Goal: Task Accomplishment & Management: Use online tool/utility

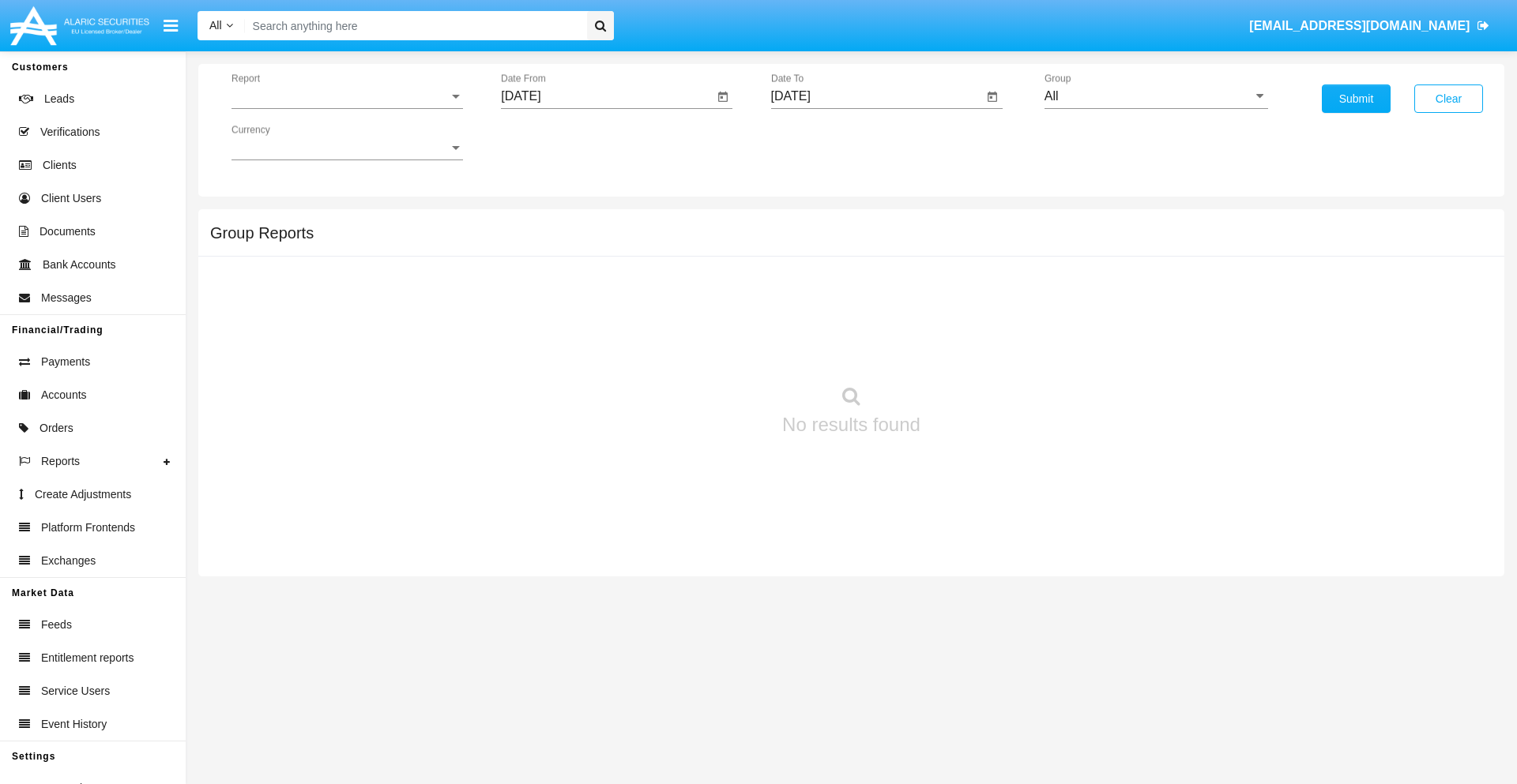
click at [347, 97] on span "Report" at bounding box center [340, 96] width 217 height 15
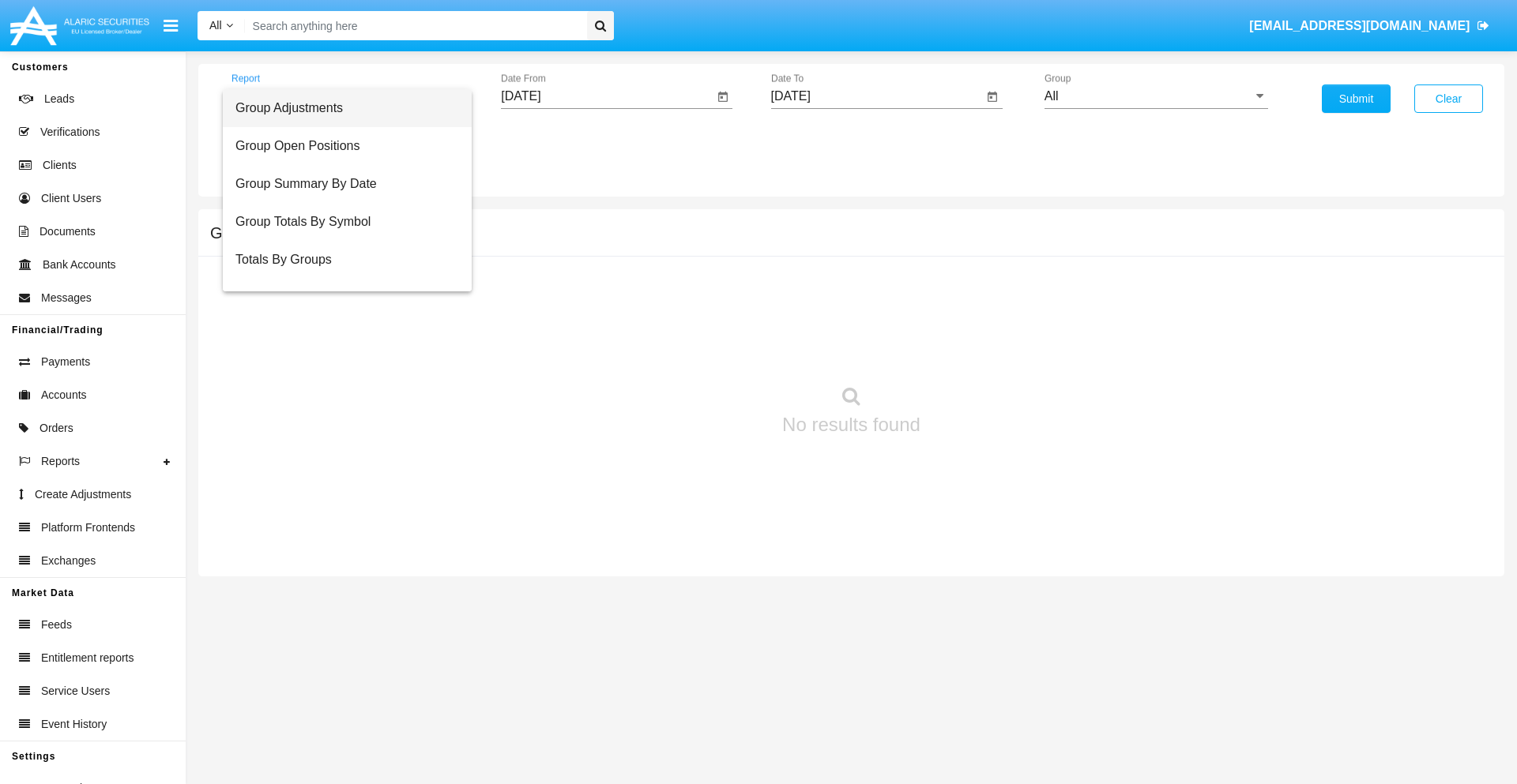
click at [341, 108] on span "Group Adjustments" at bounding box center [347, 107] width 224 height 38
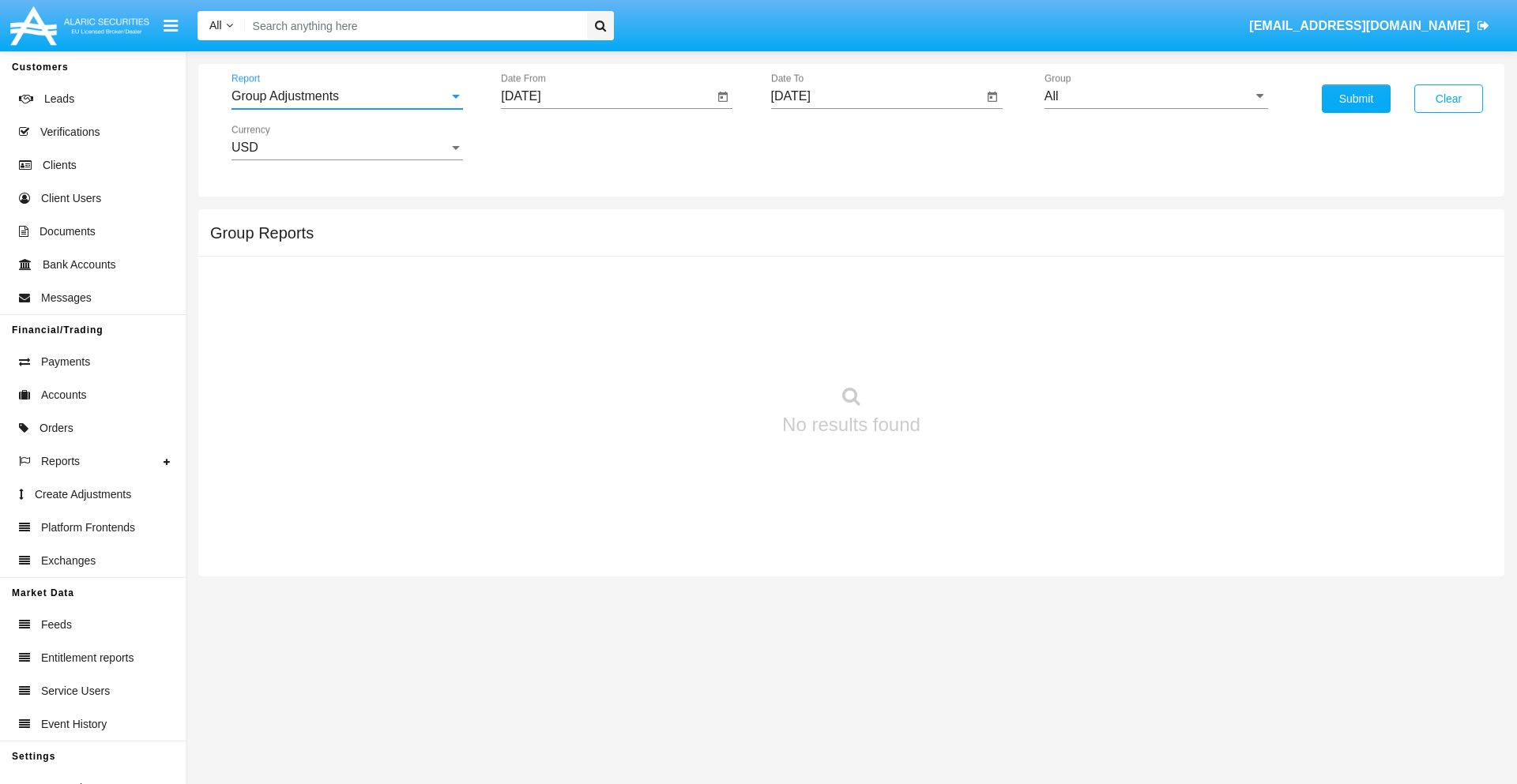
click at [607, 97] on input "[DATE]" at bounding box center [608, 96] width 213 height 15
click at [553, 143] on span "[DATE]" at bounding box center [539, 143] width 35 height 13
click at [705, 350] on div "2025" at bounding box center [704, 349] width 50 height 28
click at [539, 254] on div "MAY" at bounding box center [539, 254] width 50 height 28
click at [527, 305] on div "18" at bounding box center [527, 305] width 28 height 28
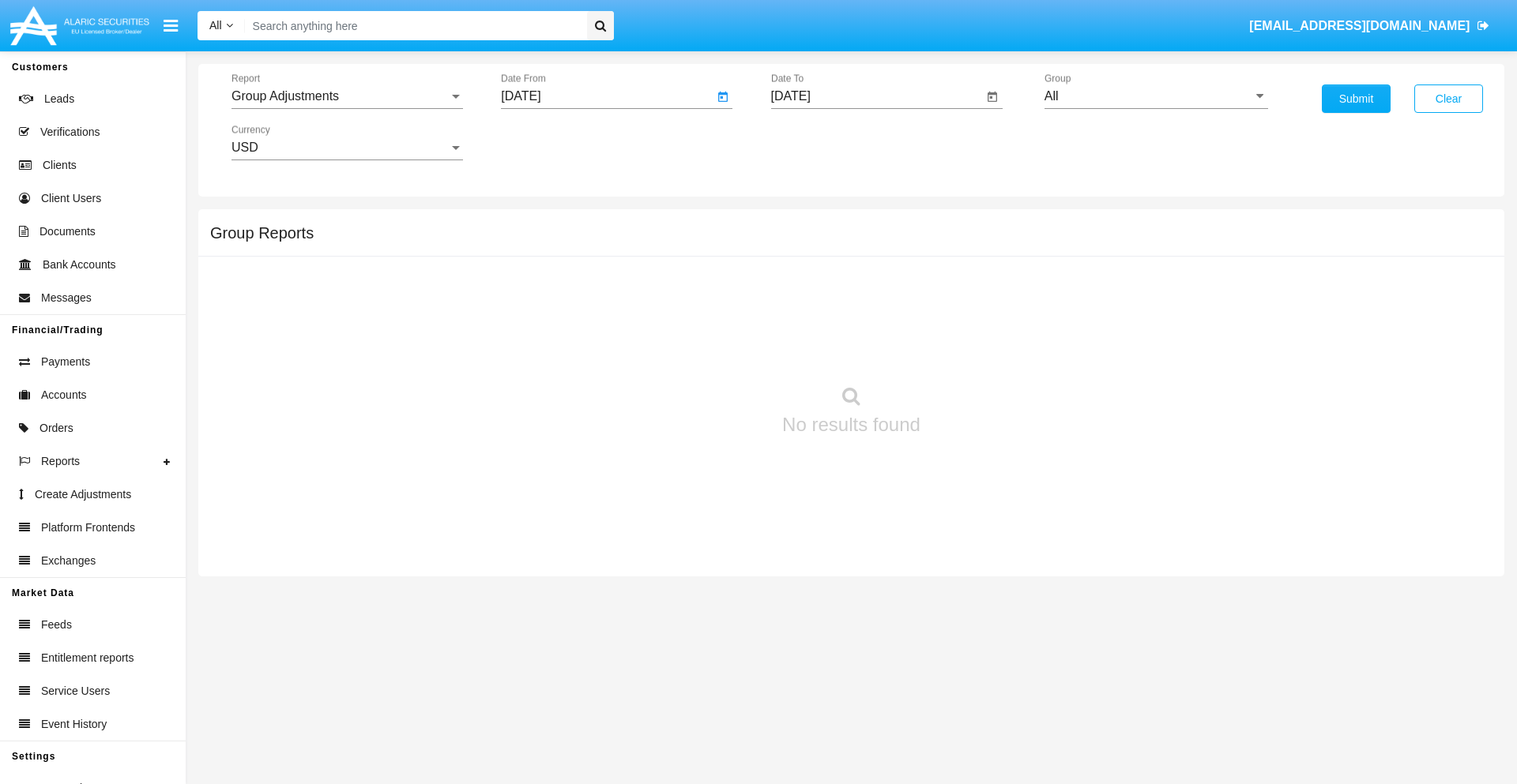
type input "05/18/25"
click at [876, 97] on input "[DATE]" at bounding box center [877, 96] width 213 height 15
click at [822, 143] on span "[DATE]" at bounding box center [810, 143] width 35 height 13
click at [974, 350] on div "2025" at bounding box center [974, 349] width 50 height 28
click at [974, 254] on div "AUG" at bounding box center [974, 254] width 50 height 28
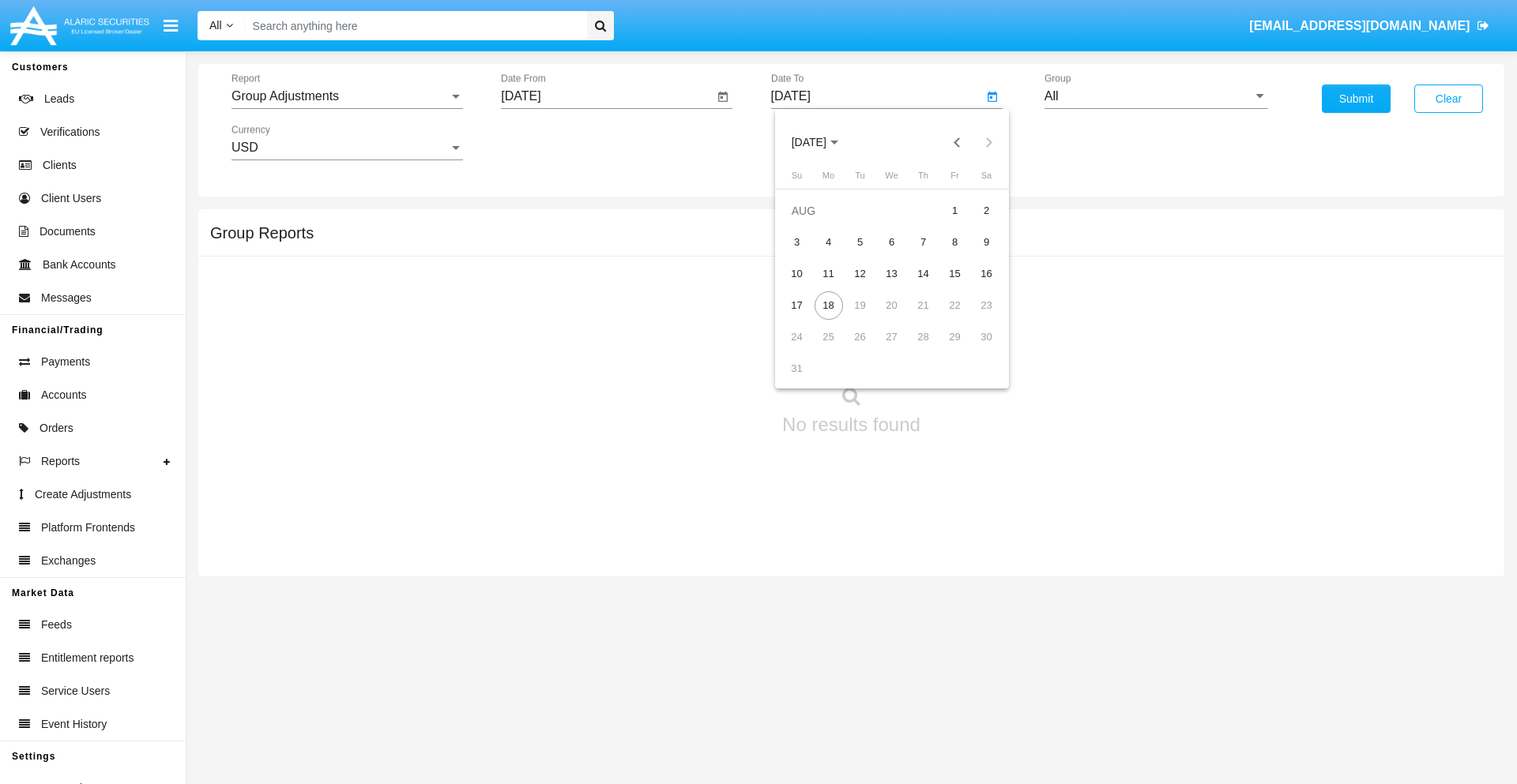
click at [828, 305] on div "18" at bounding box center [828, 305] width 28 height 28
type input "[DATE]"
click at [1156, 97] on input "All" at bounding box center [1156, 96] width 224 height 15
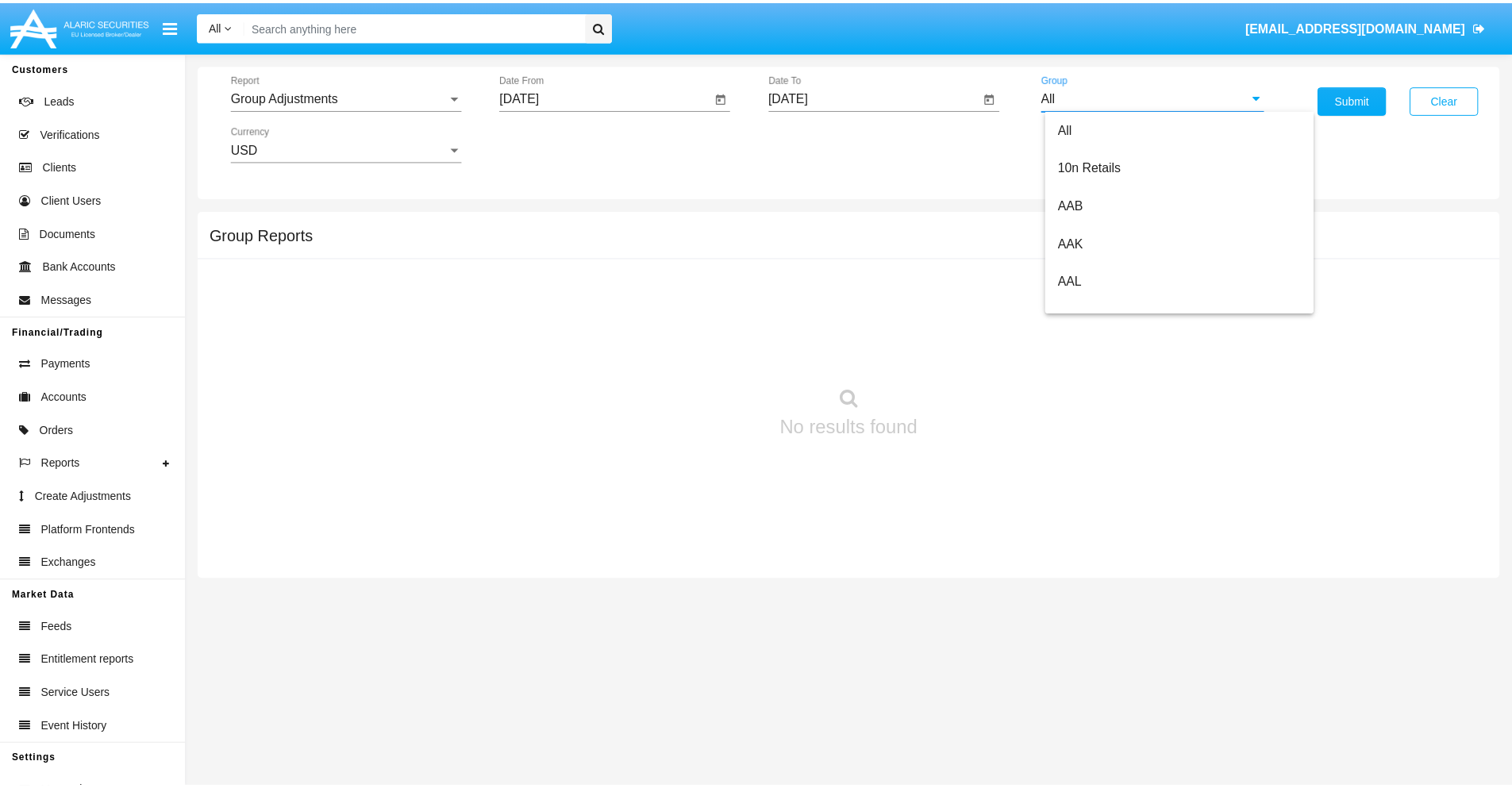
scroll to position [355, 0]
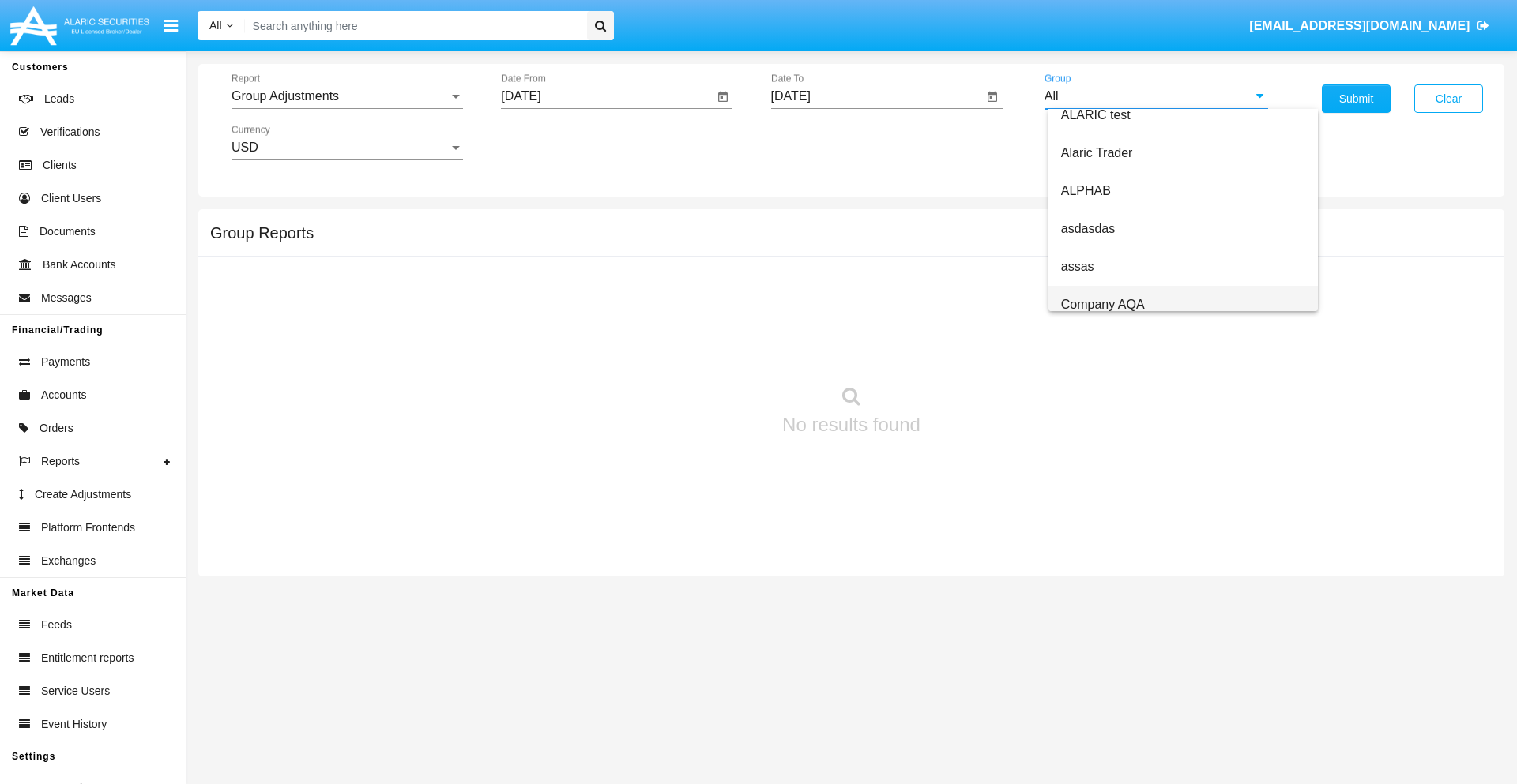
click at [1102, 304] on span "Company AQA" at bounding box center [1103, 305] width 84 height 14
type input "Company AQA"
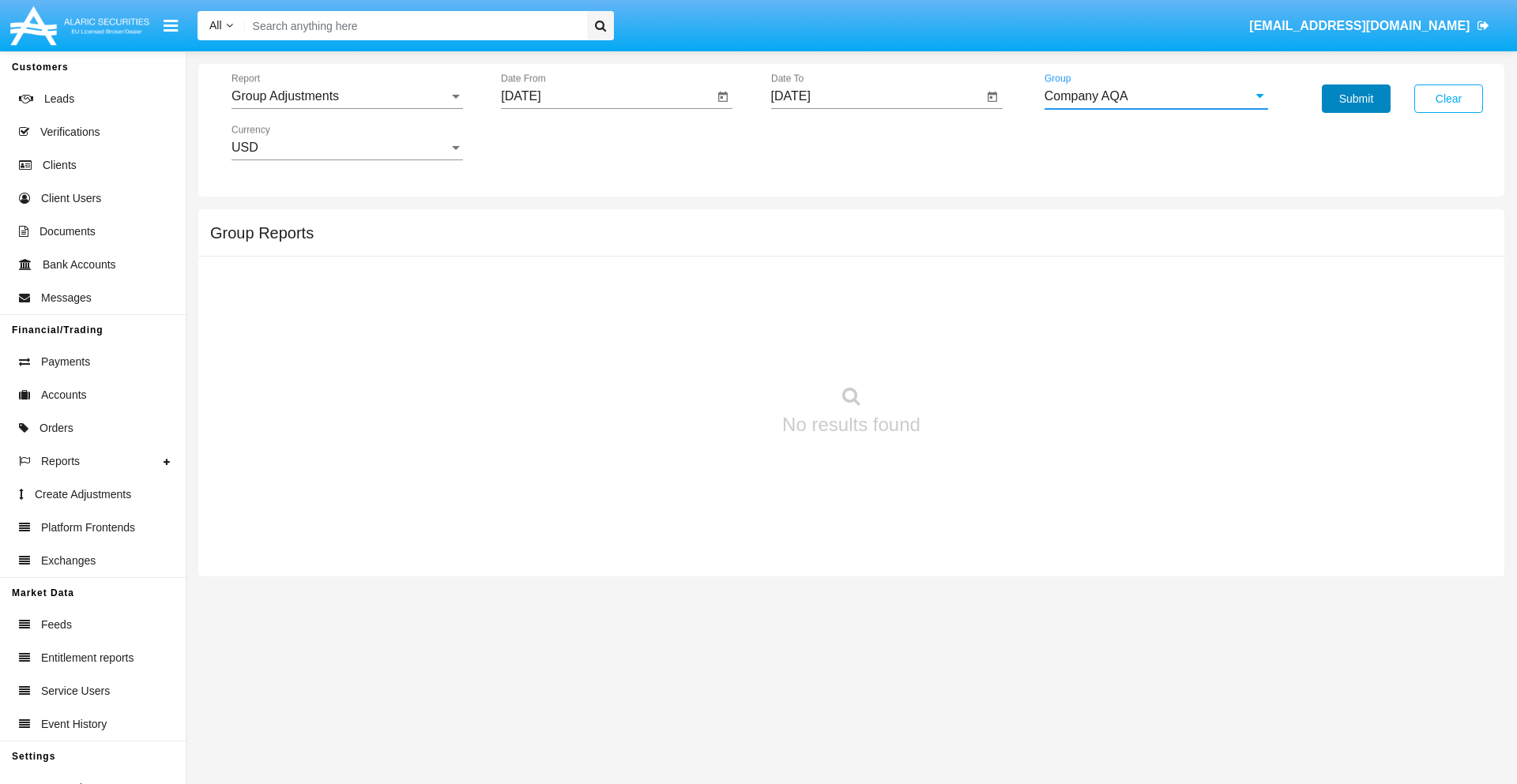
click at [1356, 99] on button "Submit" at bounding box center [1356, 99] width 68 height 28
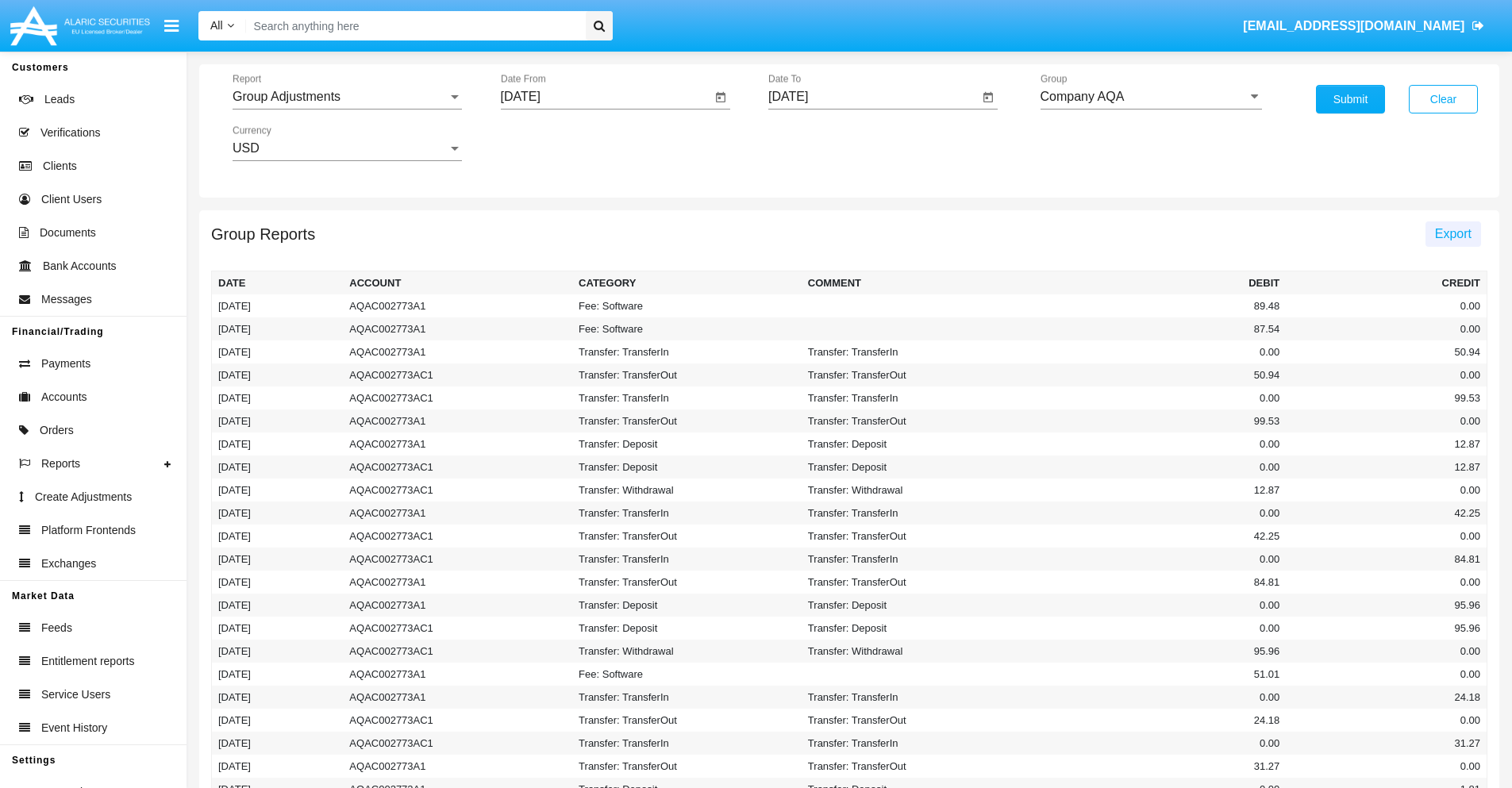
click at [1452, 234] on span "Export" at bounding box center [1452, 234] width 36 height 14
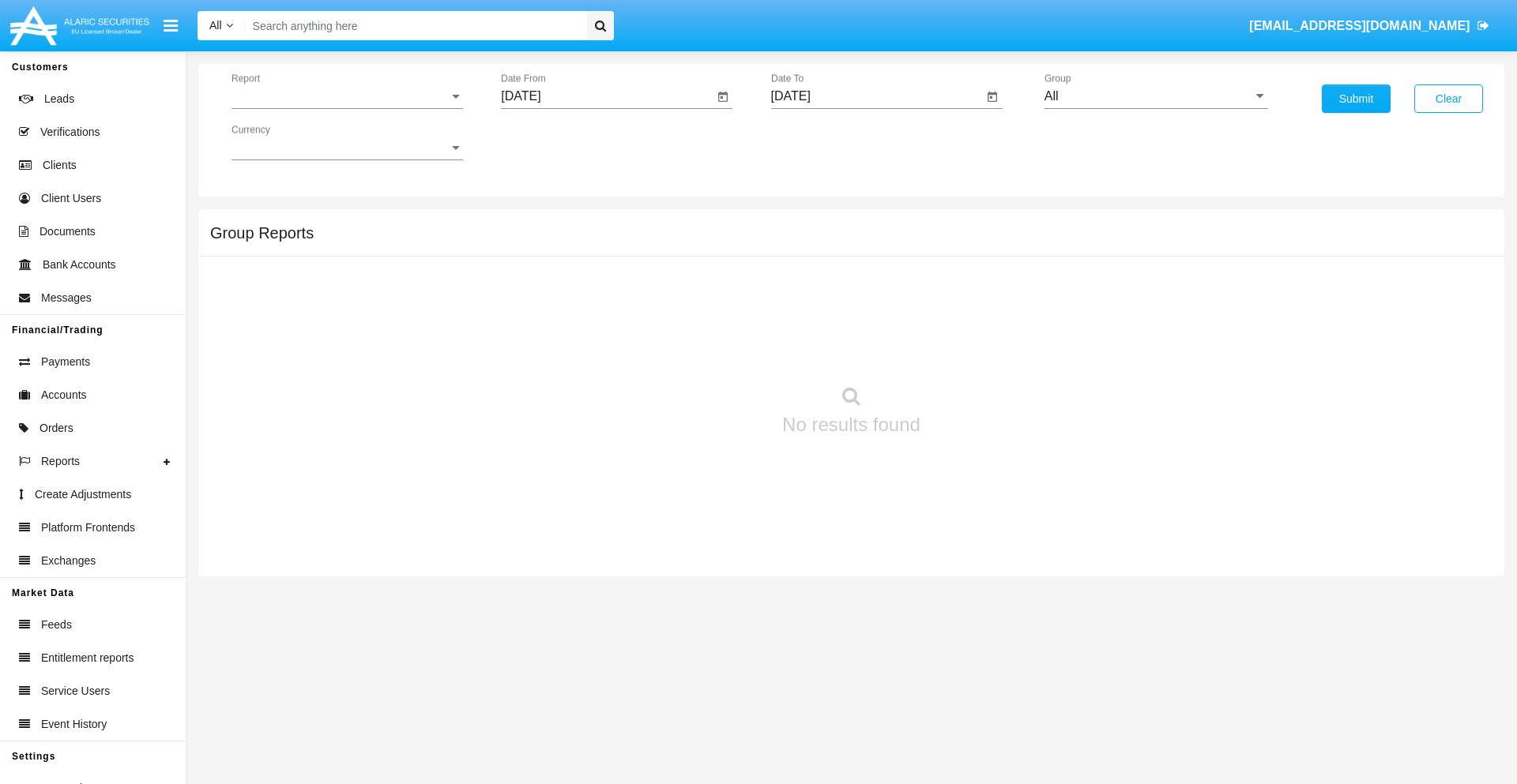
click at [347, 97] on span "Report" at bounding box center [340, 96] width 217 height 15
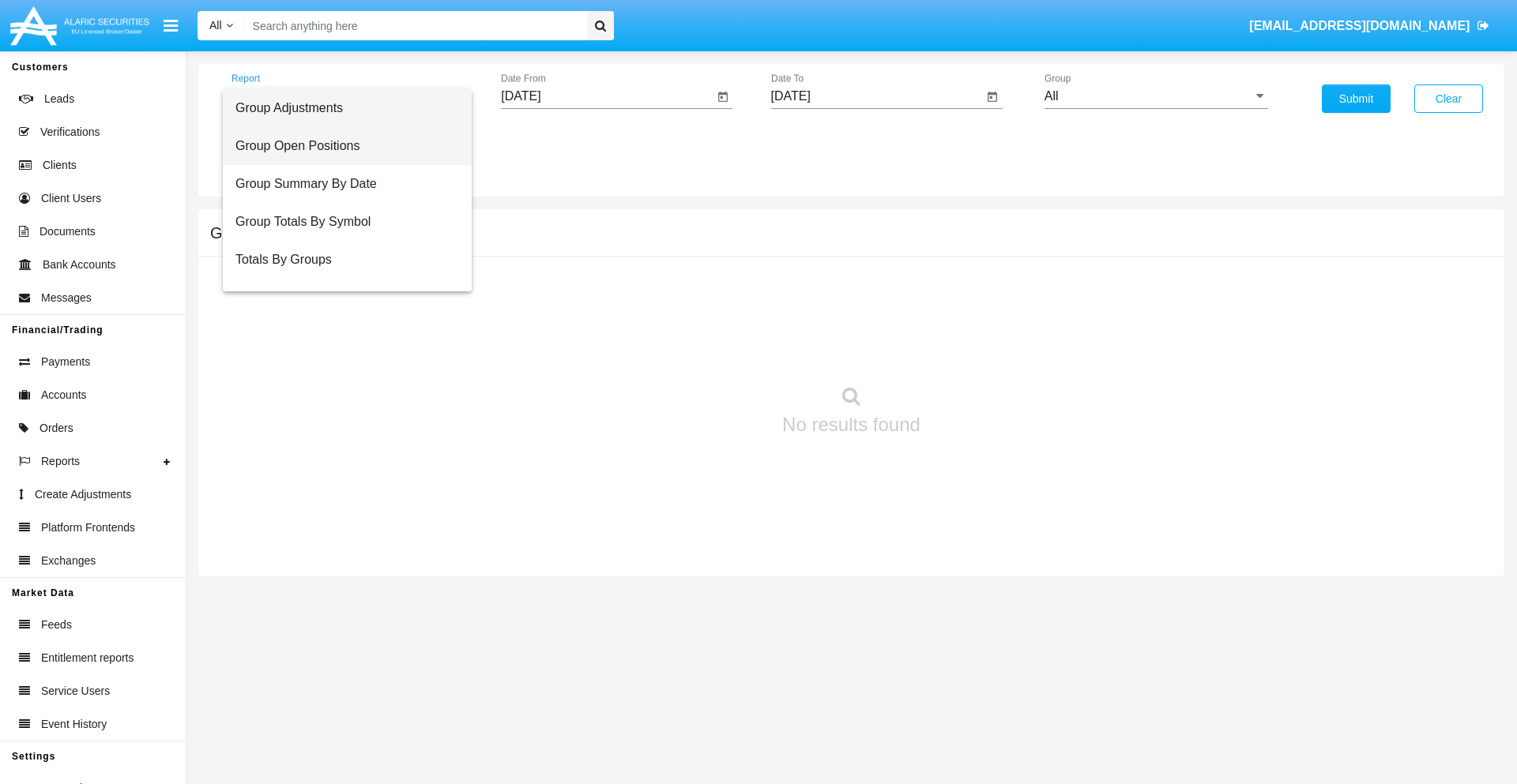
click at [341, 146] on span "Group Open Positions" at bounding box center [347, 145] width 224 height 38
click at [607, 97] on input "[DATE]" at bounding box center [608, 96] width 213 height 15
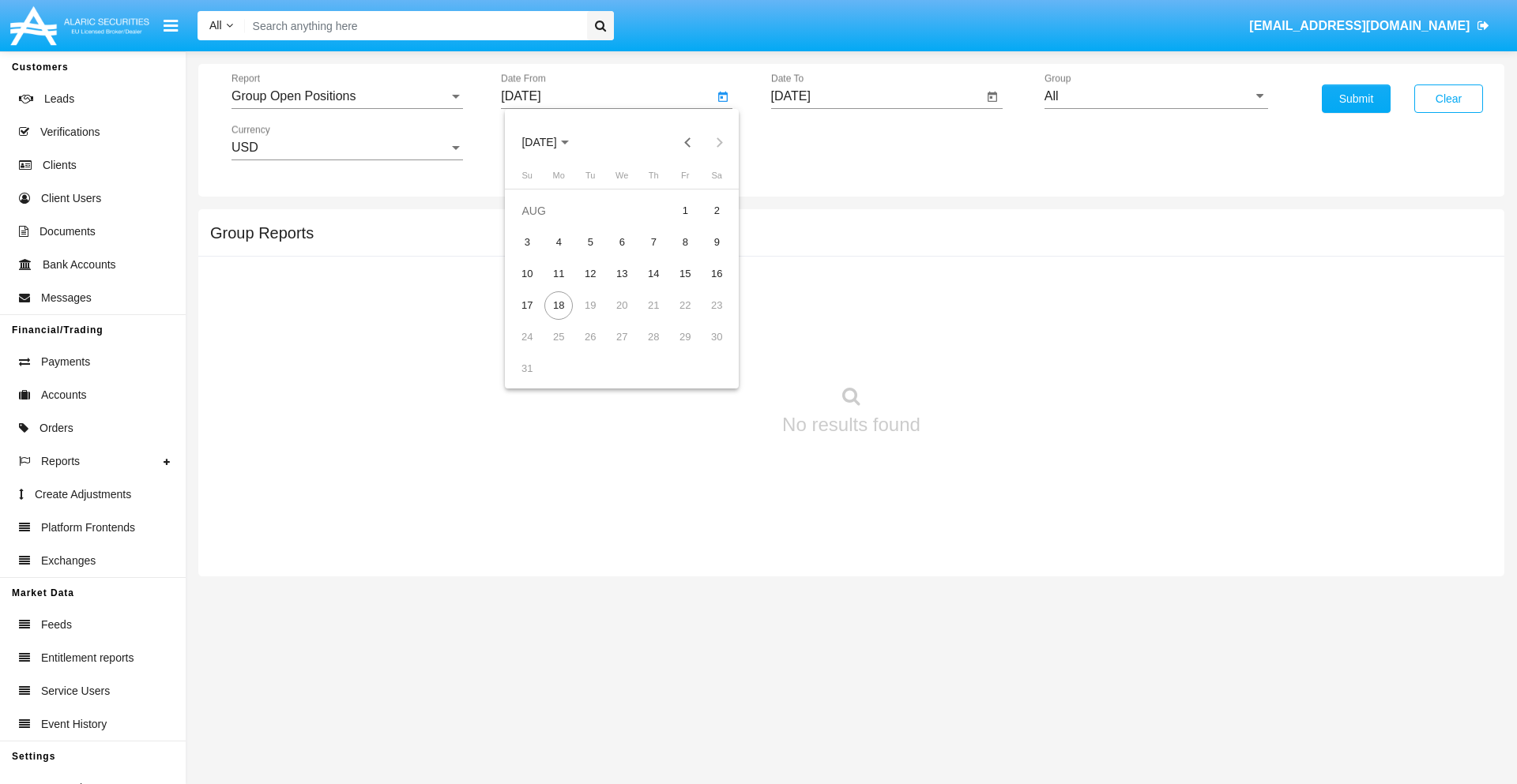
click at [553, 143] on span "[DATE]" at bounding box center [539, 143] width 35 height 13
click at [705, 350] on div "2025" at bounding box center [704, 349] width 50 height 28
click at [650, 254] on div "[DATE]" at bounding box center [650, 254] width 50 height 28
click at [685, 305] on div "18" at bounding box center [685, 305] width 28 height 28
type input "[DATE]"
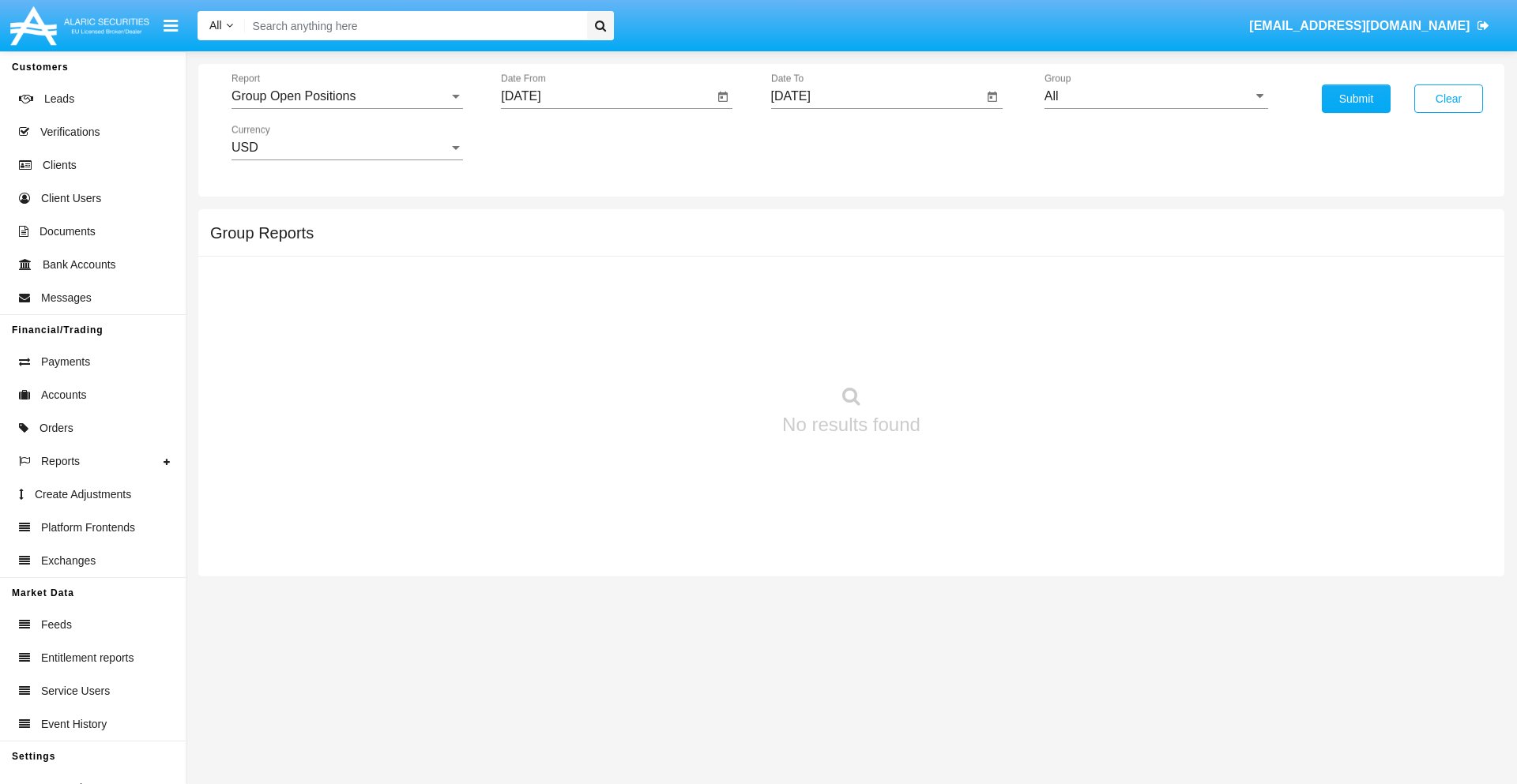
click at [876, 97] on input "[DATE]" at bounding box center [877, 96] width 213 height 15
click at [822, 143] on span "[DATE]" at bounding box center [810, 143] width 35 height 13
click at [974, 350] on div "2025" at bounding box center [974, 349] width 50 height 28
click at [974, 254] on div "AUG" at bounding box center [974, 254] width 50 height 28
click at [828, 305] on div "18" at bounding box center [828, 305] width 28 height 28
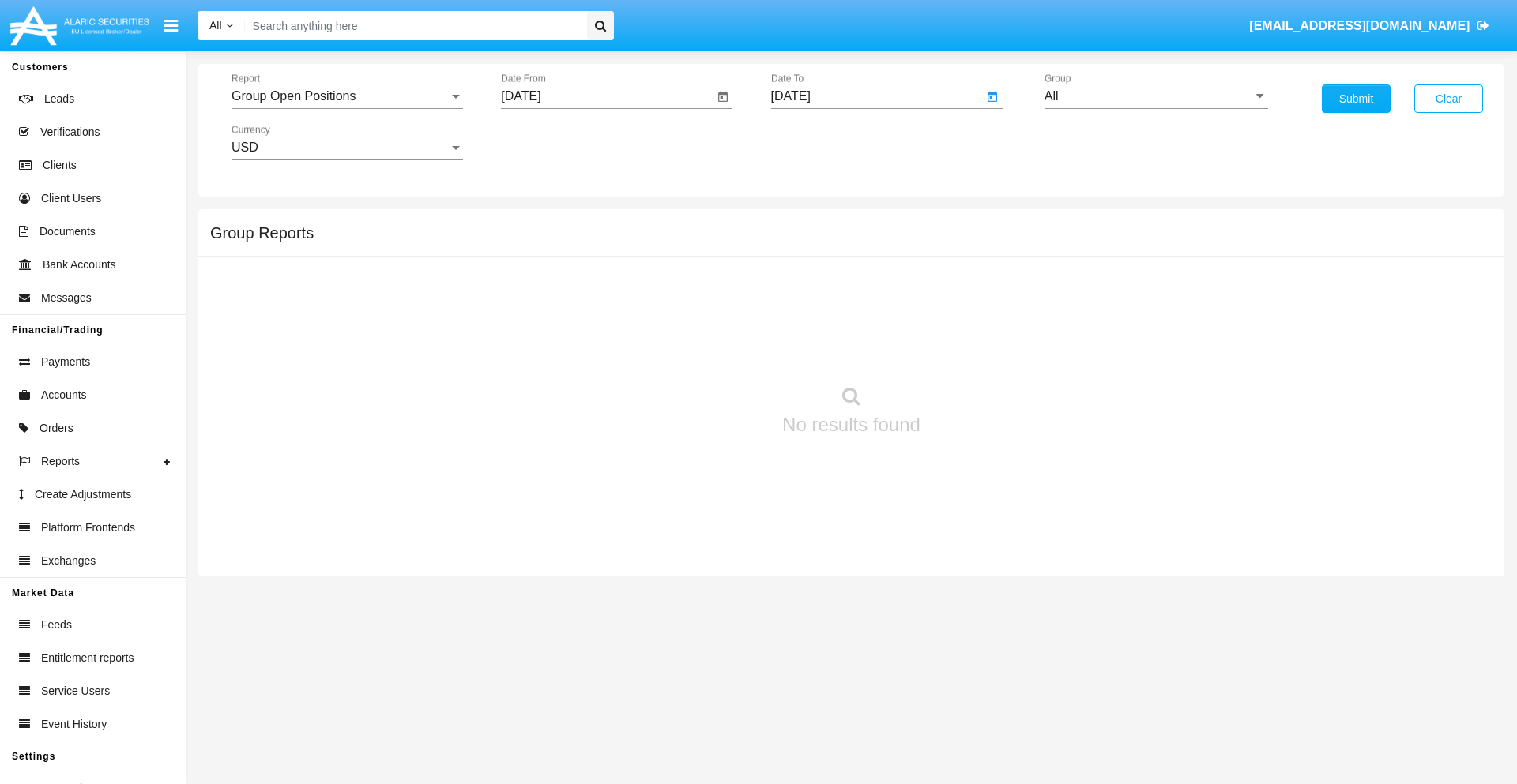
type input "[DATE]"
click at [1156, 97] on input "All" at bounding box center [1156, 96] width 224 height 15
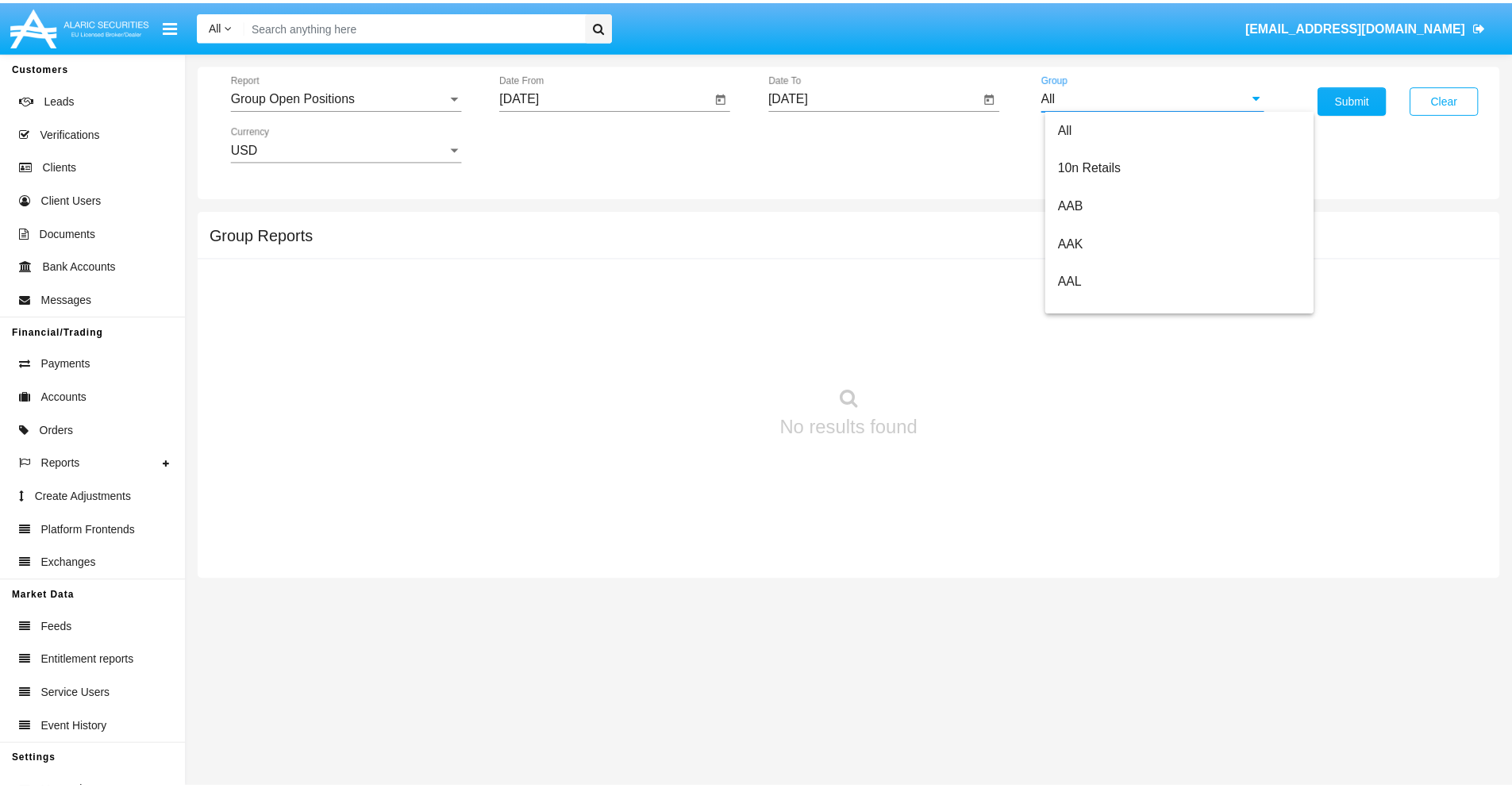
scroll to position [851, 0]
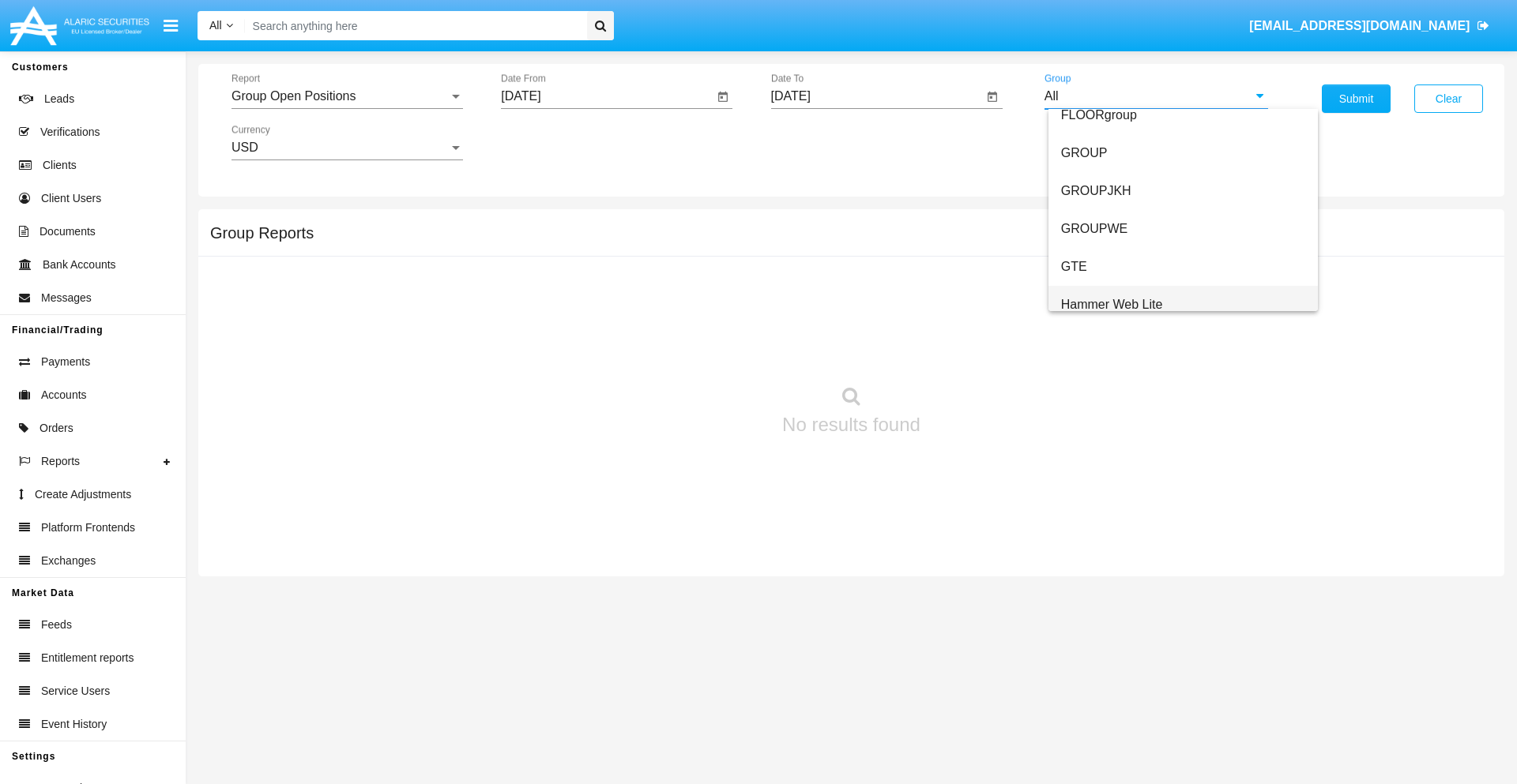
click at [1112, 304] on span "Hammer Web Lite" at bounding box center [1112, 305] width 102 height 14
type input "Hammer Web Lite"
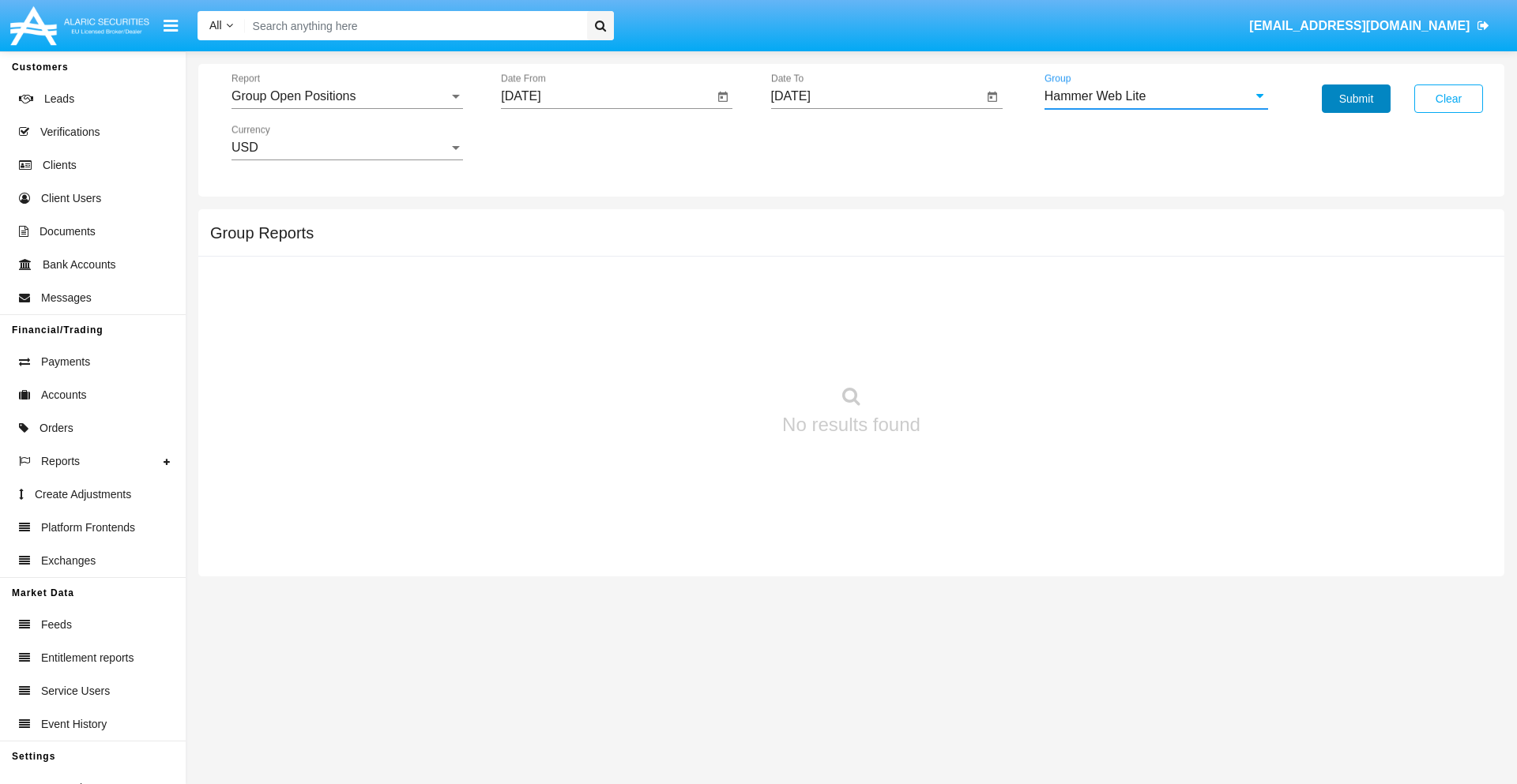
click at [1356, 99] on button "Submit" at bounding box center [1356, 99] width 68 height 28
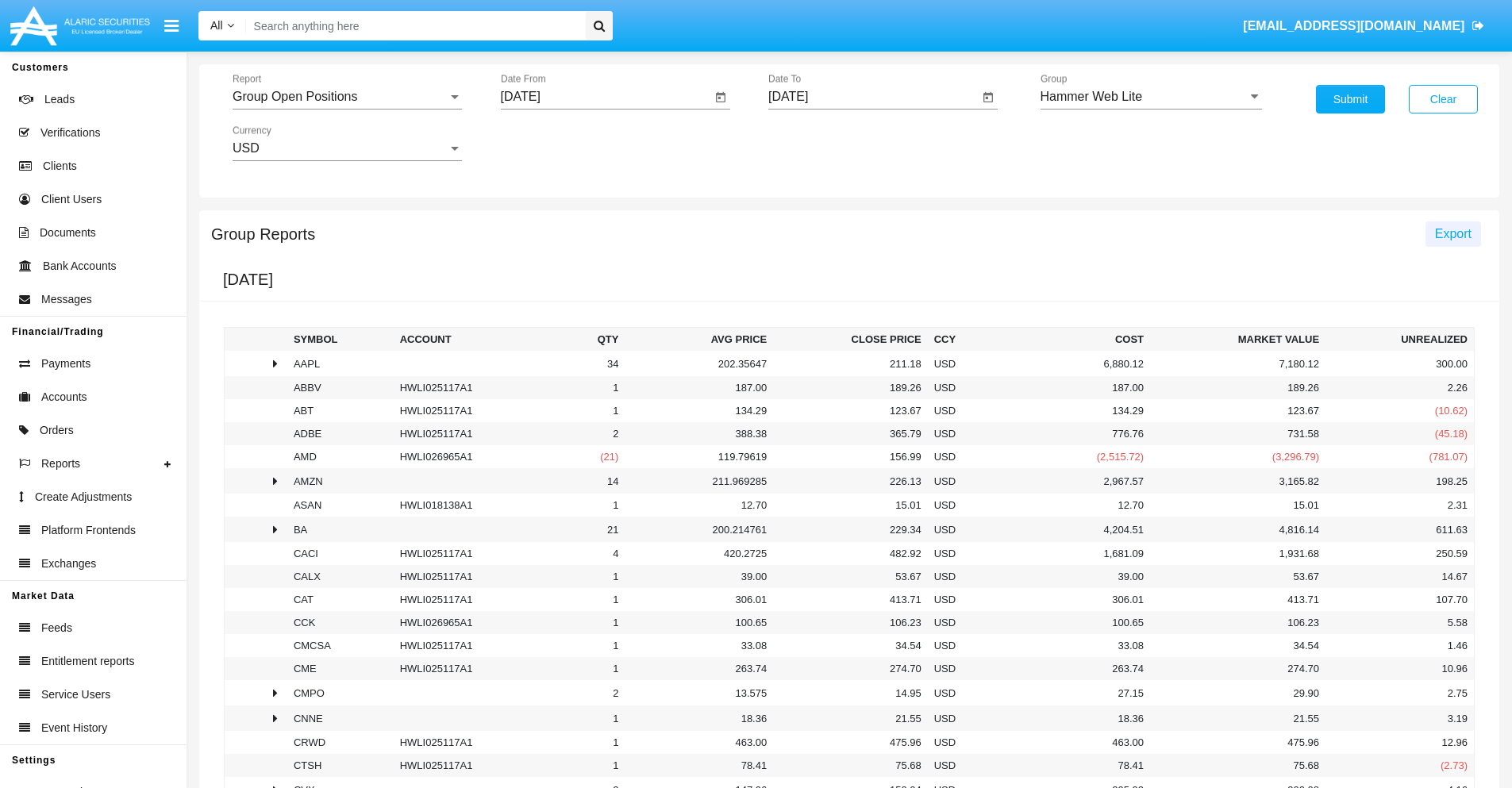
click at [1452, 234] on span "Export" at bounding box center [1452, 234] width 36 height 14
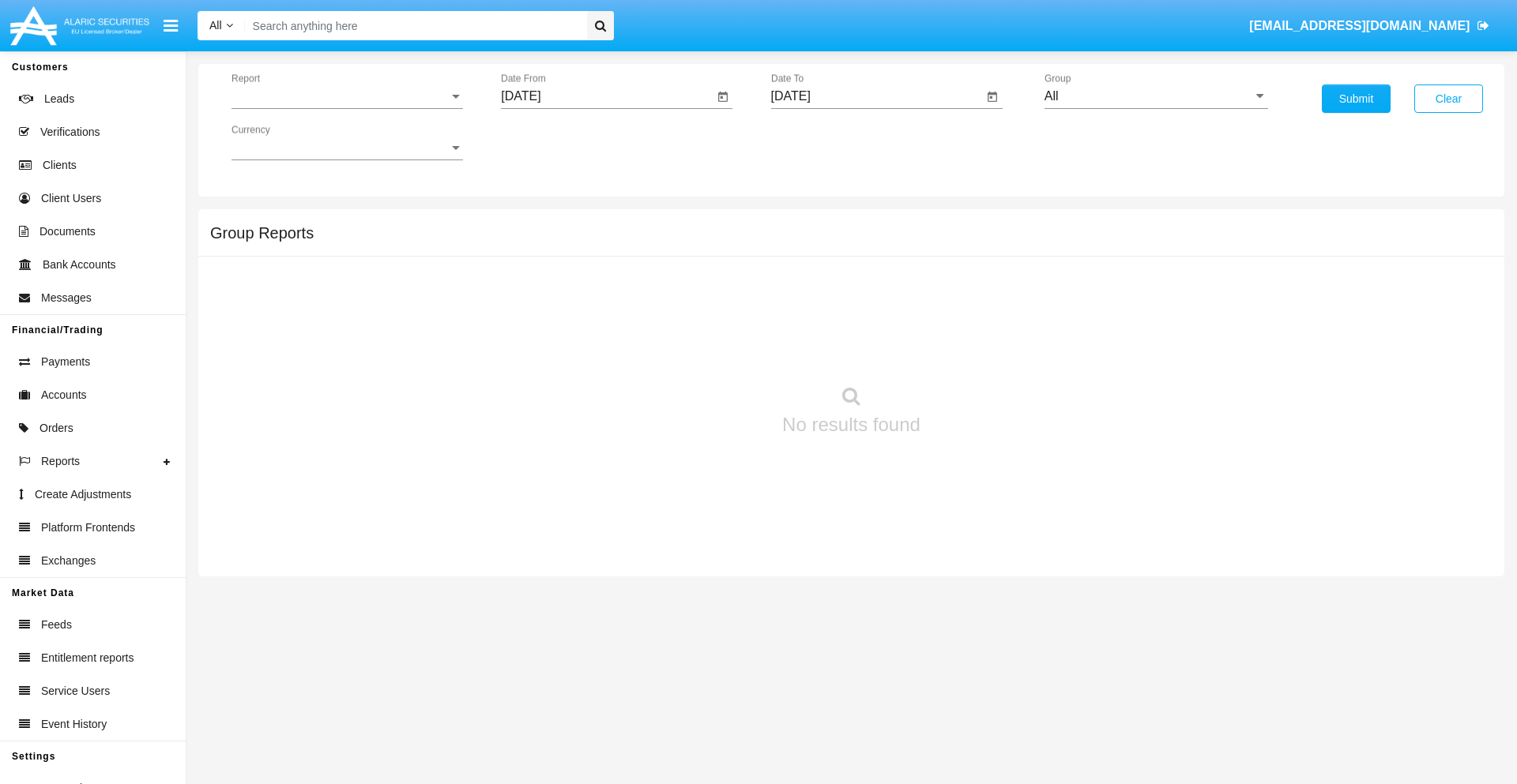
click at [347, 97] on span "Report" at bounding box center [340, 96] width 217 height 15
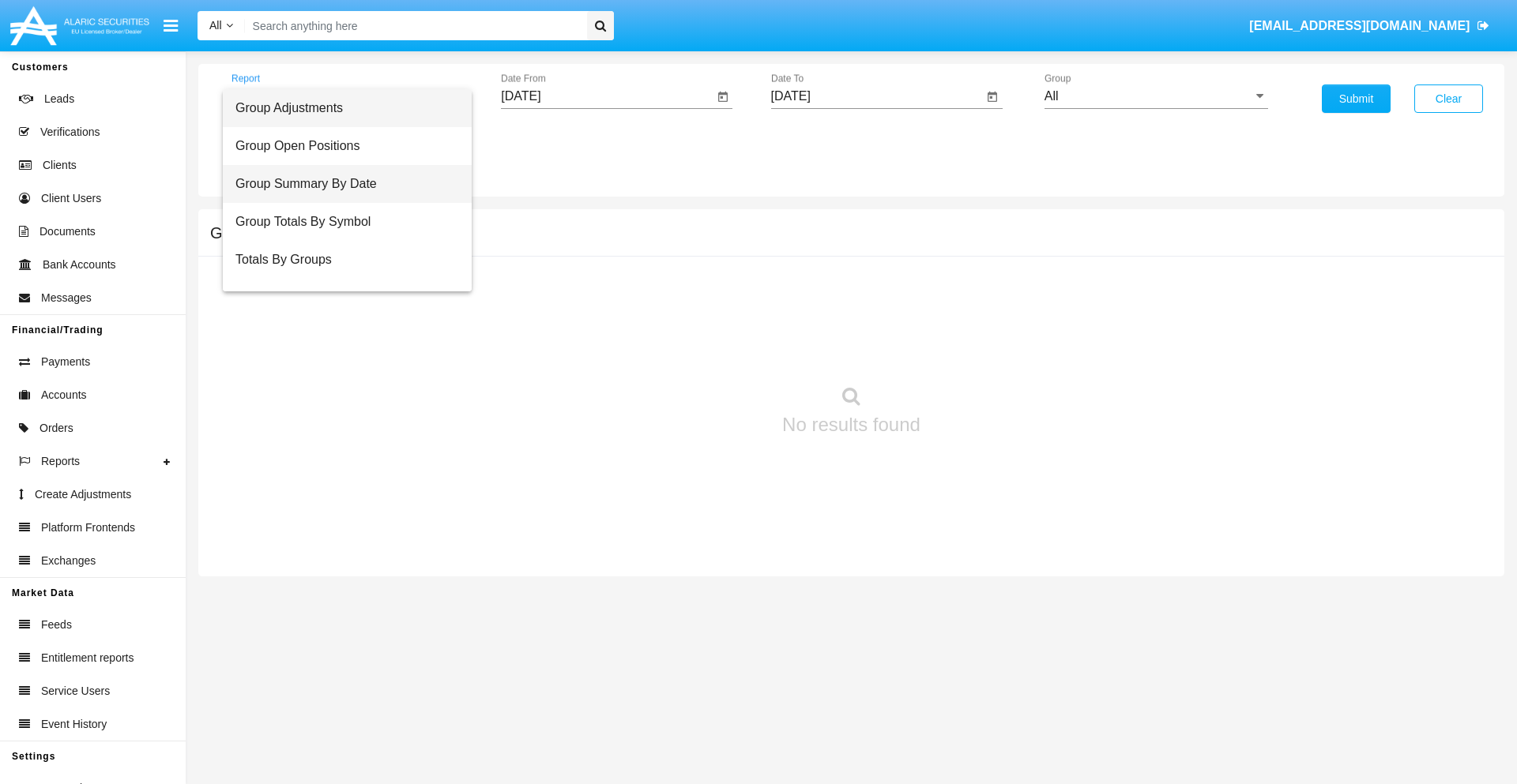
click at [341, 184] on span "Group Summary By Date" at bounding box center [347, 184] width 224 height 38
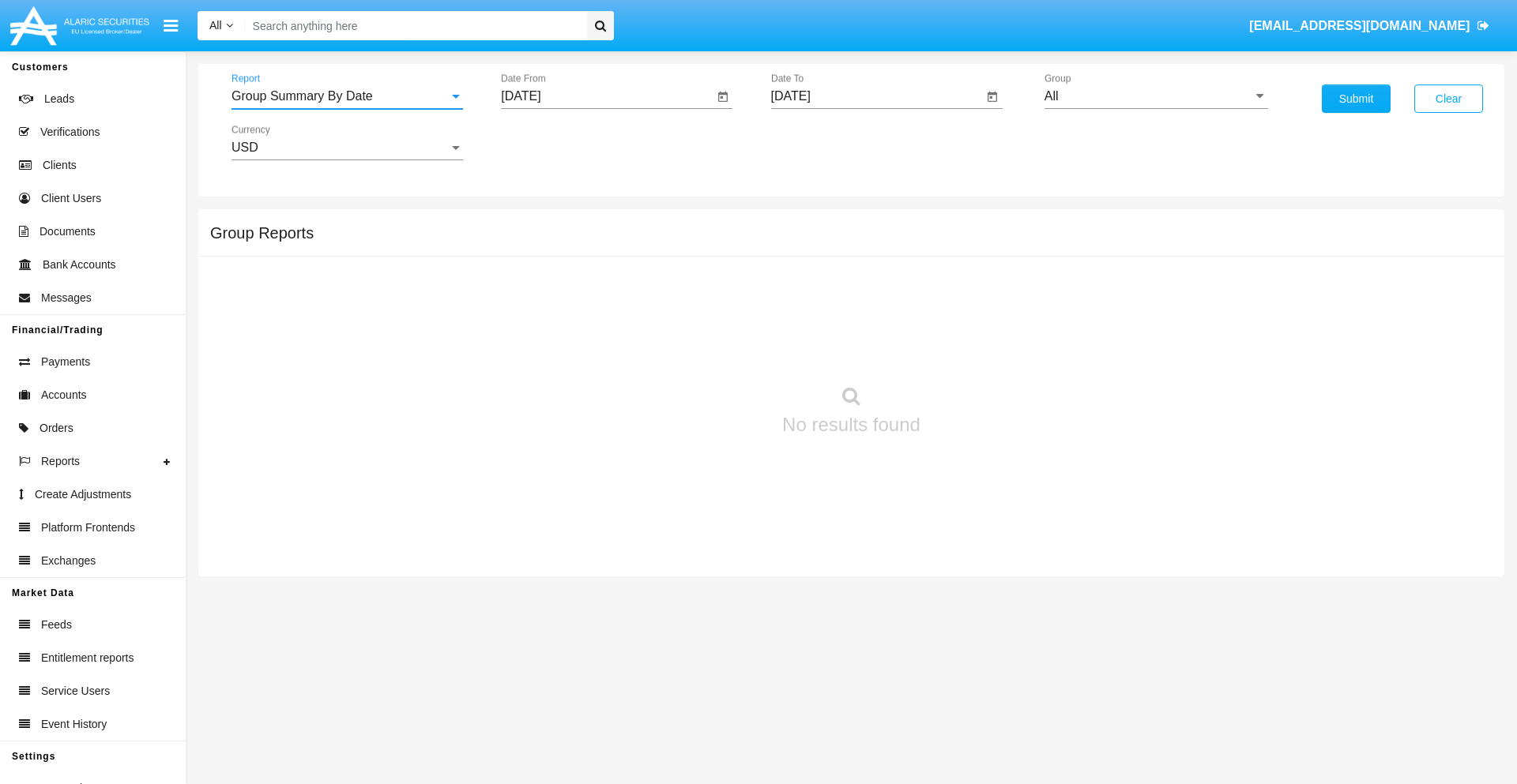
click at [607, 97] on input "[DATE]" at bounding box center [608, 96] width 213 height 15
click at [553, 143] on span "[DATE]" at bounding box center [539, 143] width 35 height 13
click at [705, 350] on div "2025" at bounding box center [704, 349] width 50 height 28
click at [650, 254] on div "[DATE]" at bounding box center [650, 254] width 50 height 28
click at [685, 305] on div "18" at bounding box center [685, 305] width 28 height 28
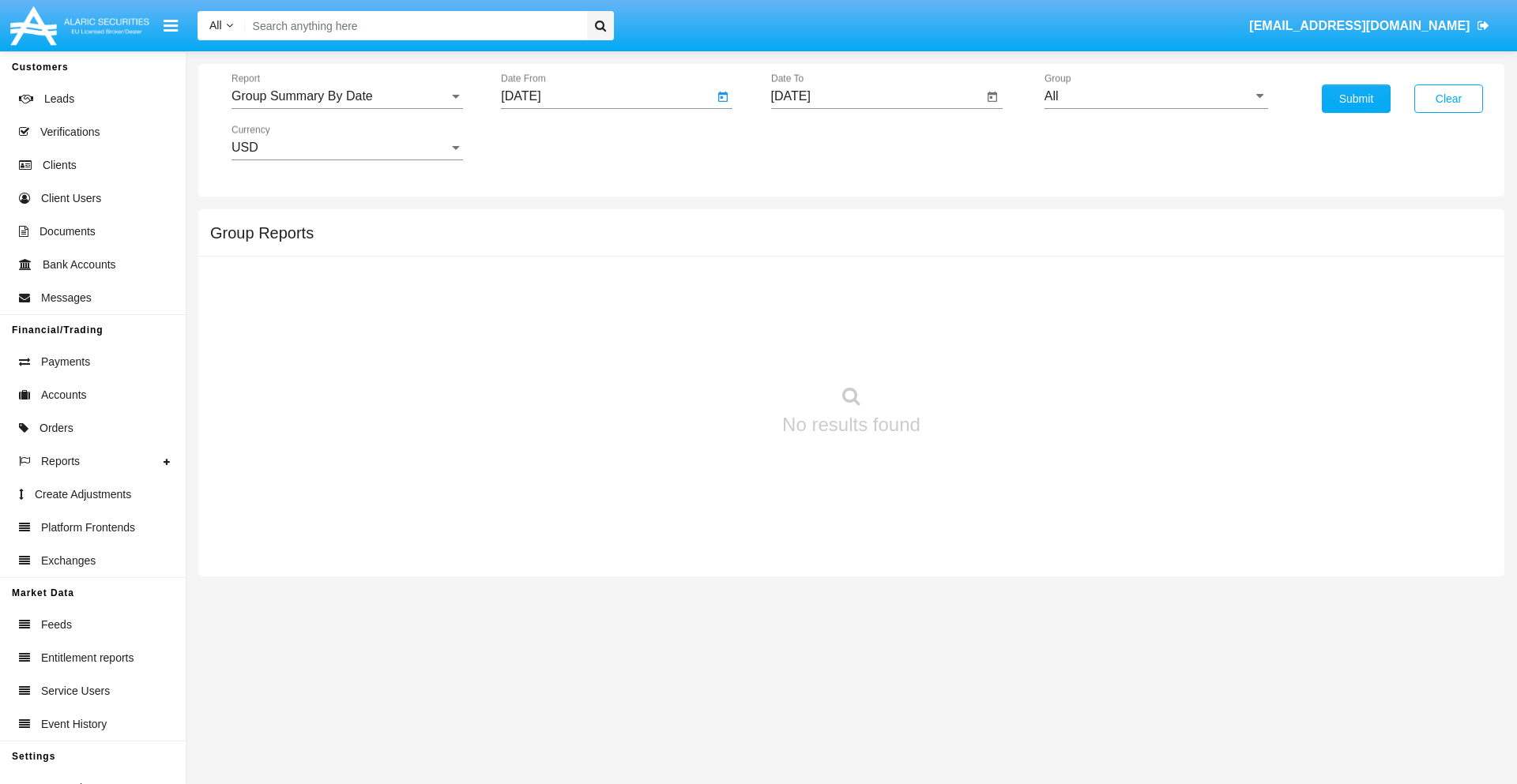
type input "07/18/25"
click at [876, 97] on input "[DATE]" at bounding box center [877, 96] width 213 height 15
click at [822, 143] on span "[DATE]" at bounding box center [810, 143] width 35 height 13
click at [974, 350] on div "2025" at bounding box center [974, 349] width 50 height 28
click at [974, 254] on div "AUG" at bounding box center [974, 254] width 50 height 28
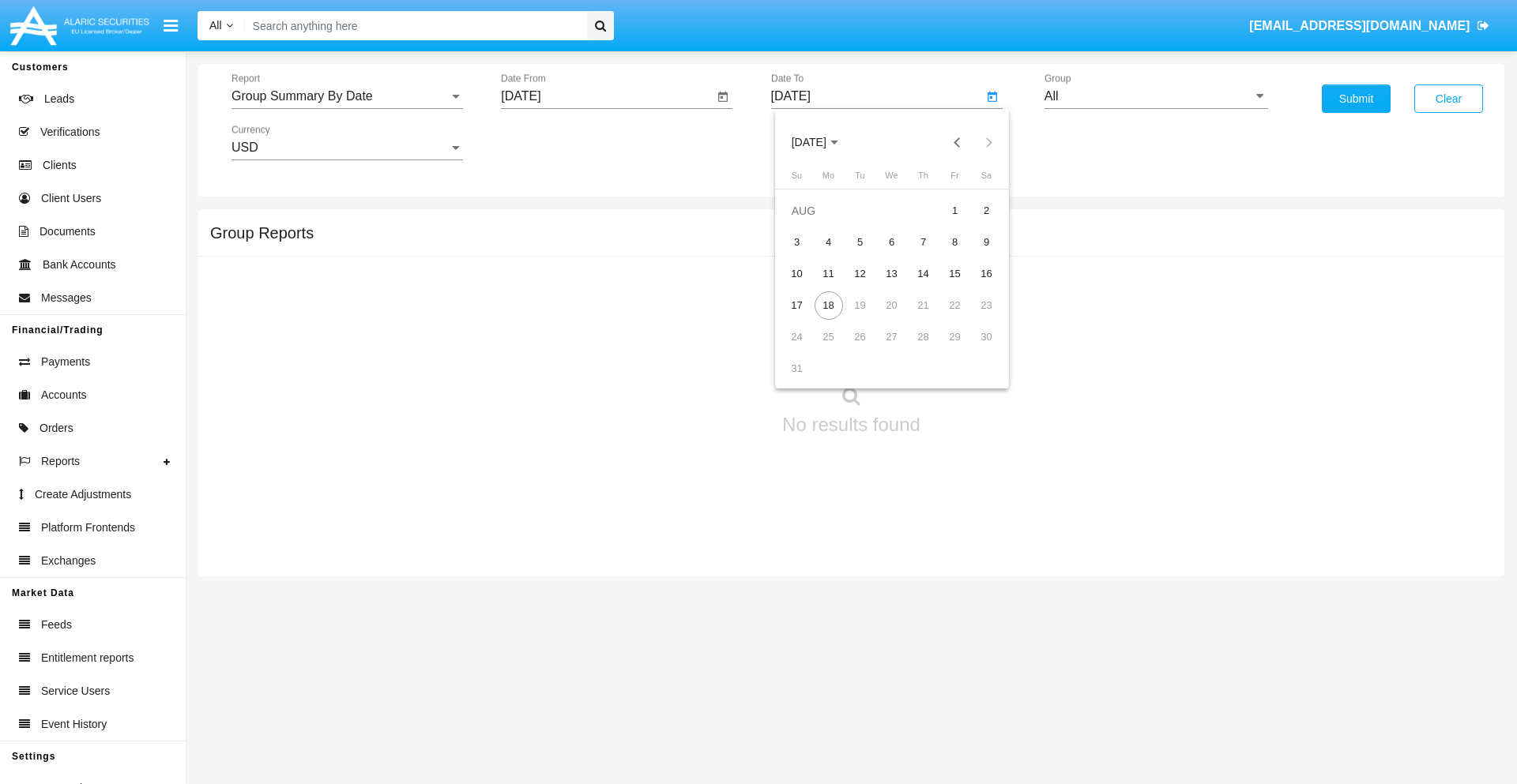
click at [828, 305] on div "18" at bounding box center [828, 305] width 28 height 28
type input "[DATE]"
click at [1156, 97] on input "All" at bounding box center [1156, 96] width 224 height 15
type input "Hammer Web Lite"
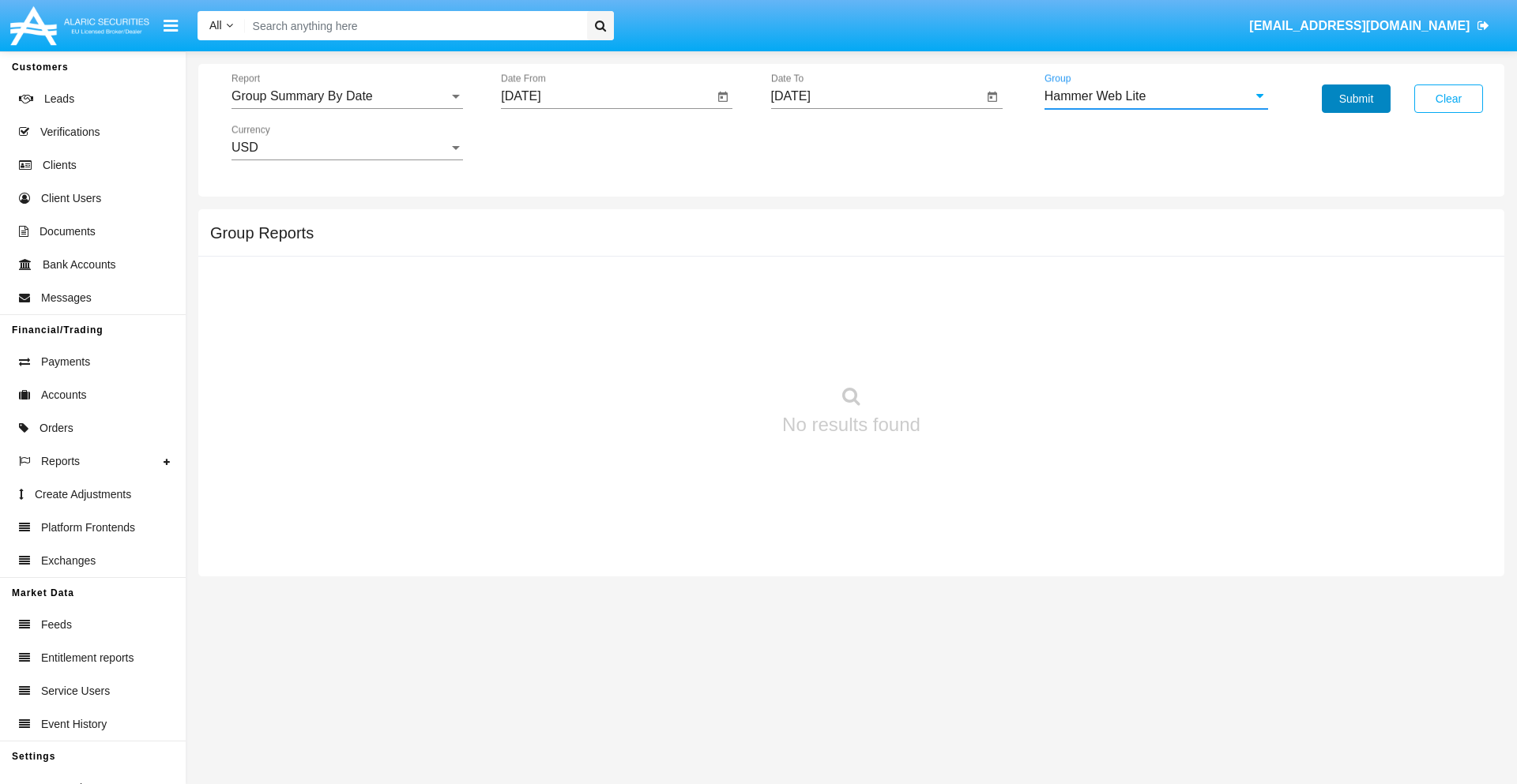
click at [1356, 99] on button "Submit" at bounding box center [1356, 99] width 68 height 28
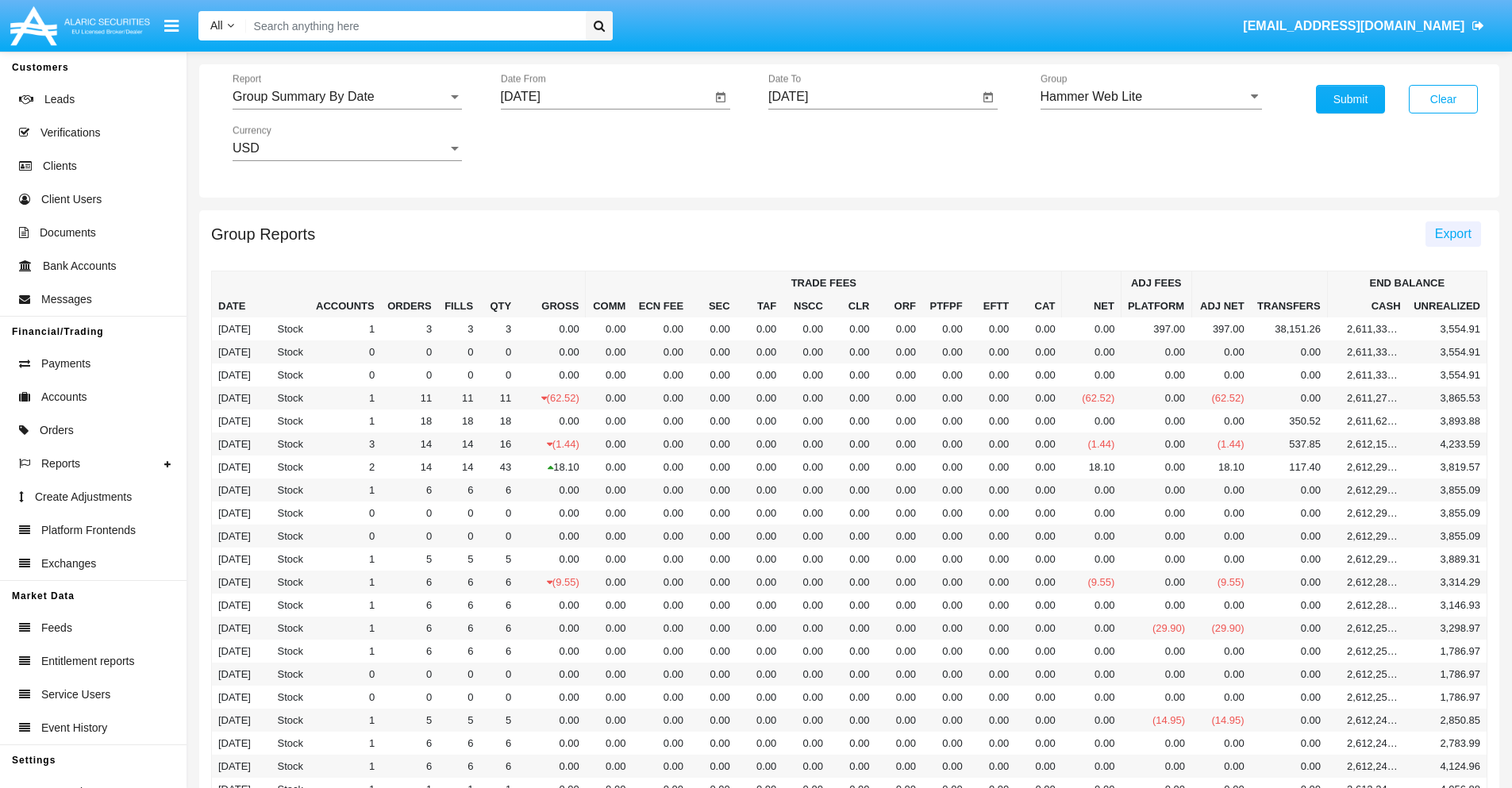
click at [1452, 234] on span "Export" at bounding box center [1452, 234] width 36 height 14
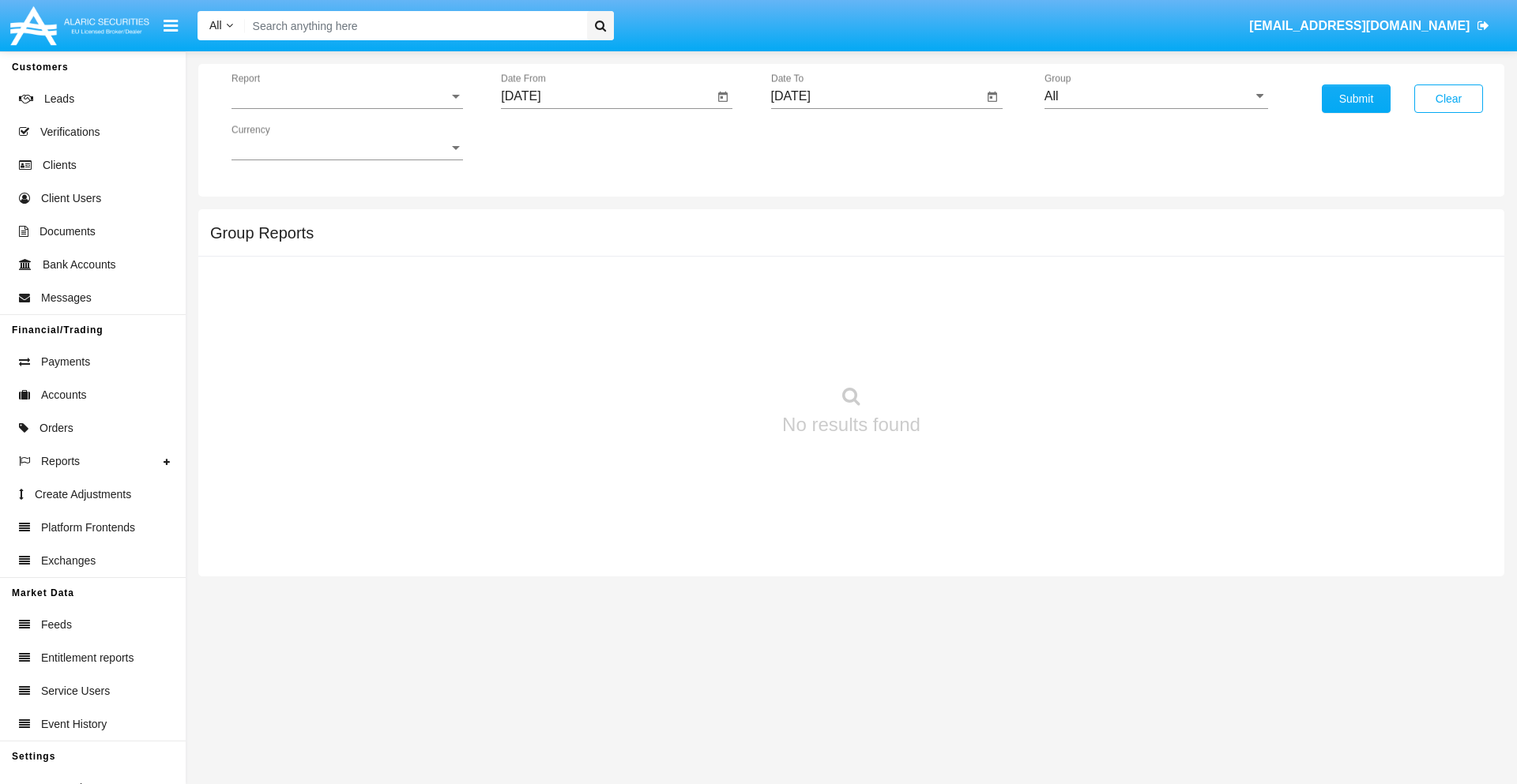
click at [347, 97] on span "Report" at bounding box center [340, 96] width 217 height 15
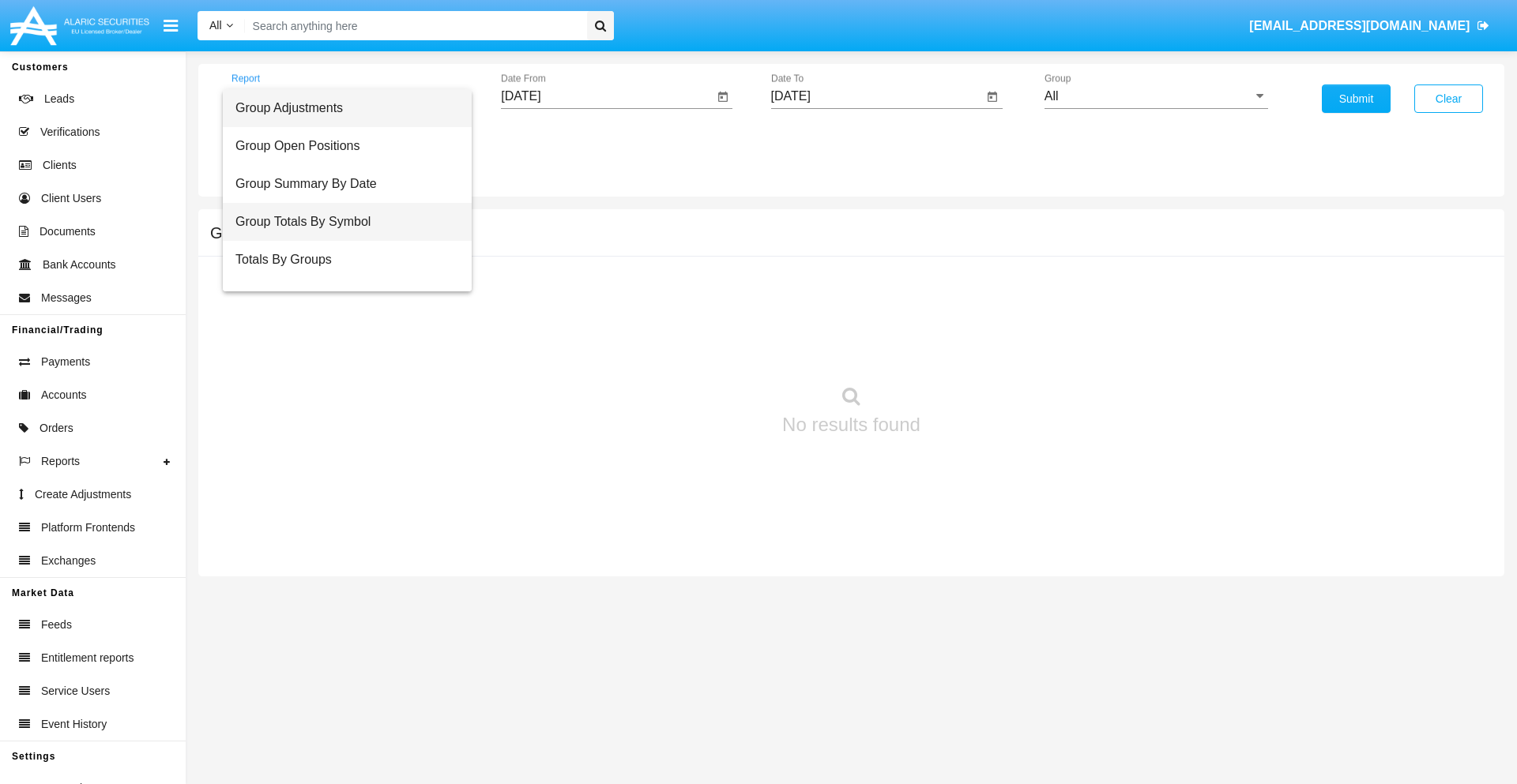
click at [341, 222] on span "Group Totals By Symbol" at bounding box center [347, 222] width 224 height 38
click at [607, 97] on input "[DATE]" at bounding box center [608, 96] width 213 height 15
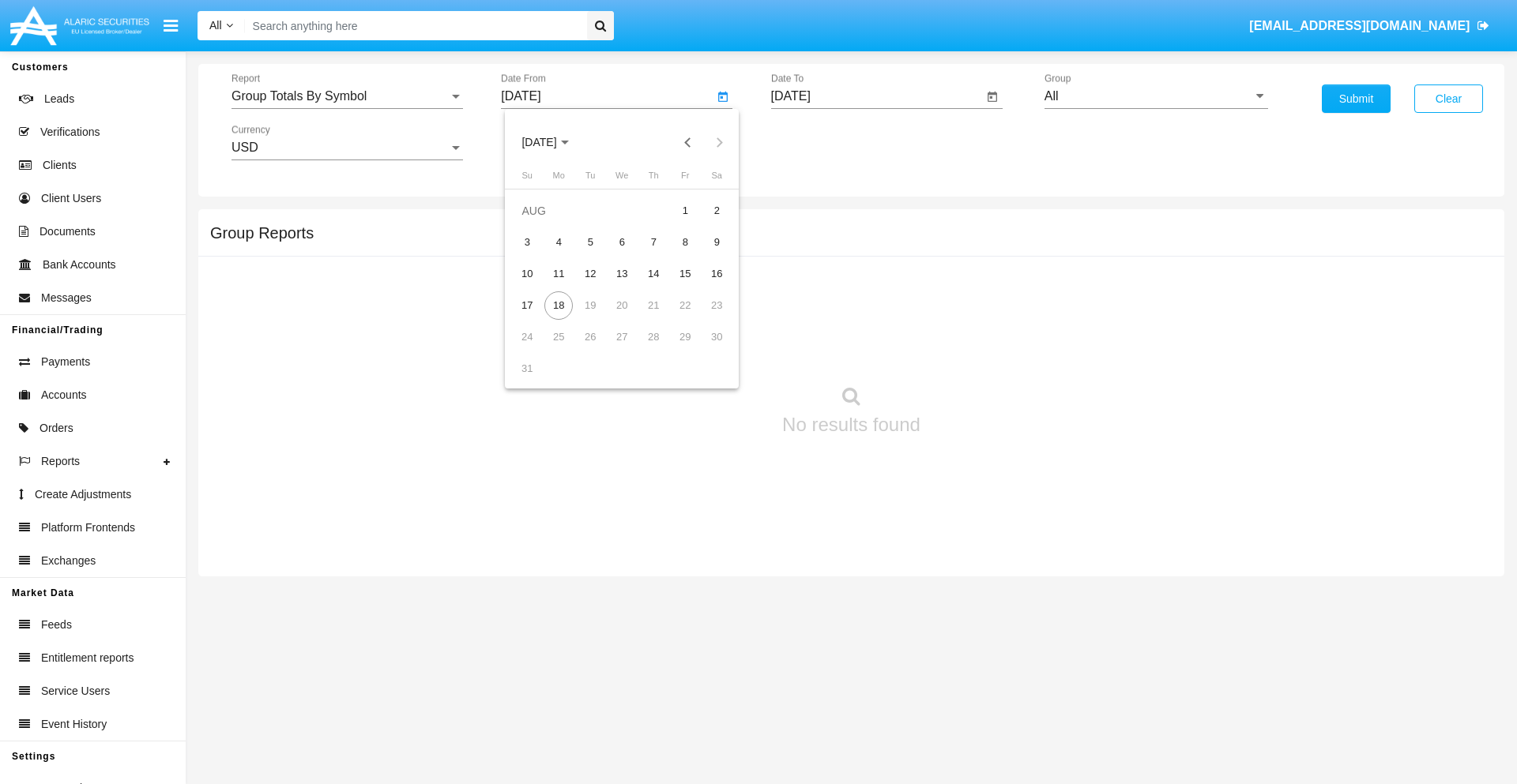
click at [553, 143] on span "[DATE]" at bounding box center [539, 143] width 35 height 13
click at [705, 350] on div "2025" at bounding box center [704, 349] width 50 height 28
click at [650, 254] on div "[DATE]" at bounding box center [650, 254] width 50 height 28
click at [685, 305] on div "18" at bounding box center [685, 305] width 28 height 28
type input "07/18/25"
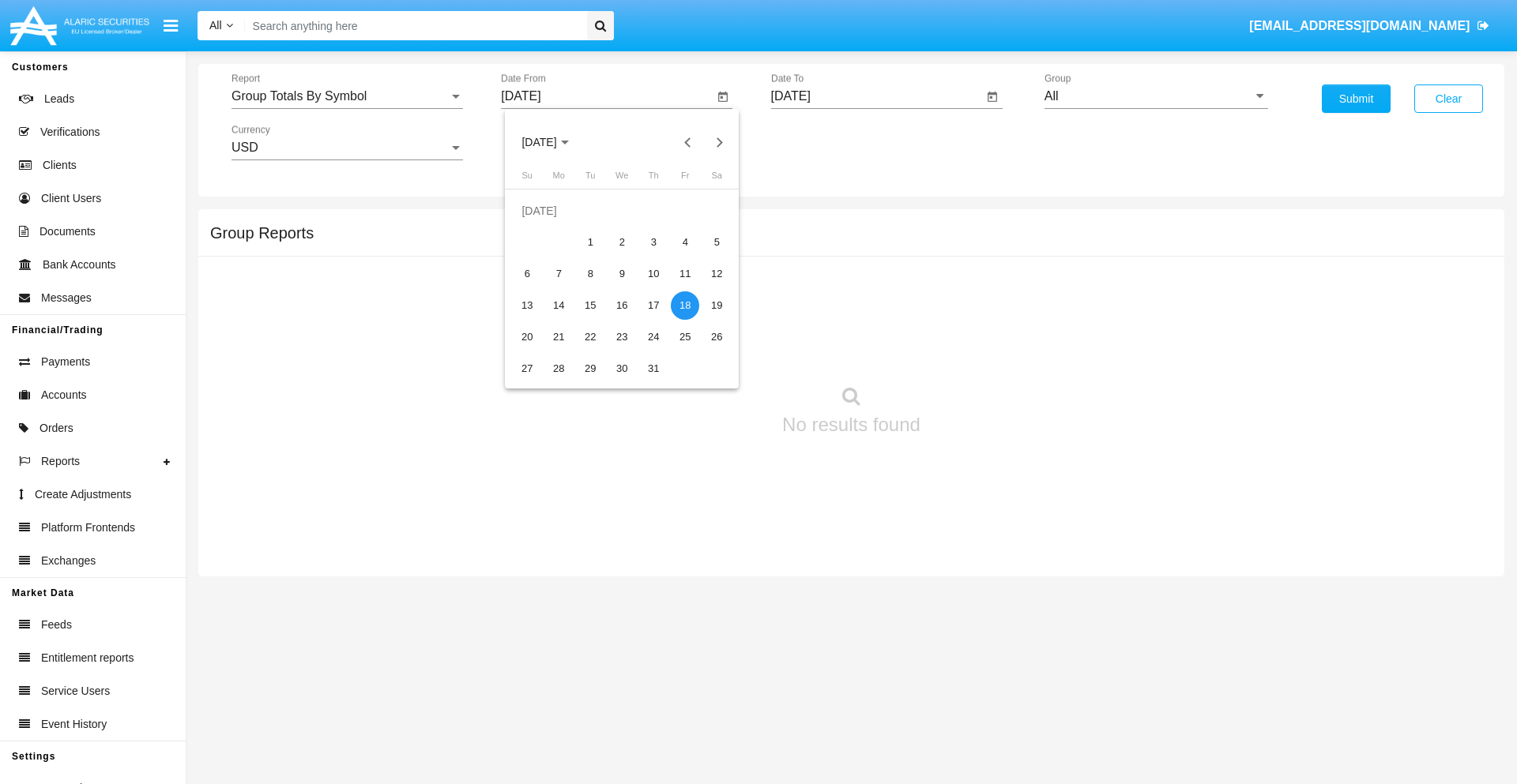
click at [876, 97] on input "[DATE]" at bounding box center [877, 96] width 213 height 15
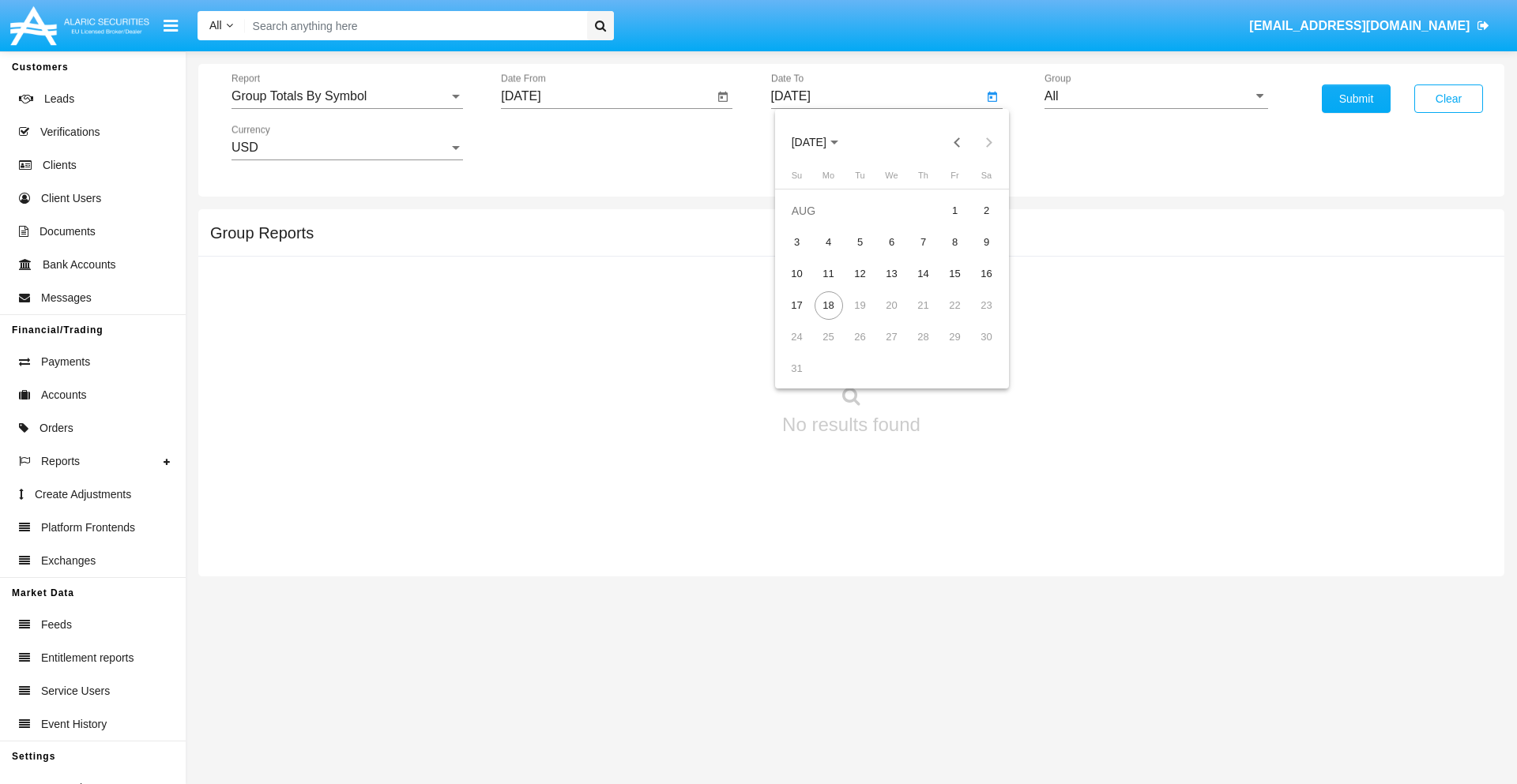
click at [822, 143] on span "[DATE]" at bounding box center [810, 143] width 35 height 13
click at [974, 350] on div "2025" at bounding box center [974, 349] width 50 height 28
click at [974, 254] on div "AUG" at bounding box center [974, 254] width 50 height 28
click at [828, 305] on div "18" at bounding box center [828, 305] width 28 height 28
type input "[DATE]"
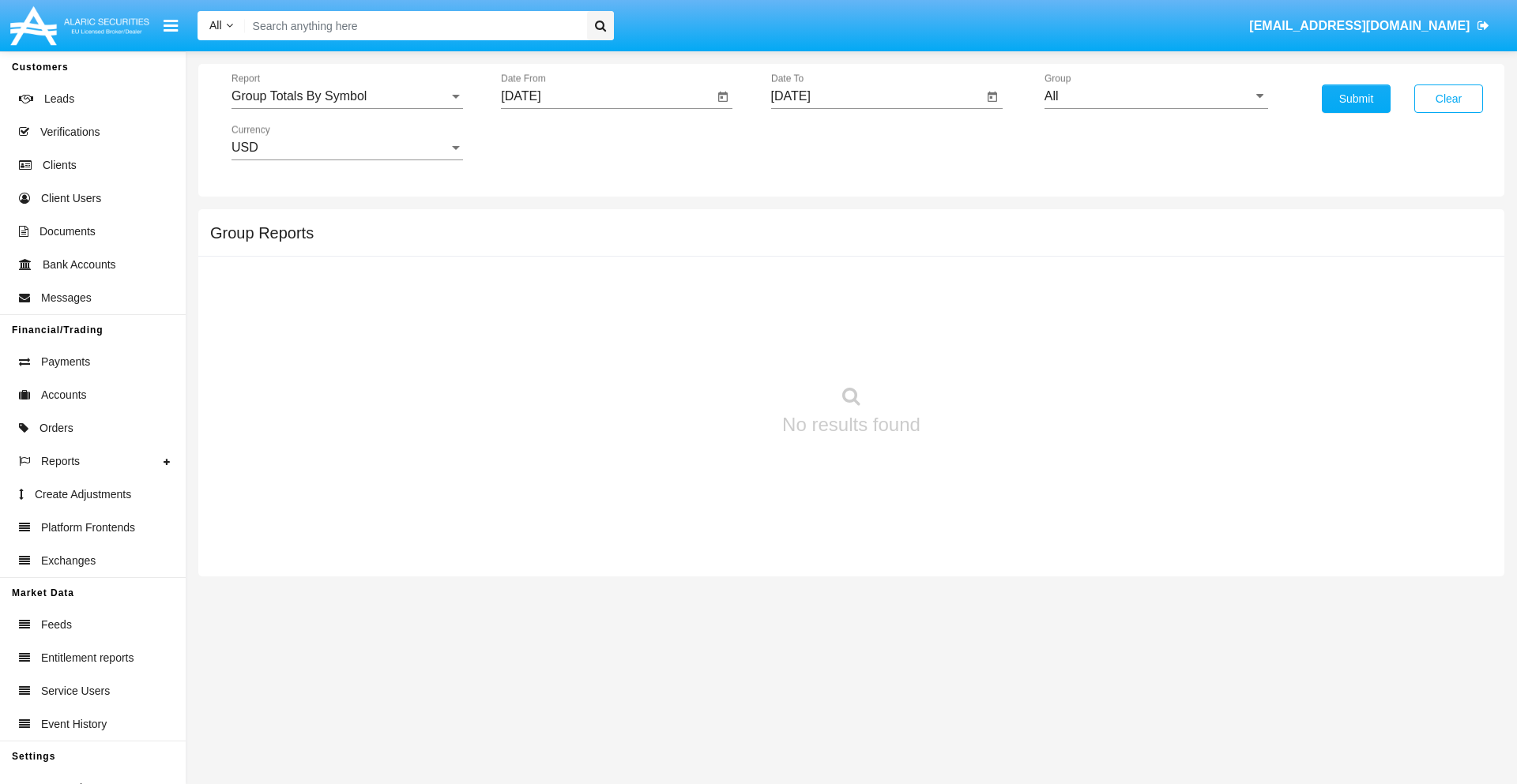
click at [1156, 97] on input "All" at bounding box center [1156, 96] width 224 height 15
type input "Hammer Web Lite"
click at [1356, 99] on button "Submit" at bounding box center [1356, 99] width 68 height 28
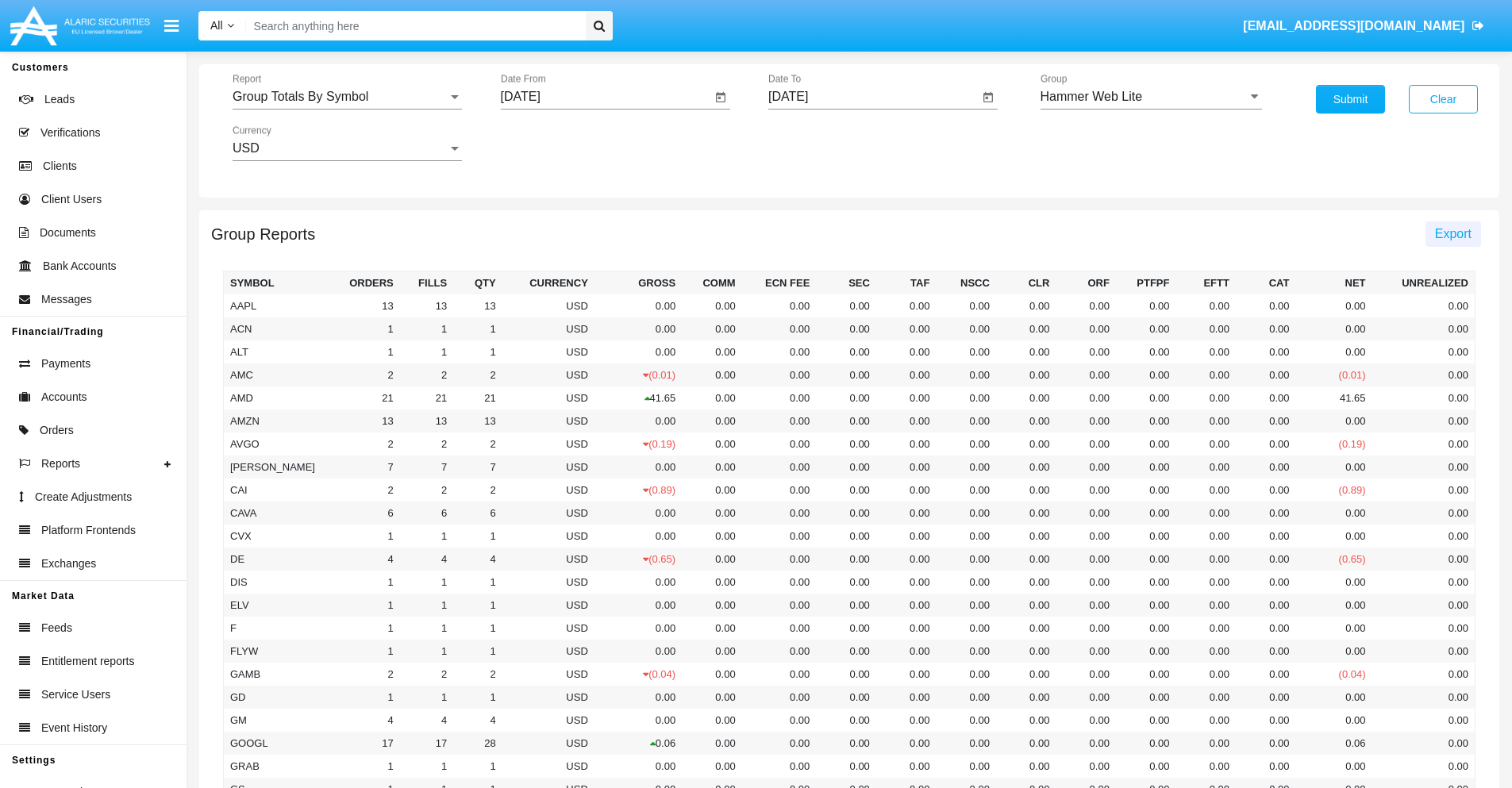
click at [1452, 234] on span "Export" at bounding box center [1452, 234] width 36 height 14
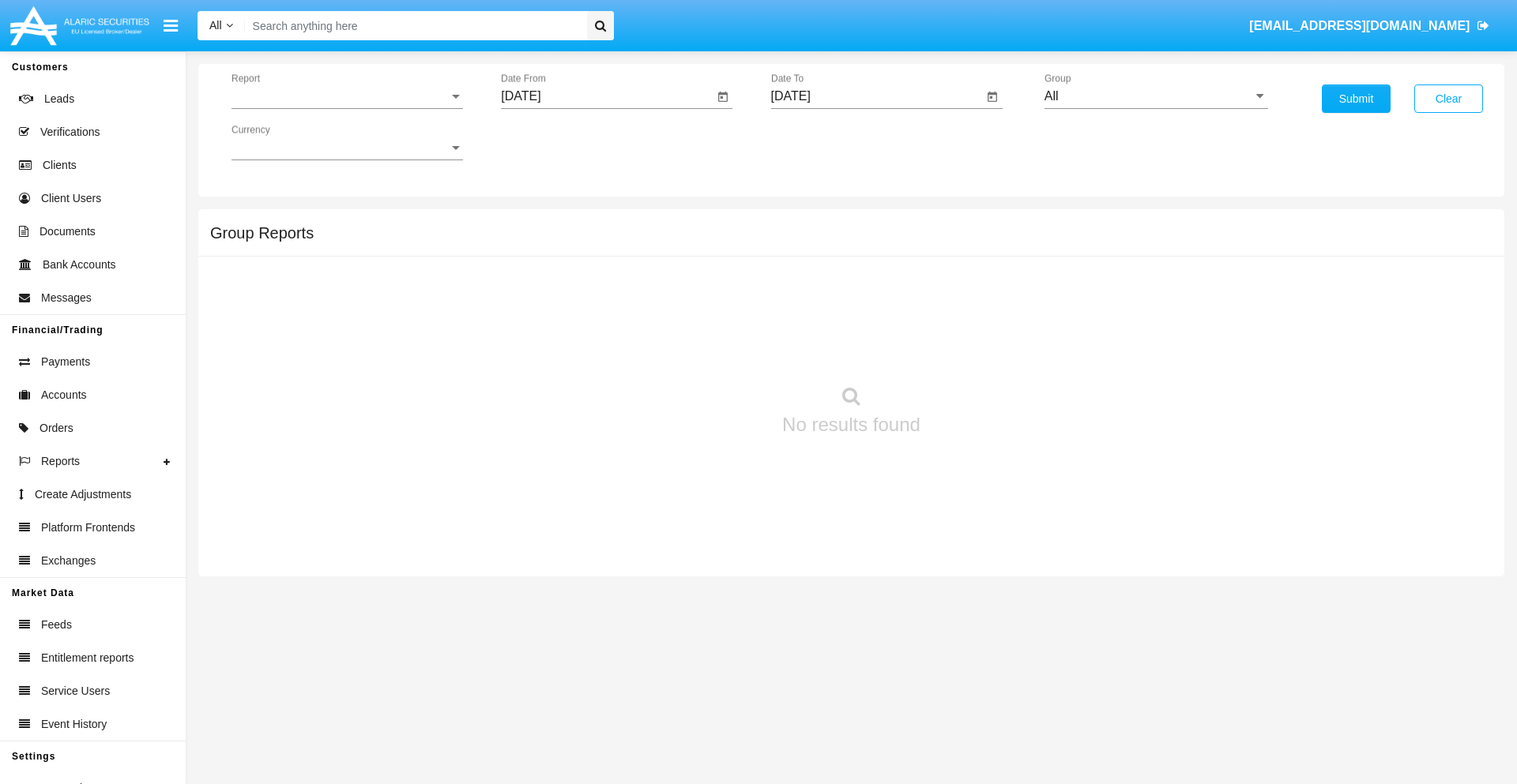
click at [347, 97] on span "Report" at bounding box center [340, 96] width 217 height 15
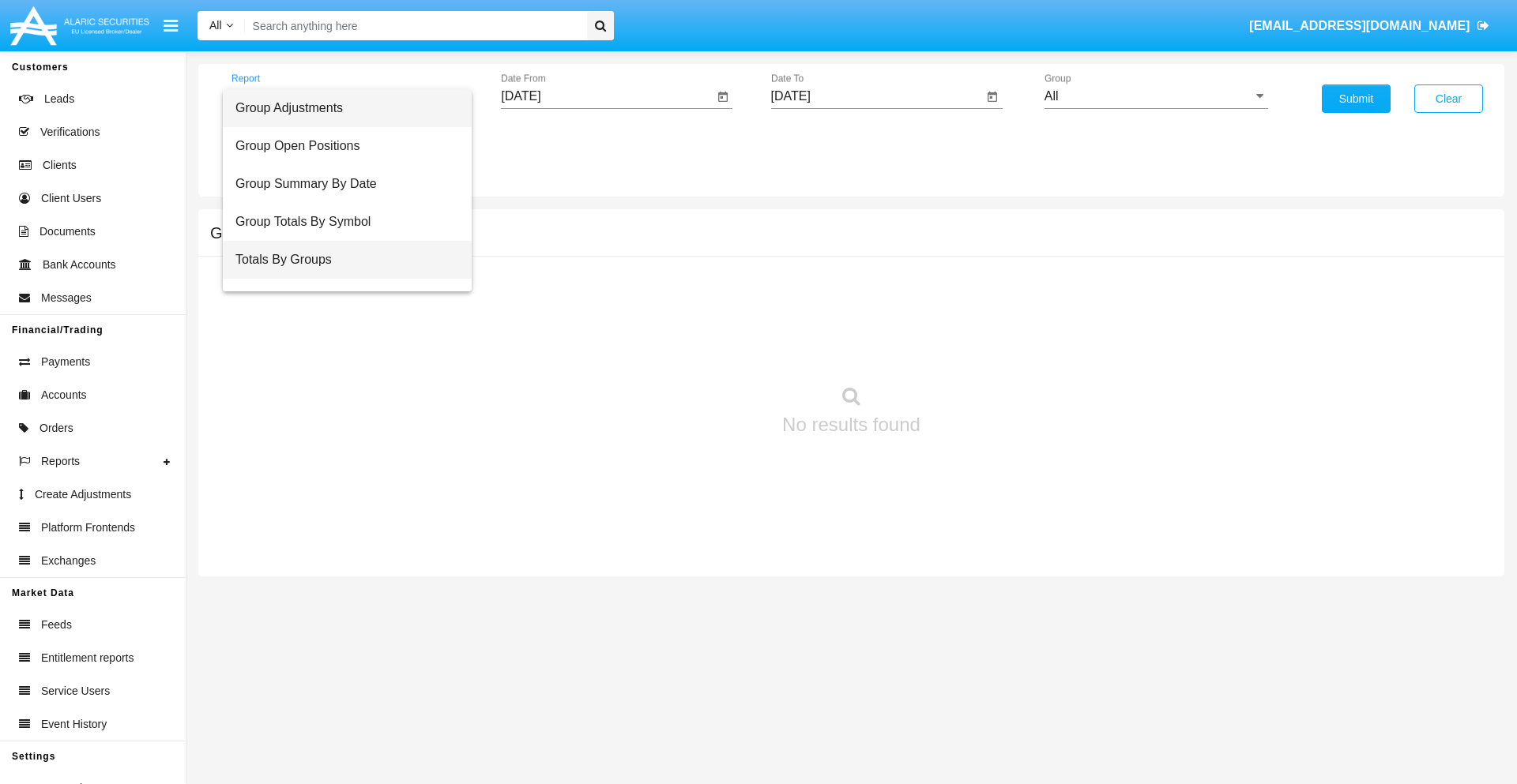
click at [341, 260] on span "Totals By Groups" at bounding box center [347, 260] width 224 height 38
click at [607, 97] on input "[DATE]" at bounding box center [608, 96] width 213 height 15
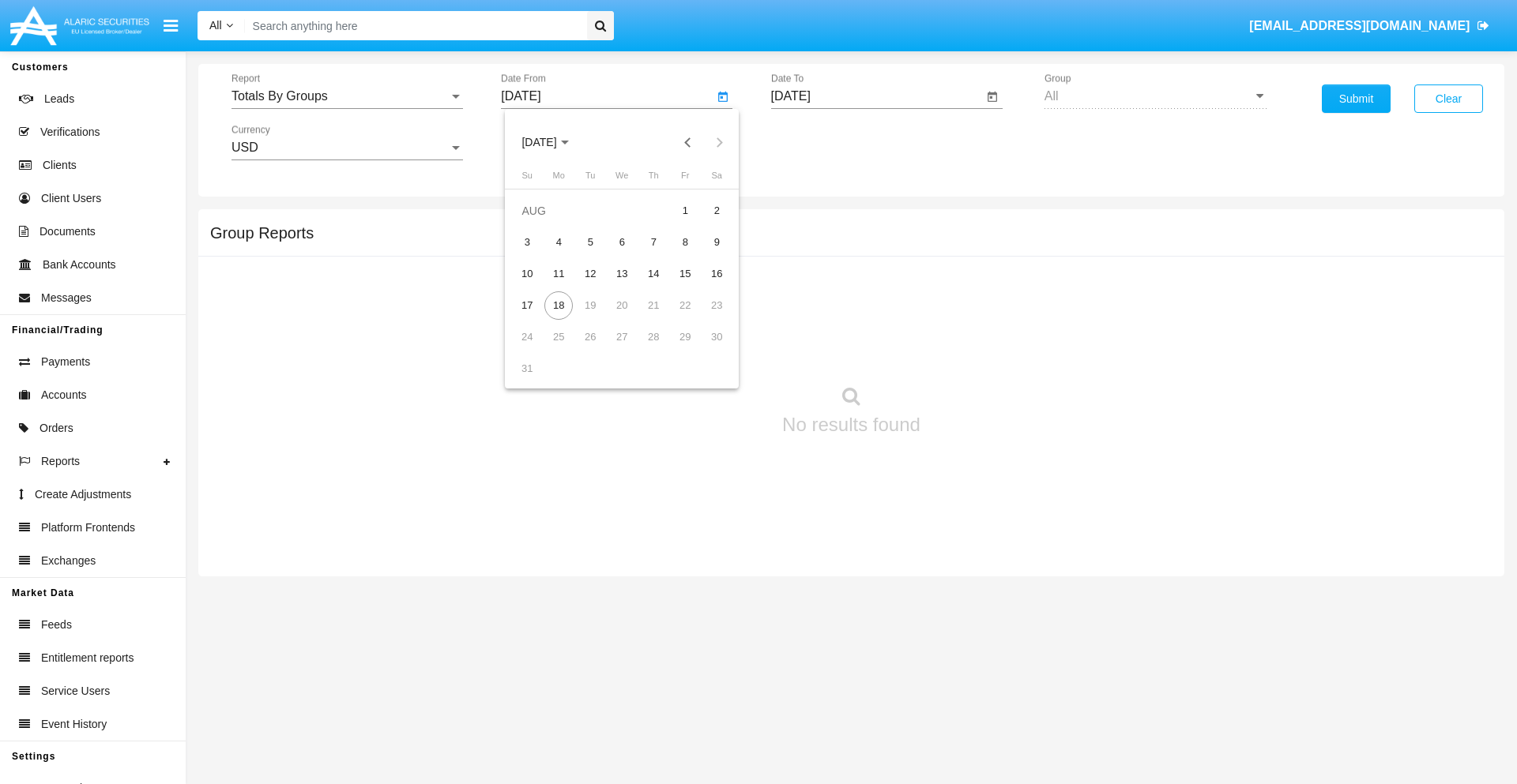
click at [553, 143] on span "[DATE]" at bounding box center [539, 143] width 35 height 13
click at [705, 350] on div "2025" at bounding box center [704, 349] width 50 height 28
click at [705, 254] on div "AUG" at bounding box center [704, 254] width 50 height 28
click at [527, 242] on div "3" at bounding box center [527, 242] width 28 height 28
type input "[DATE]"
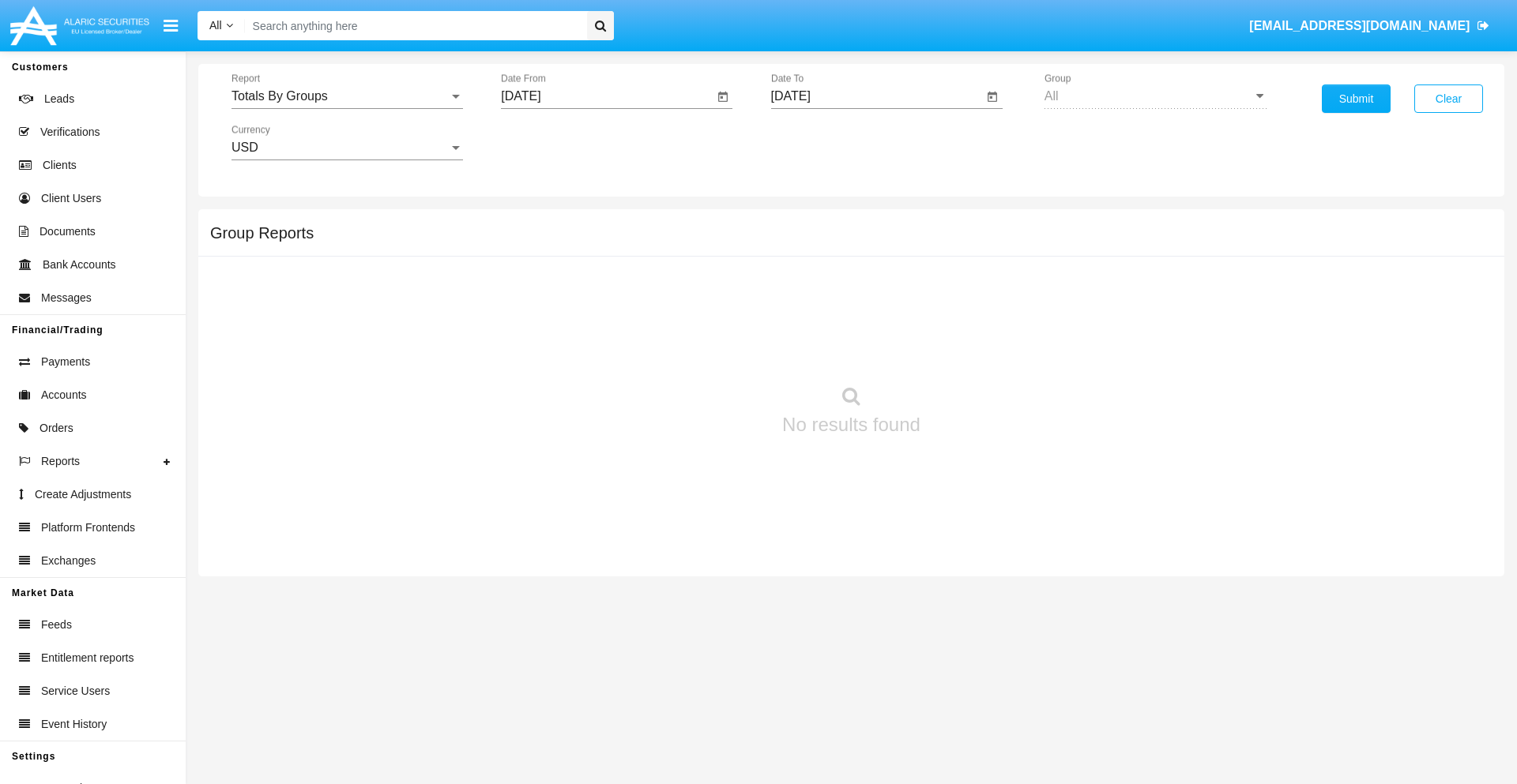
click at [876, 97] on input "[DATE]" at bounding box center [877, 96] width 213 height 15
click at [822, 143] on span "[DATE]" at bounding box center [810, 143] width 35 height 13
click at [974, 350] on div "2025" at bounding box center [974, 349] width 50 height 28
click at [974, 254] on div "AUG" at bounding box center [974, 254] width 50 height 28
click at [828, 305] on div "18" at bounding box center [828, 305] width 28 height 28
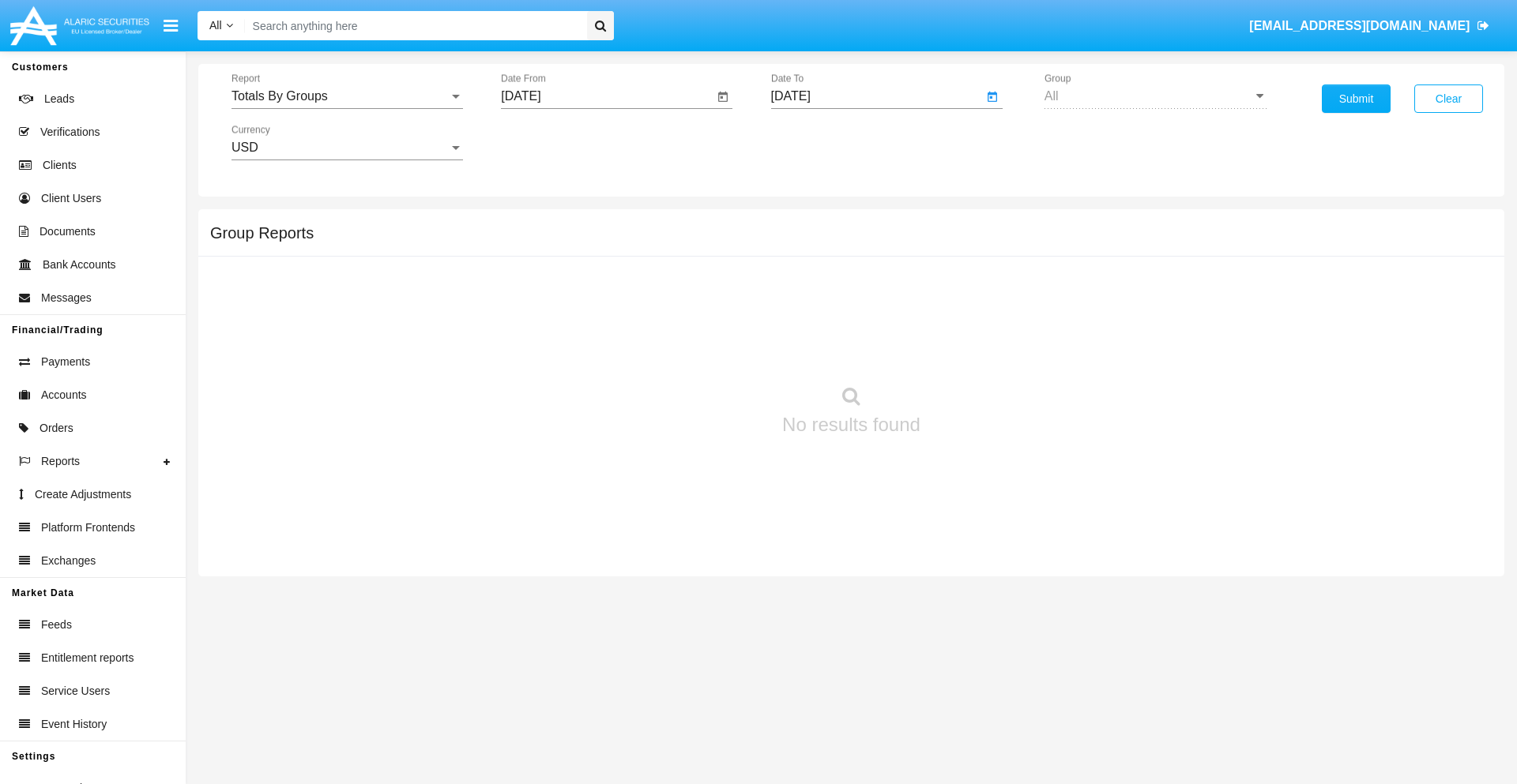
type input "[DATE]"
click at [1356, 99] on button "Submit" at bounding box center [1356, 99] width 68 height 28
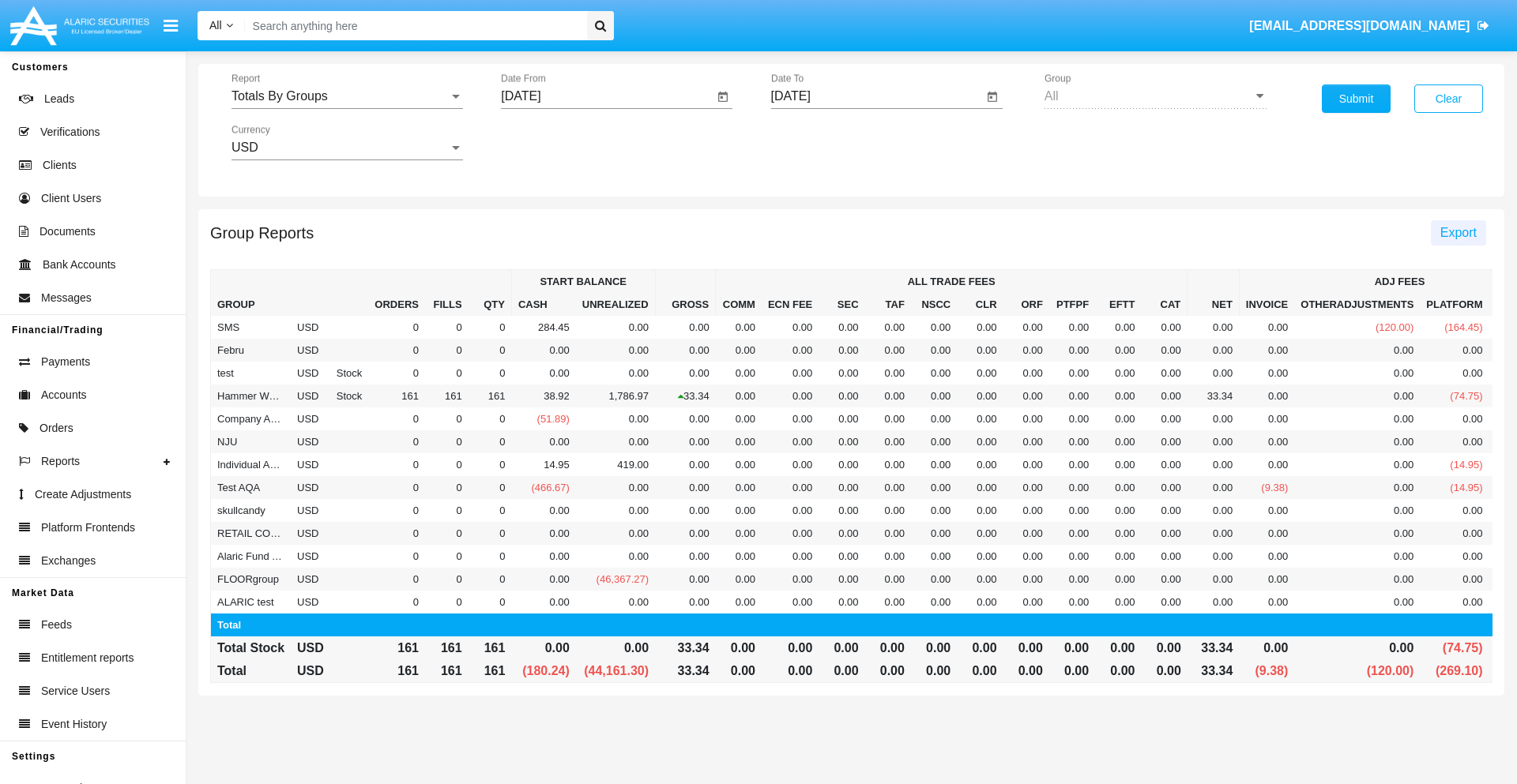
click at [1457, 232] on span "Export" at bounding box center [1458, 232] width 36 height 14
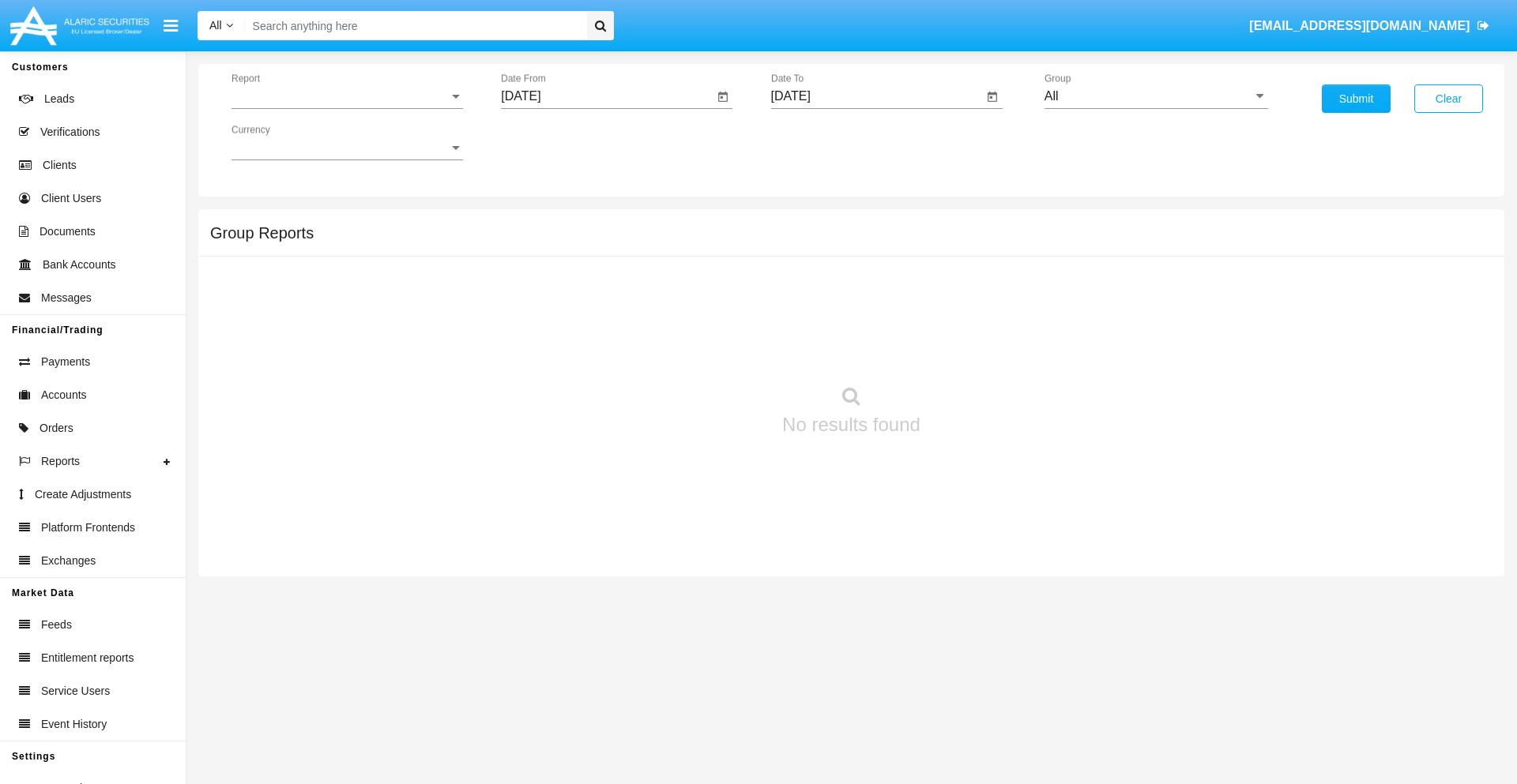
click at [347, 97] on span "Report" at bounding box center [340, 96] width 217 height 15
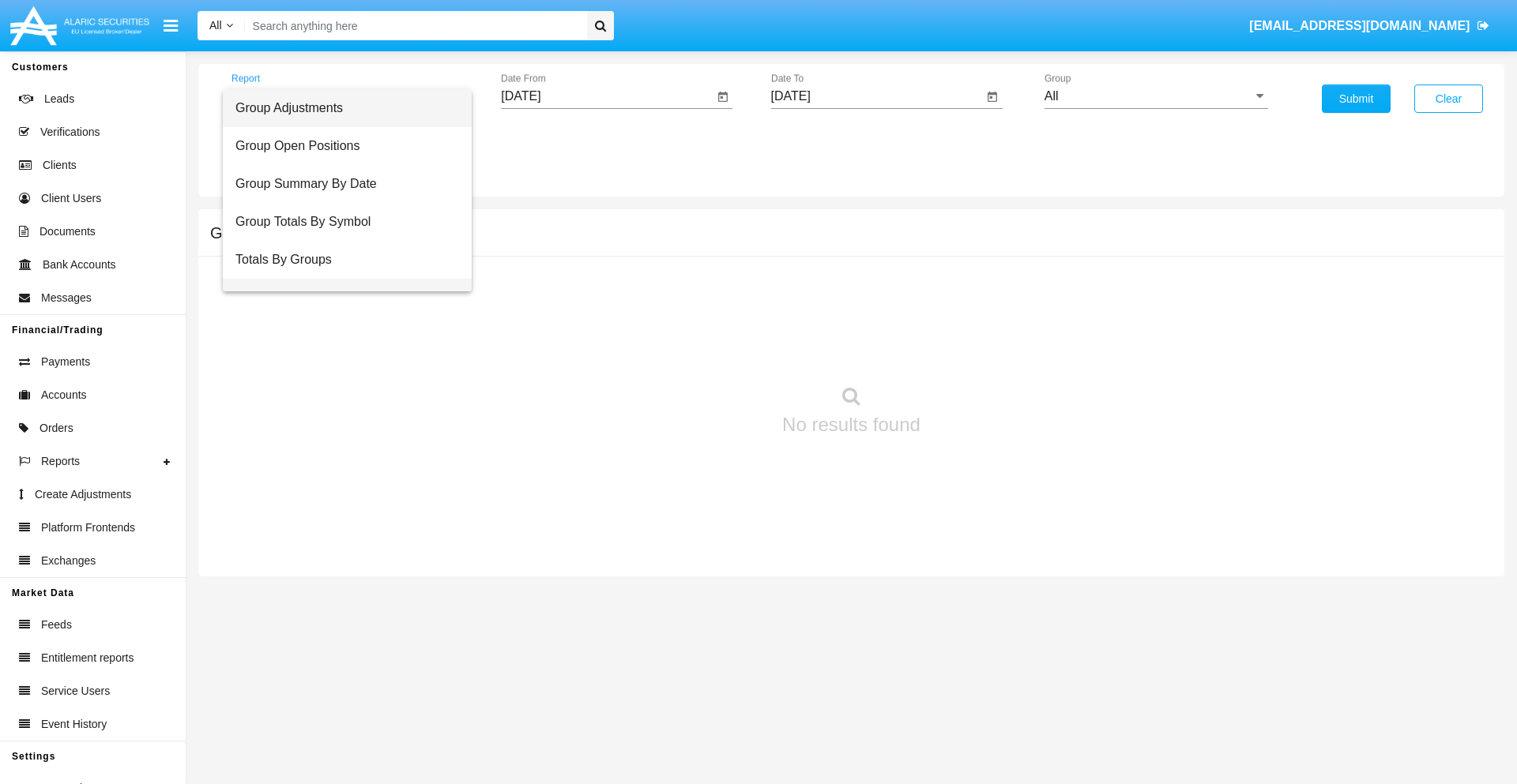
click at [341, 279] on span "Group Fees By Destination" at bounding box center [347, 298] width 224 height 38
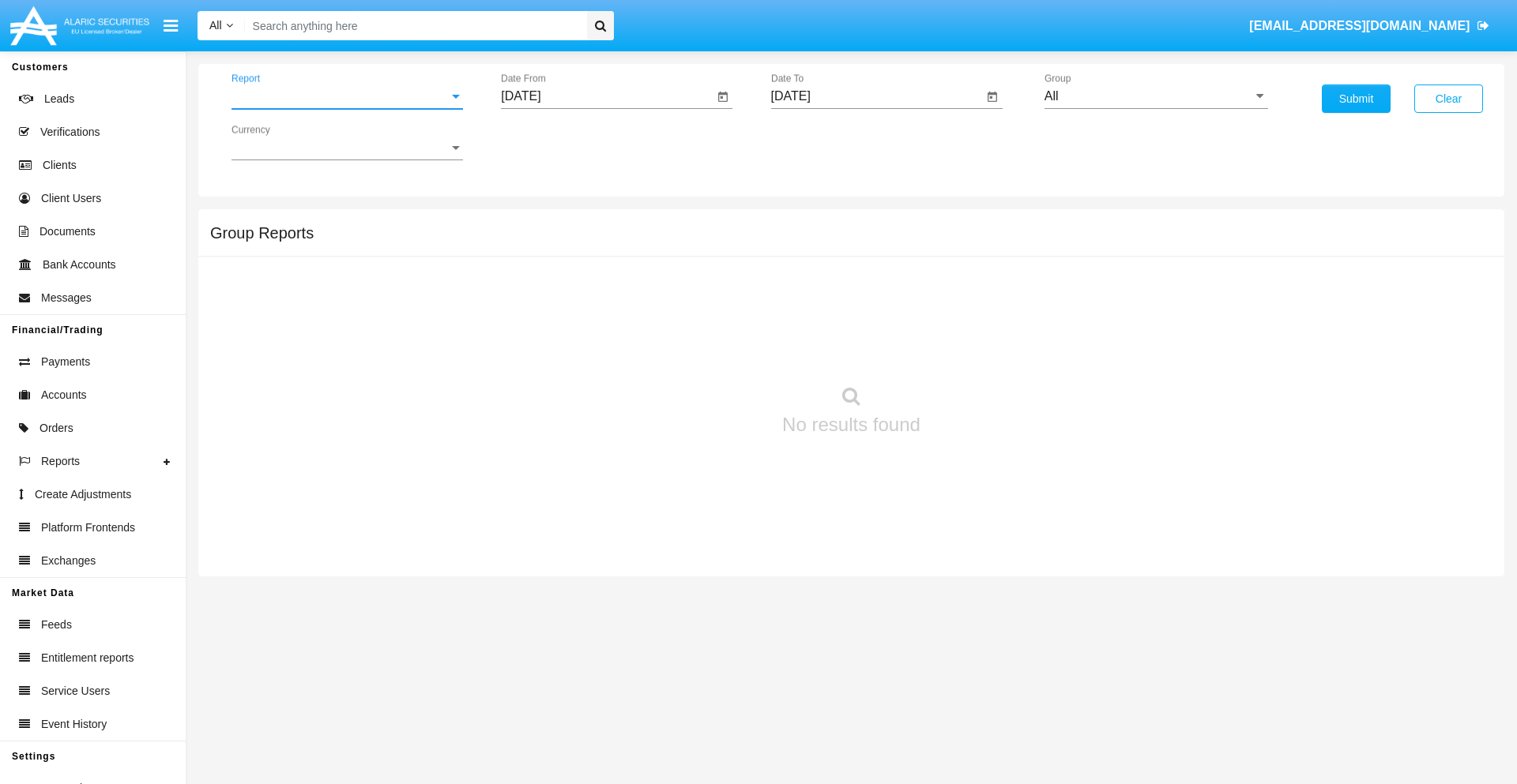
scroll to position [25, 0]
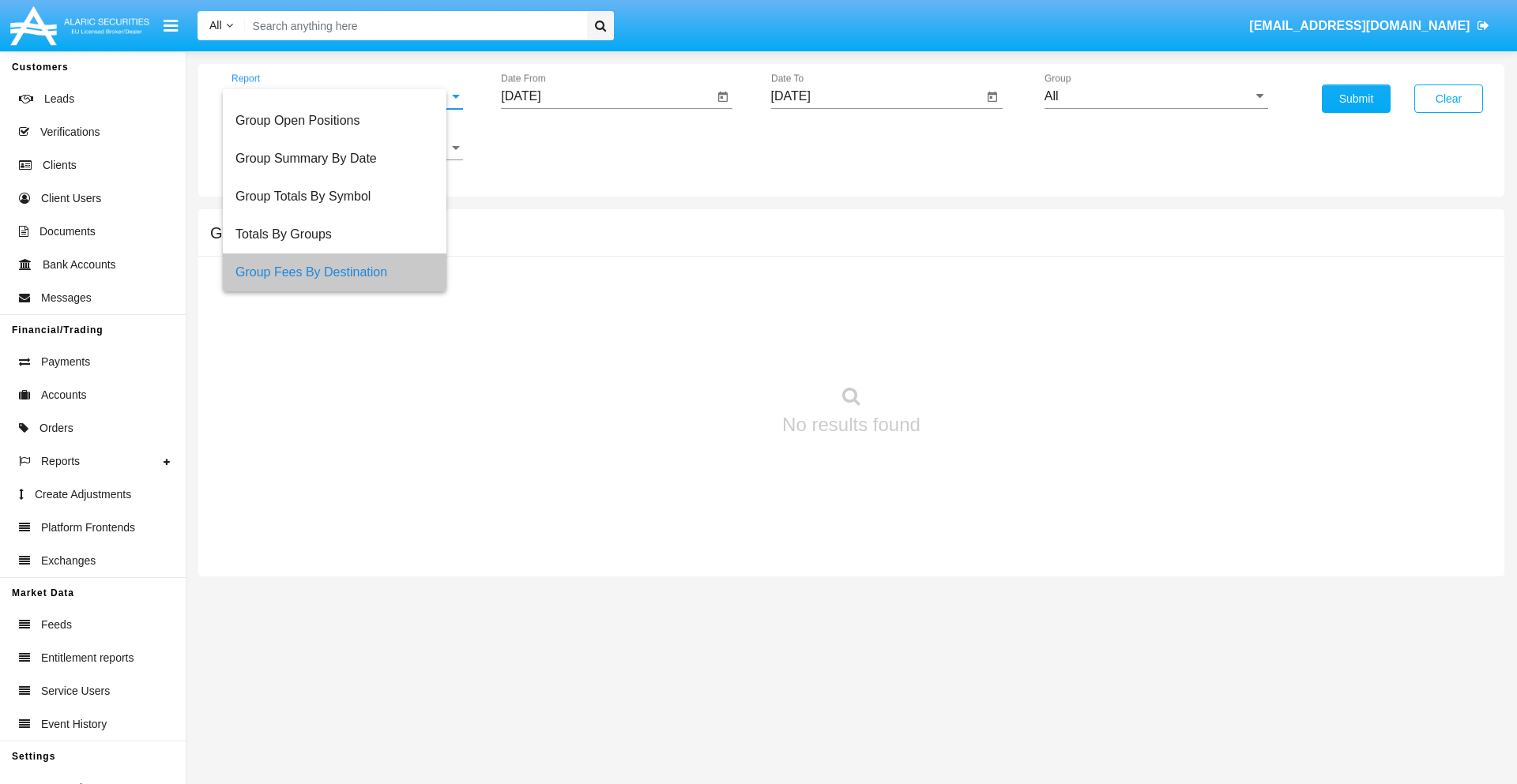
click at [607, 97] on input "[DATE]" at bounding box center [608, 96] width 213 height 15
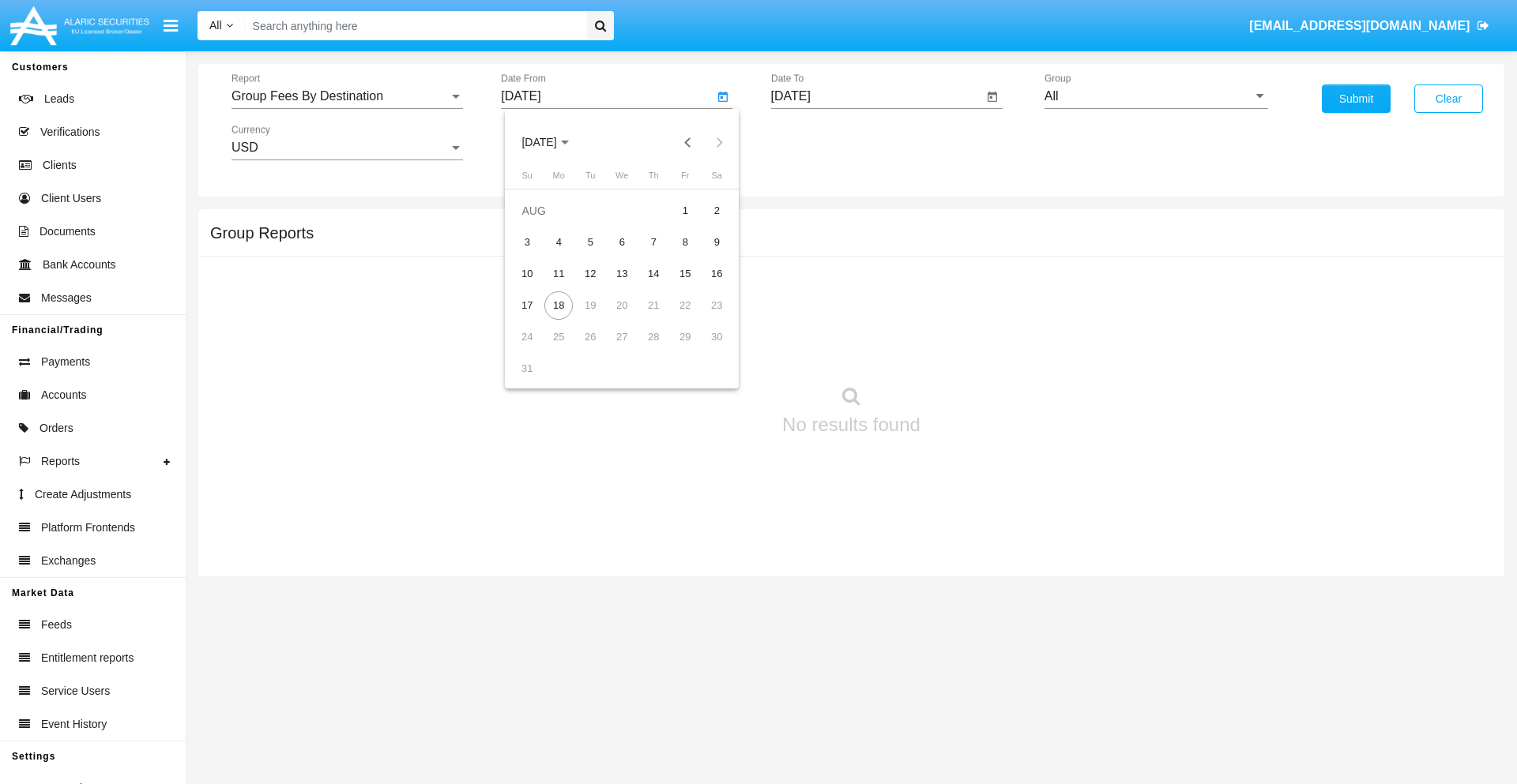
click at [553, 143] on span "[DATE]" at bounding box center [539, 143] width 35 height 13
click at [705, 350] on div "2025" at bounding box center [704, 349] width 50 height 28
click at [594, 254] on div "JUN" at bounding box center [594, 254] width 50 height 28
click at [622, 305] on div "18" at bounding box center [621, 305] width 28 height 28
type input "[DATE]"
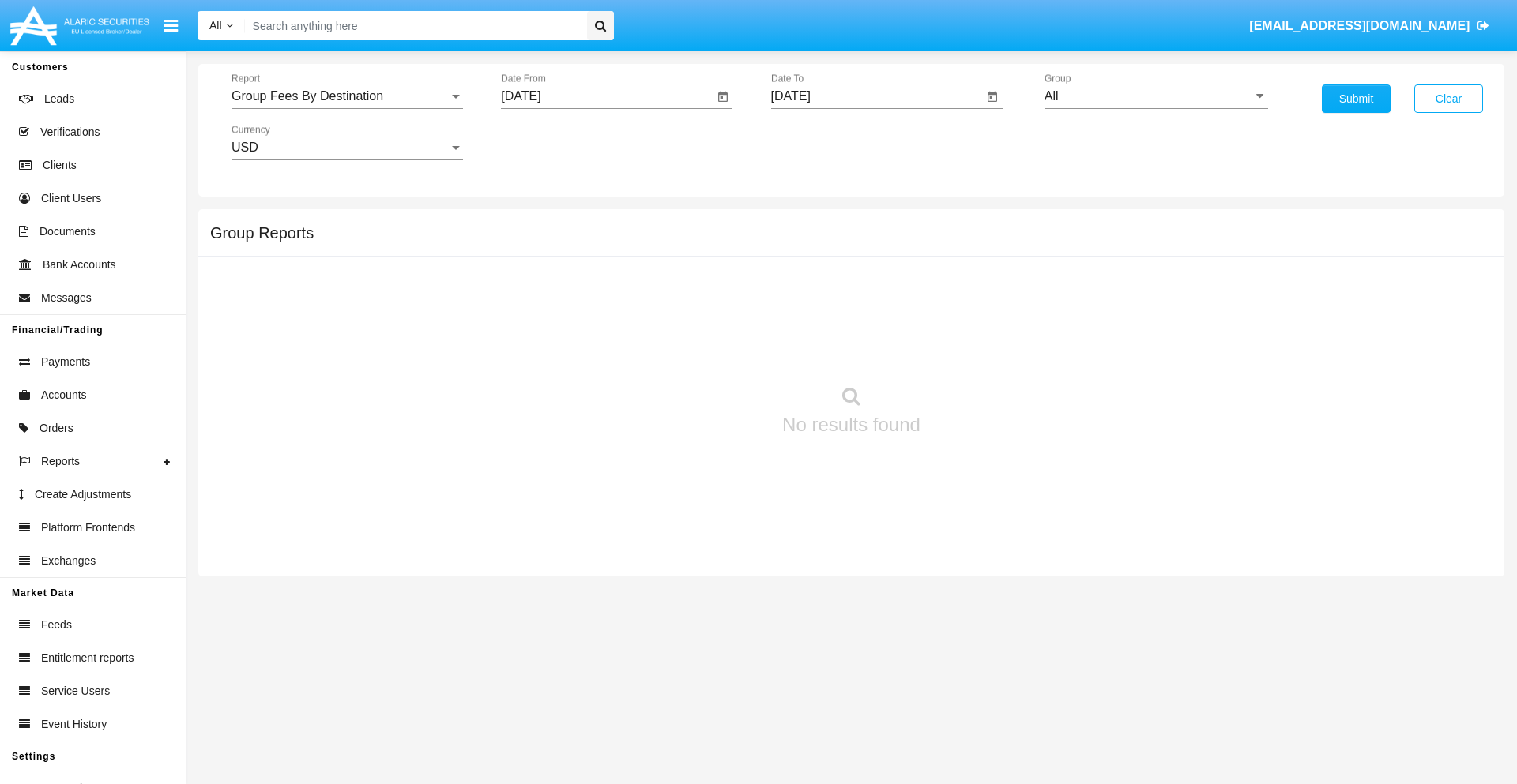
click at [876, 97] on input "[DATE]" at bounding box center [877, 96] width 213 height 15
click at [822, 143] on span "[DATE]" at bounding box center [810, 143] width 35 height 13
click at [974, 350] on div "2025" at bounding box center [974, 349] width 50 height 28
click at [974, 254] on div "AUG" at bounding box center [974, 254] width 50 height 28
click at [828, 305] on div "18" at bounding box center [828, 305] width 28 height 28
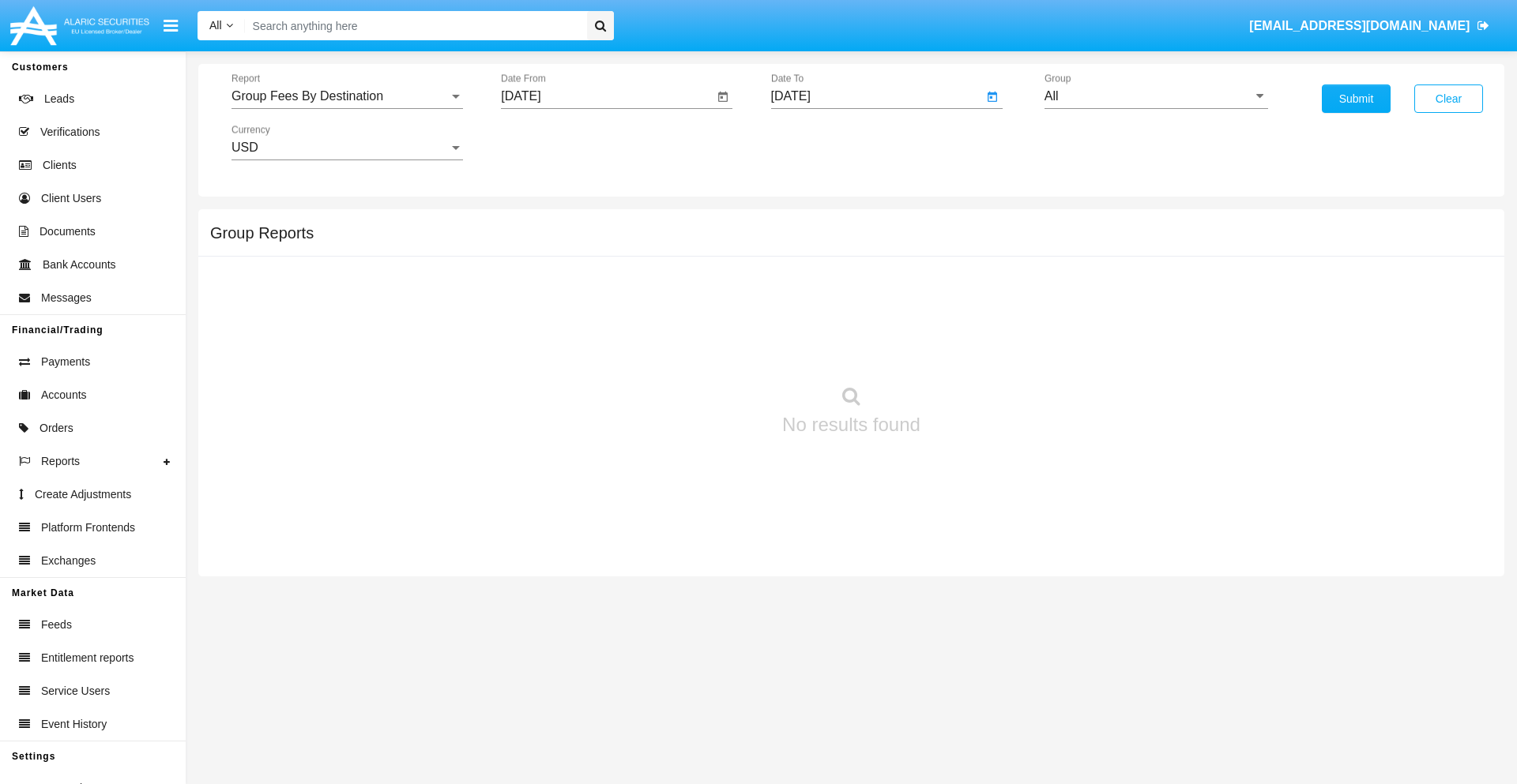
type input "[DATE]"
click at [1156, 97] on input "All" at bounding box center [1156, 96] width 224 height 15
type input "Hammer Web Lite"
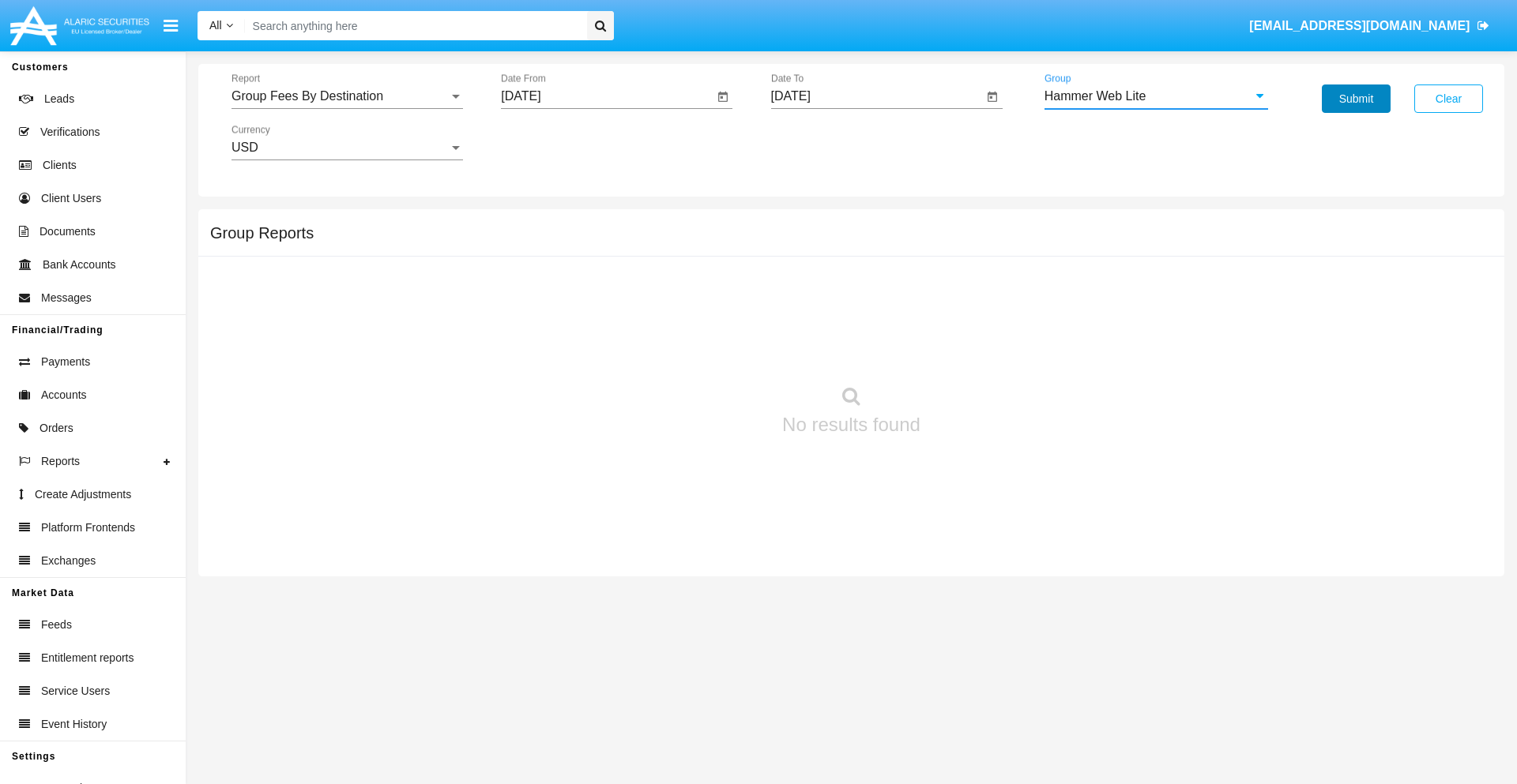
click at [1356, 99] on button "Submit" at bounding box center [1356, 99] width 68 height 28
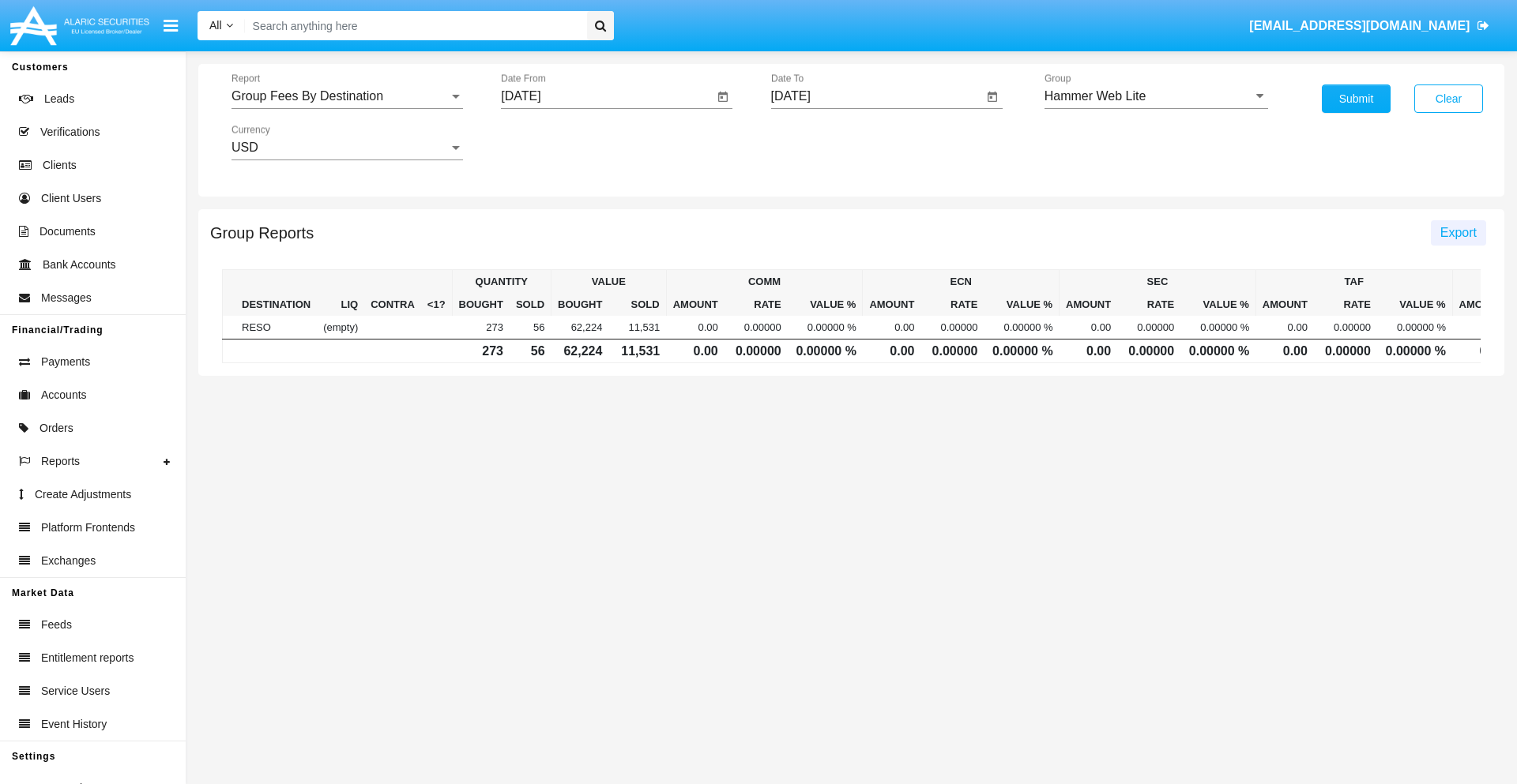
click at [1457, 232] on span "Export" at bounding box center [1458, 232] width 36 height 14
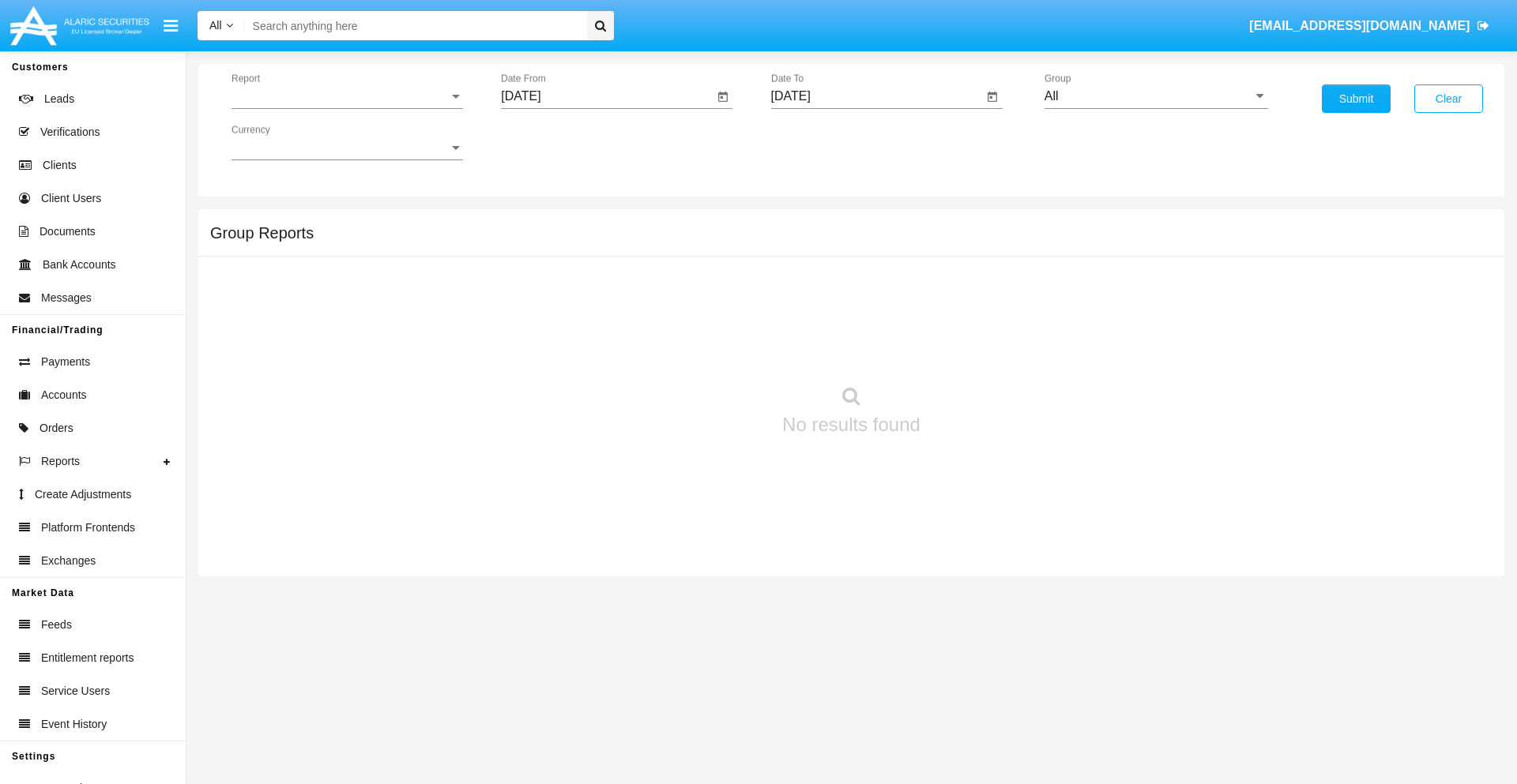
click at [347, 97] on span "Report" at bounding box center [340, 96] width 217 height 15
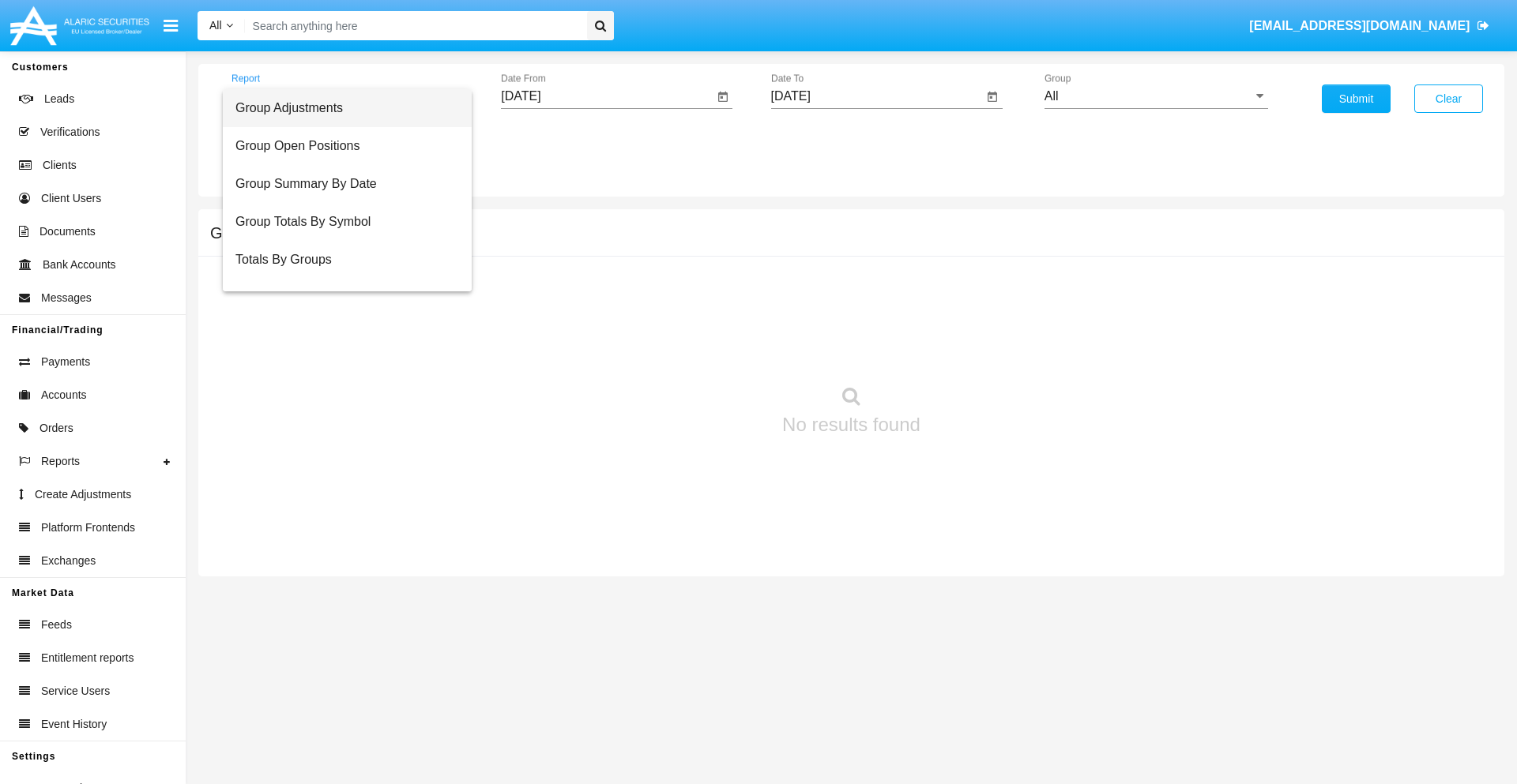
scroll to position [63, 0]
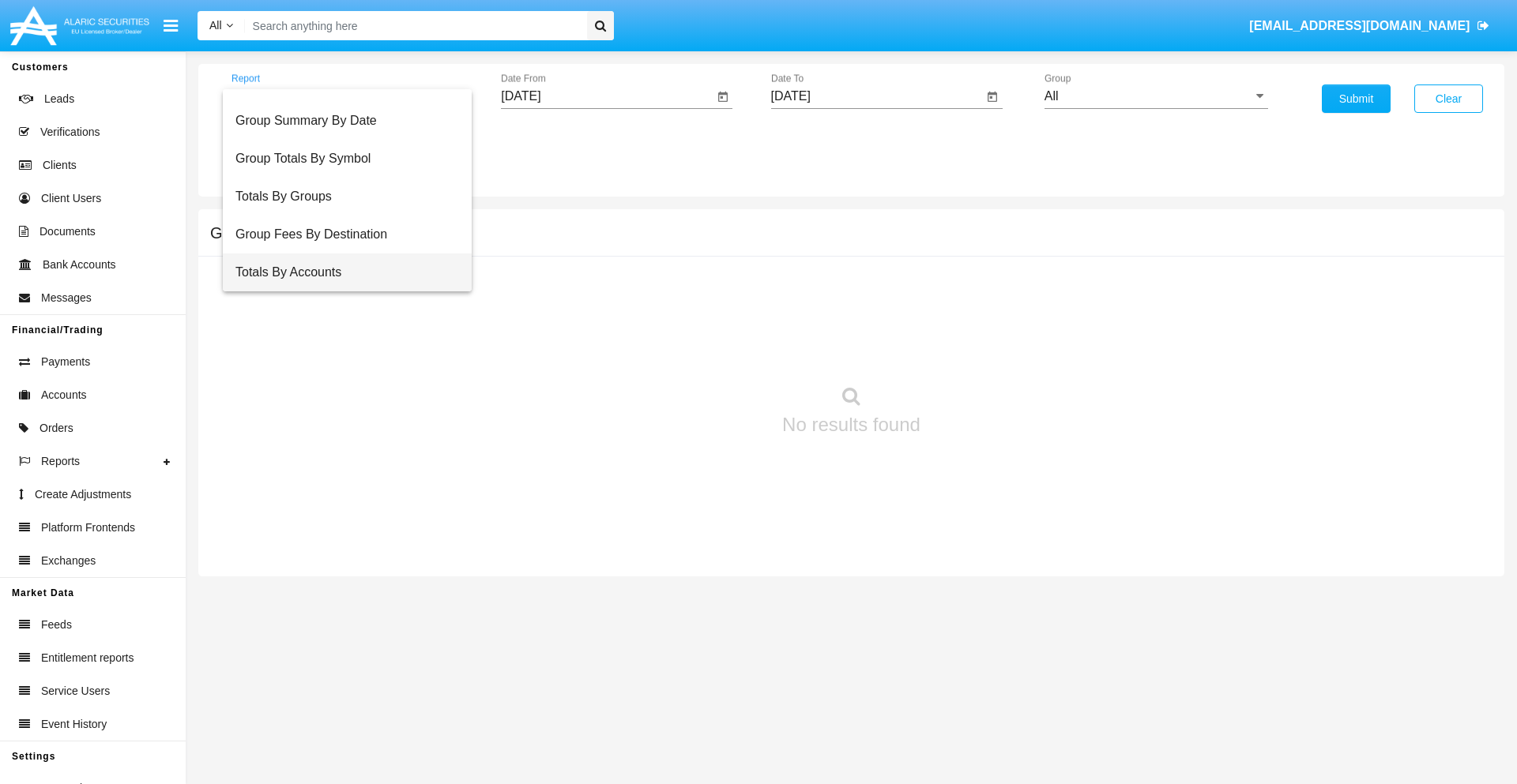
click at [341, 272] on span "Totals By Accounts" at bounding box center [347, 272] width 224 height 38
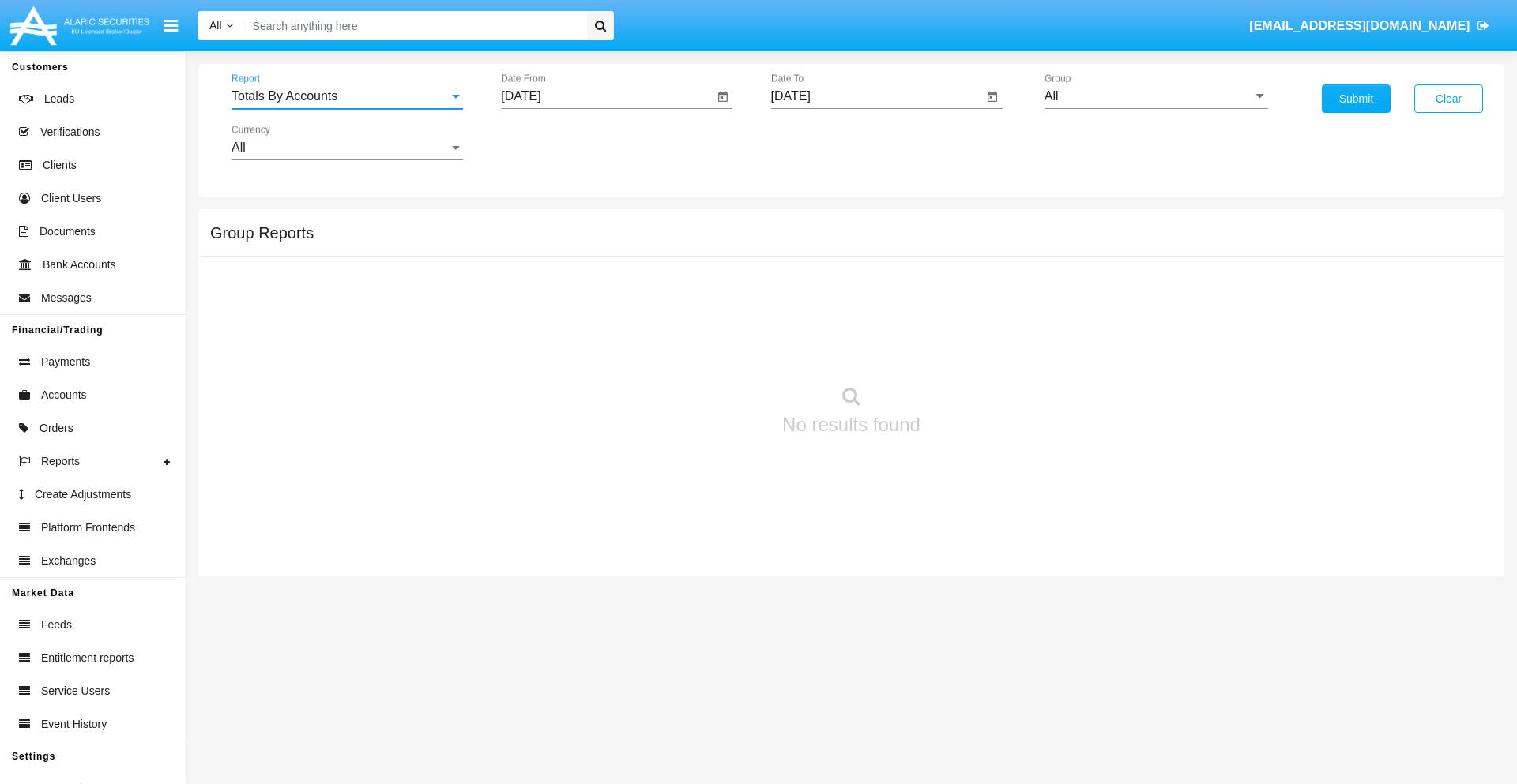
click at [607, 97] on input "[DATE]" at bounding box center [608, 96] width 213 height 15
click at [553, 143] on span "[DATE]" at bounding box center [539, 143] width 35 height 13
click at [705, 350] on div "2025" at bounding box center [704, 349] width 50 height 28
click at [705, 254] on div "AUG" at bounding box center [704, 254] width 50 height 28
click at [527, 242] on div "3" at bounding box center [527, 242] width 28 height 28
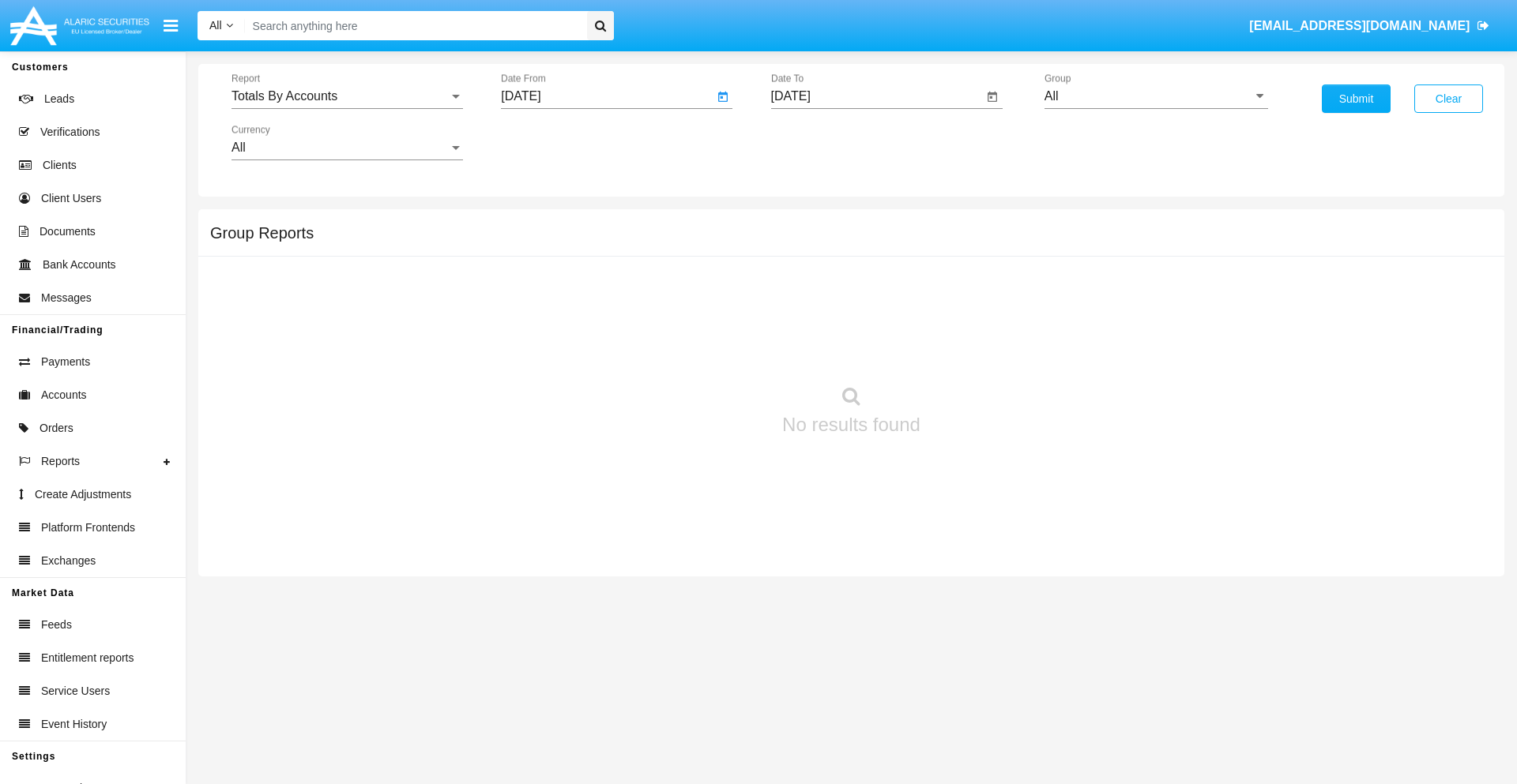
type input "08/03/25"
click at [876, 97] on input "[DATE]" at bounding box center [877, 96] width 213 height 15
click at [822, 143] on span "[DATE]" at bounding box center [810, 143] width 35 height 13
click at [974, 350] on div "2025" at bounding box center [974, 349] width 50 height 28
click at [974, 254] on div "AUG" at bounding box center [974, 254] width 50 height 28
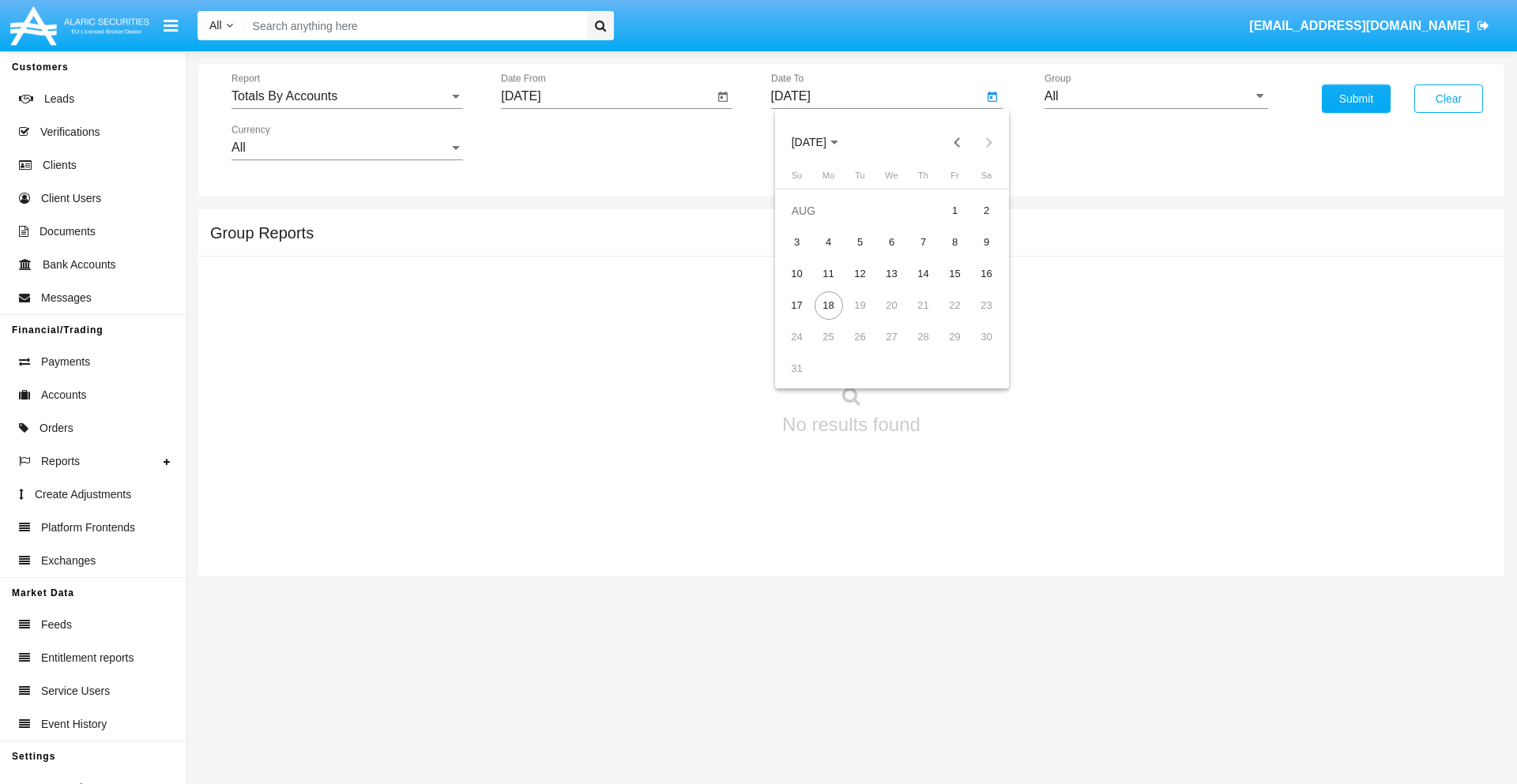
click at [828, 305] on div "18" at bounding box center [828, 305] width 28 height 28
type input "[DATE]"
click at [1156, 97] on input "All" at bounding box center [1156, 96] width 224 height 15
type input "Hammer Web Lite"
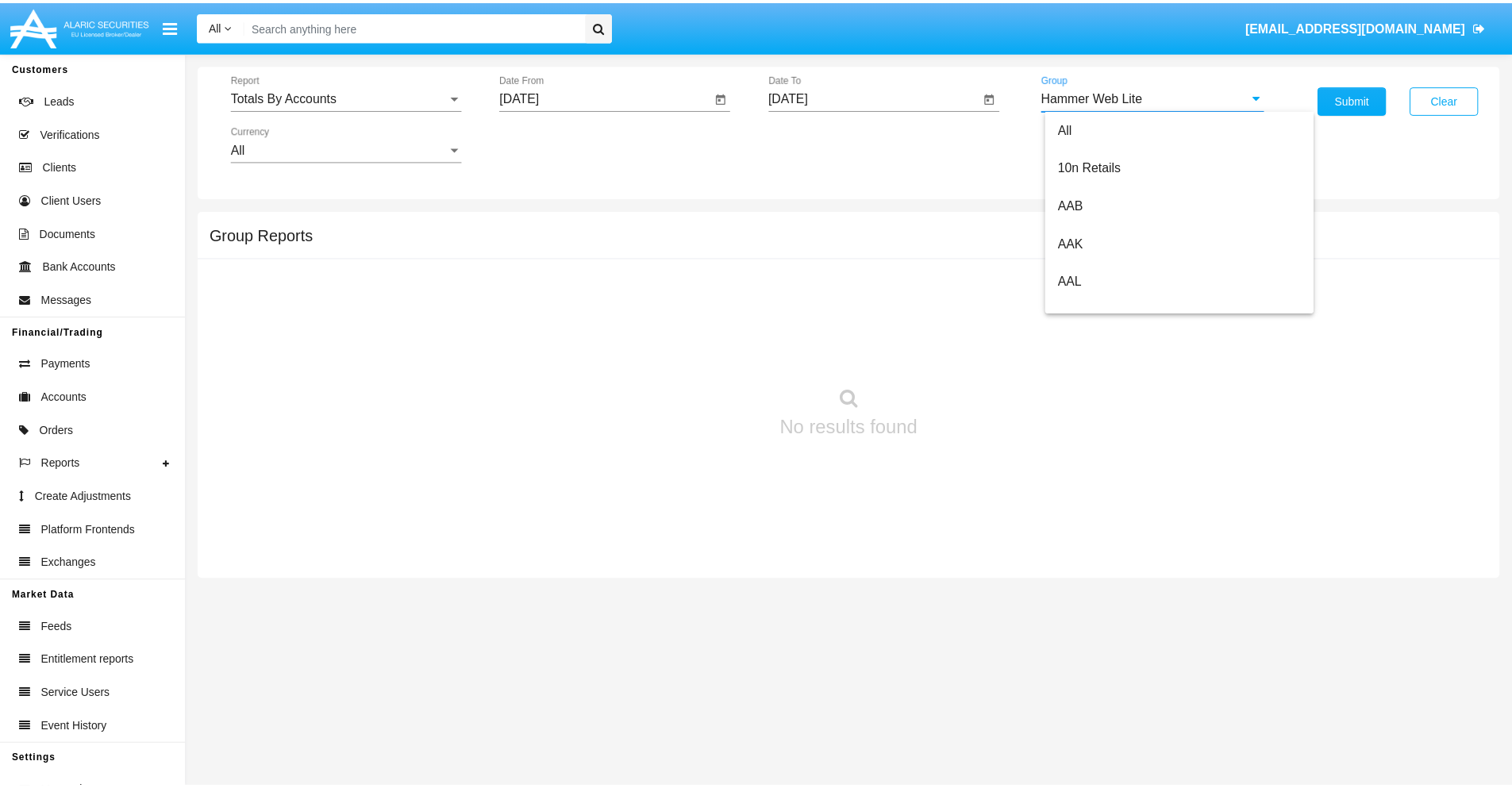
scroll to position [0, 0]
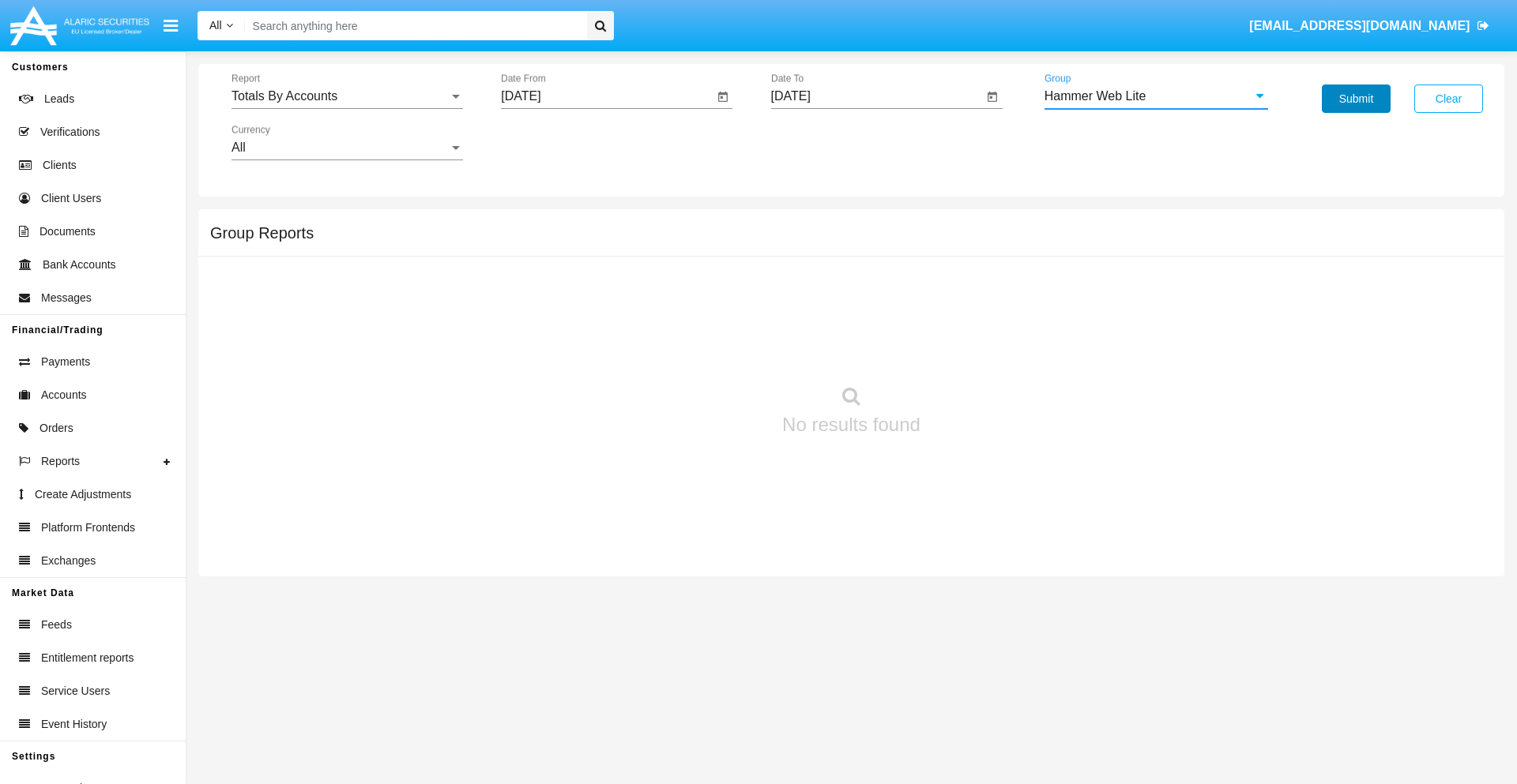
click at [1356, 99] on button "Submit" at bounding box center [1356, 99] width 68 height 28
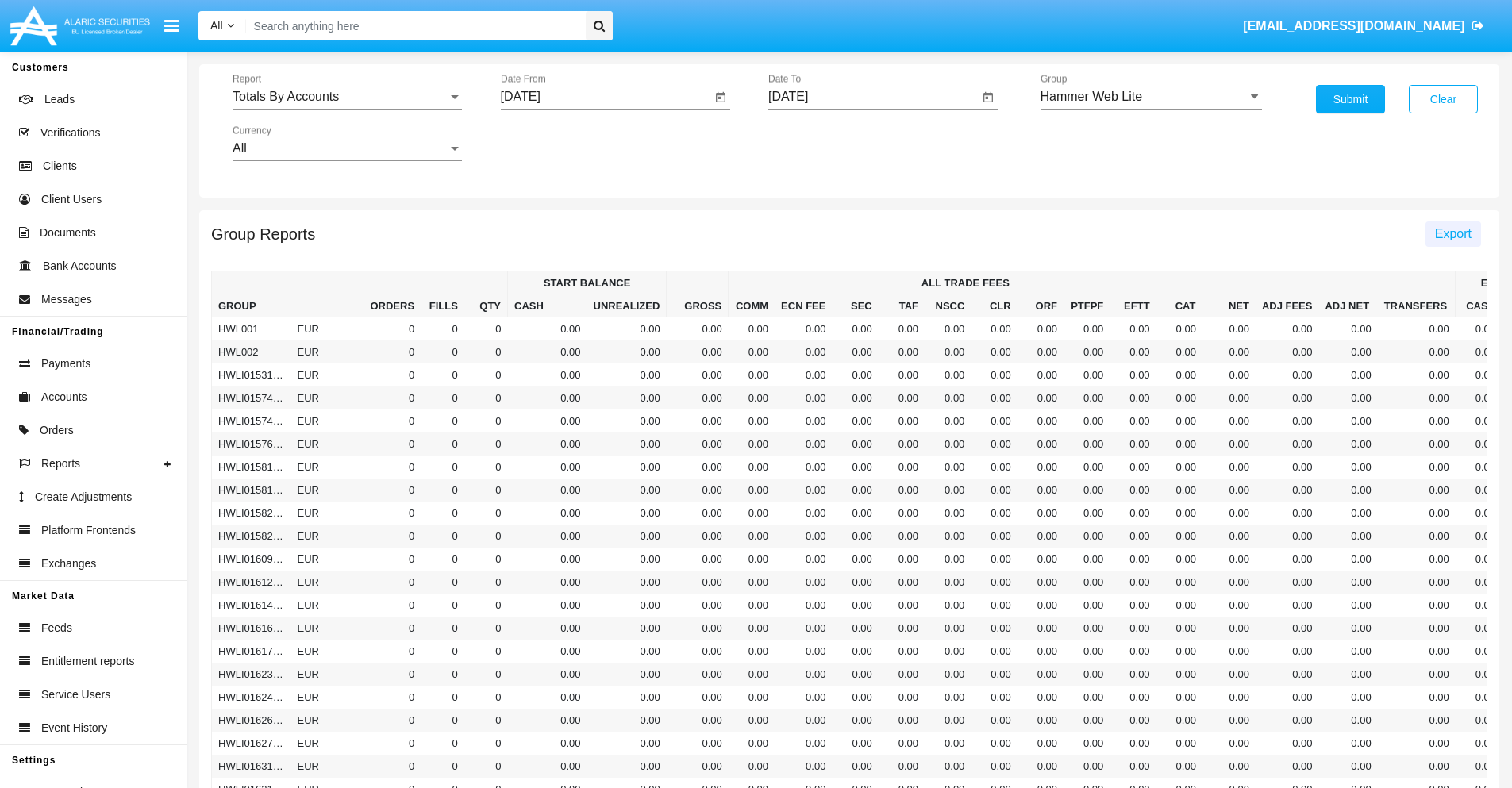
click at [1452, 234] on span "Export" at bounding box center [1452, 234] width 36 height 14
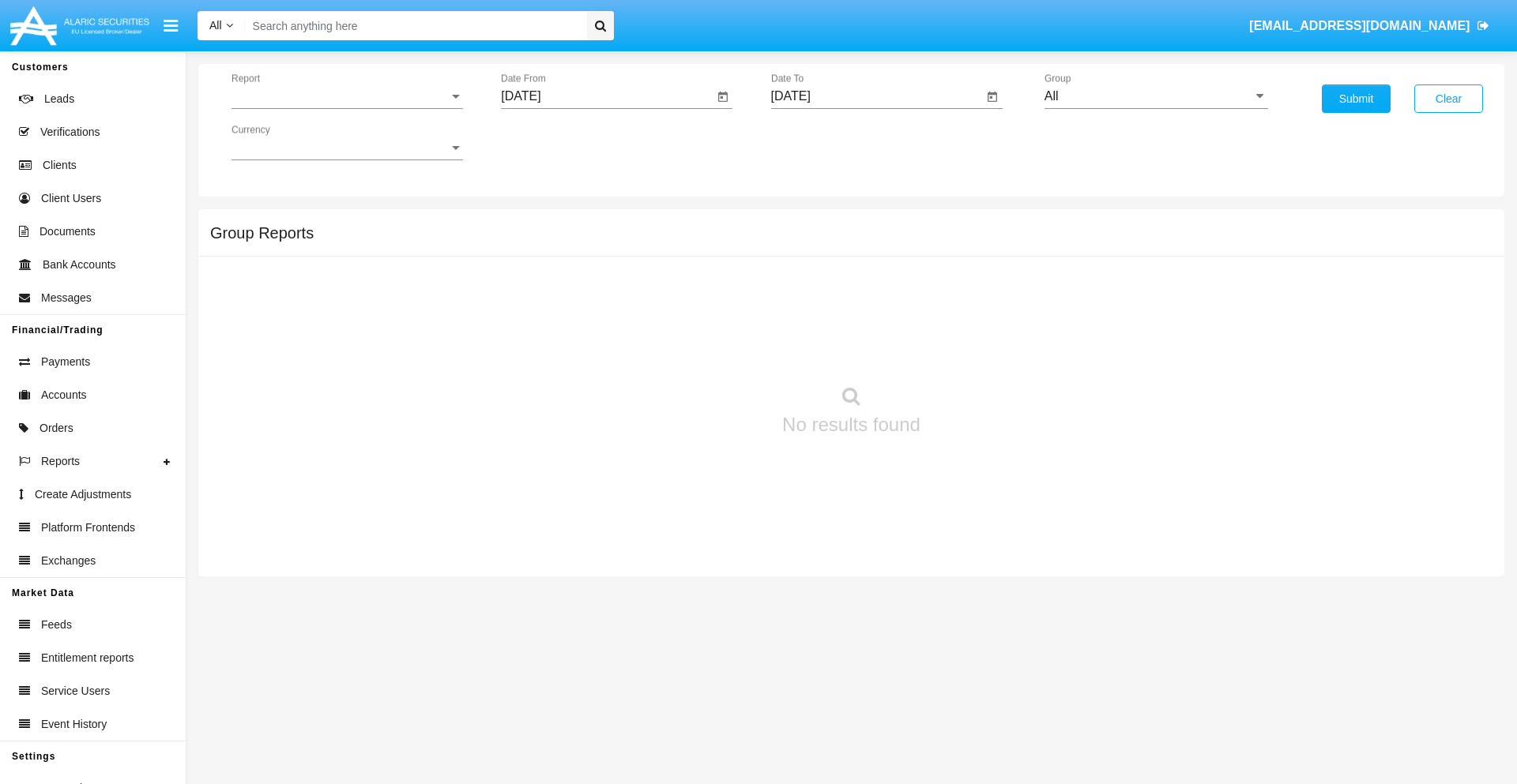
click at [347, 97] on span "Report" at bounding box center [340, 96] width 217 height 15
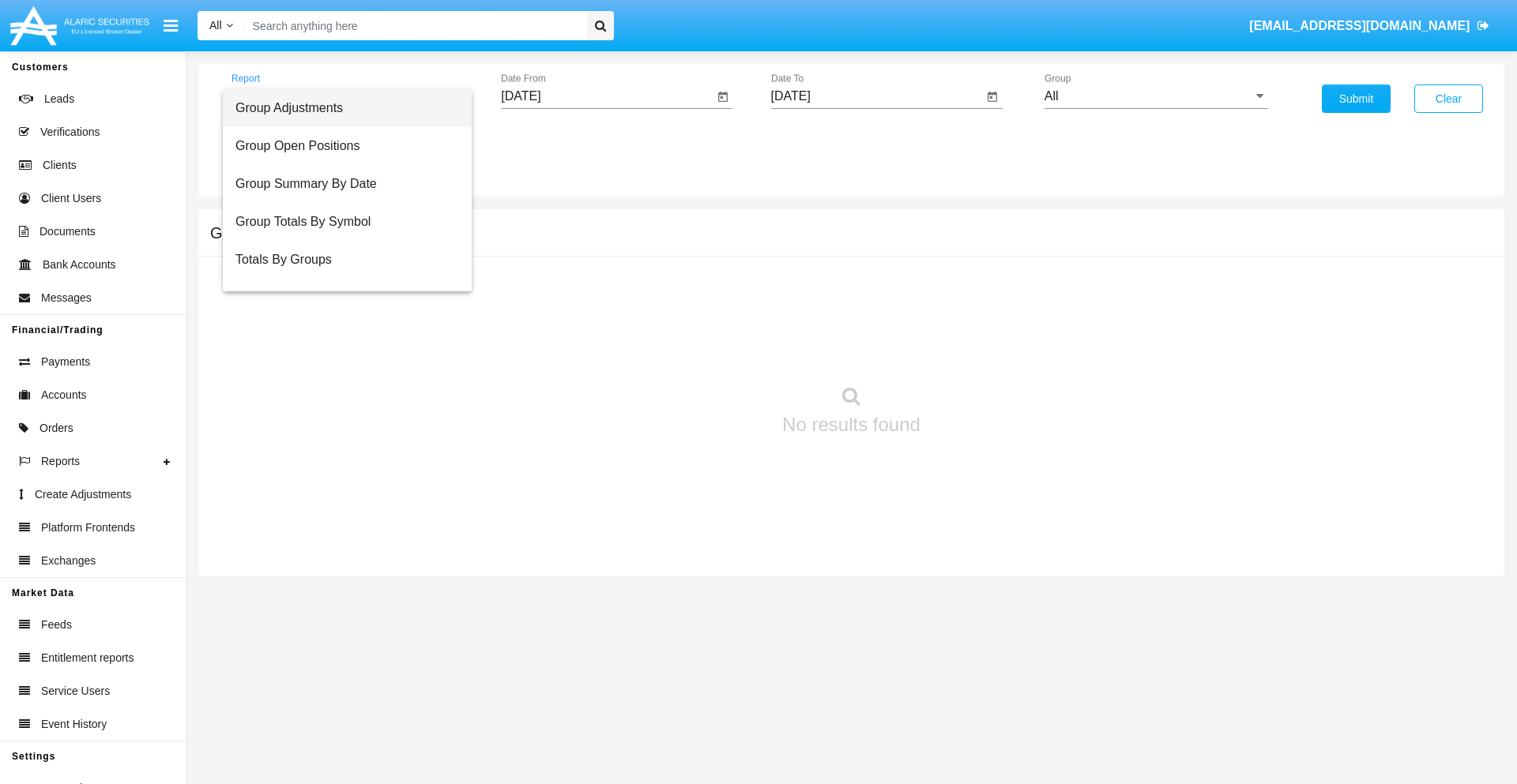
click at [341, 108] on span "Group Adjustments" at bounding box center [347, 107] width 224 height 38
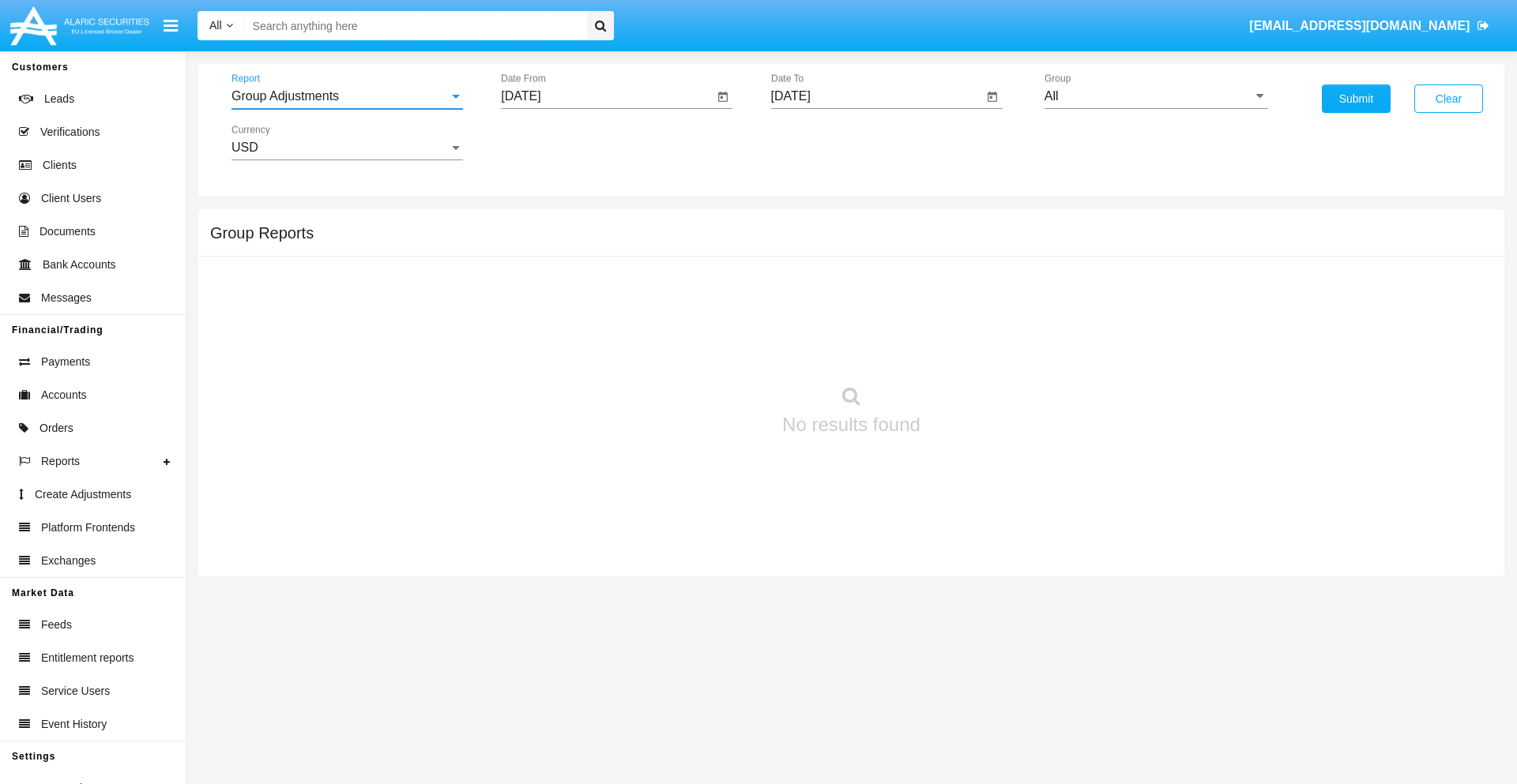
click at [607, 97] on input "[DATE]" at bounding box center [608, 96] width 213 height 15
click at [553, 143] on span "[DATE]" at bounding box center [539, 143] width 35 height 13
click at [594, 317] on div "2019" at bounding box center [594, 317] width 50 height 28
click at [539, 223] on div "JAN" at bounding box center [539, 223] width 50 height 28
click at [590, 242] on div "1" at bounding box center [590, 242] width 28 height 28
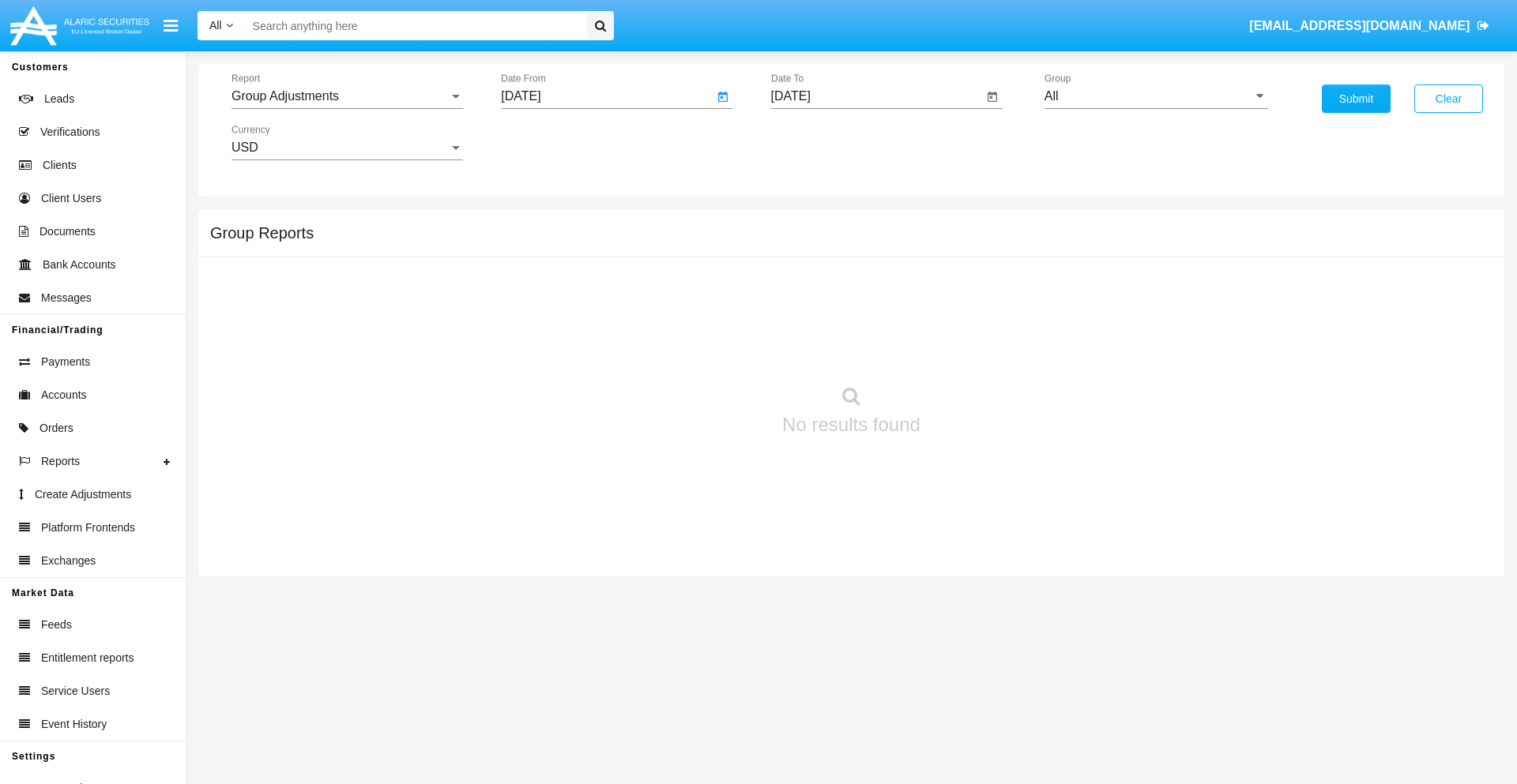
type input "[DATE]"
click at [876, 97] on input "[DATE]" at bounding box center [877, 96] width 213 height 15
click at [822, 143] on span "[DATE]" at bounding box center [810, 143] width 35 height 13
click at [864, 317] on div "2019" at bounding box center [864, 317] width 50 height 28
click at [808, 223] on div "JAN" at bounding box center [808, 223] width 50 height 28
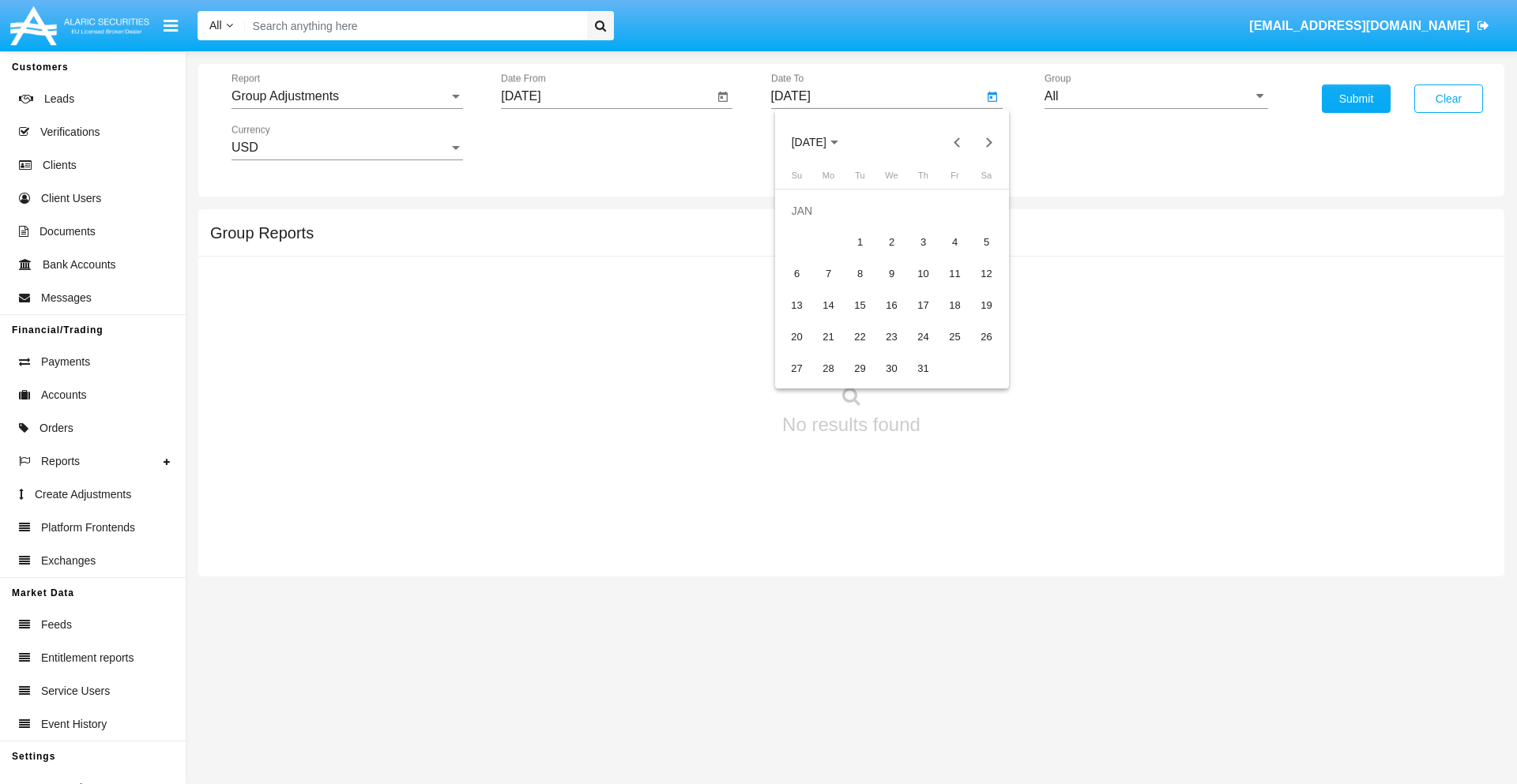
click at [860, 242] on div "1" at bounding box center [860, 242] width 28 height 28
type input "[DATE]"
click at [1156, 97] on input "All" at bounding box center [1156, 96] width 224 height 15
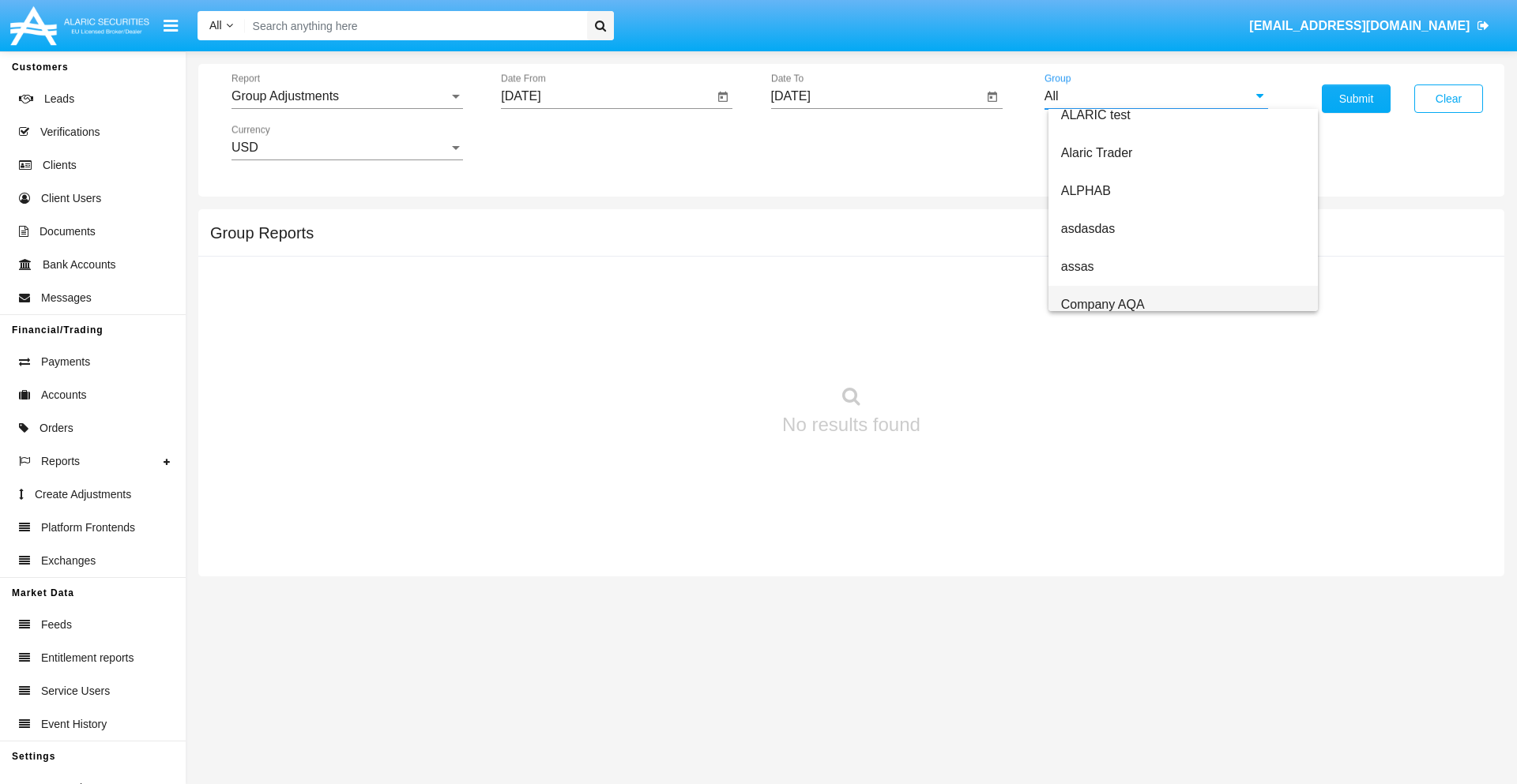
click at [1102, 304] on span "Company AQA" at bounding box center [1103, 305] width 84 height 14
type input "Company AQA"
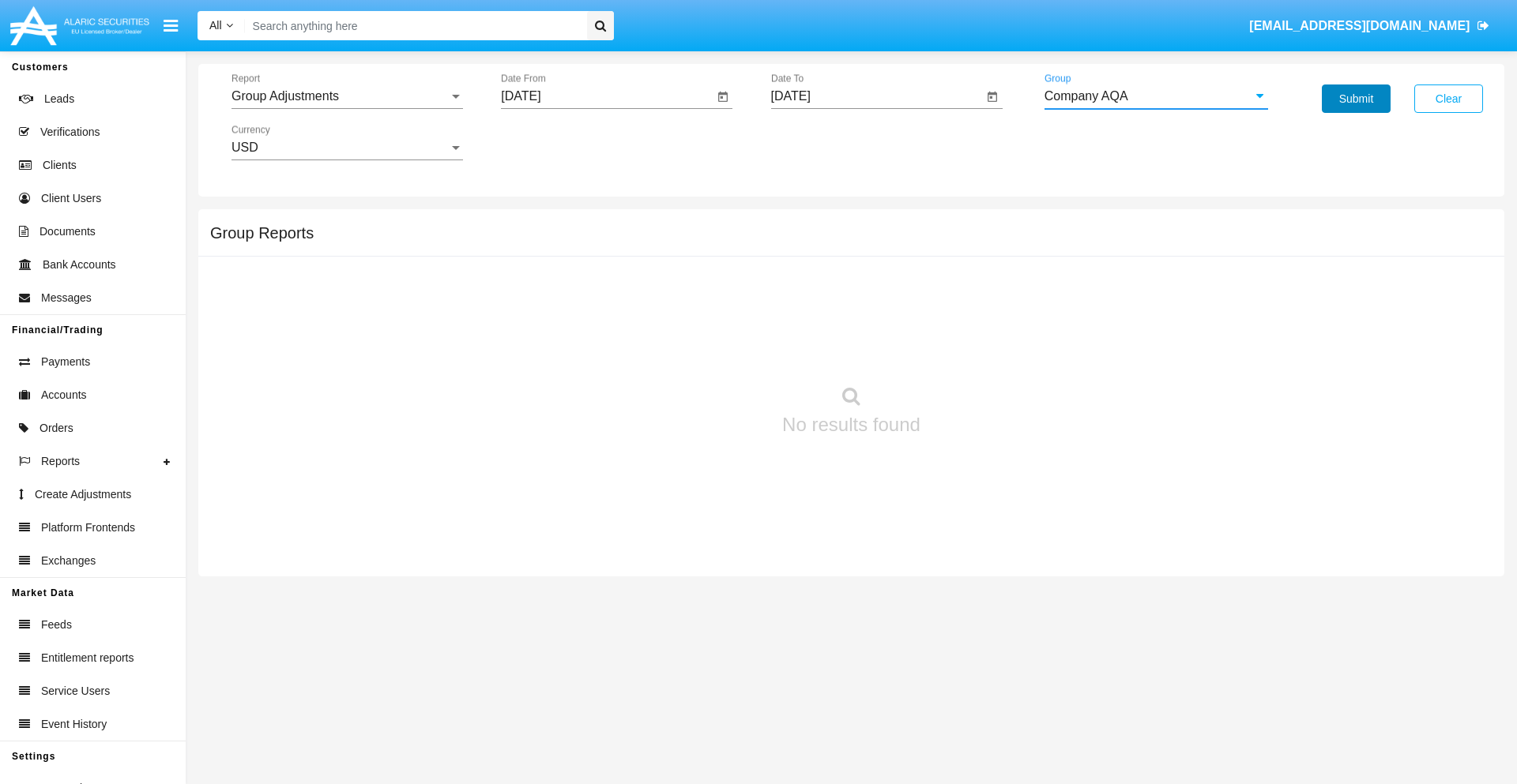
click at [1356, 99] on button "Submit" at bounding box center [1356, 99] width 68 height 28
click at [347, 97] on span "Report" at bounding box center [340, 96] width 217 height 15
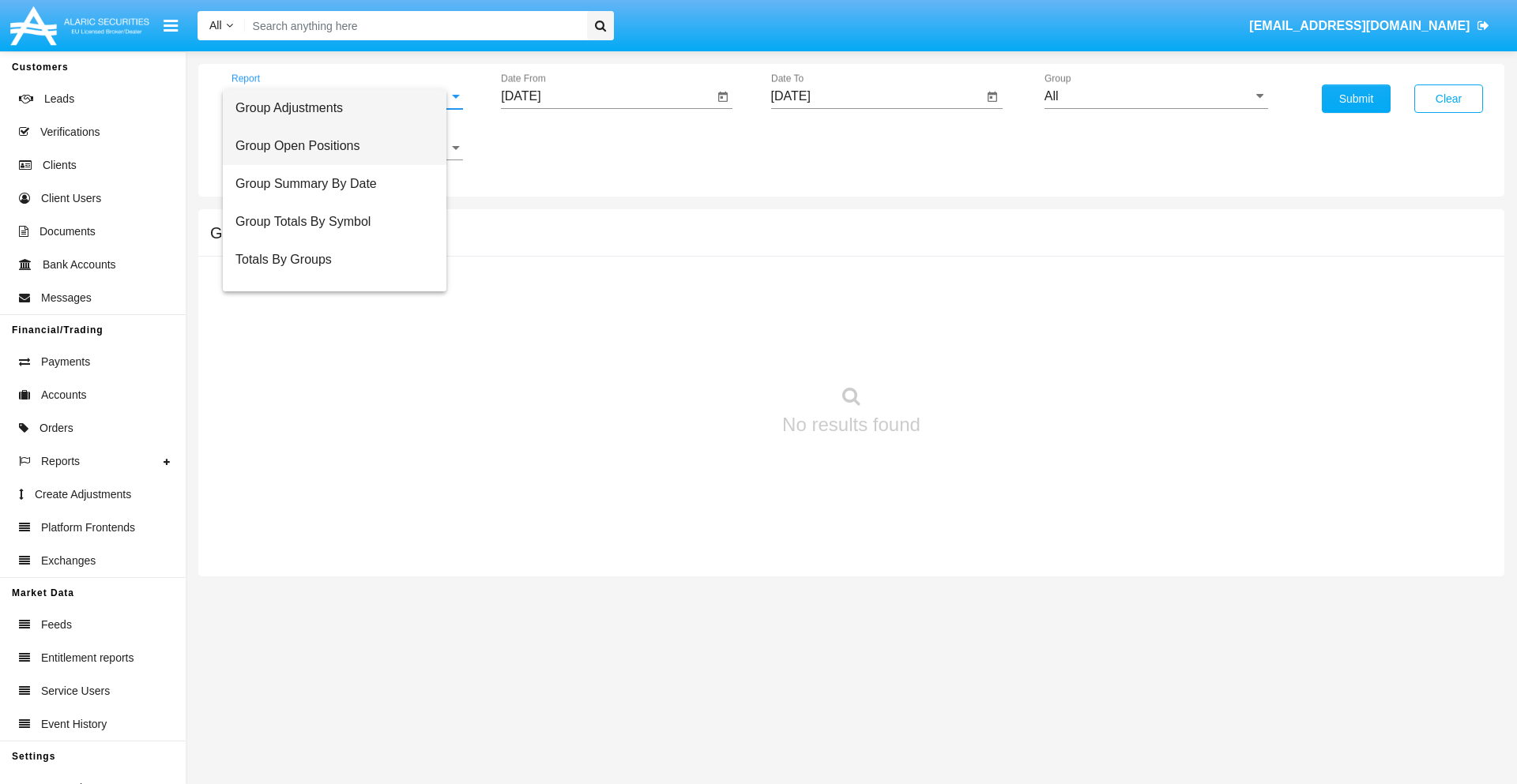
click at [341, 146] on span "Group Open Positions" at bounding box center [334, 145] width 198 height 38
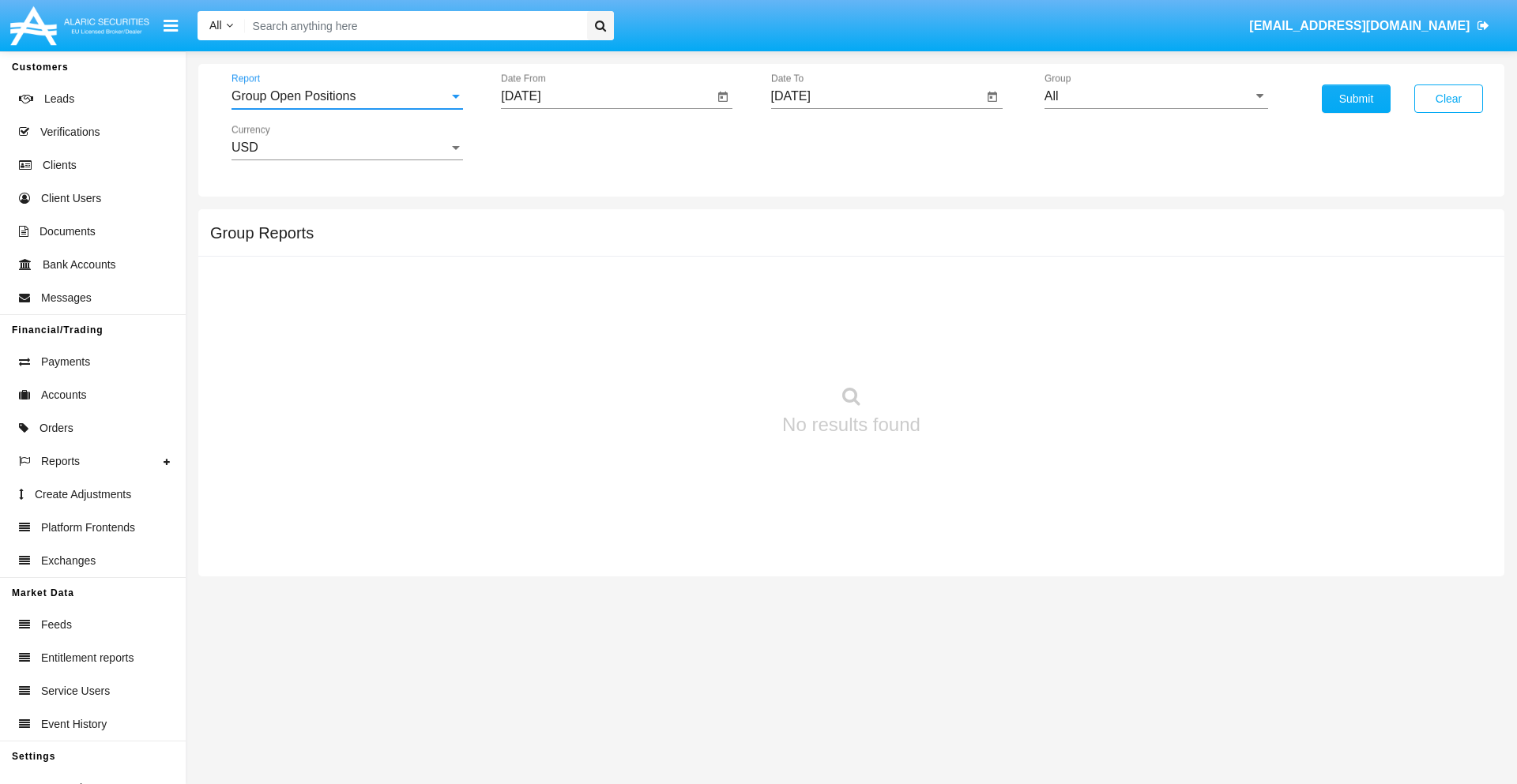
click at [607, 97] on input "[DATE]" at bounding box center [608, 96] width 213 height 15
click at [553, 143] on span "[DATE]" at bounding box center [539, 143] width 35 height 13
click at [594, 317] on div "2019" at bounding box center [594, 317] width 50 height 28
click at [539, 223] on div "JAN" at bounding box center [539, 223] width 50 height 28
click at [590, 242] on div "1" at bounding box center [590, 242] width 28 height 28
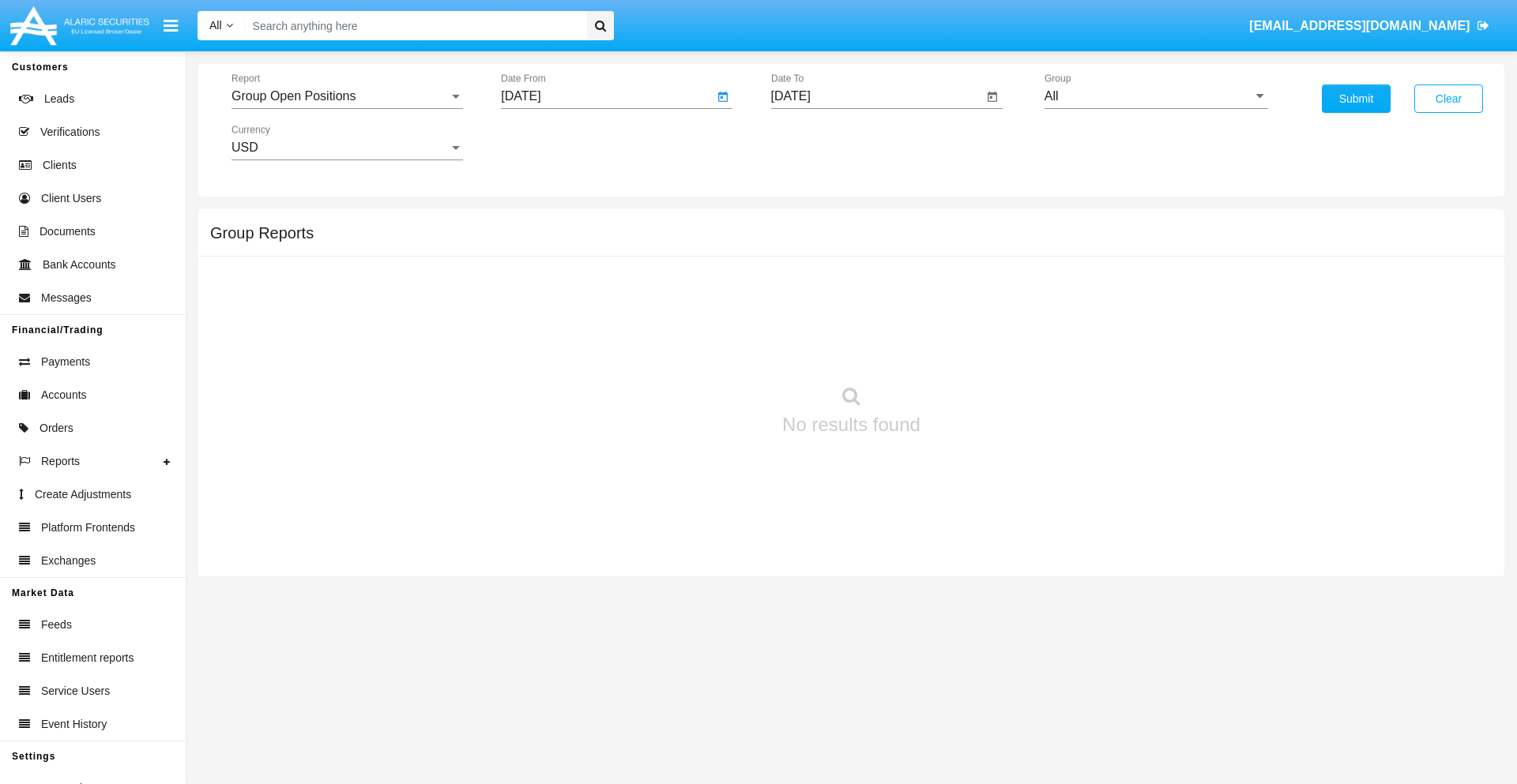
type input "[DATE]"
click at [876, 97] on input "[DATE]" at bounding box center [877, 96] width 213 height 15
click at [822, 143] on span "[DATE]" at bounding box center [810, 143] width 35 height 13
click at [864, 317] on div "2019" at bounding box center [864, 317] width 50 height 28
click at [808, 223] on div "JAN" at bounding box center [808, 223] width 50 height 28
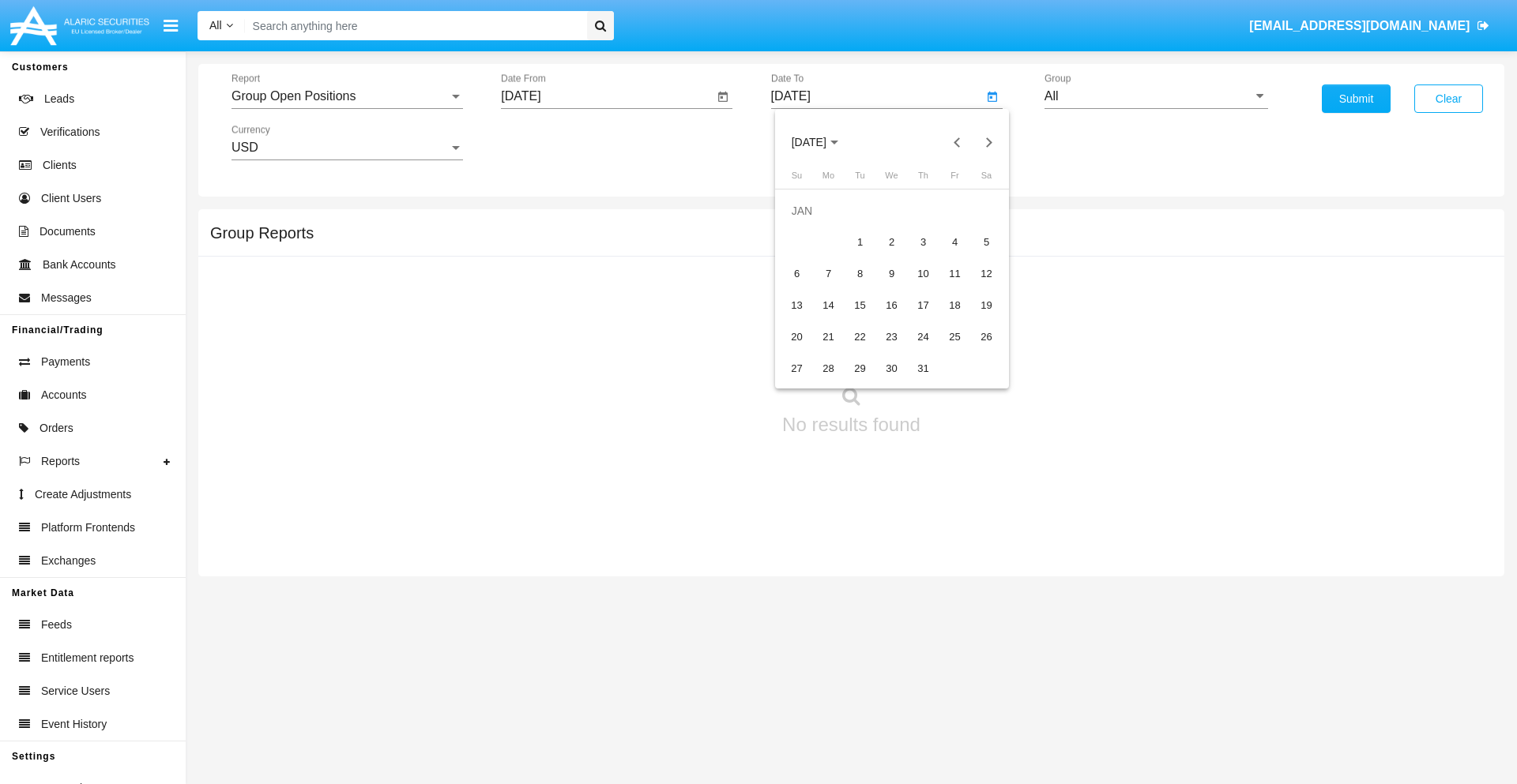
click at [860, 242] on div "1" at bounding box center [860, 242] width 28 height 28
type input "[DATE]"
click at [1156, 97] on input "All" at bounding box center [1156, 96] width 224 height 15
click at [1102, 651] on span "Company AQA" at bounding box center [1103, 658] width 84 height 14
type input "Company AQA"
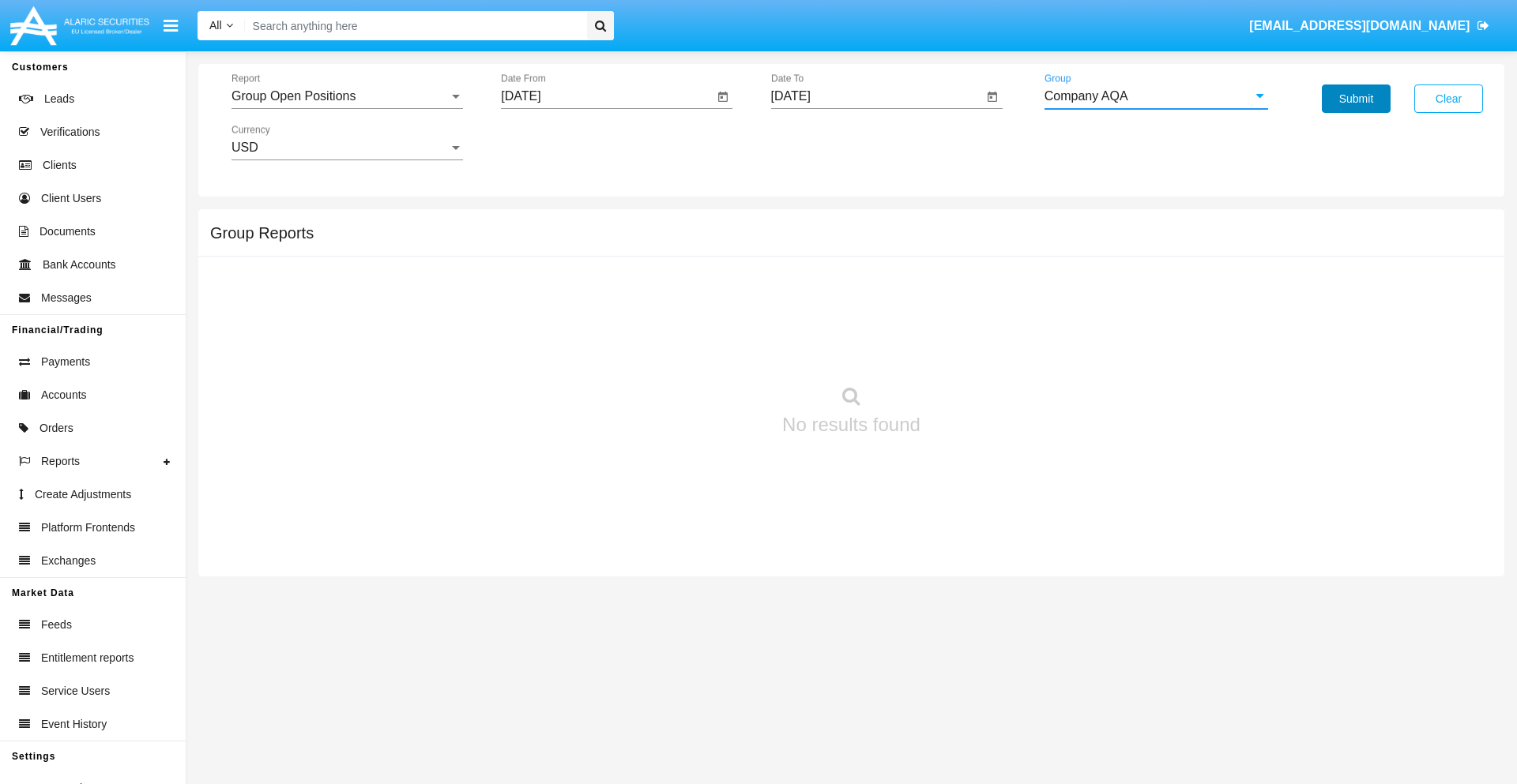
click at [1356, 99] on button "Submit" at bounding box center [1356, 99] width 68 height 28
click at [347, 97] on span "Report" at bounding box center [340, 96] width 217 height 15
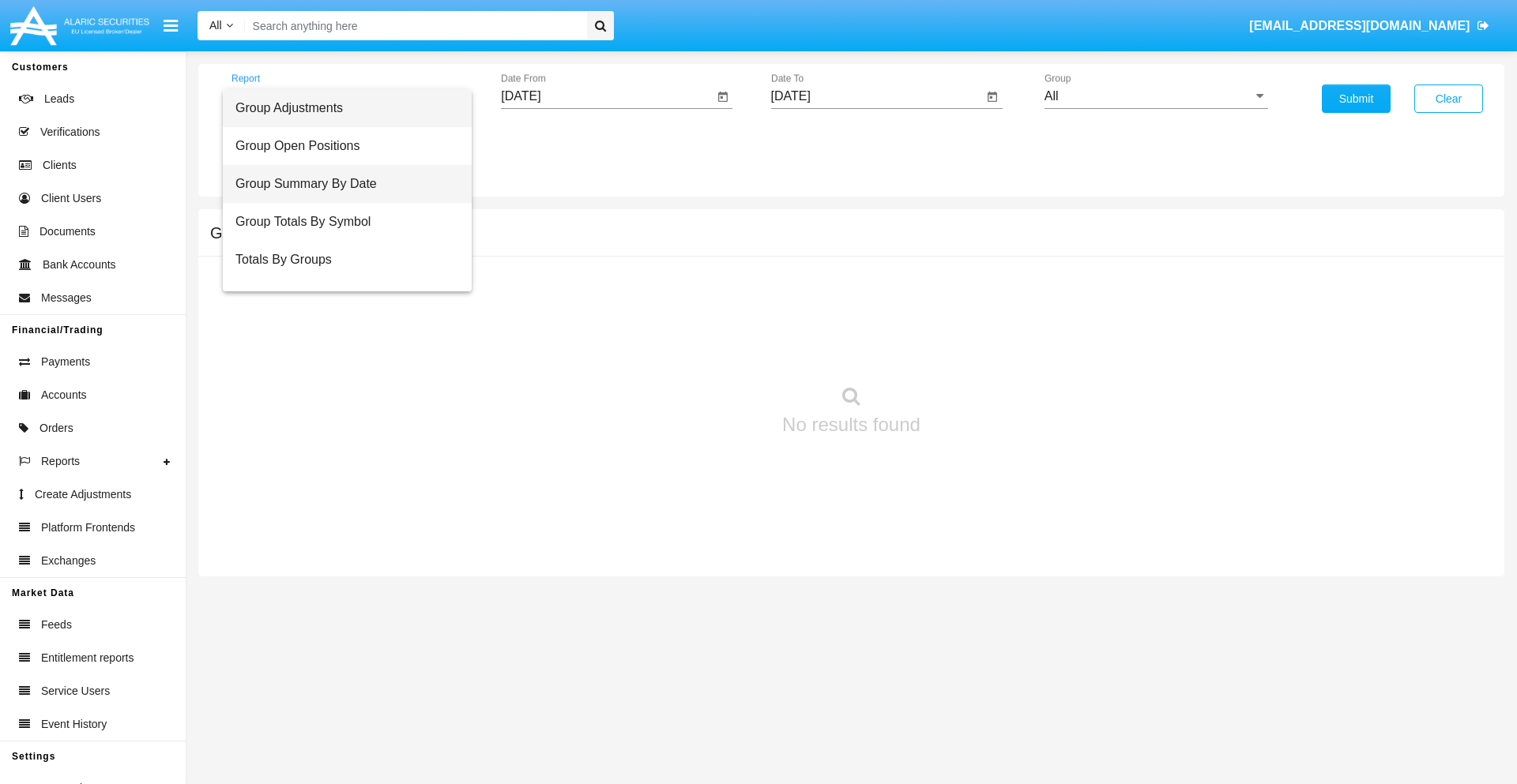
click at [341, 184] on span "Group Summary By Date" at bounding box center [347, 184] width 224 height 38
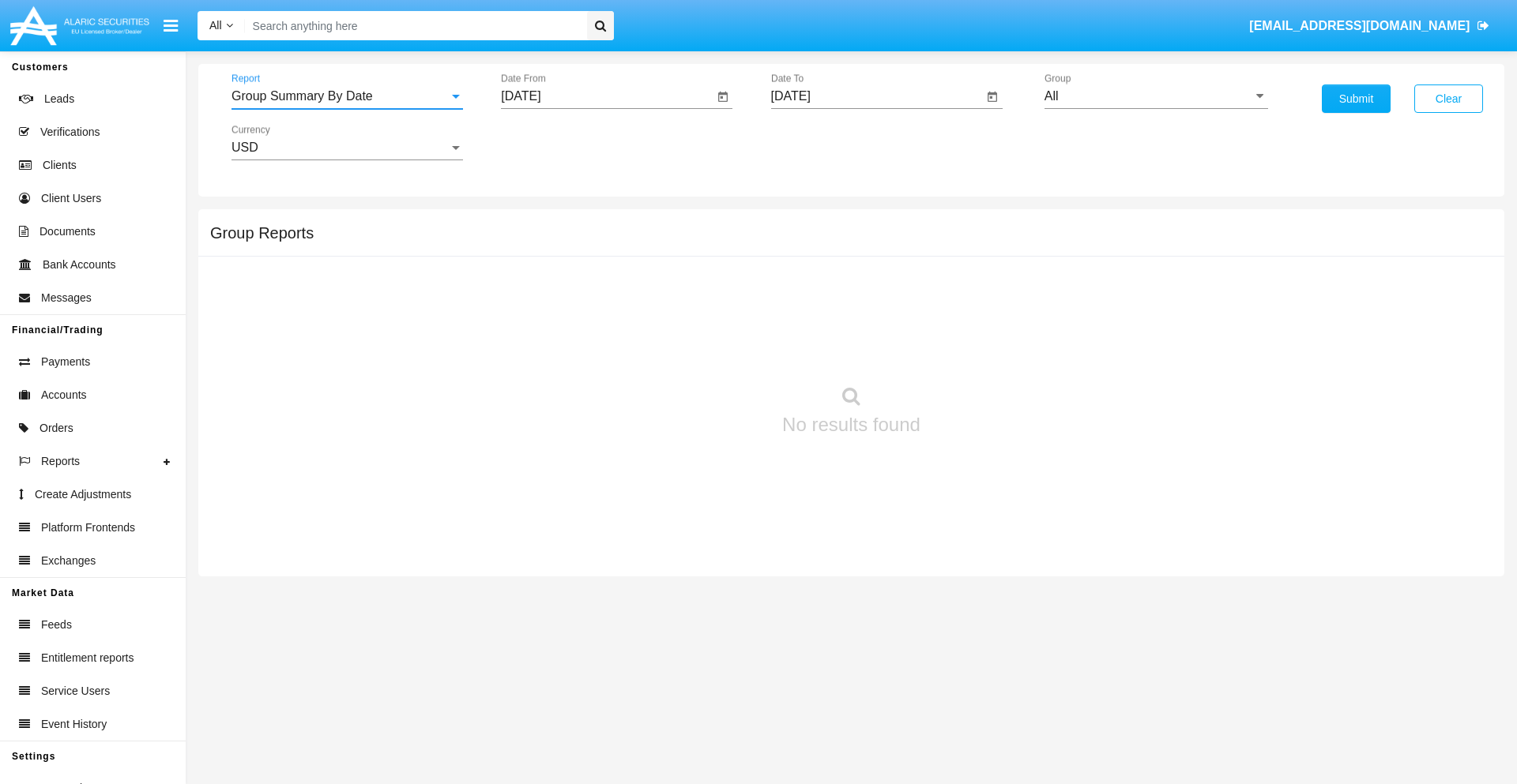
click at [607, 97] on input "[DATE]" at bounding box center [608, 96] width 213 height 15
click at [553, 143] on span "[DATE]" at bounding box center [539, 143] width 35 height 13
click at [594, 317] on div "2019" at bounding box center [594, 317] width 50 height 28
click at [539, 223] on div "JAN" at bounding box center [539, 223] width 50 height 28
click at [590, 242] on div "1" at bounding box center [590, 242] width 28 height 28
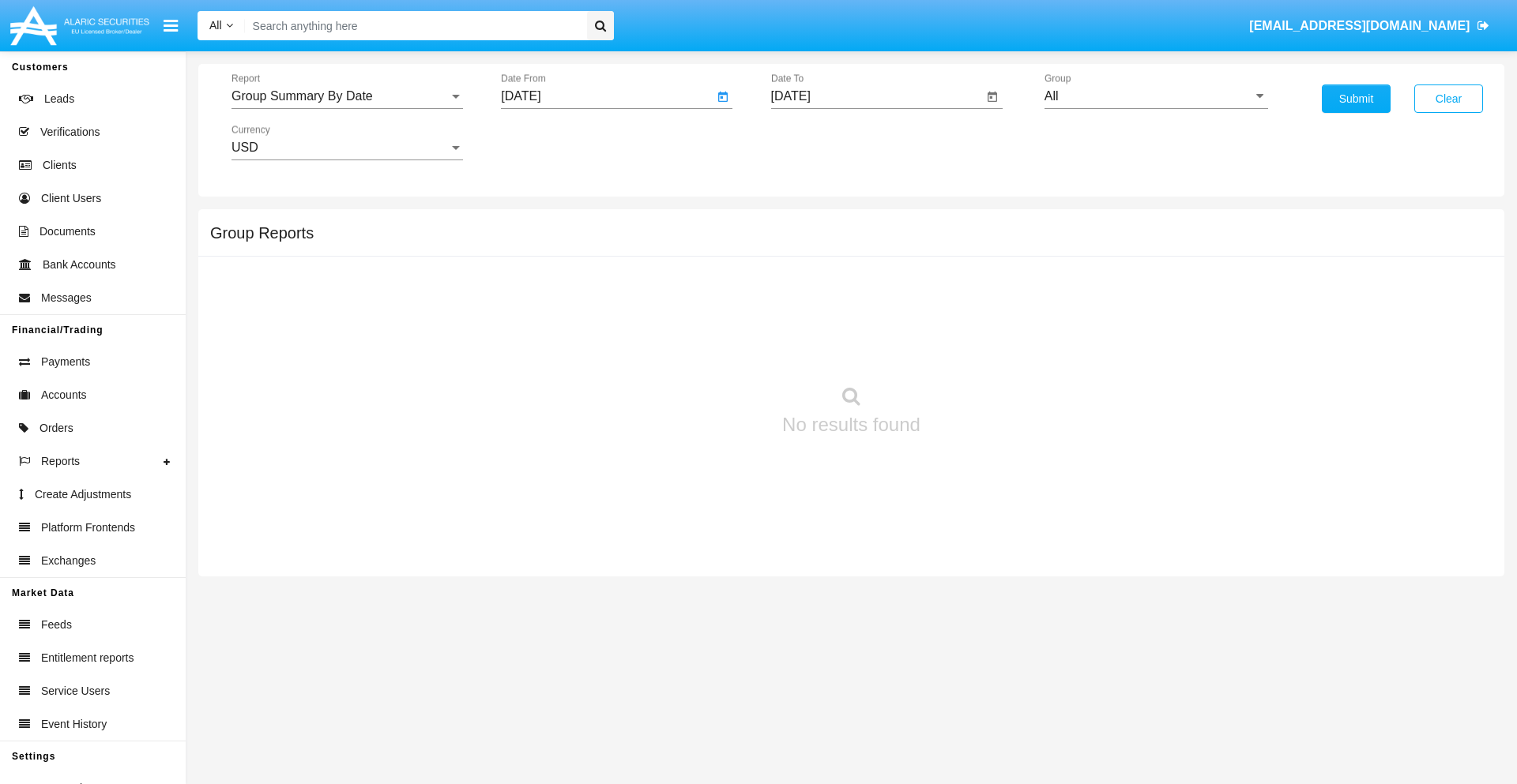
type input "[DATE]"
click at [876, 97] on input "[DATE]" at bounding box center [877, 96] width 213 height 15
click at [822, 143] on span "[DATE]" at bounding box center [810, 143] width 35 height 13
click at [864, 317] on div "2019" at bounding box center [864, 317] width 50 height 28
click at [808, 223] on div "JAN" at bounding box center [808, 223] width 50 height 28
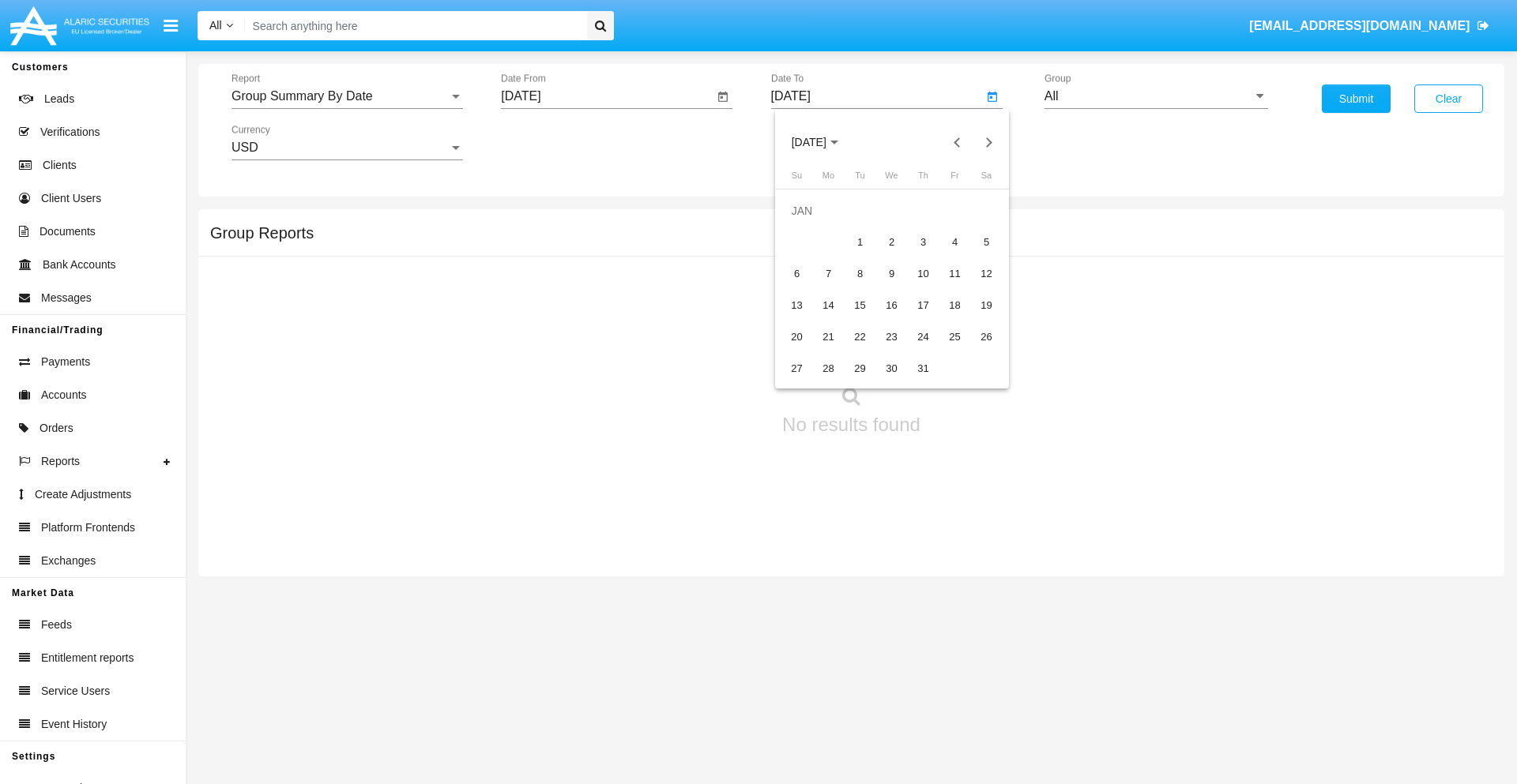
click at [860, 242] on div "1" at bounding box center [860, 242] width 28 height 28
type input "[DATE]"
click at [1156, 97] on input "All" at bounding box center [1156, 96] width 224 height 15
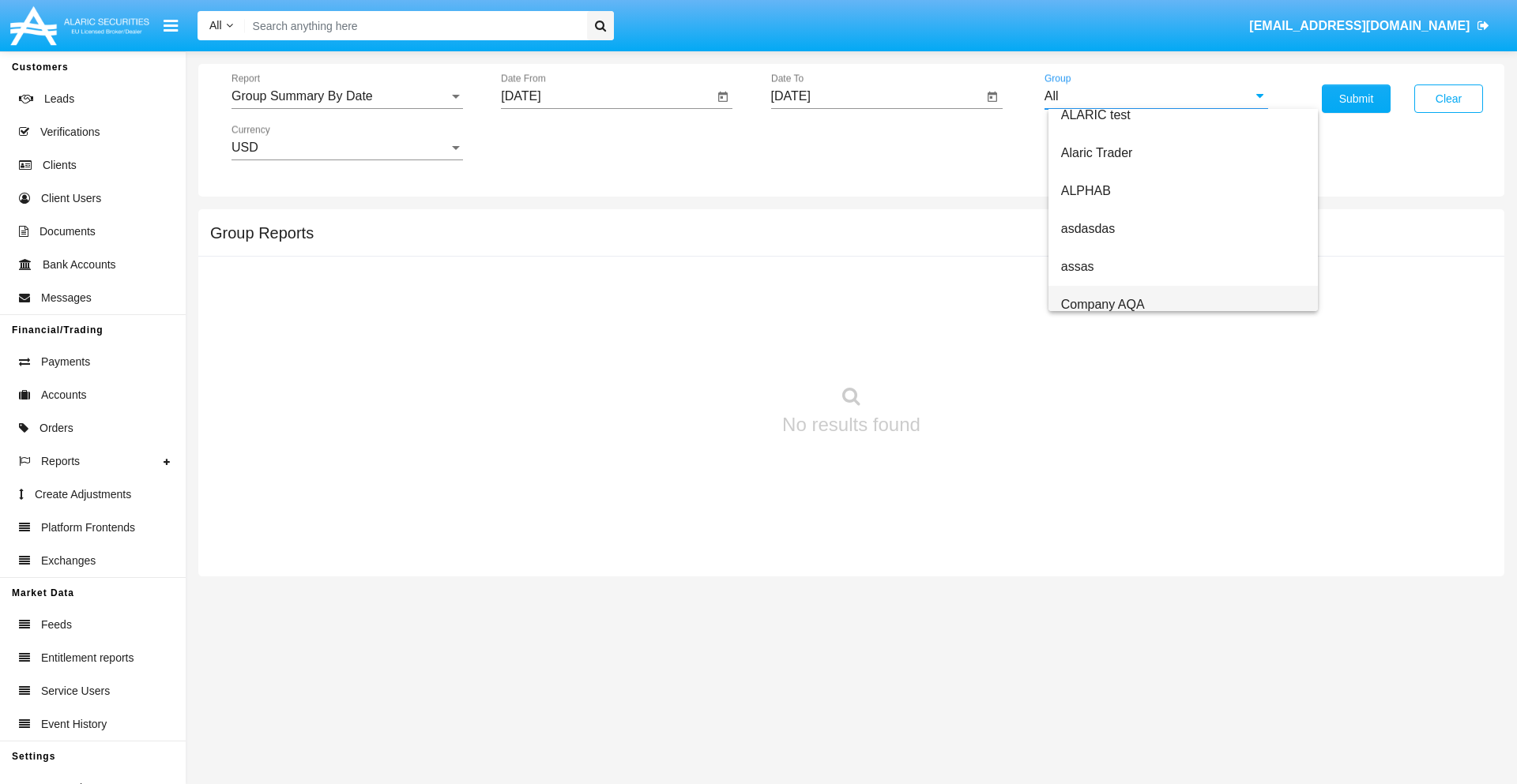
click at [1102, 304] on span "Company AQA" at bounding box center [1103, 305] width 84 height 14
type input "Company AQA"
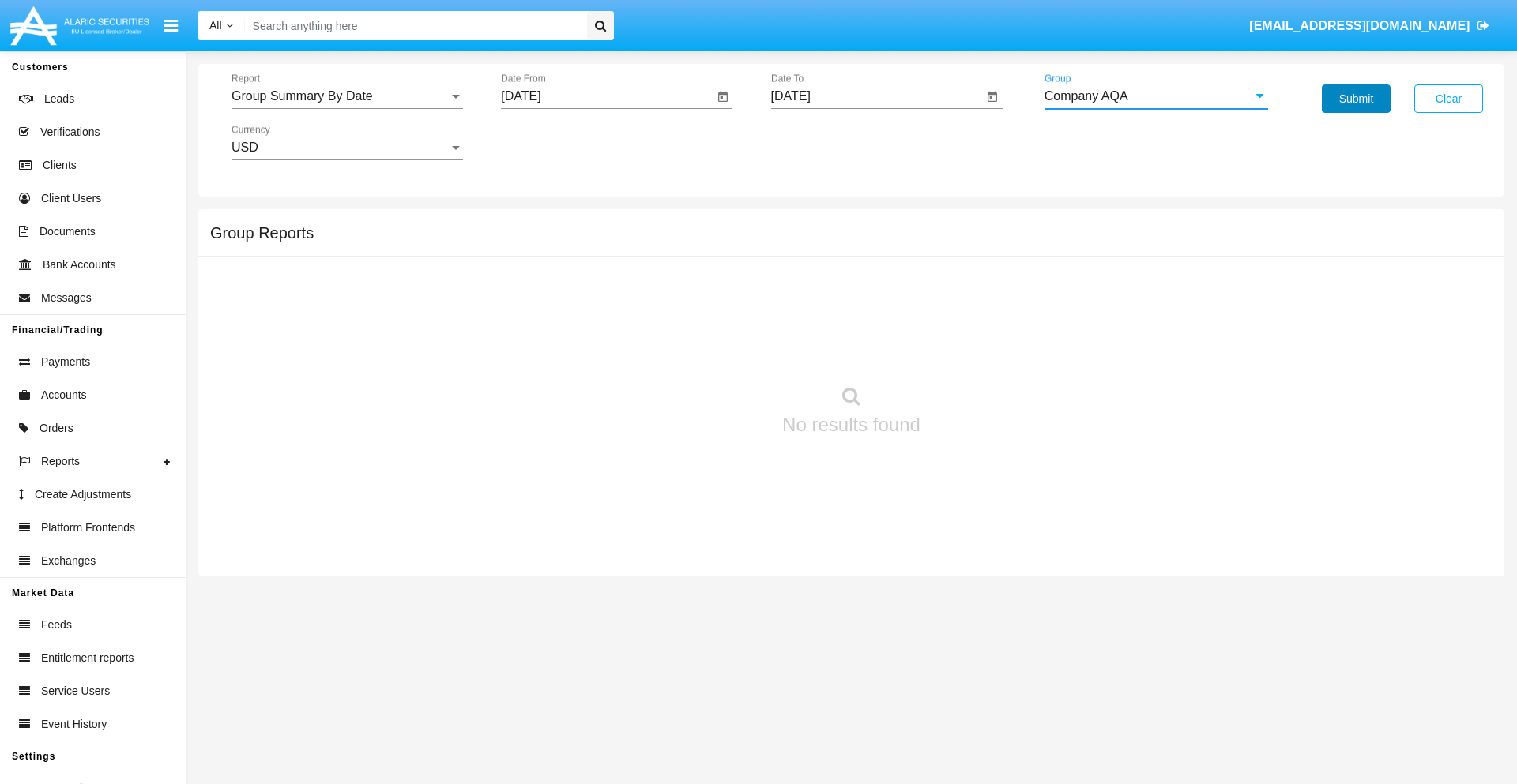
click at [1356, 99] on button "Submit" at bounding box center [1356, 99] width 68 height 28
click at [347, 97] on span "Report" at bounding box center [340, 96] width 217 height 15
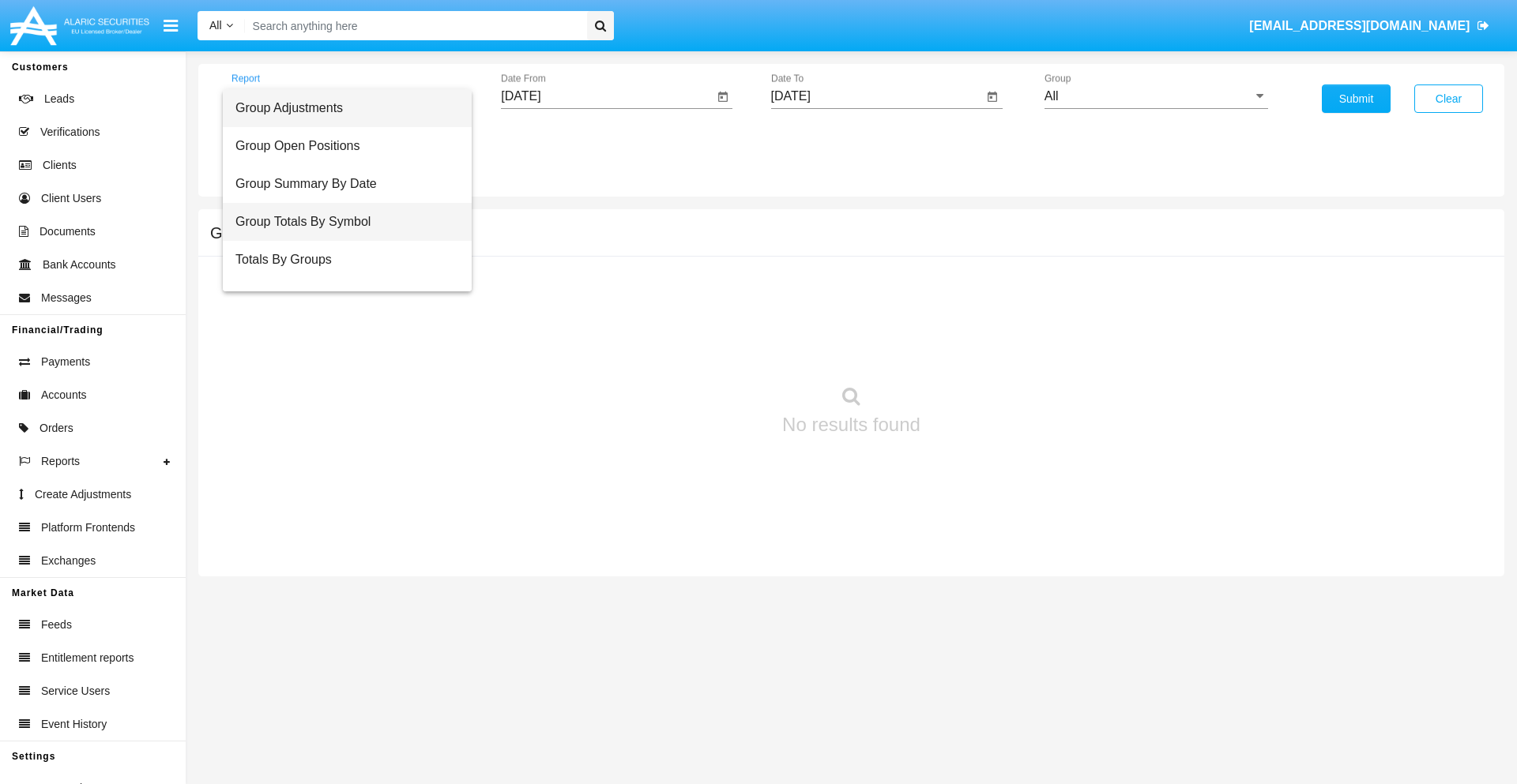
click at [341, 222] on span "Group Totals By Symbol" at bounding box center [347, 222] width 224 height 38
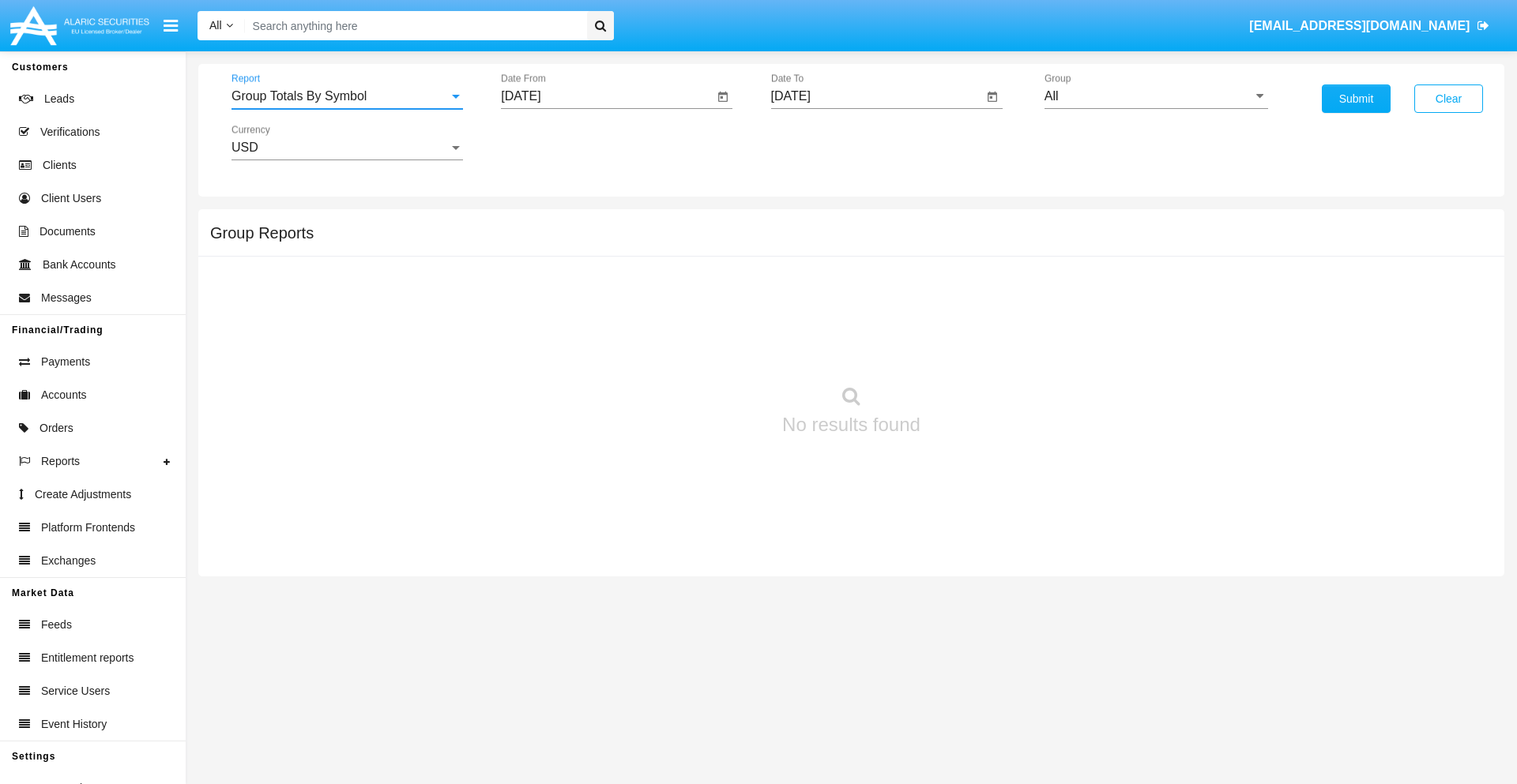
click at [607, 97] on input "[DATE]" at bounding box center [608, 96] width 213 height 15
click at [553, 143] on span "[DATE]" at bounding box center [539, 143] width 35 height 13
click at [594, 317] on div "2019" at bounding box center [594, 317] width 50 height 28
click at [539, 223] on div "JAN" at bounding box center [539, 223] width 50 height 28
click at [590, 242] on div "1" at bounding box center [590, 242] width 28 height 28
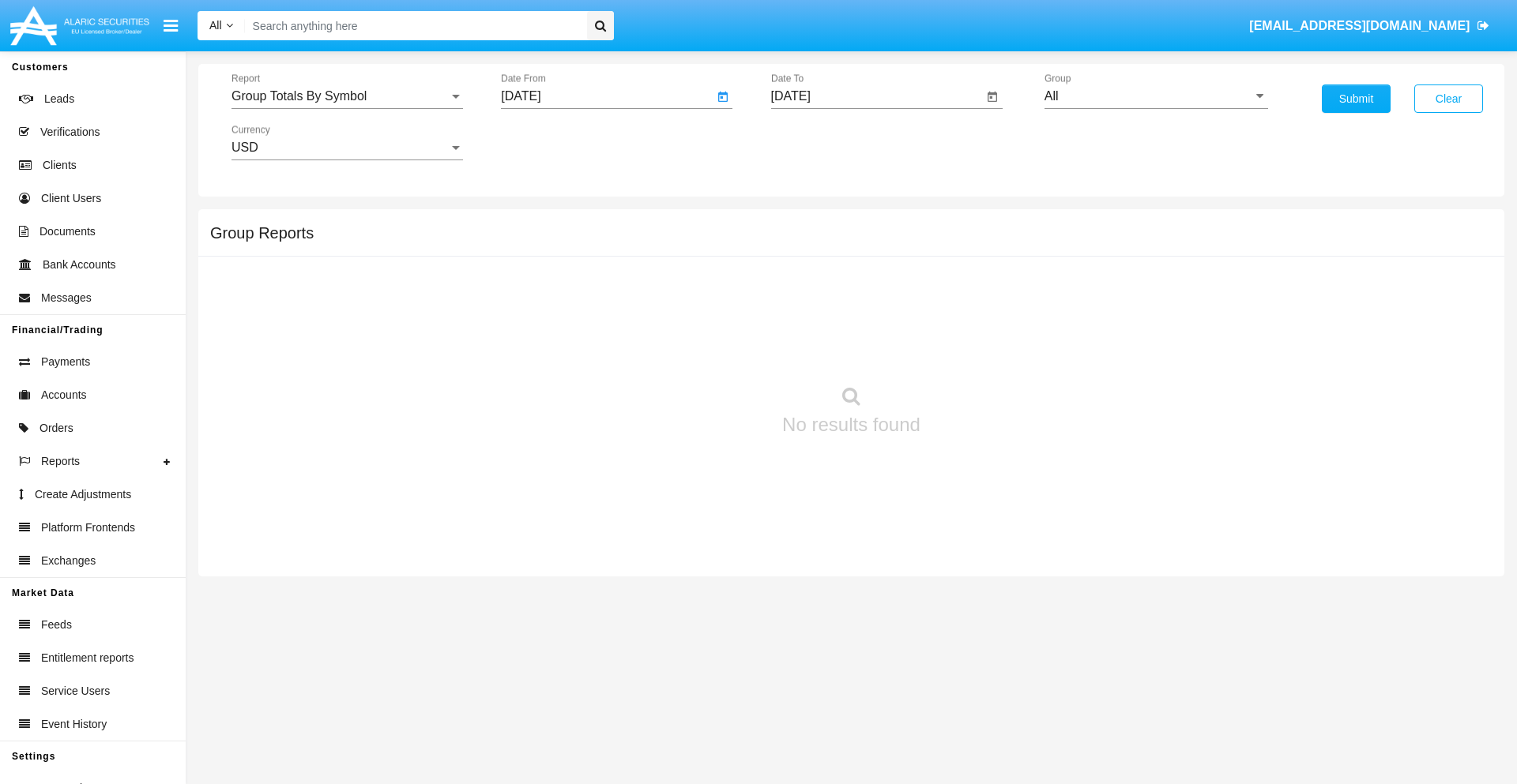
type input "[DATE]"
click at [876, 97] on input "[DATE]" at bounding box center [877, 96] width 213 height 15
click at [822, 143] on span "[DATE]" at bounding box center [810, 143] width 35 height 13
click at [864, 317] on div "2019" at bounding box center [864, 317] width 50 height 28
click at [808, 223] on div "JAN" at bounding box center [808, 223] width 50 height 28
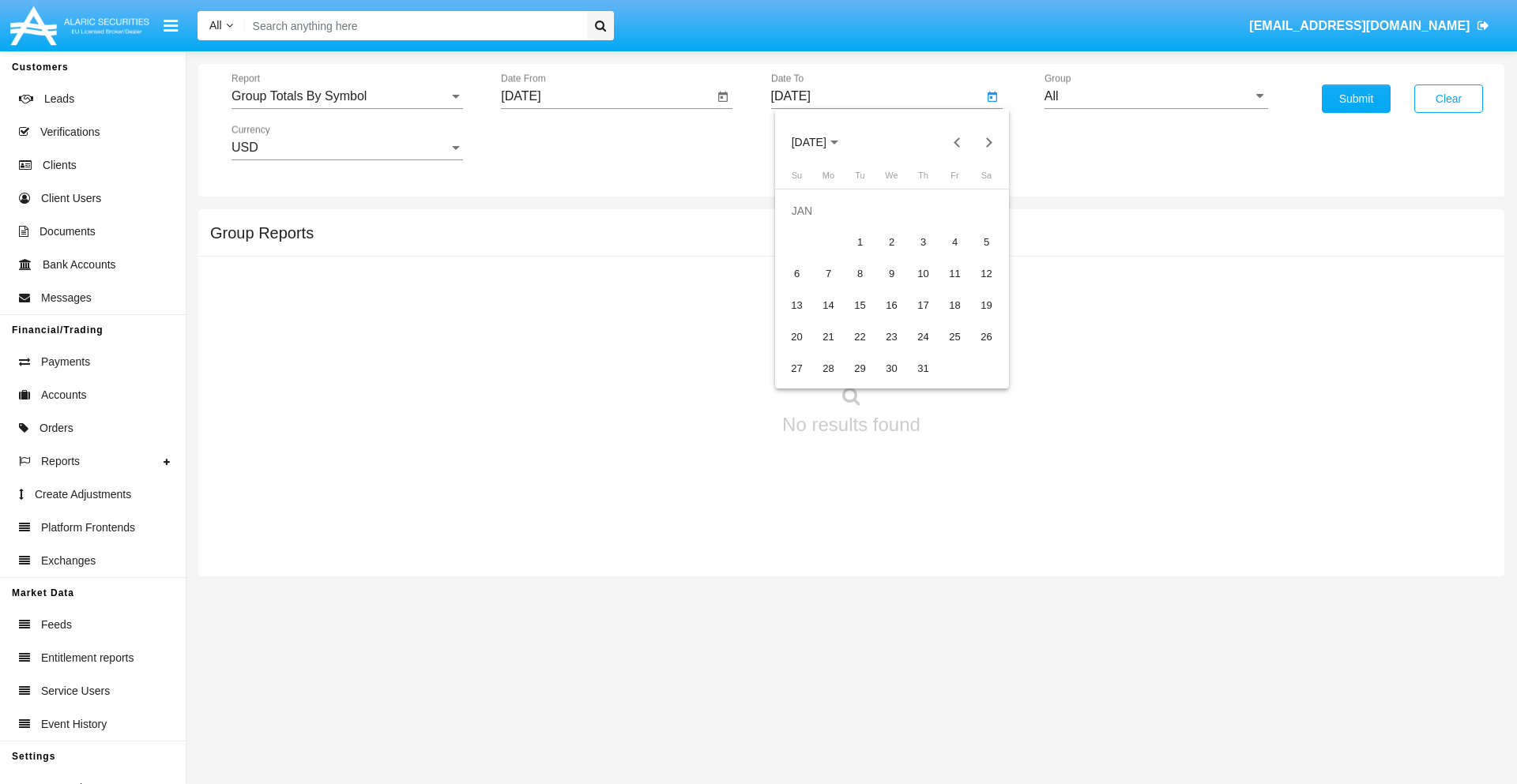
click at [860, 242] on div "1" at bounding box center [860, 242] width 28 height 28
type input "[DATE]"
click at [1156, 97] on input "All" at bounding box center [1156, 96] width 224 height 15
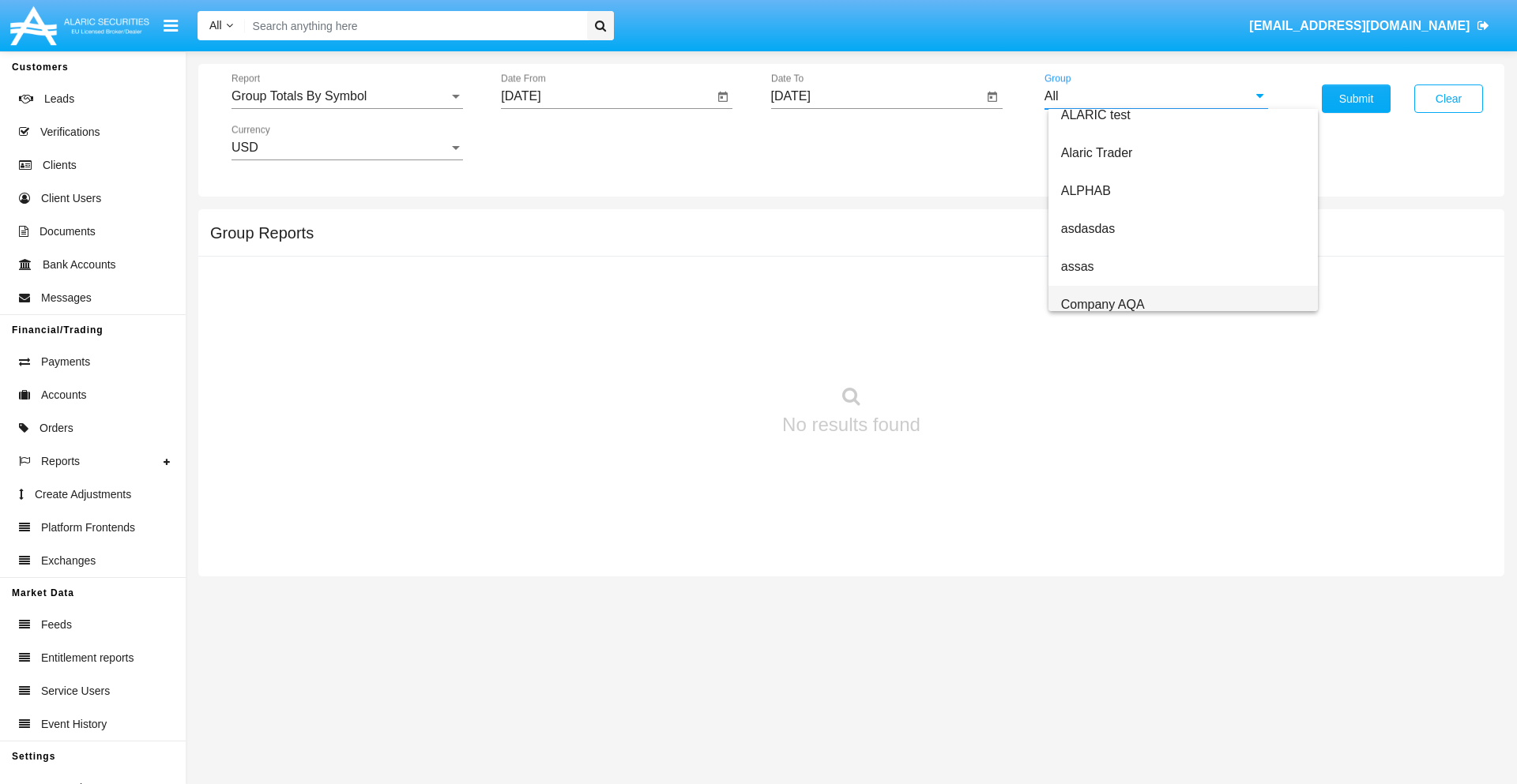
click at [1102, 304] on span "Company AQA" at bounding box center [1103, 305] width 84 height 14
type input "Company AQA"
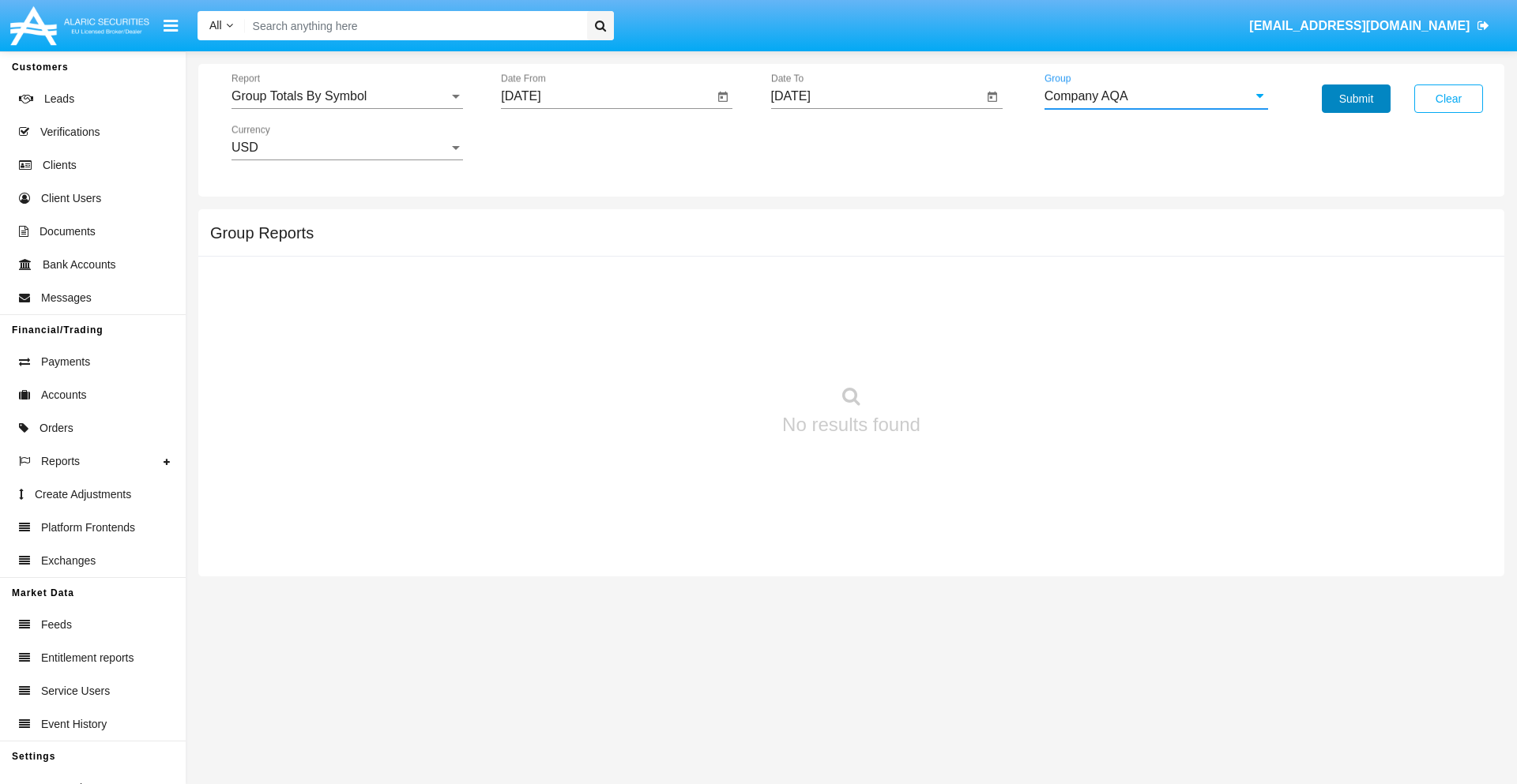
click at [1356, 99] on button "Submit" at bounding box center [1356, 99] width 68 height 28
click at [347, 97] on span "Report" at bounding box center [340, 96] width 217 height 15
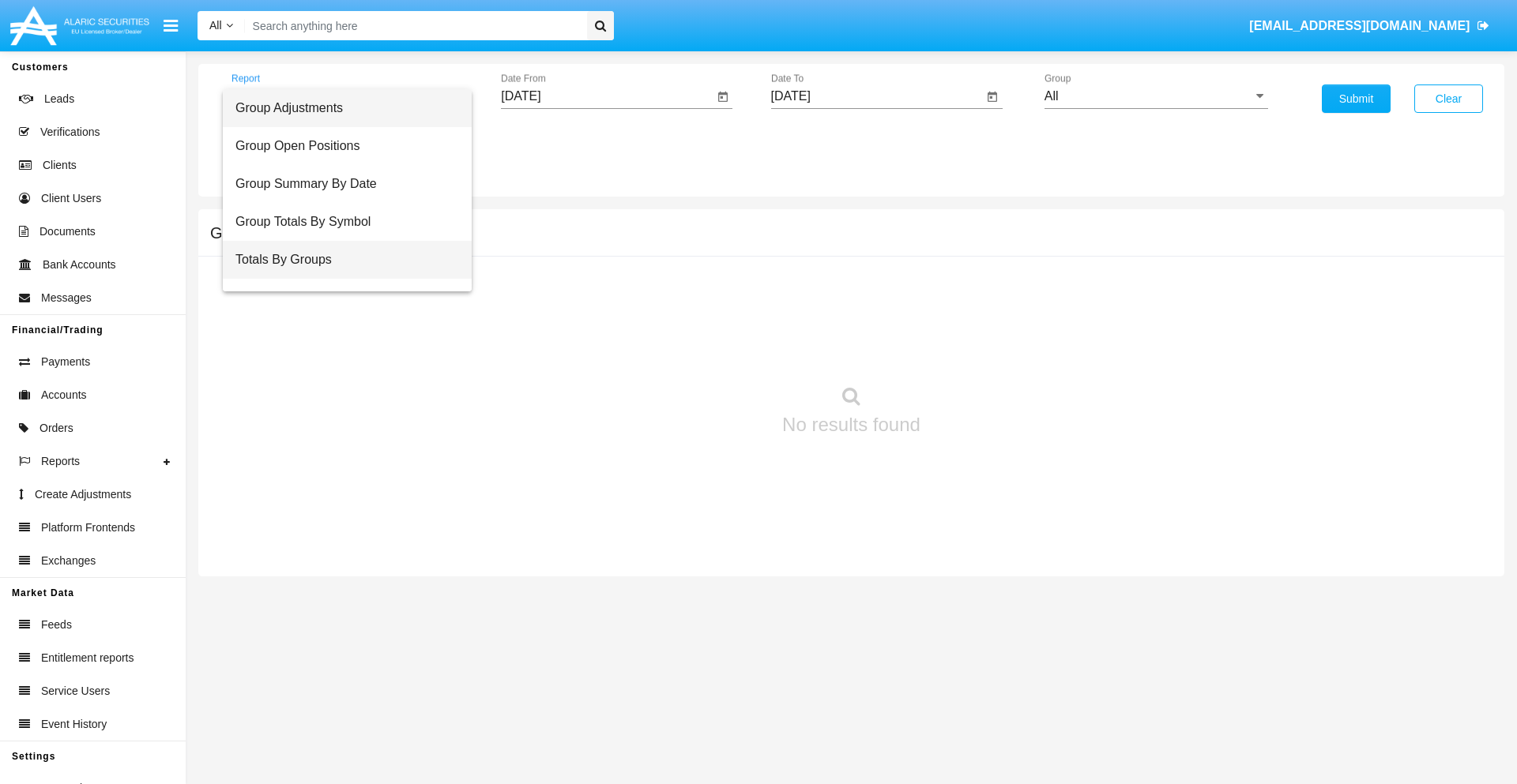
click at [341, 260] on span "Totals By Groups" at bounding box center [347, 260] width 224 height 38
click at [607, 97] on input "[DATE]" at bounding box center [608, 96] width 213 height 15
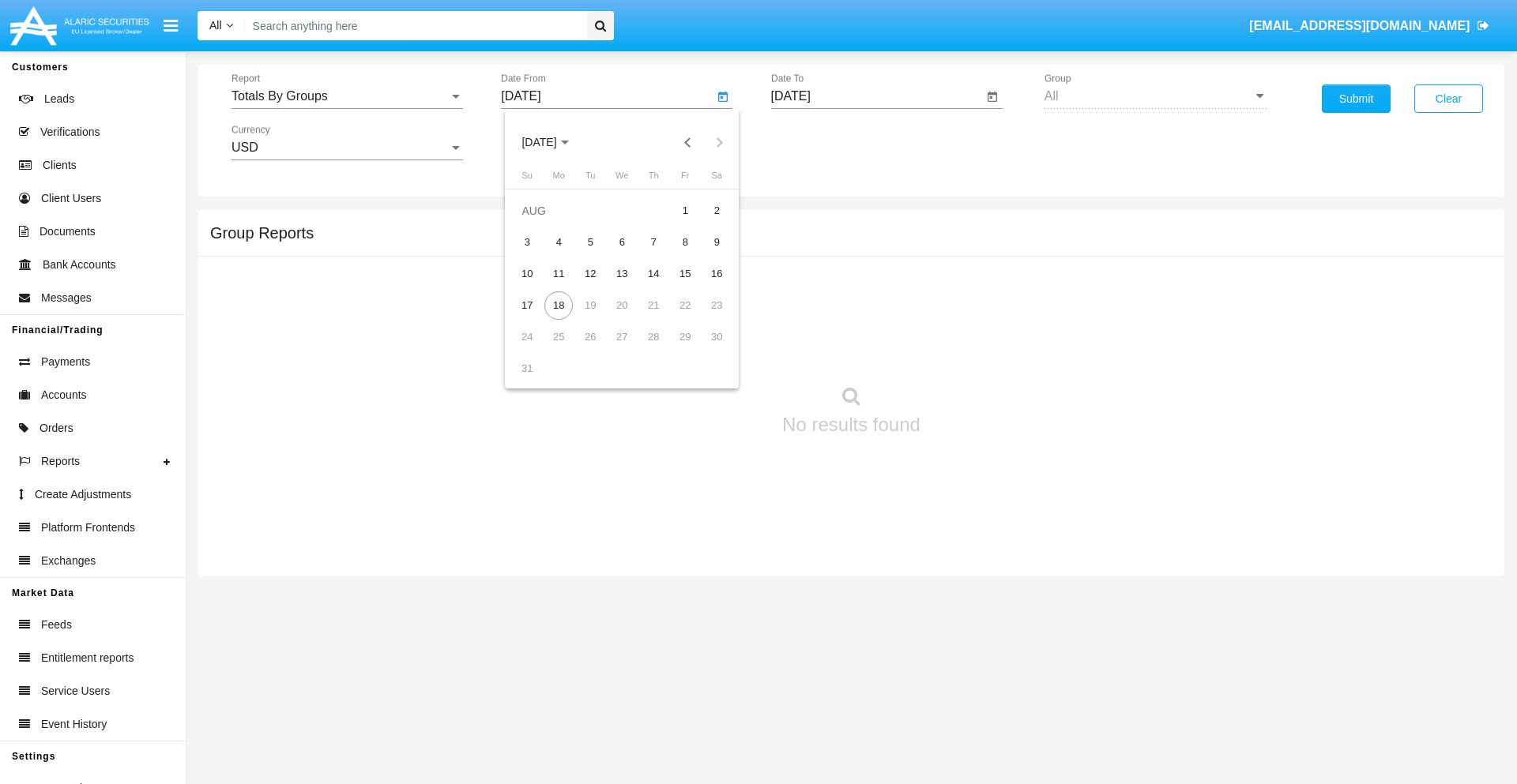
click at [553, 143] on span "[DATE]" at bounding box center [539, 143] width 35 height 13
click at [594, 317] on div "2019" at bounding box center [594, 317] width 50 height 28
click at [539, 223] on div "JAN" at bounding box center [539, 223] width 50 height 28
click at [590, 242] on div "1" at bounding box center [590, 242] width 28 height 28
type input "01/01/19"
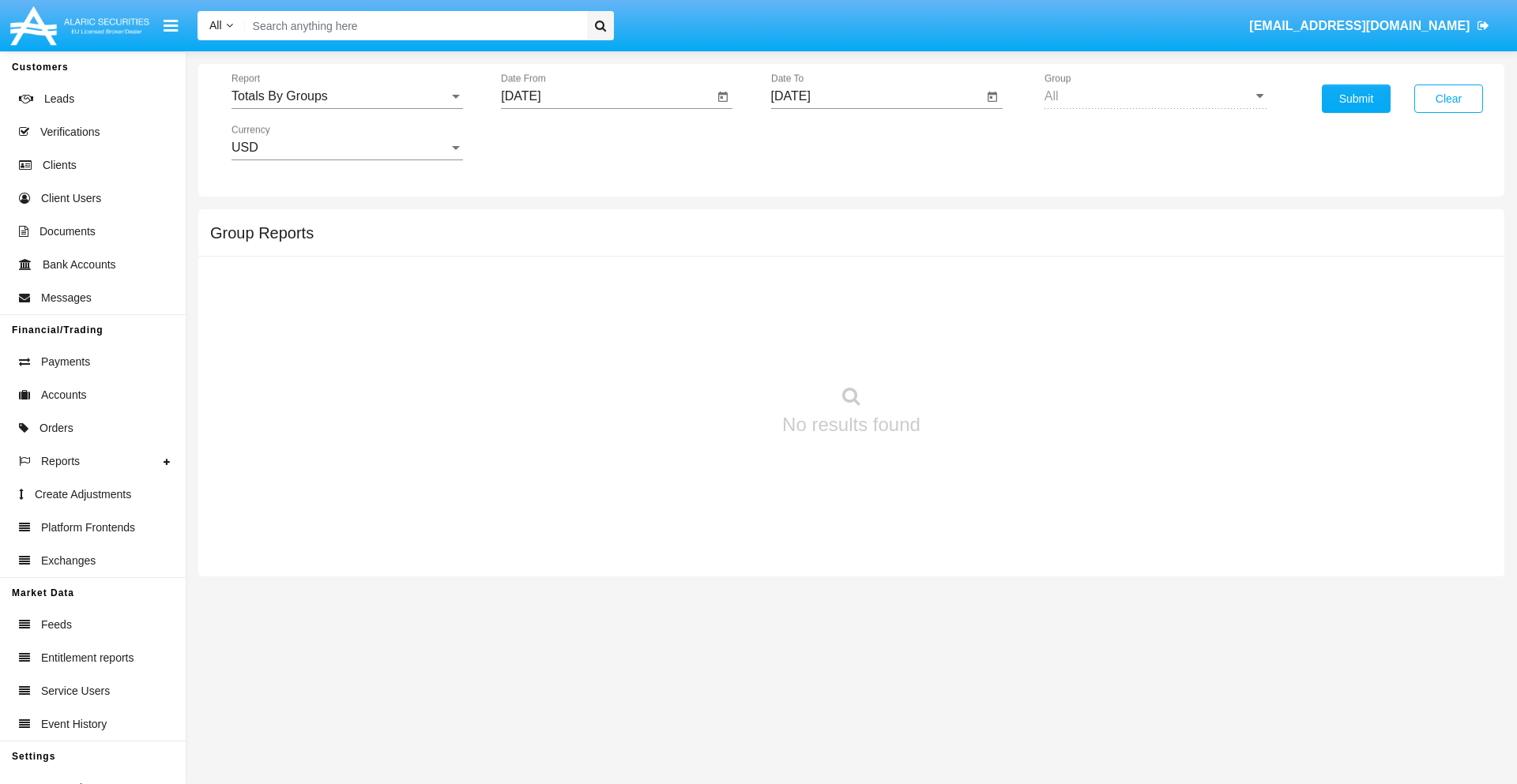
click at [876, 97] on input "[DATE]" at bounding box center [877, 96] width 213 height 15
click at [822, 143] on span "[DATE]" at bounding box center [810, 143] width 35 height 13
click at [864, 317] on div "2019" at bounding box center [864, 317] width 50 height 28
click at [808, 223] on div "JAN" at bounding box center [808, 223] width 50 height 28
click at [860, 242] on div "1" at bounding box center [860, 242] width 28 height 28
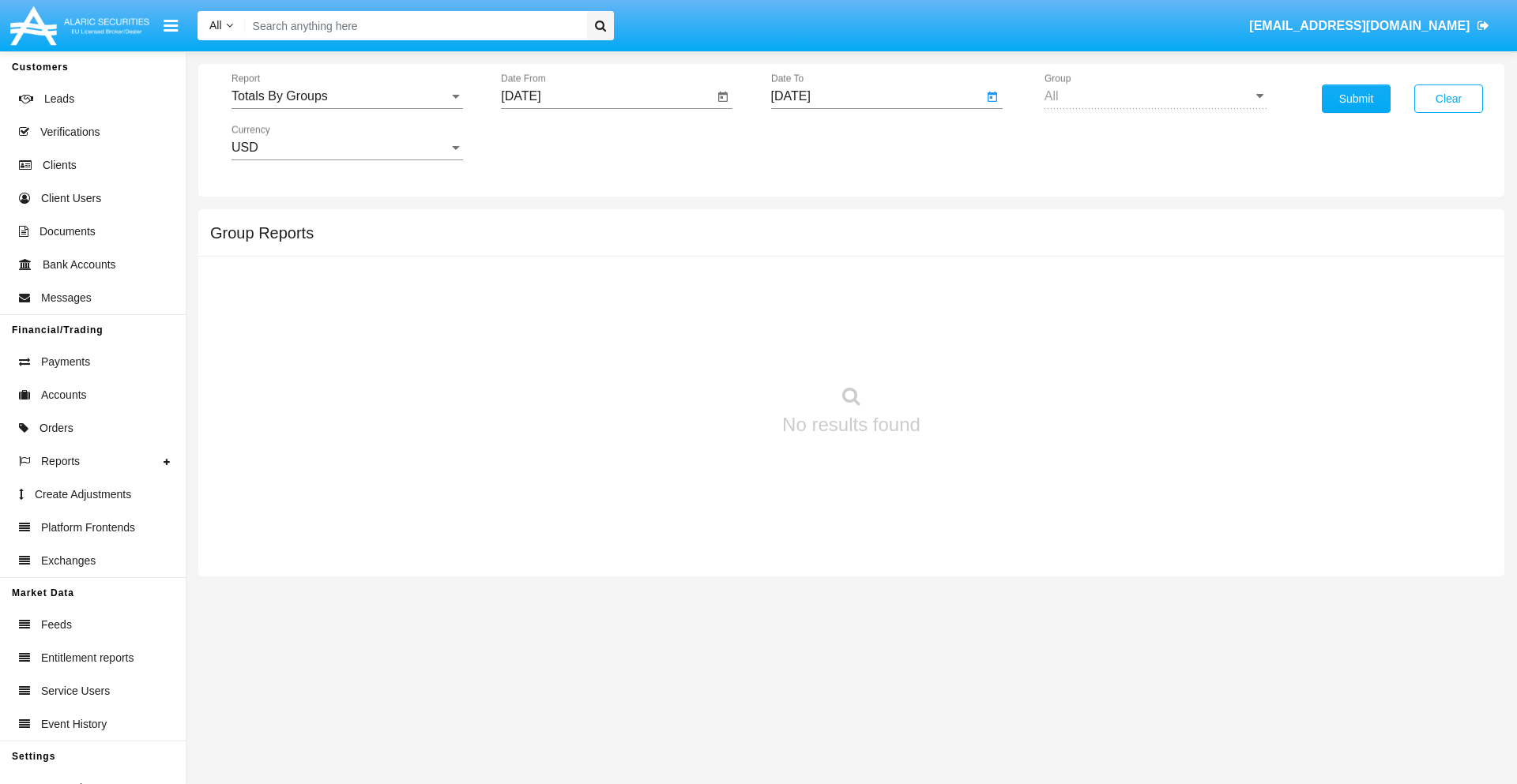
type input "01/01/19"
click at [1356, 99] on button "Submit" at bounding box center [1356, 99] width 68 height 28
click at [347, 97] on span "Report" at bounding box center [340, 96] width 217 height 15
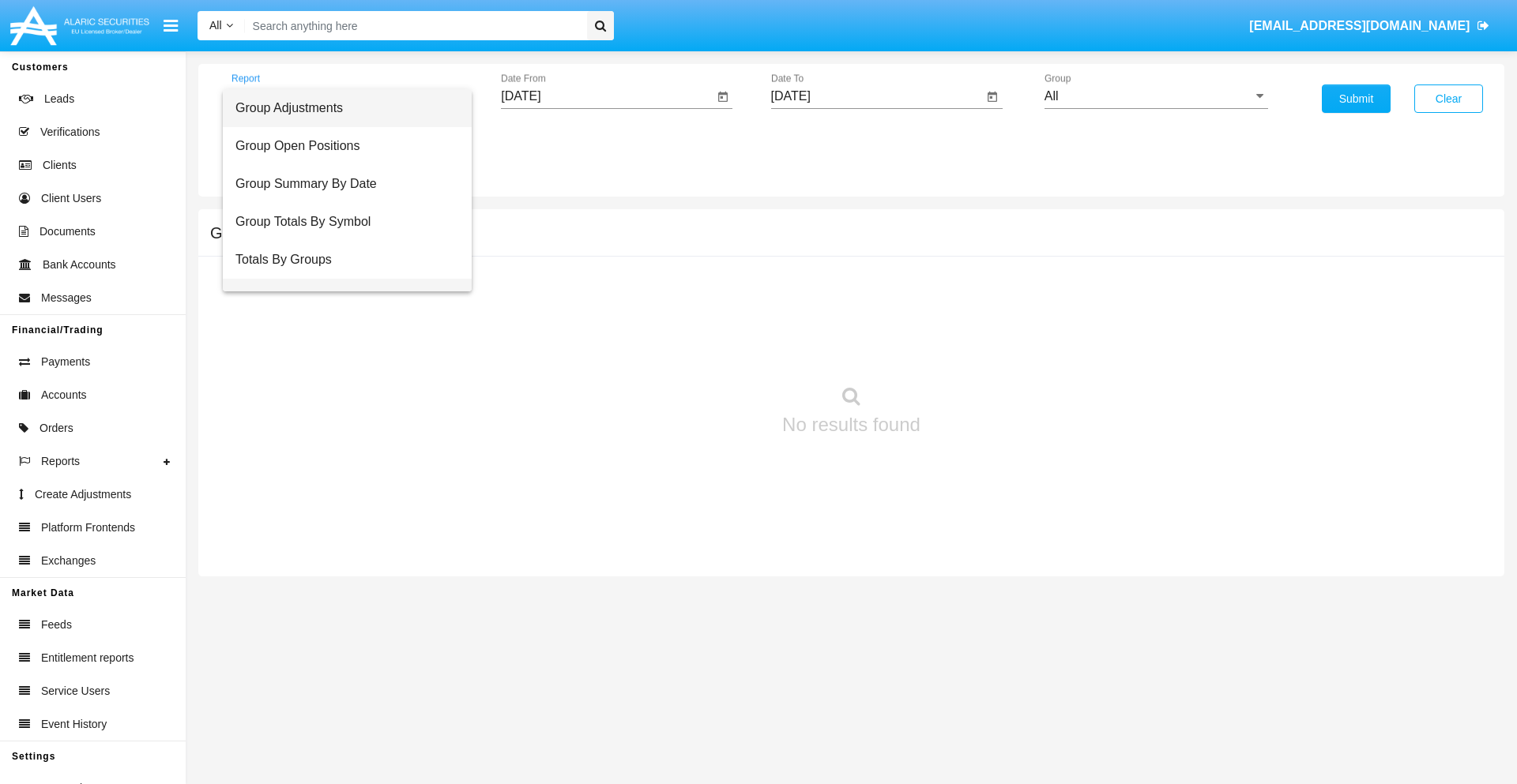
click at [341, 279] on span "Group Fees By Destination" at bounding box center [347, 298] width 224 height 38
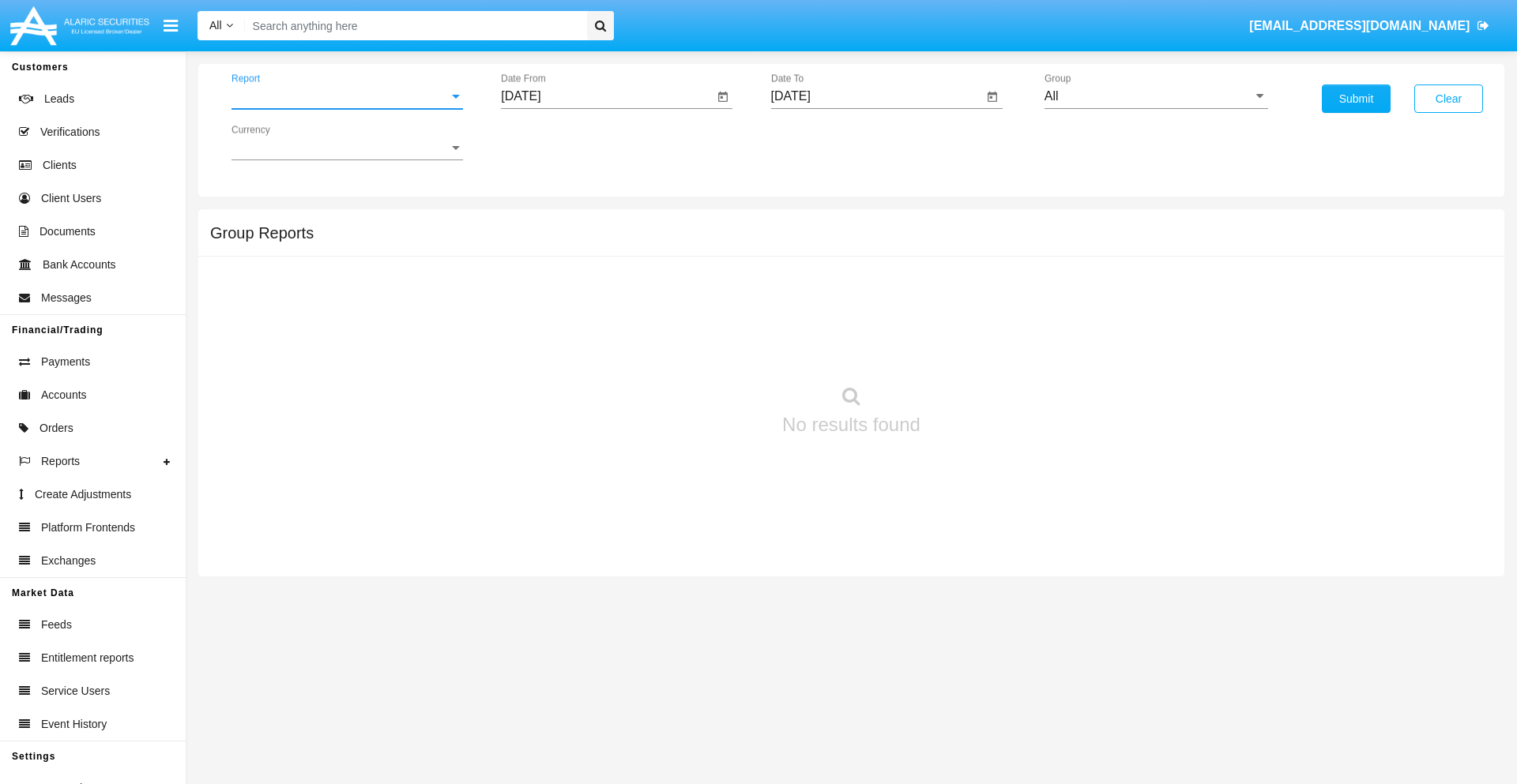
scroll to position [25, 0]
click at [607, 97] on input "[DATE]" at bounding box center [608, 96] width 213 height 15
click at [553, 143] on span "[DATE]" at bounding box center [539, 143] width 35 height 13
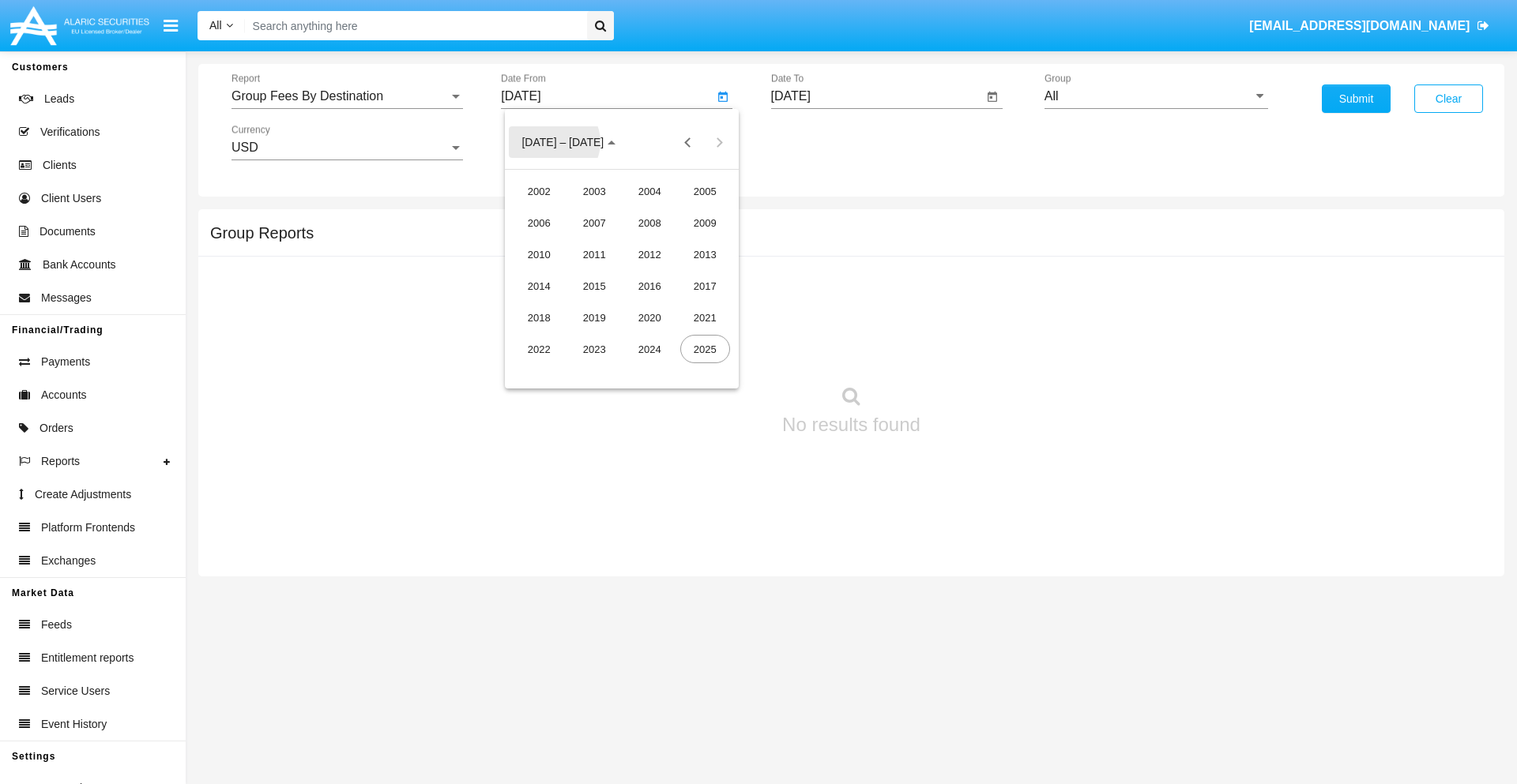
click at [594, 317] on div "2019" at bounding box center [594, 317] width 50 height 28
click at [539, 223] on div "JAN" at bounding box center [539, 223] width 50 height 28
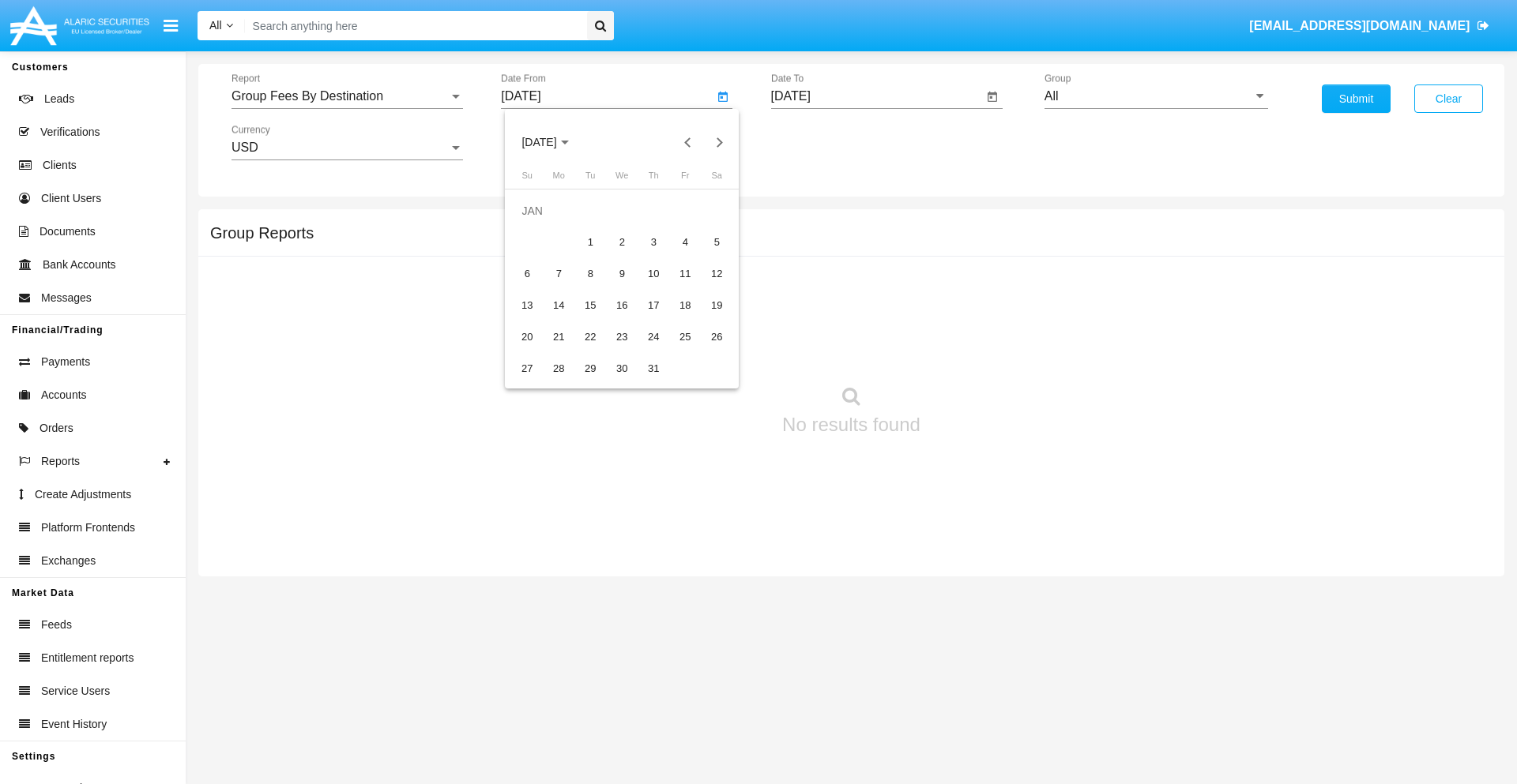
click at [590, 242] on div "1" at bounding box center [590, 242] width 28 height 28
type input "[DATE]"
click at [876, 97] on input "[DATE]" at bounding box center [877, 96] width 213 height 15
click at [822, 143] on span "[DATE]" at bounding box center [810, 143] width 35 height 13
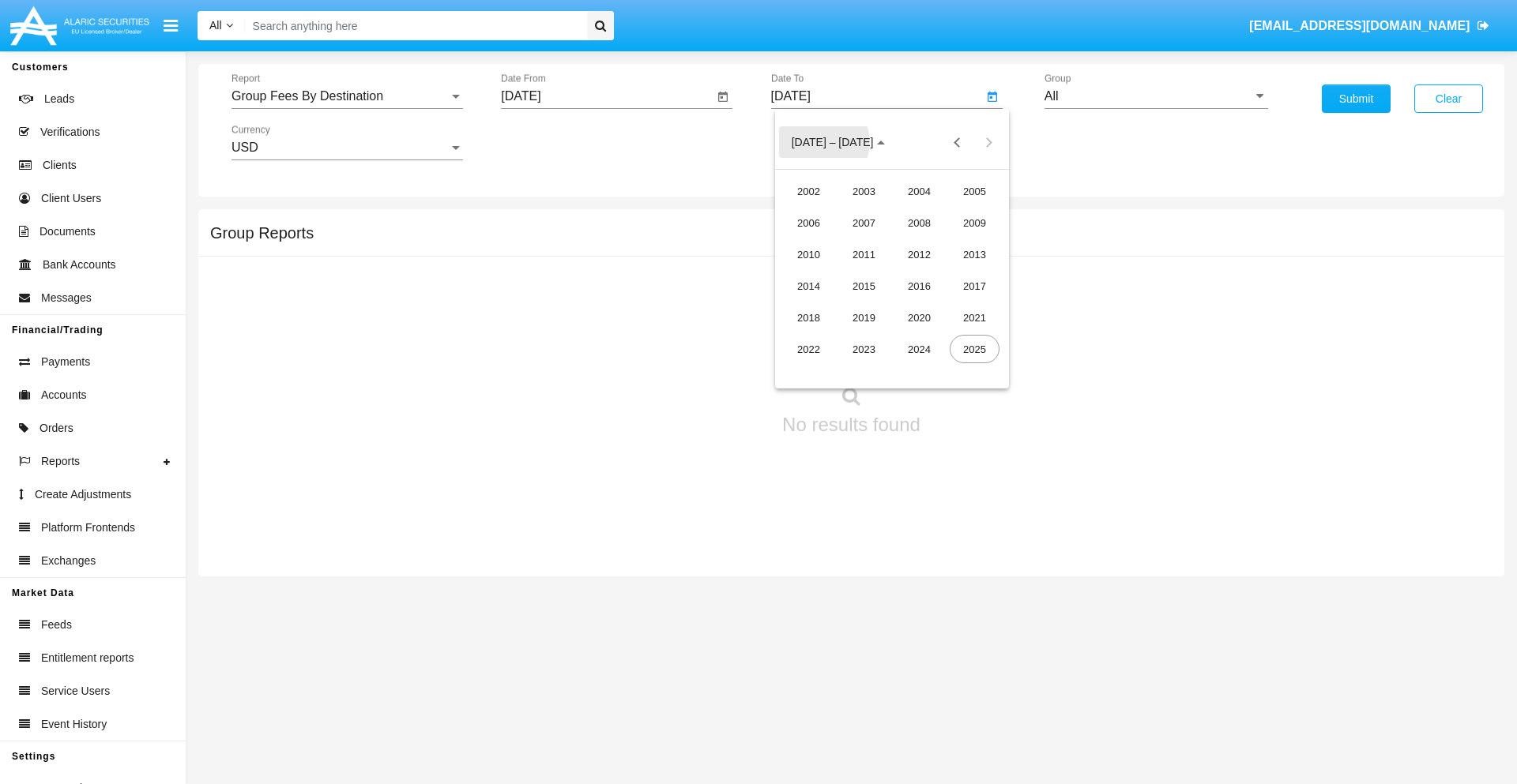
click at [864, 317] on div "2019" at bounding box center [864, 317] width 50 height 28
click at [808, 223] on div "JAN" at bounding box center [808, 223] width 50 height 28
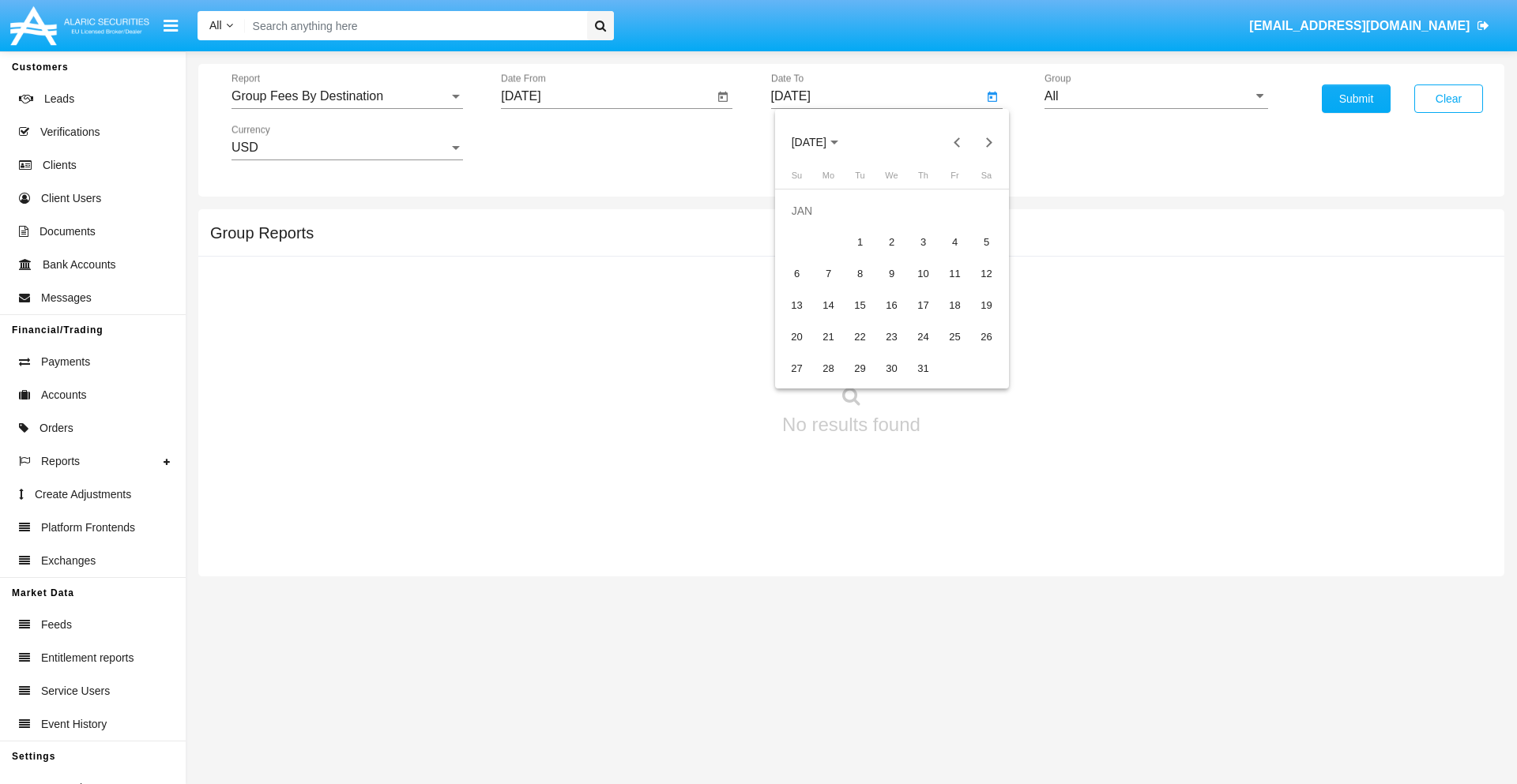
click at [860, 242] on div "1" at bounding box center [860, 242] width 28 height 28
type input "[DATE]"
click at [1156, 97] on input "All" at bounding box center [1156, 96] width 224 height 15
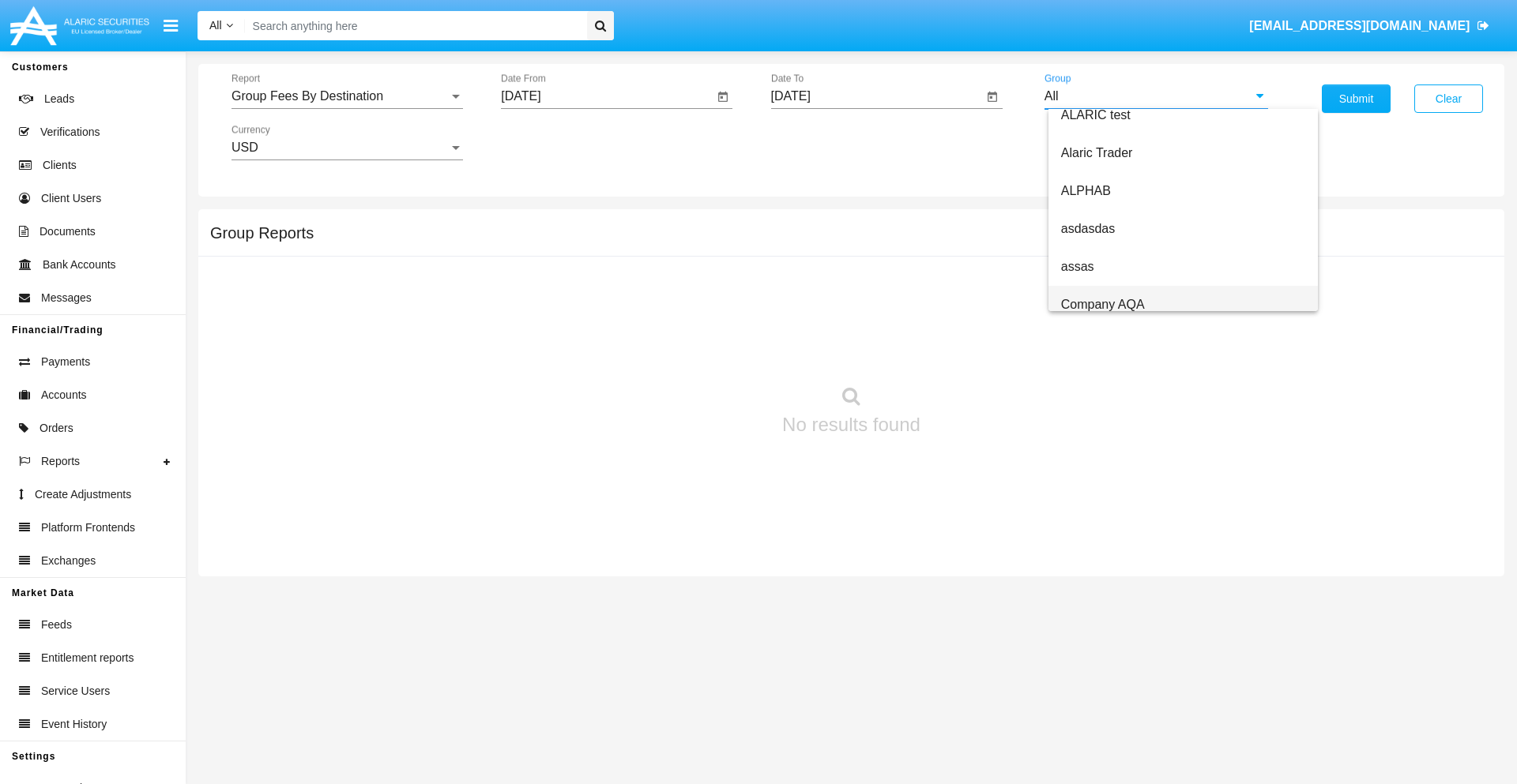
click at [1102, 304] on span "Company AQA" at bounding box center [1103, 305] width 84 height 14
type input "Company AQA"
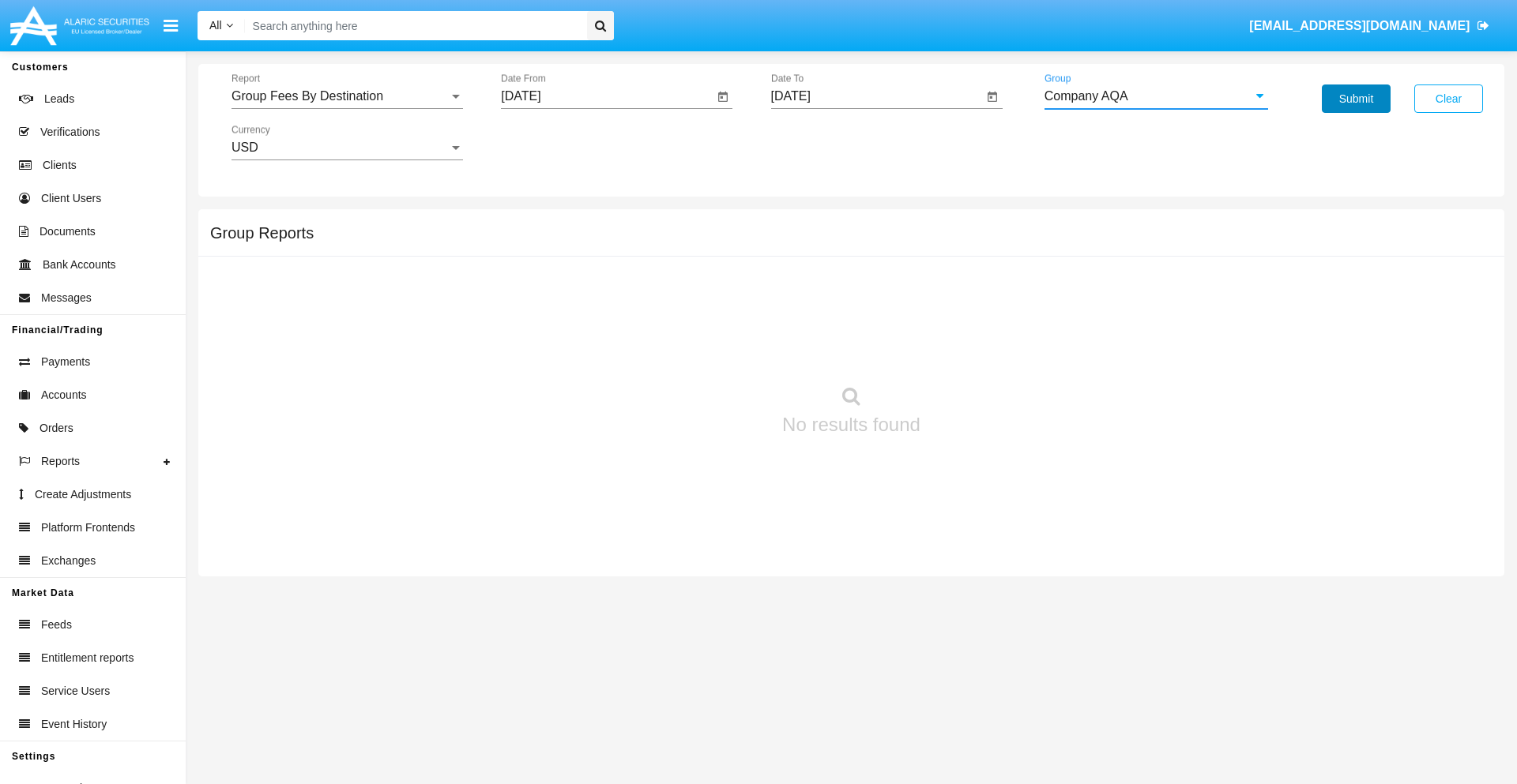
click at [1356, 99] on button "Submit" at bounding box center [1356, 99] width 68 height 28
click at [347, 97] on span "Report" at bounding box center [340, 96] width 217 height 15
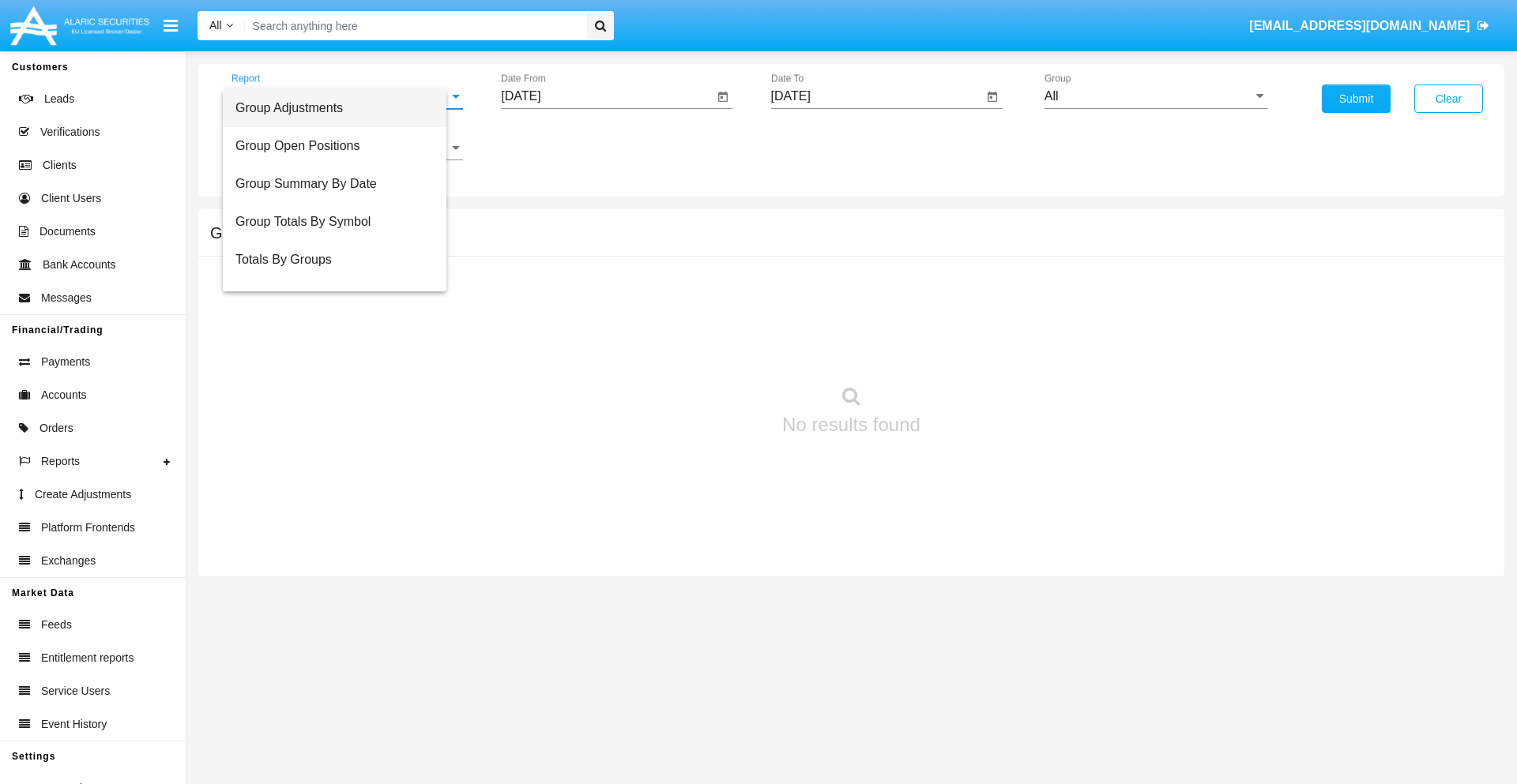
click at [341, 316] on span "Totals By Accounts" at bounding box center [334, 335] width 198 height 38
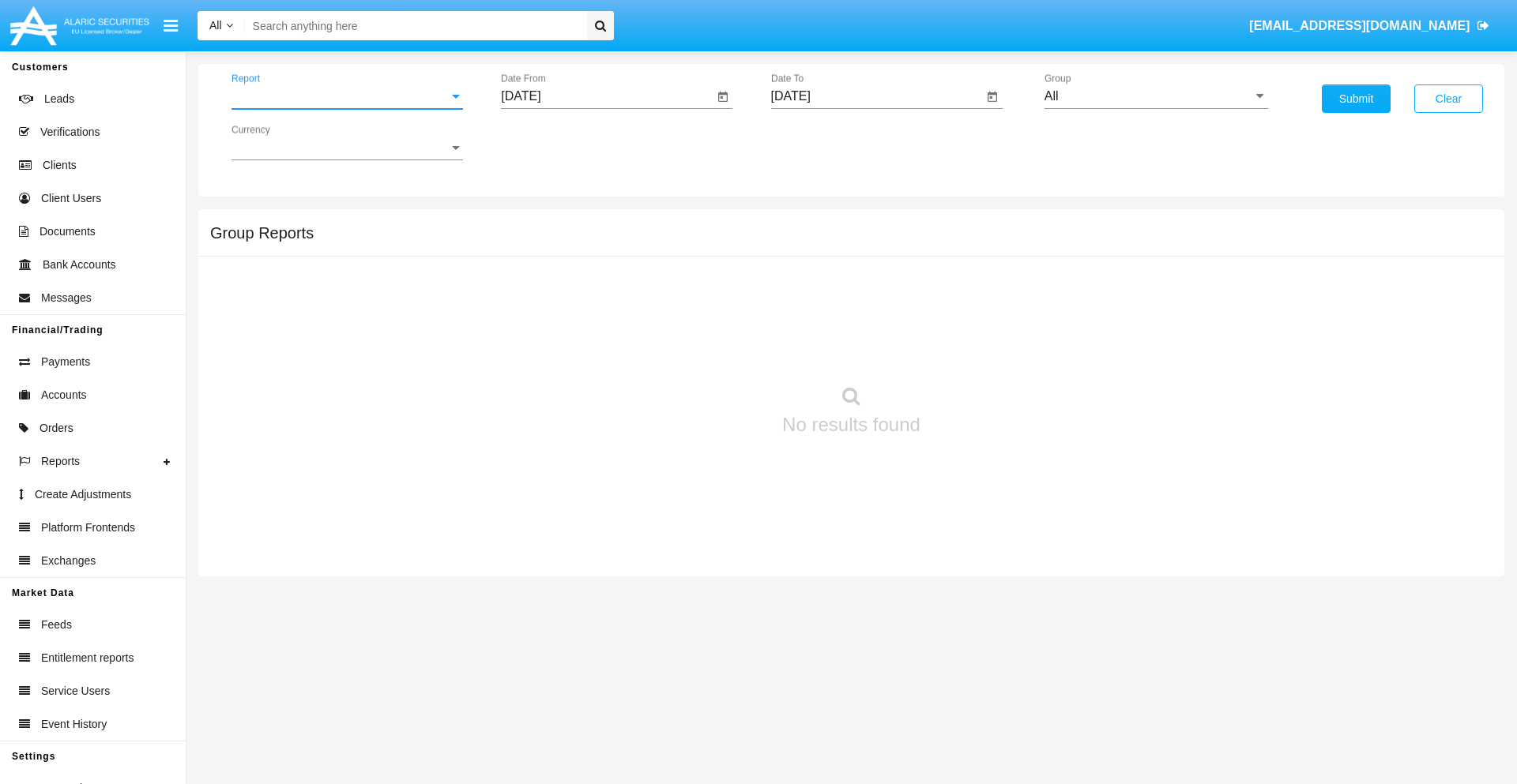
scroll to position [63, 0]
click at [607, 97] on input "[DATE]" at bounding box center [608, 96] width 213 height 15
click at [553, 143] on span "[DATE]" at bounding box center [539, 143] width 35 height 13
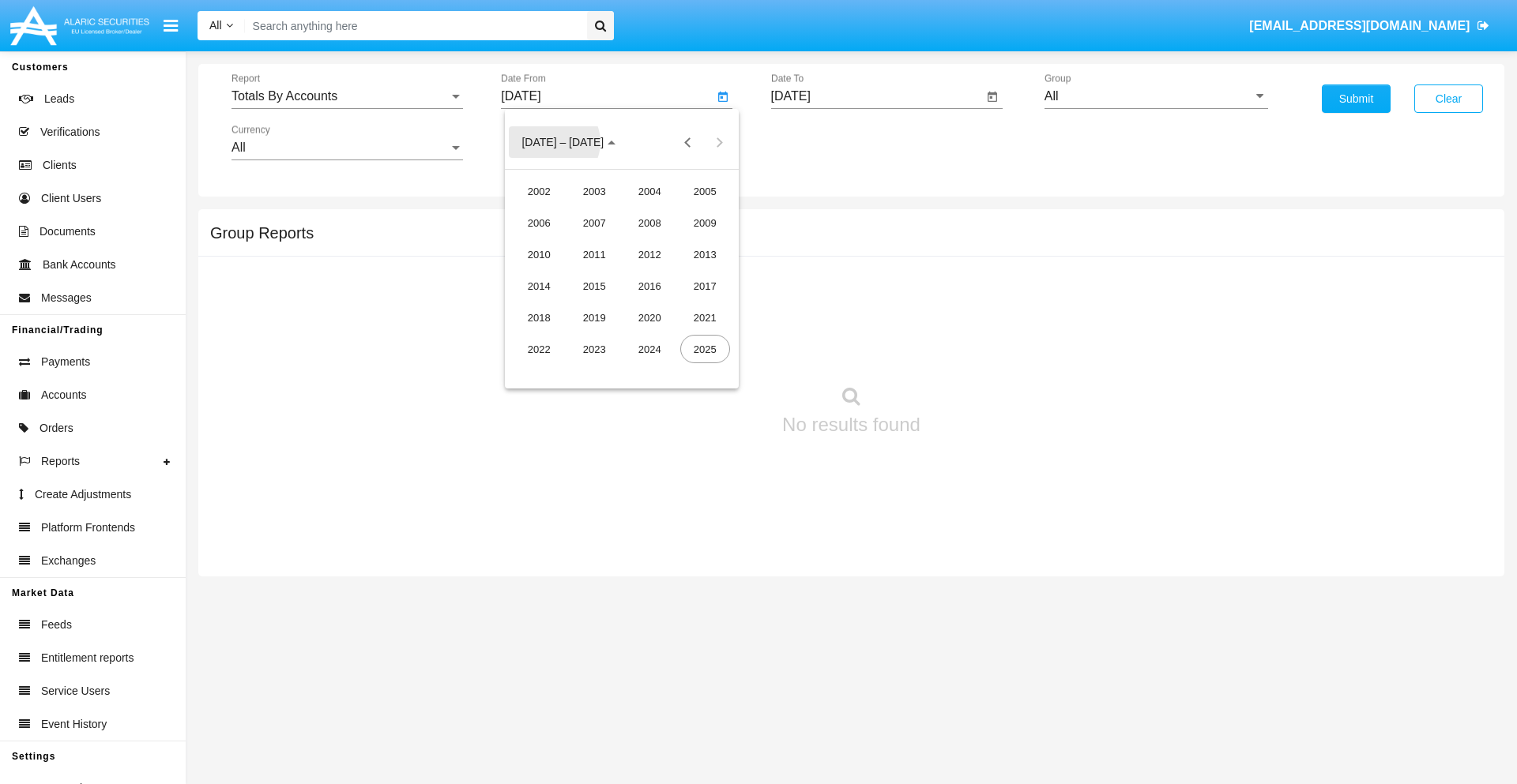
click at [594, 317] on div "2019" at bounding box center [594, 317] width 50 height 28
click at [539, 223] on div "JAN" at bounding box center [539, 223] width 50 height 28
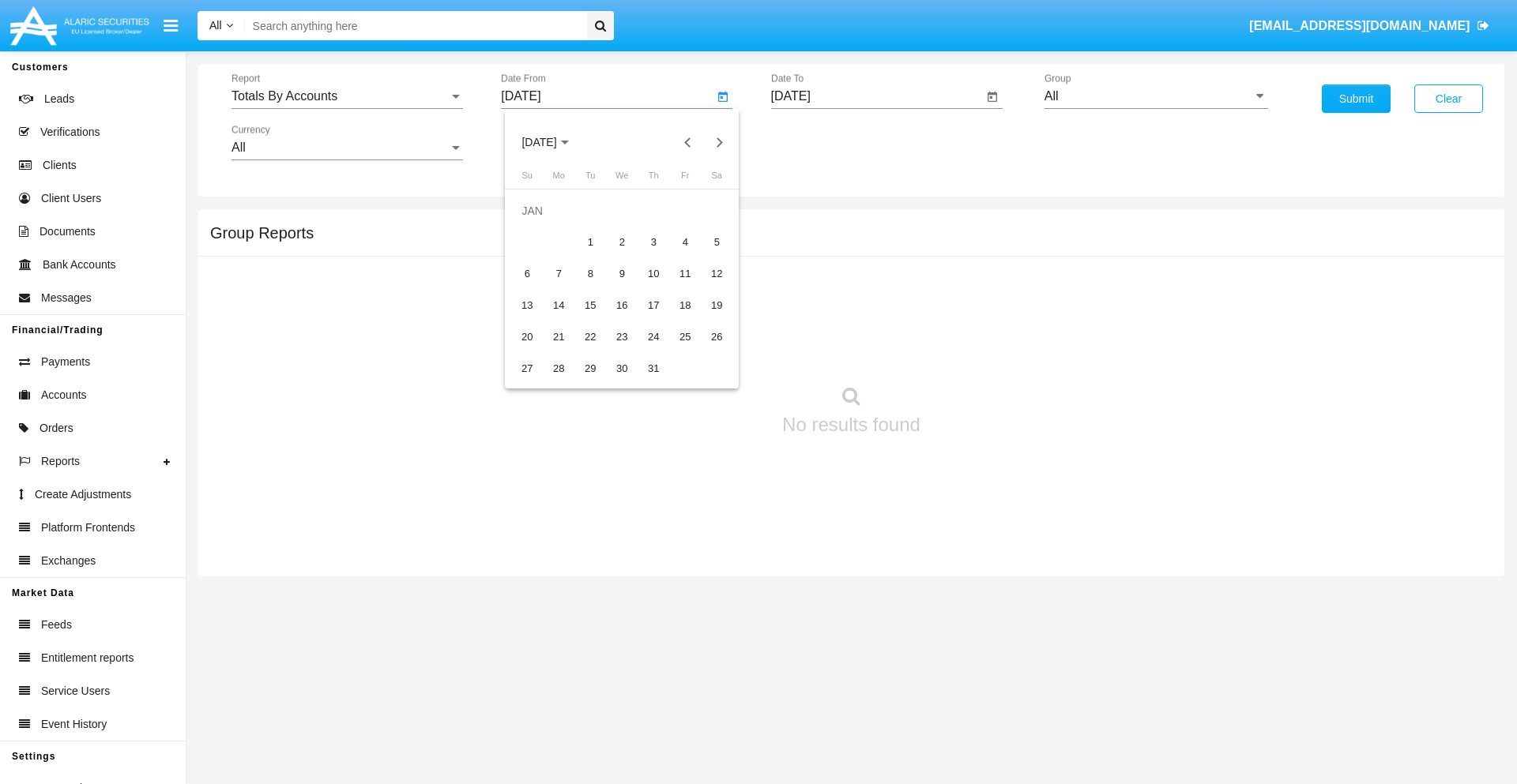
click at [590, 242] on div "1" at bounding box center [590, 242] width 28 height 28
type input "01/01/19"
click at [876, 97] on input "[DATE]" at bounding box center [877, 96] width 213 height 15
click at [822, 143] on span "[DATE]" at bounding box center [810, 143] width 35 height 13
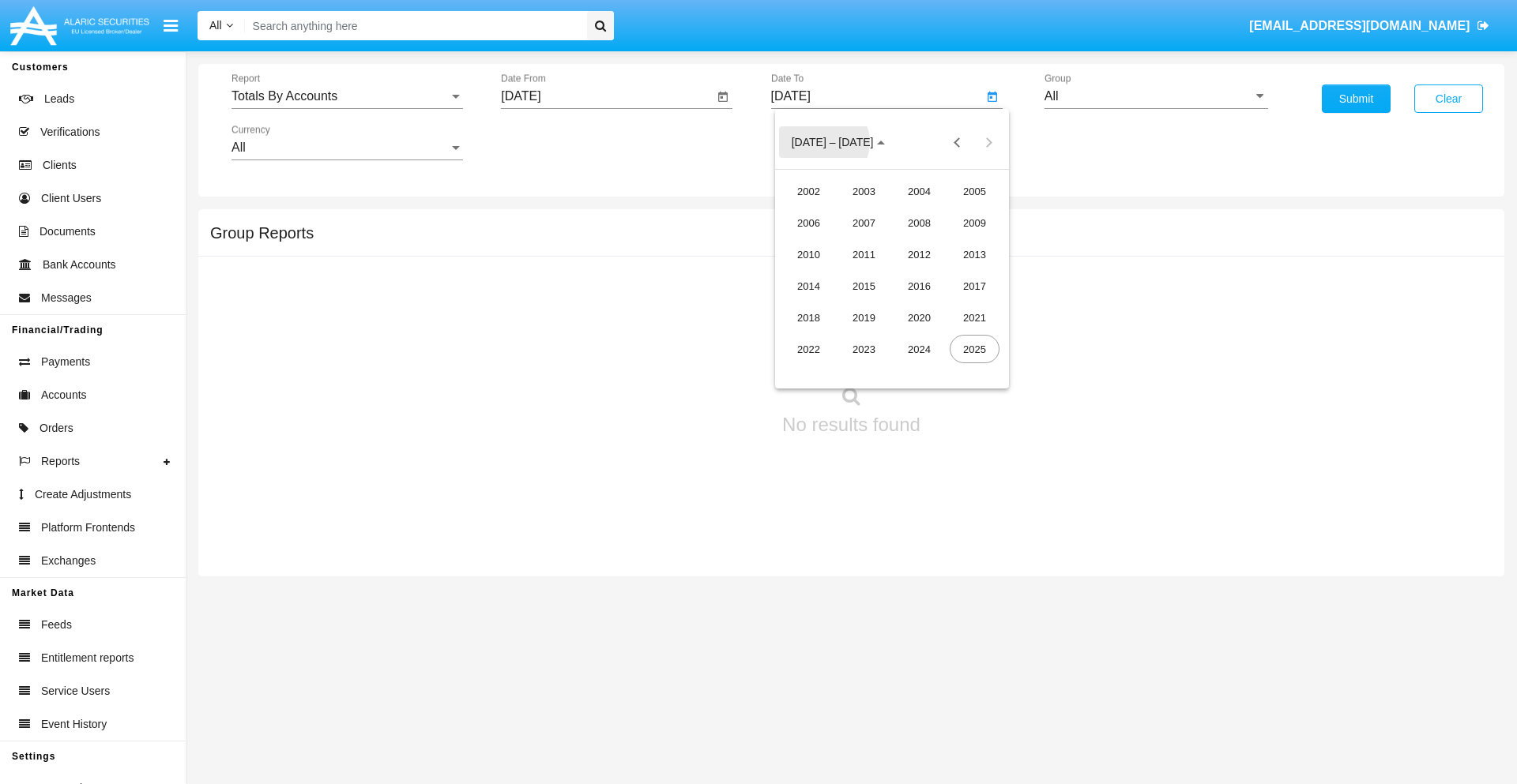
click at [864, 317] on div "2019" at bounding box center [864, 317] width 50 height 28
click at [808, 223] on div "JAN" at bounding box center [808, 223] width 50 height 28
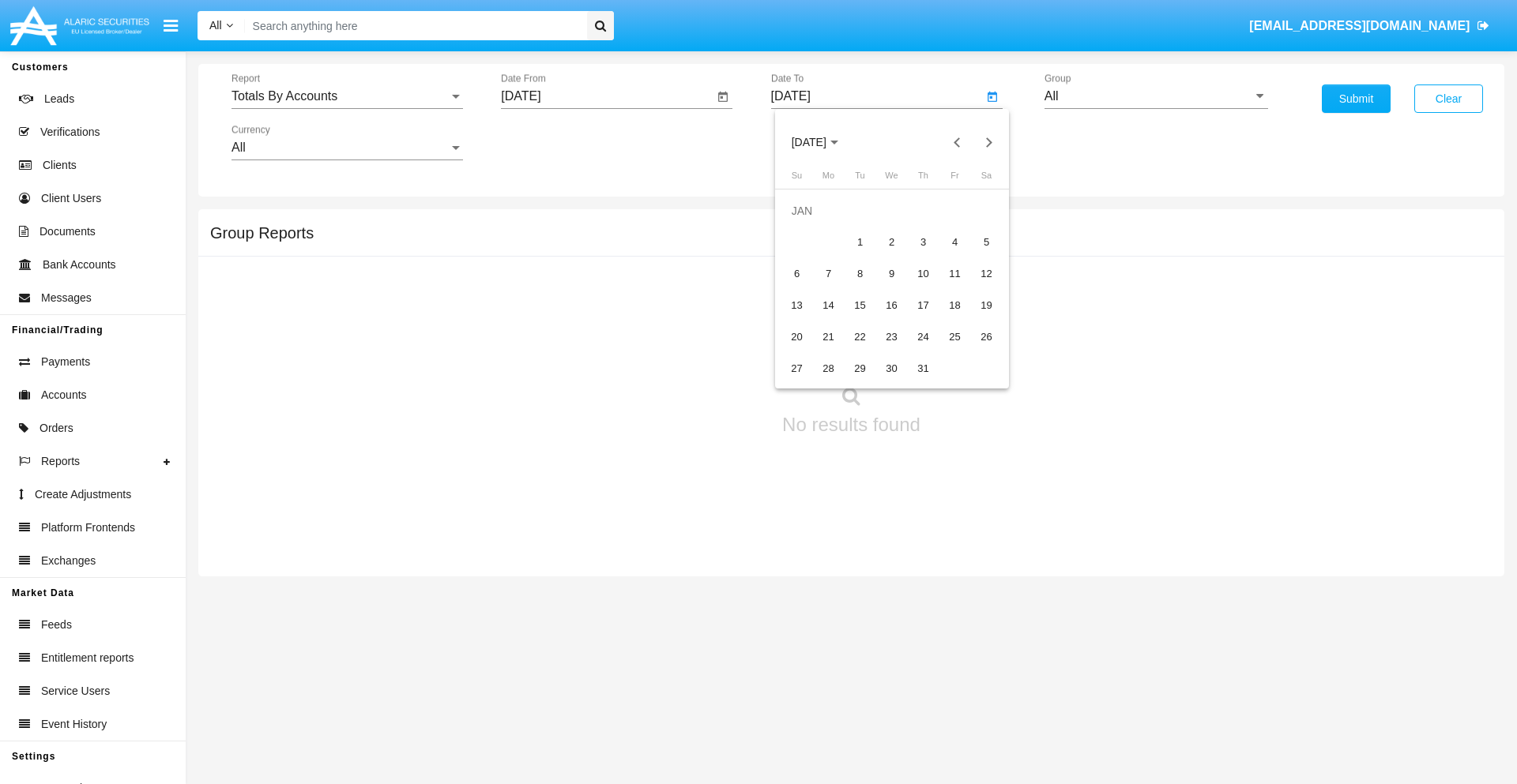
click at [860, 242] on div "1" at bounding box center [860, 242] width 28 height 28
type input "01/01/19"
click at [1156, 97] on input "All" at bounding box center [1156, 96] width 224 height 15
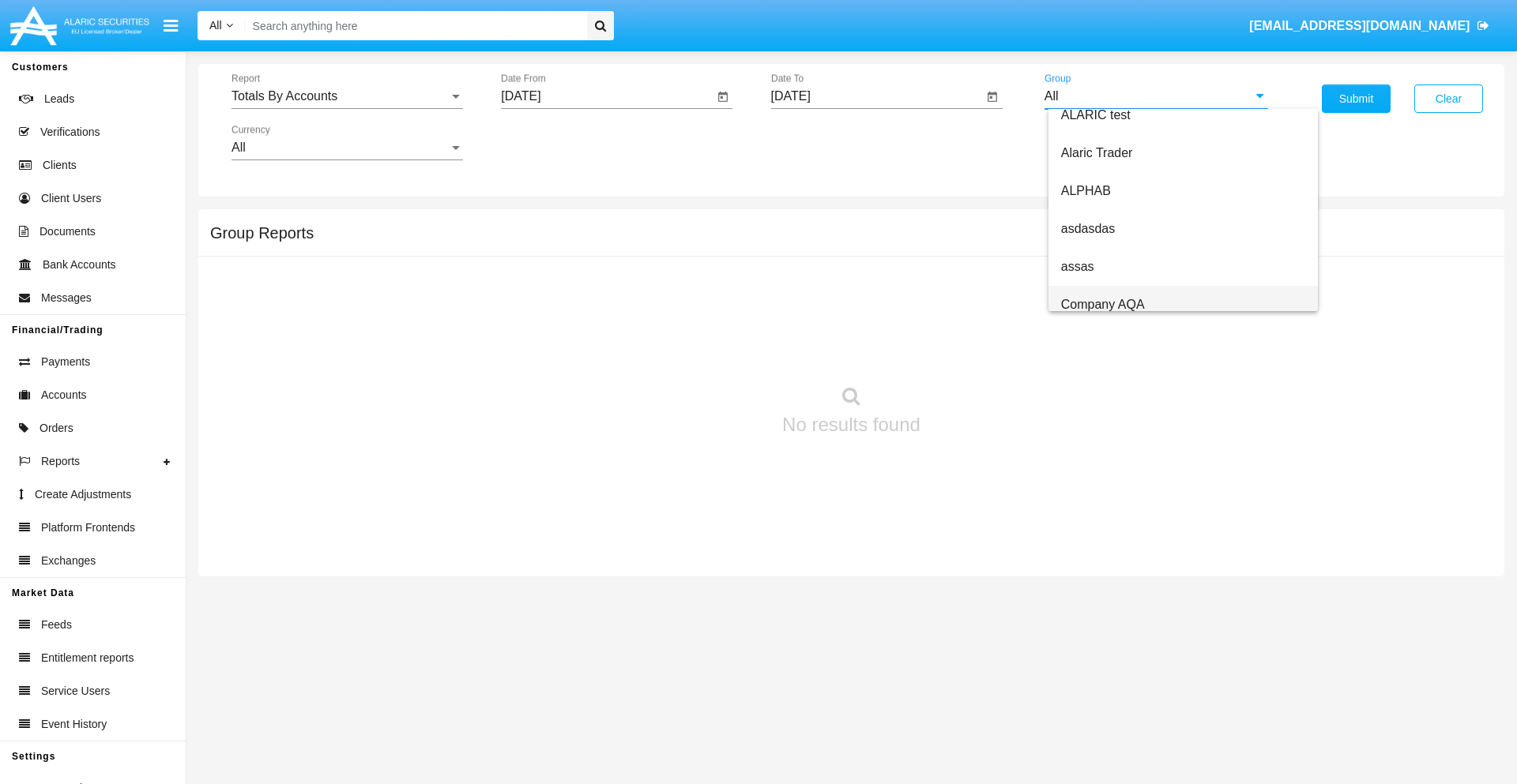
click at [1102, 304] on span "Company AQA" at bounding box center [1103, 305] width 84 height 14
type input "Company AQA"
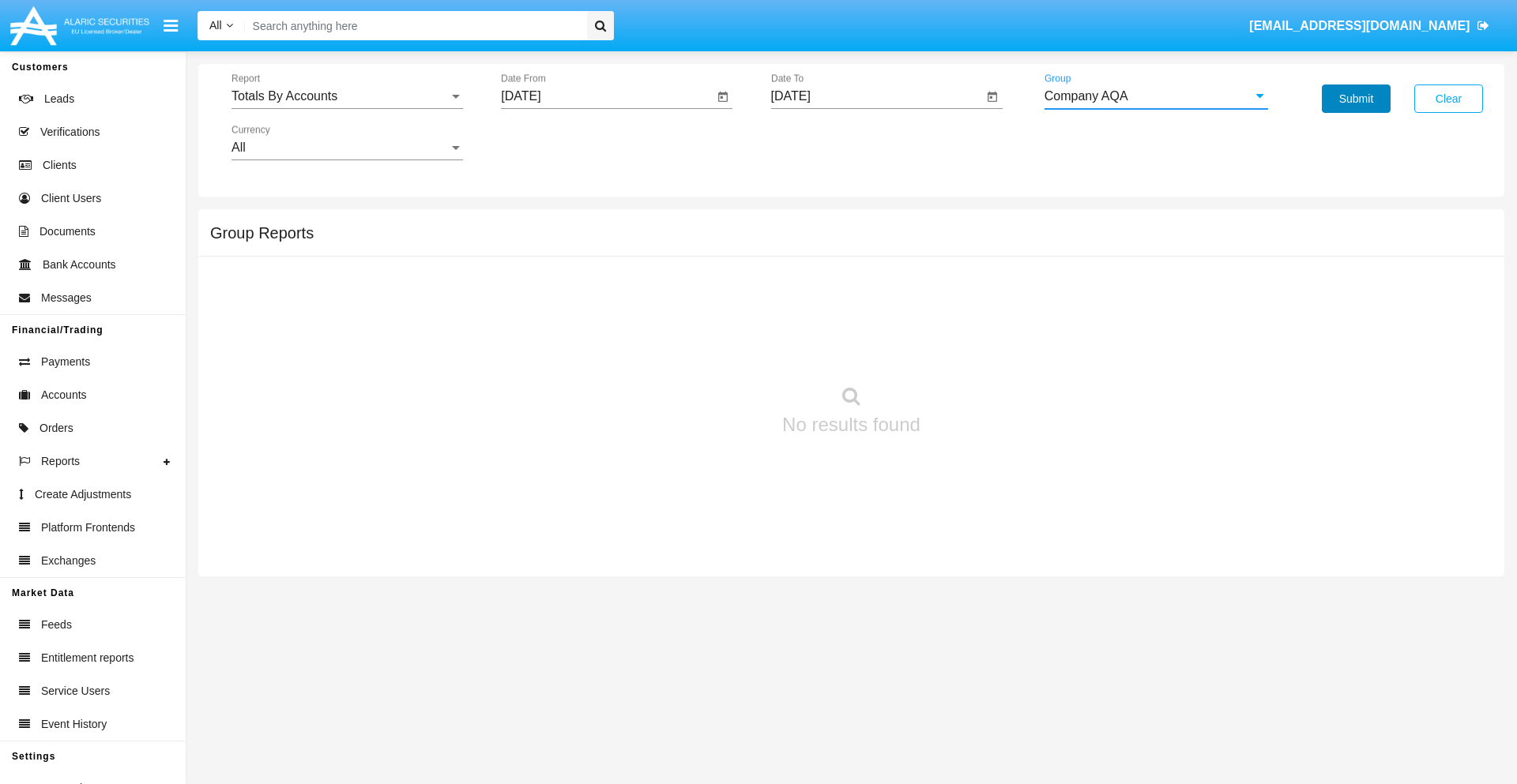
click at [1356, 99] on button "Submit" at bounding box center [1356, 99] width 68 height 28
click at [347, 97] on span "Report" at bounding box center [340, 96] width 217 height 15
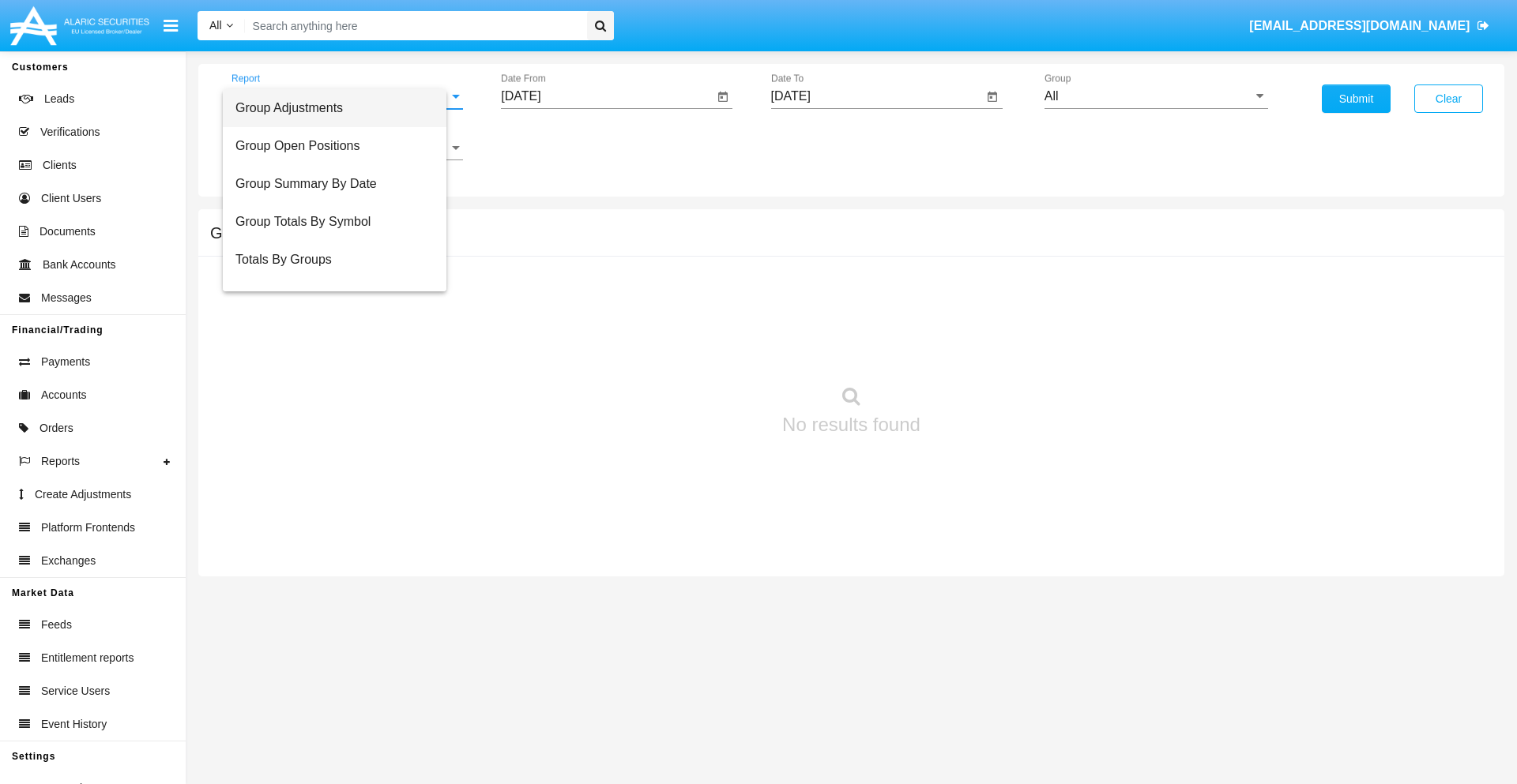
click at [341, 108] on span "Group Adjustments" at bounding box center [334, 107] width 198 height 38
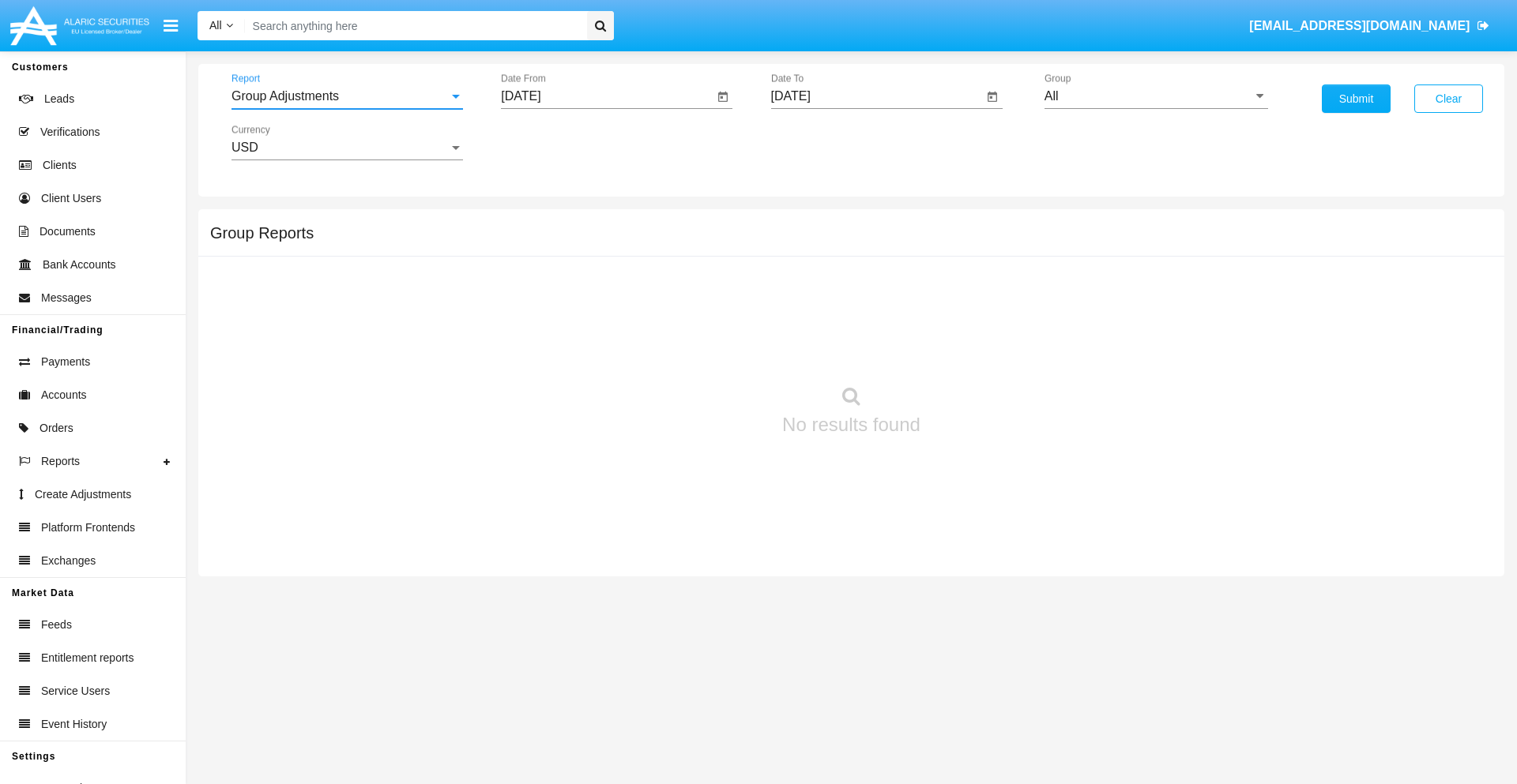
click at [607, 97] on input "[DATE]" at bounding box center [608, 96] width 213 height 15
click at [553, 143] on span "[DATE]" at bounding box center [539, 143] width 35 height 13
click at [705, 350] on div "2025" at bounding box center [704, 349] width 50 height 28
click at [539, 254] on div "MAY" at bounding box center [539, 254] width 50 height 28
click at [527, 305] on div "18" at bounding box center [527, 305] width 28 height 28
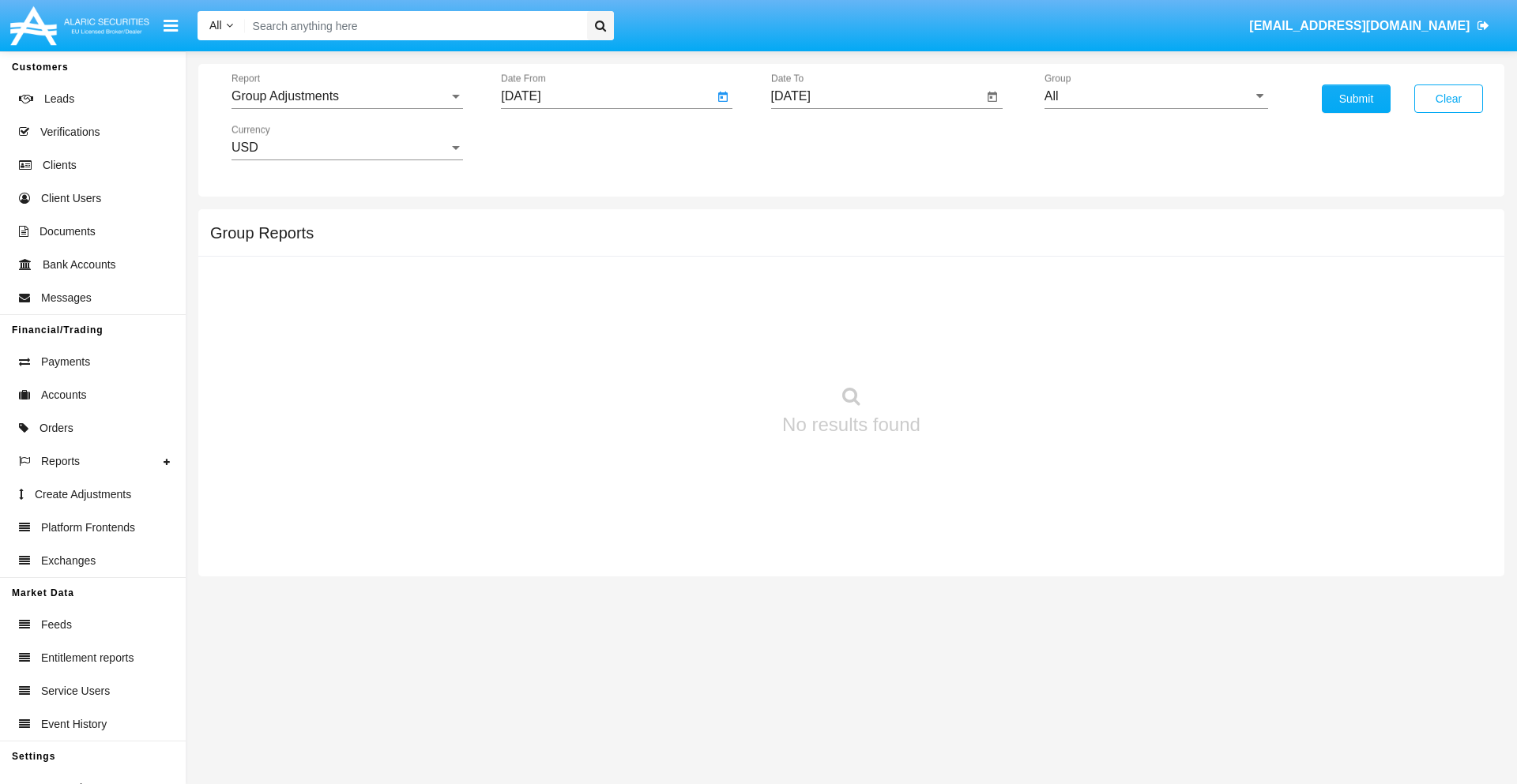
type input "[DATE]"
click at [876, 97] on input "[DATE]" at bounding box center [877, 96] width 213 height 15
click at [822, 143] on span "[DATE]" at bounding box center [810, 143] width 35 height 13
click at [974, 350] on div "2025" at bounding box center [974, 349] width 50 height 28
click at [974, 254] on div "AUG" at bounding box center [974, 254] width 50 height 28
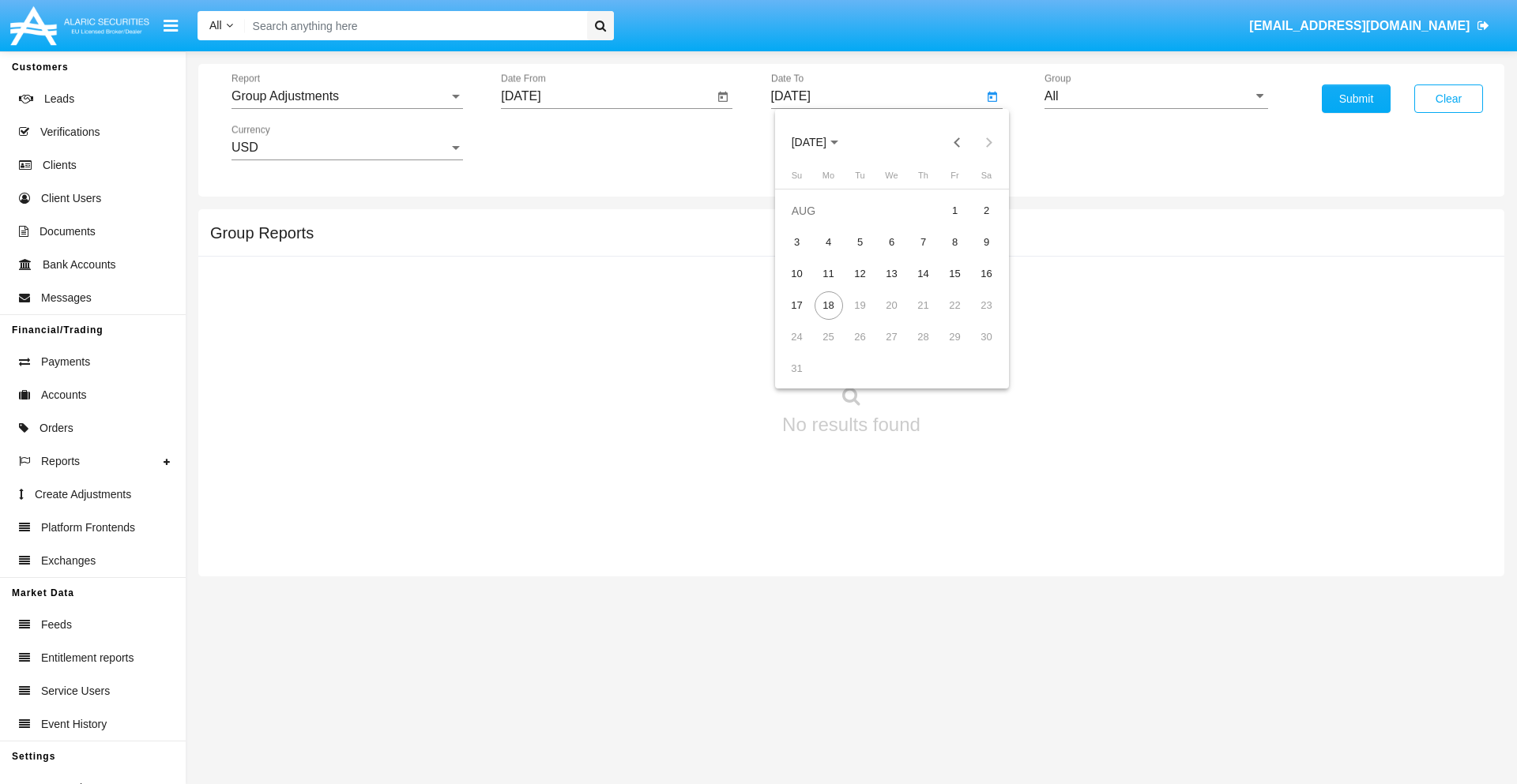
click at [828, 305] on div "18" at bounding box center [828, 305] width 28 height 28
type input "[DATE]"
click at [1156, 97] on input "All" at bounding box center [1156, 96] width 224 height 15
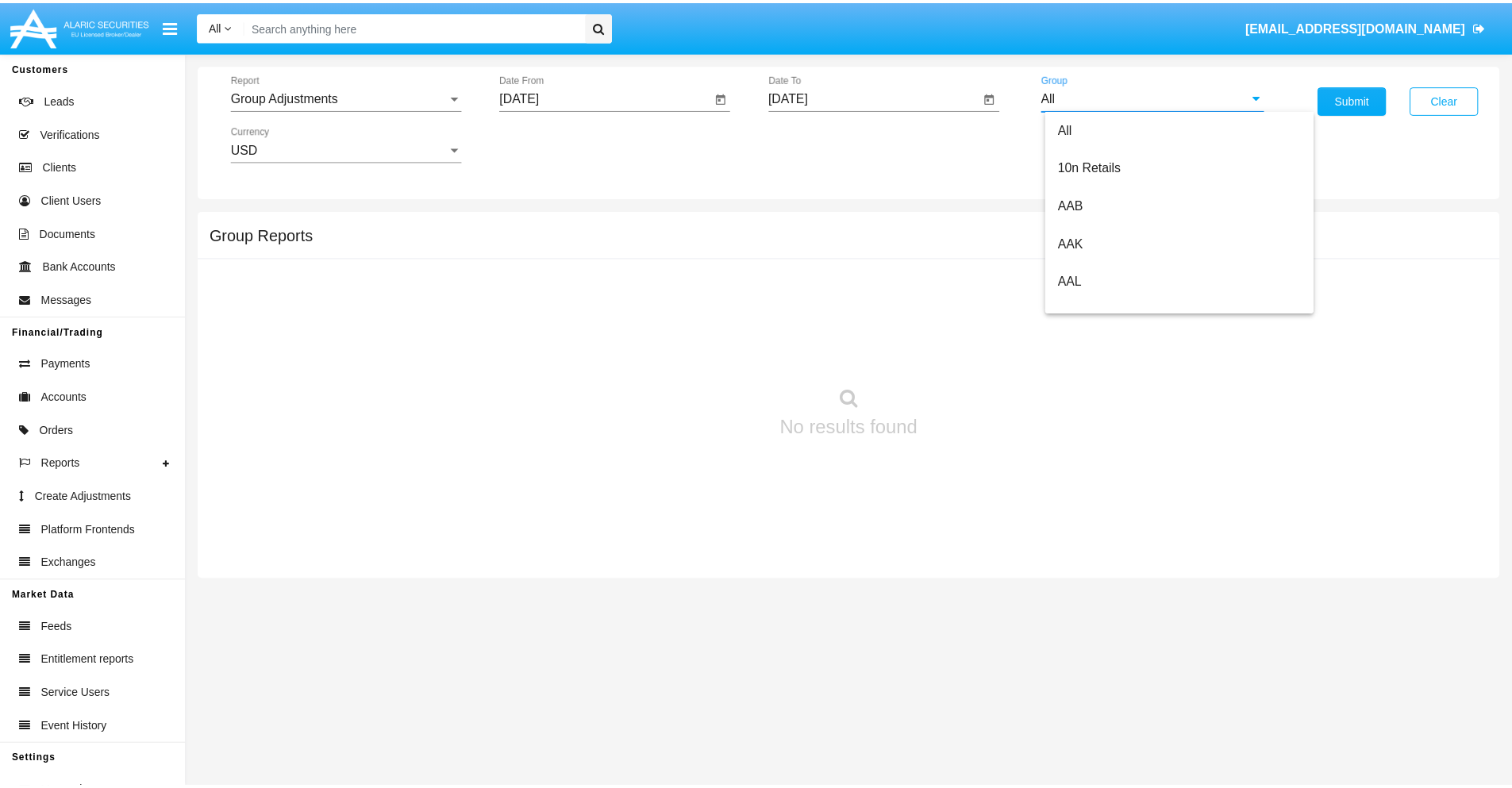
scroll to position [355, 0]
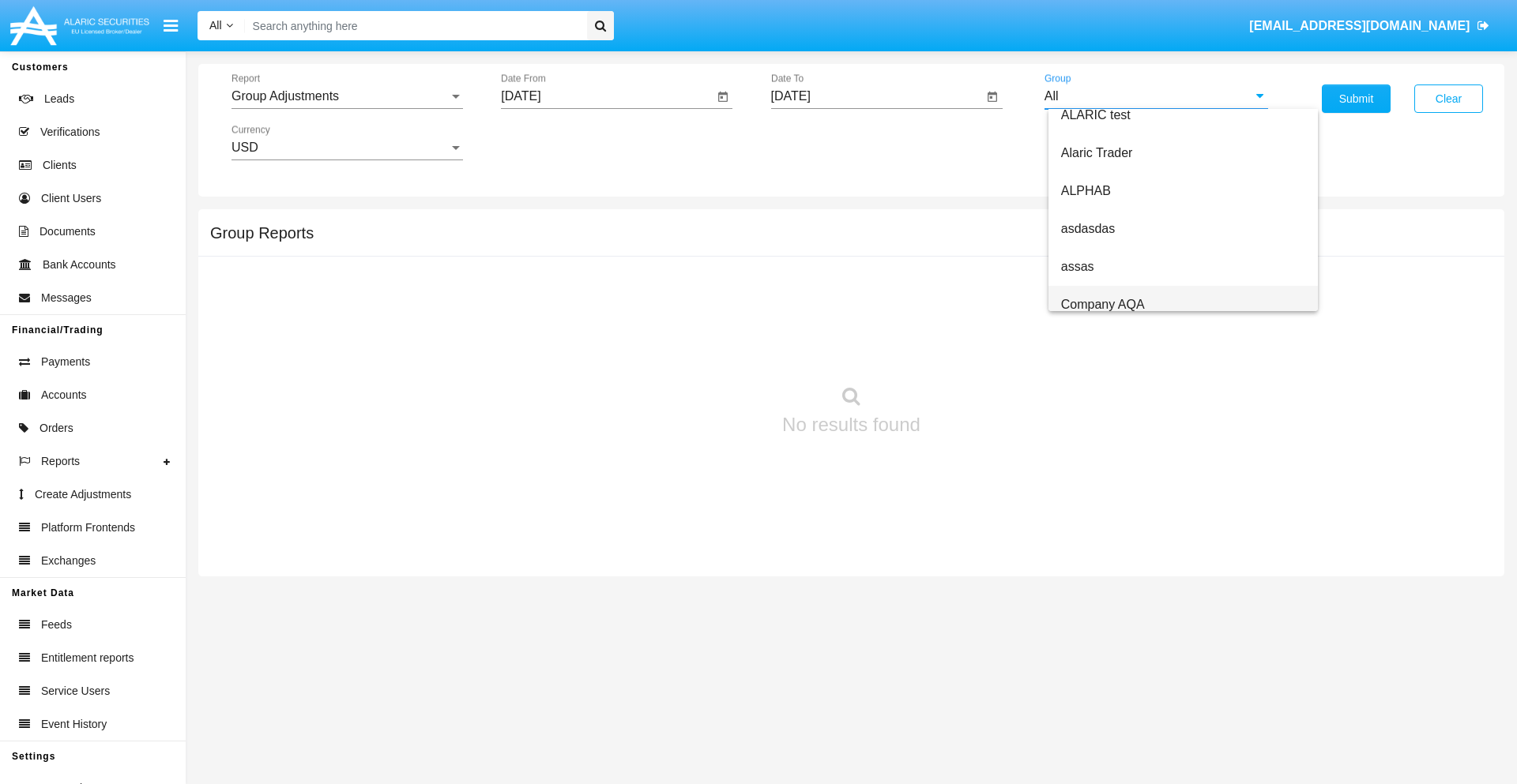
click at [1102, 304] on span "Company AQA" at bounding box center [1103, 305] width 84 height 14
type input "Company AQA"
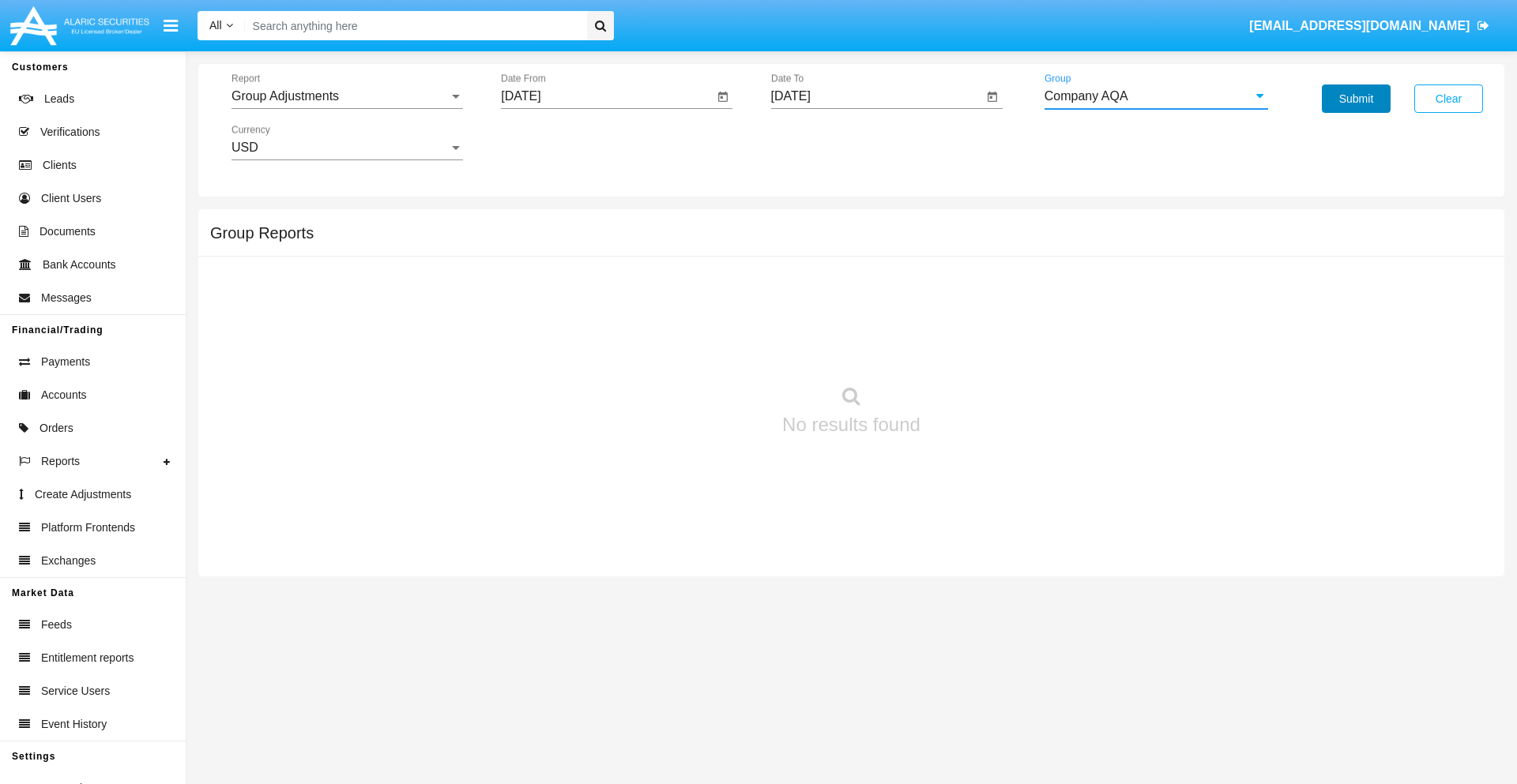
click at [1356, 99] on button "Submit" at bounding box center [1356, 99] width 68 height 28
click at [347, 97] on span "Report" at bounding box center [340, 96] width 217 height 15
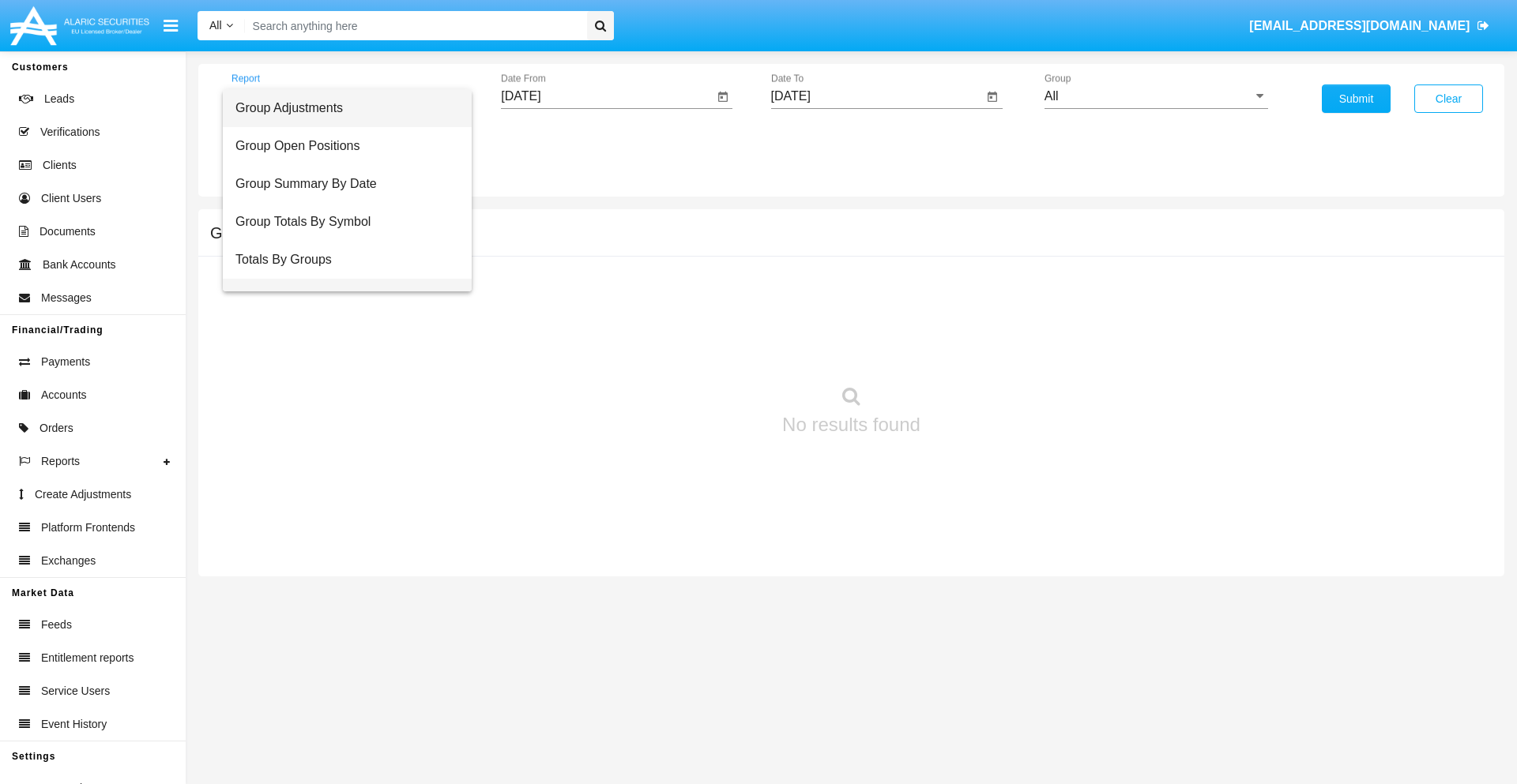
click at [341, 279] on span "Group Fees By Destination" at bounding box center [347, 298] width 224 height 38
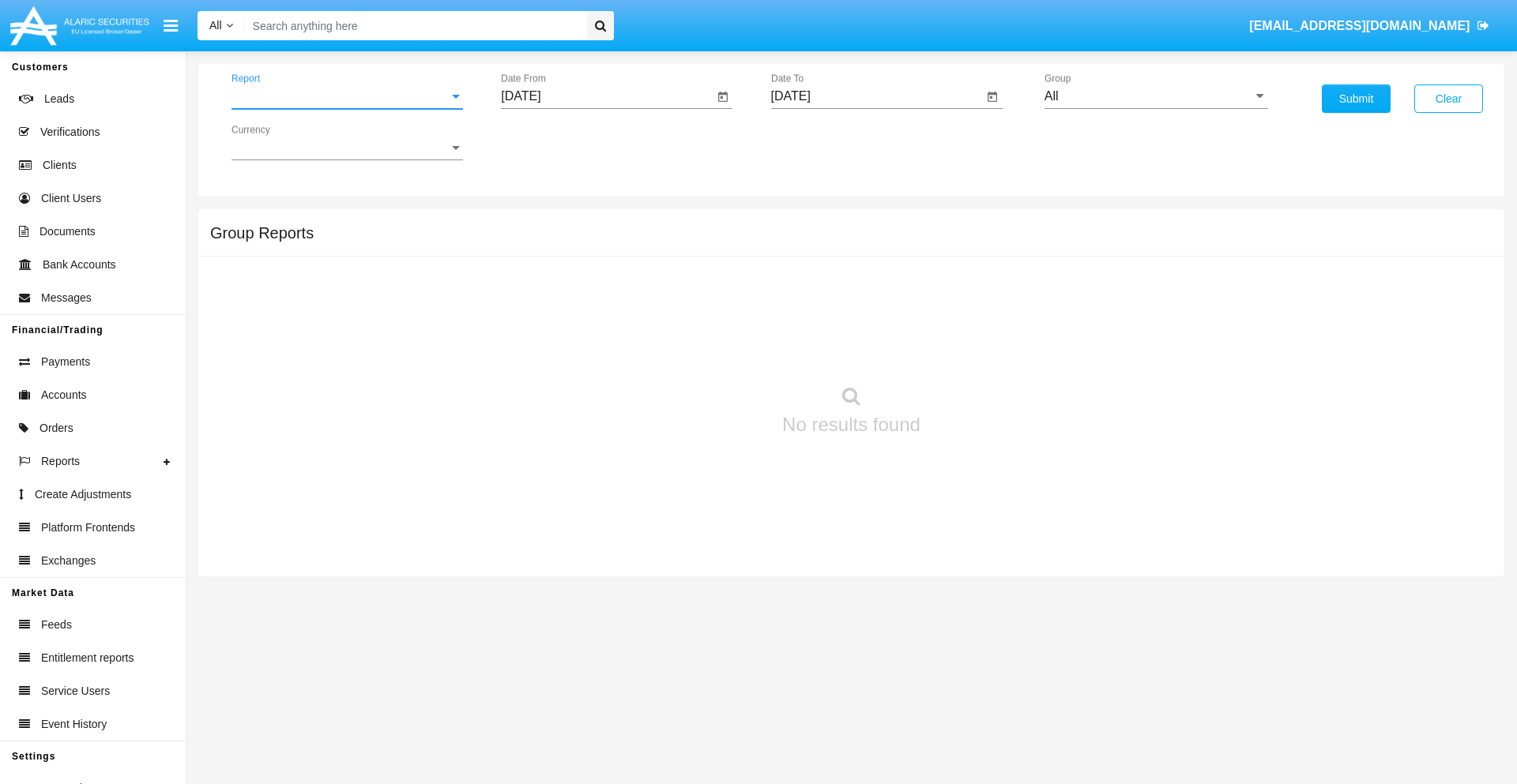
scroll to position [25, 0]
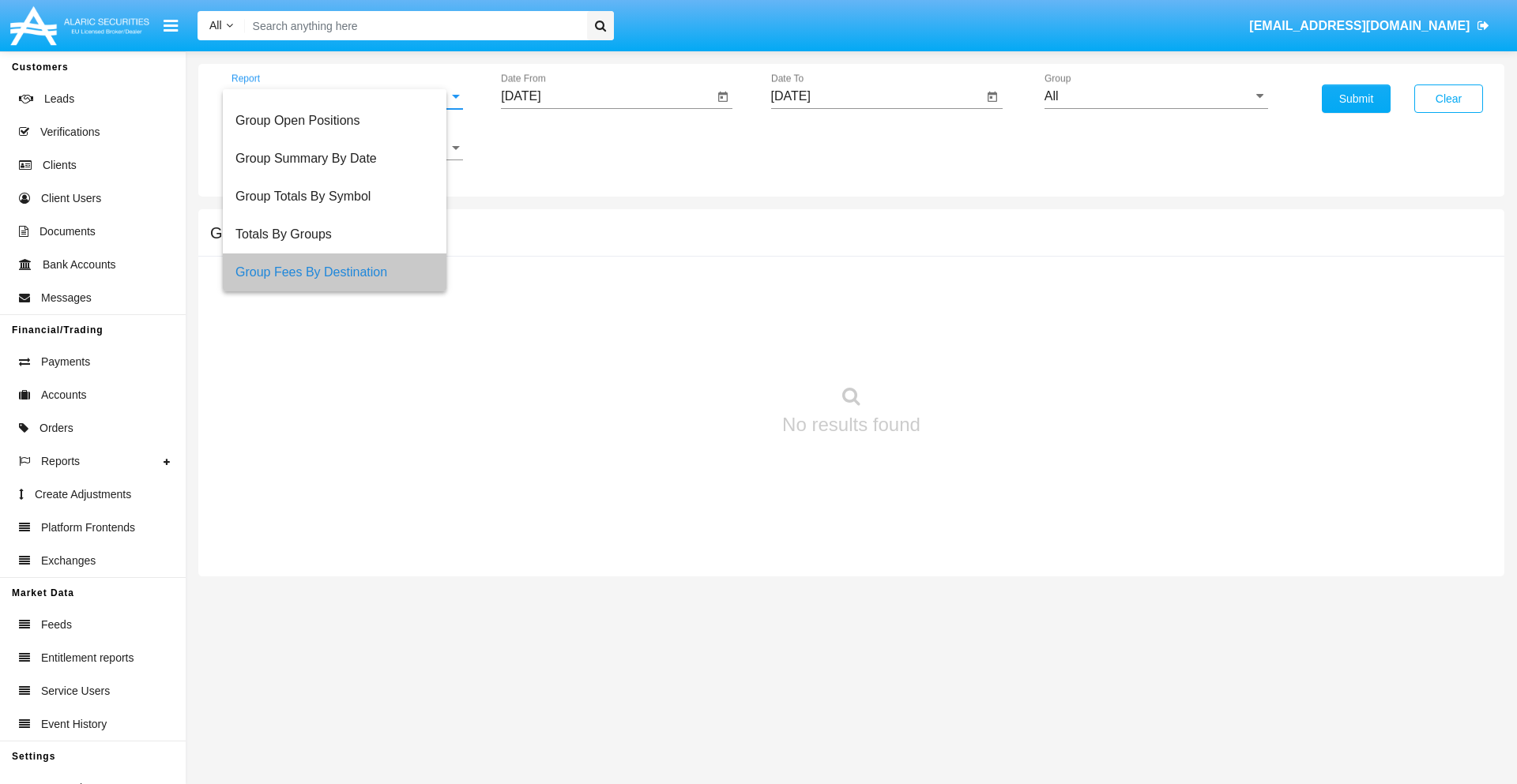
click at [607, 97] on input "[DATE]" at bounding box center [608, 96] width 213 height 15
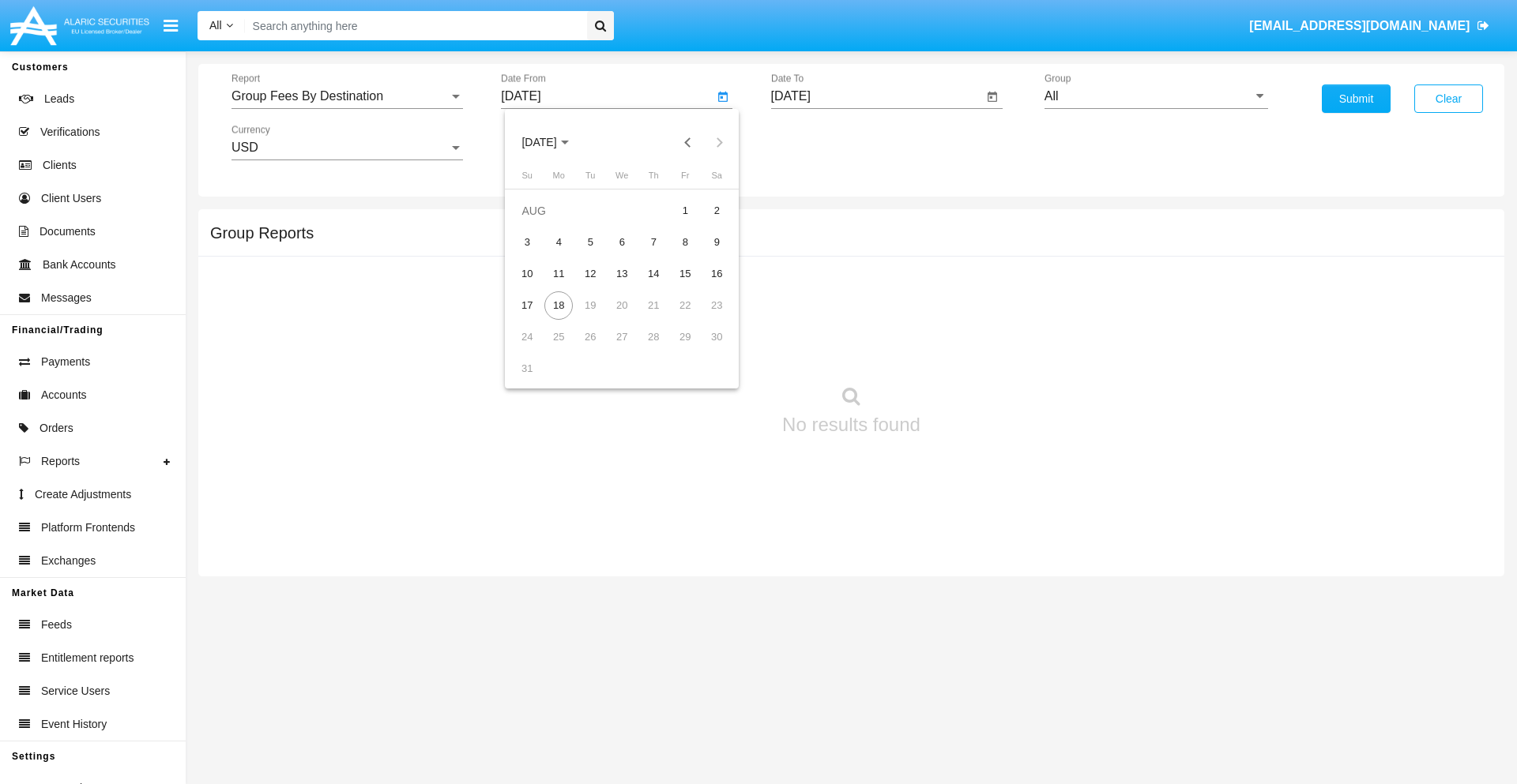
click at [553, 143] on span "[DATE]" at bounding box center [539, 143] width 35 height 13
click at [705, 350] on div "2025" at bounding box center [704, 349] width 50 height 28
click at [594, 254] on div "JUN" at bounding box center [594, 254] width 50 height 28
click at [622, 305] on div "18" at bounding box center [621, 305] width 28 height 28
type input "[DATE]"
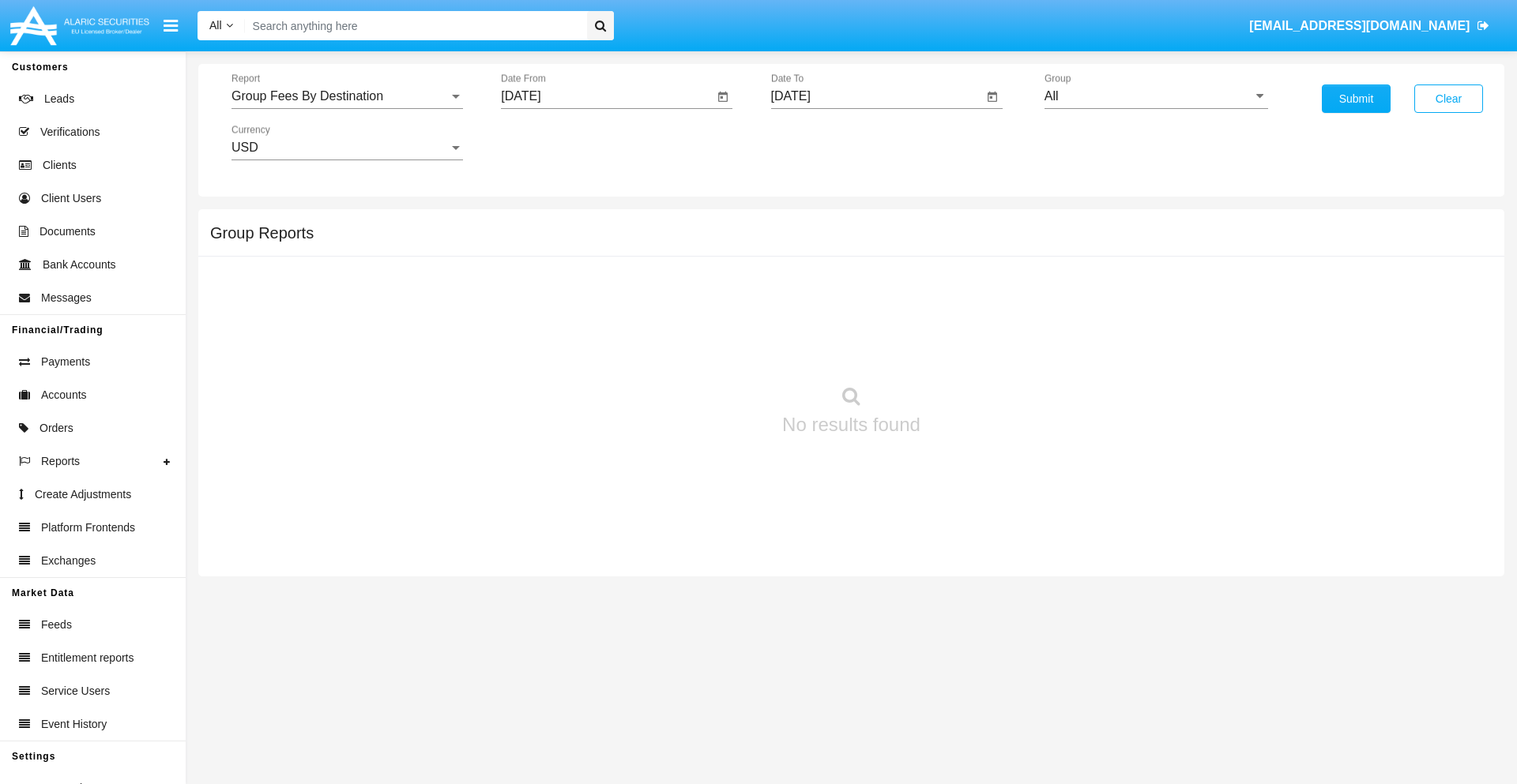
click at [876, 97] on input "[DATE]" at bounding box center [877, 96] width 213 height 15
click at [822, 143] on span "[DATE]" at bounding box center [810, 143] width 35 height 13
click at [974, 350] on div "2025" at bounding box center [974, 349] width 50 height 28
click at [974, 254] on div "AUG" at bounding box center [974, 254] width 50 height 28
click at [828, 305] on div "18" at bounding box center [828, 305] width 28 height 28
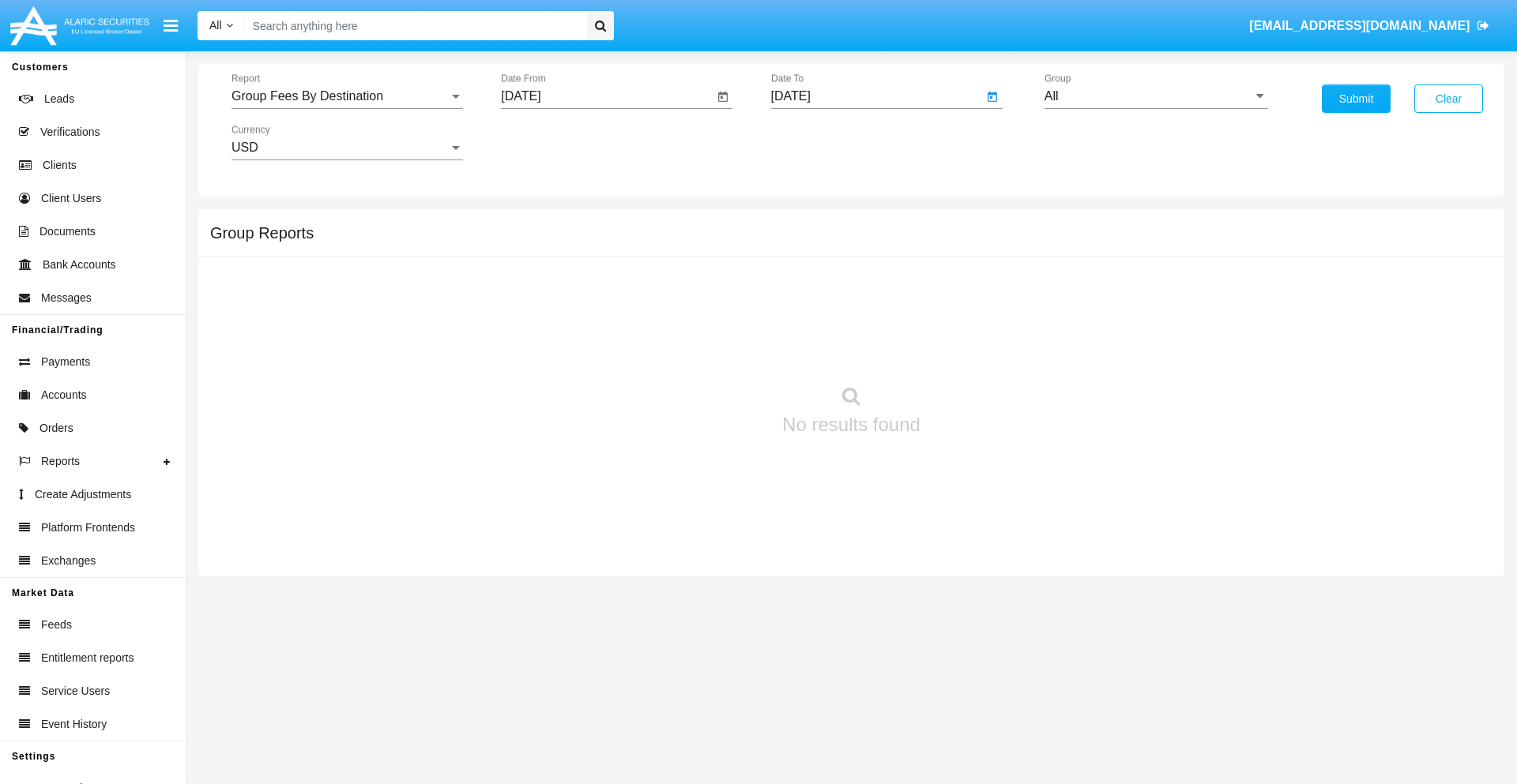
type input "[DATE]"
click at [1156, 97] on input "All" at bounding box center [1156, 96] width 224 height 15
click at [1112, 304] on span "Hammer Web Lite" at bounding box center [1112, 305] width 102 height 14
type input "Hammer Web Lite"
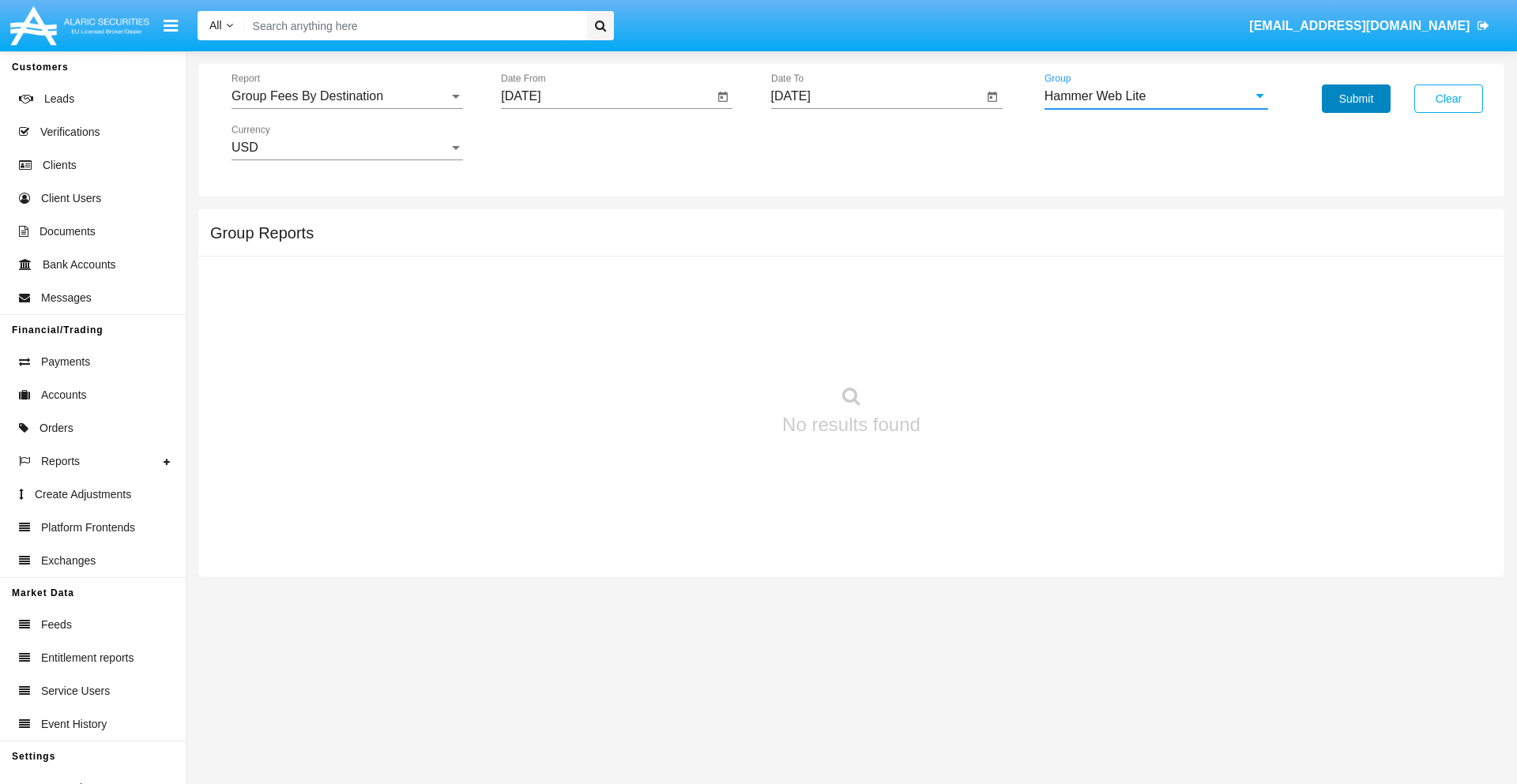
click at [1356, 99] on button "Submit" at bounding box center [1356, 99] width 68 height 28
click at [347, 97] on span "Report" at bounding box center [340, 96] width 217 height 15
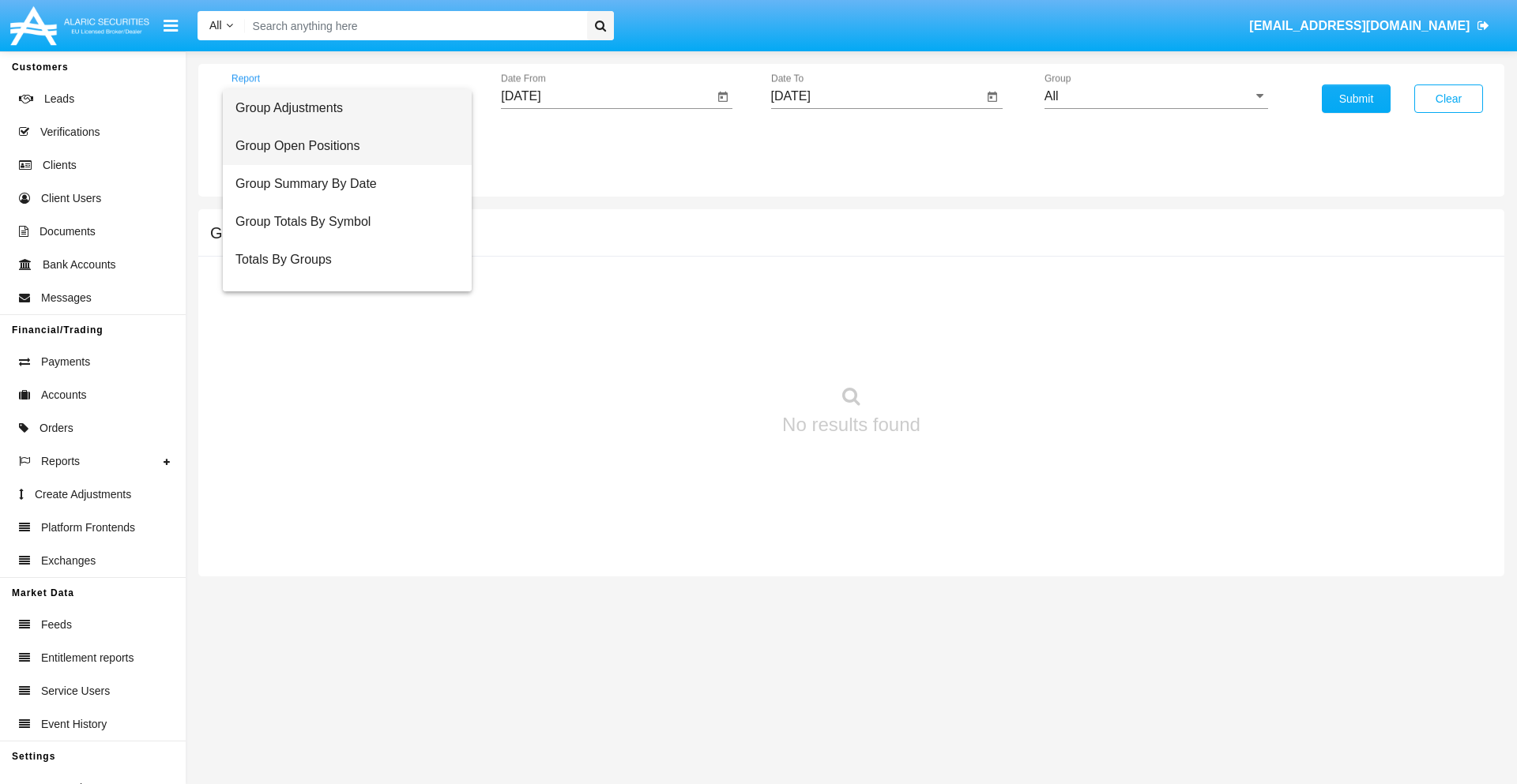
click at [341, 146] on span "Group Open Positions" at bounding box center [347, 145] width 224 height 38
click at [607, 97] on input "[DATE]" at bounding box center [608, 96] width 213 height 15
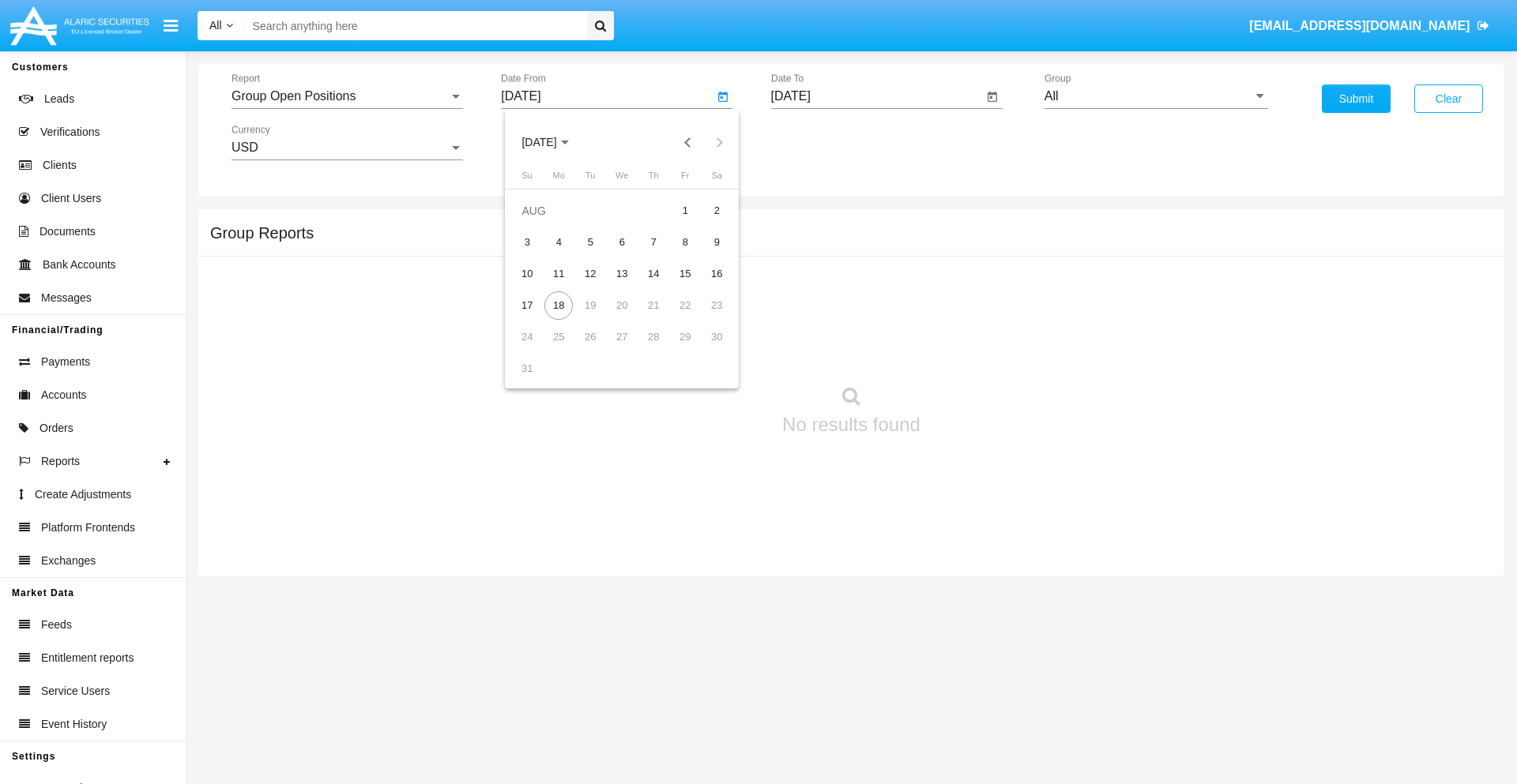
click at [553, 143] on span "[DATE]" at bounding box center [539, 143] width 35 height 13
click at [705, 350] on div "2025" at bounding box center [704, 349] width 50 height 28
click at [650, 254] on div "[DATE]" at bounding box center [650, 254] width 50 height 28
click at [685, 305] on div "18" at bounding box center [685, 305] width 28 height 28
type input "[DATE]"
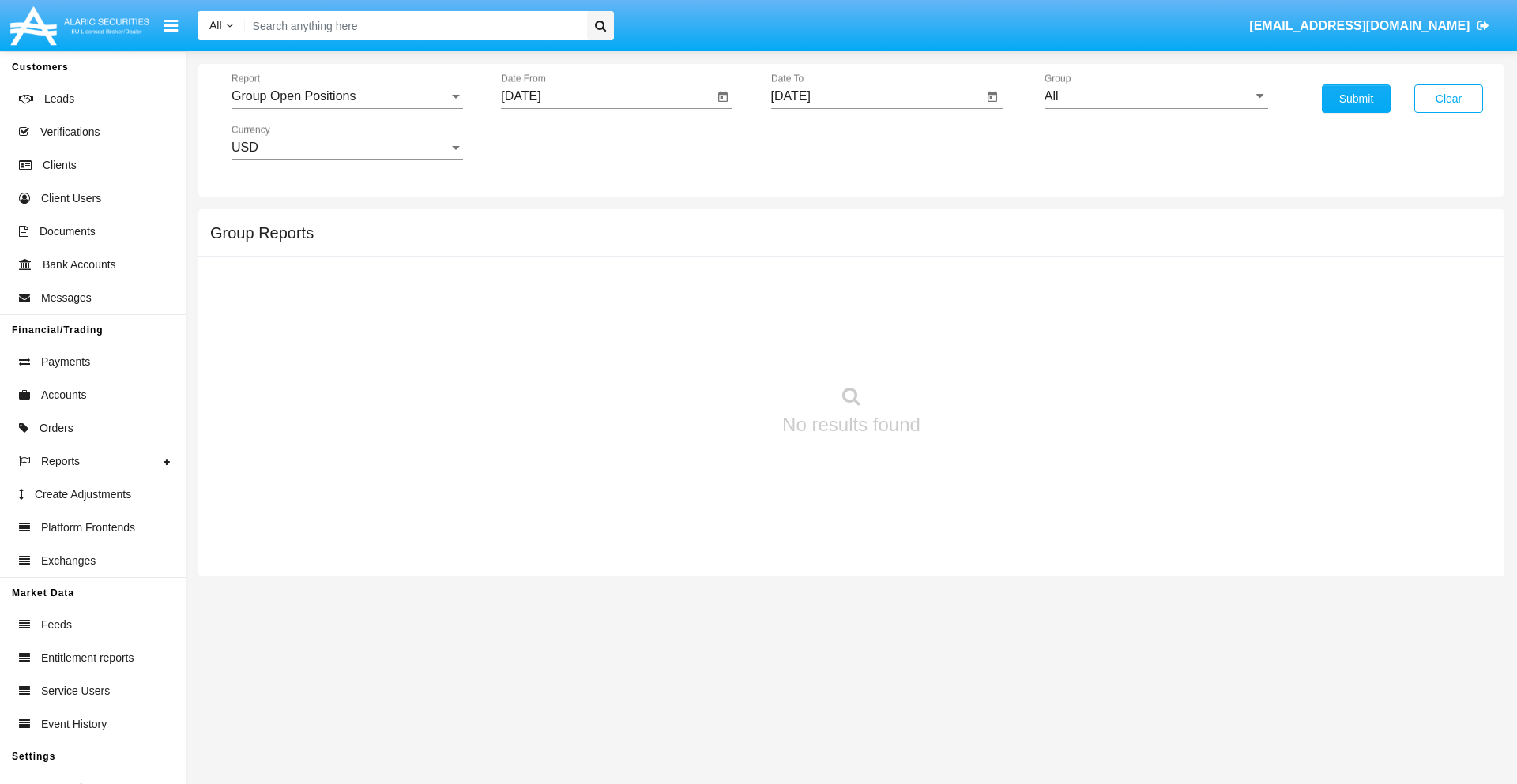
click at [876, 97] on input "[DATE]" at bounding box center [877, 96] width 213 height 15
click at [822, 143] on span "[DATE]" at bounding box center [810, 143] width 35 height 13
click at [974, 350] on div "2025" at bounding box center [974, 349] width 50 height 28
click at [974, 254] on div "AUG" at bounding box center [974, 254] width 50 height 28
click at [828, 305] on div "18" at bounding box center [828, 305] width 28 height 28
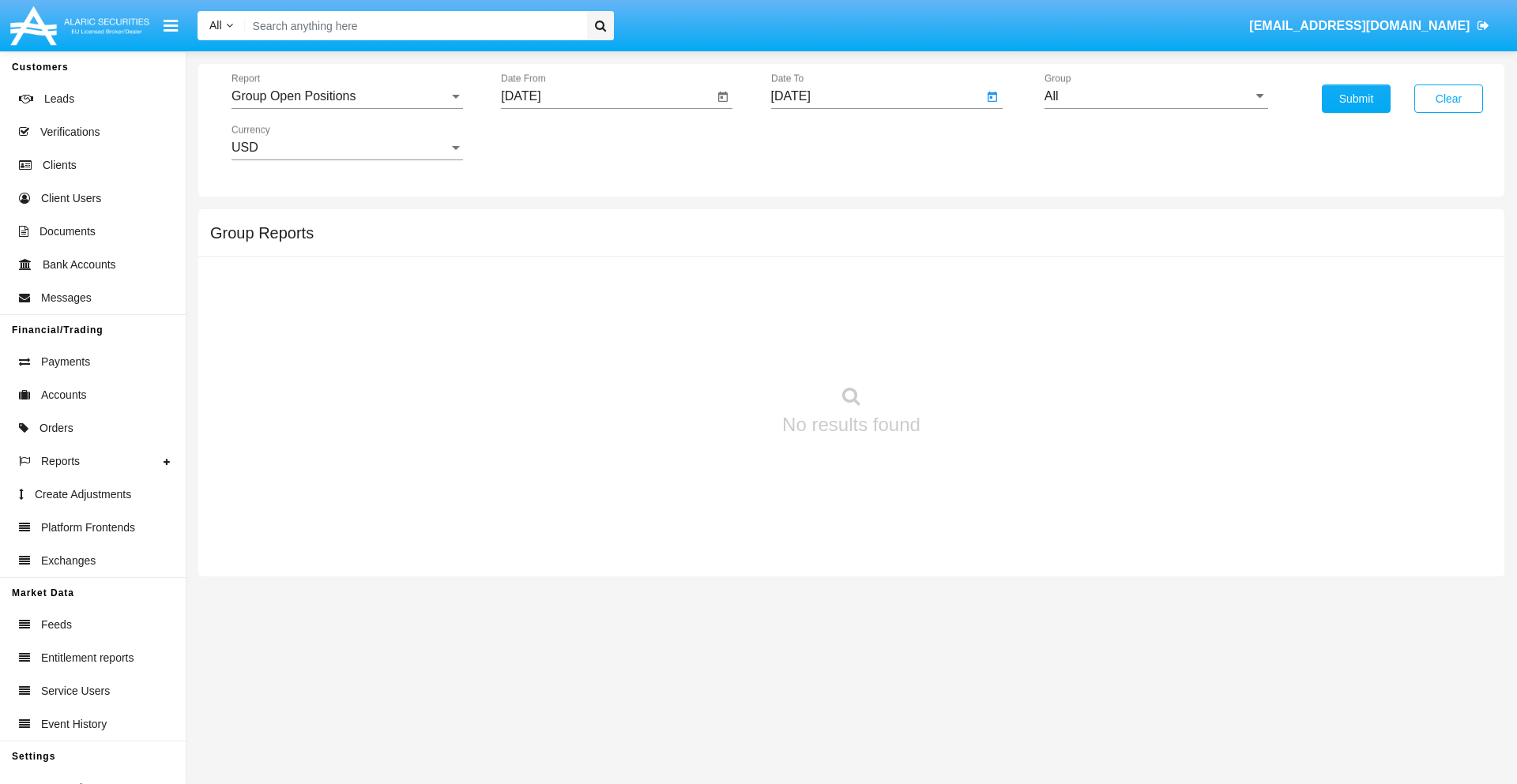
type input "[DATE]"
click at [1156, 97] on input "All" at bounding box center [1156, 96] width 224 height 15
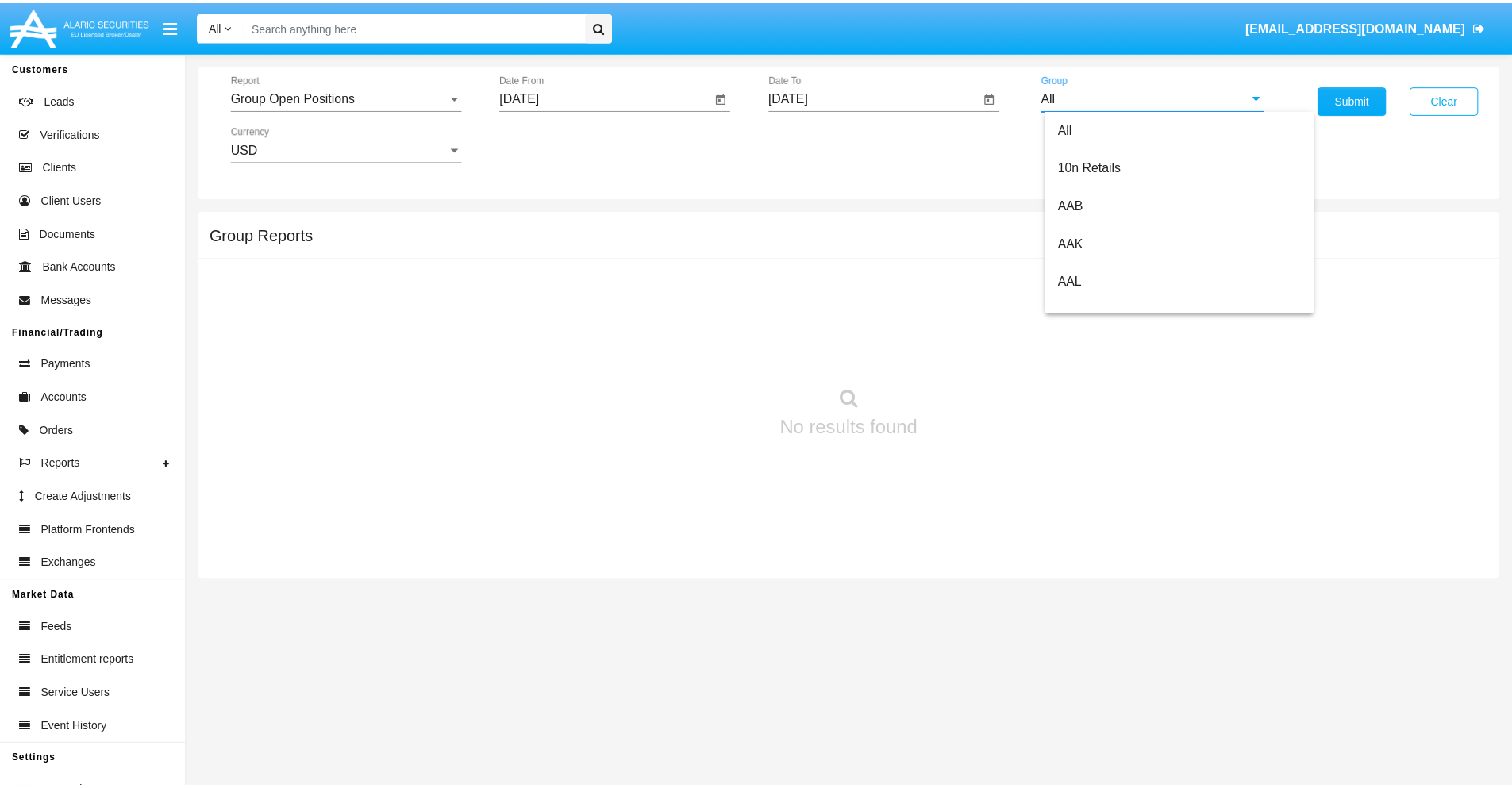
scroll to position [851, 0]
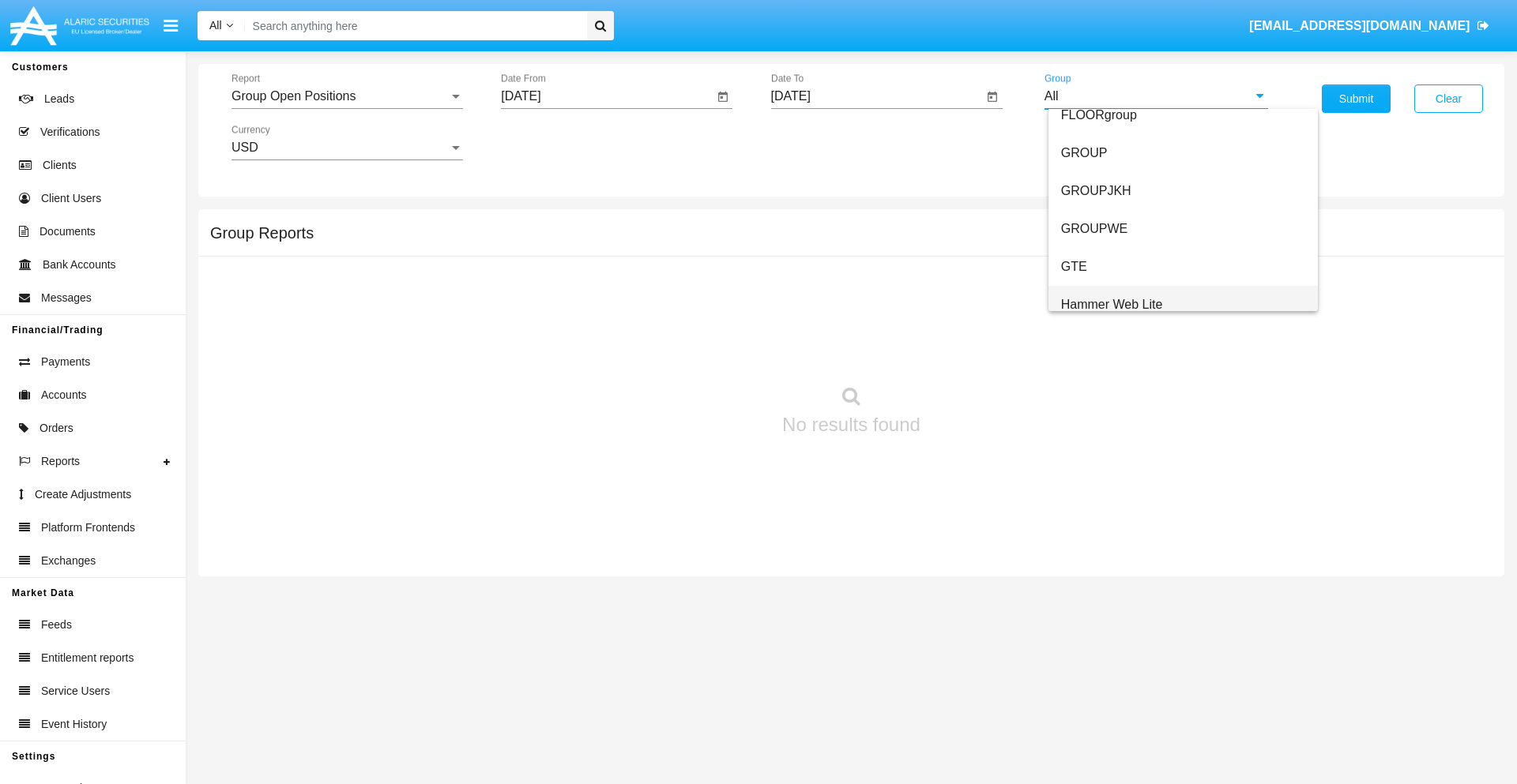
click at [1112, 304] on span "Hammer Web Lite" at bounding box center [1112, 305] width 102 height 14
type input "Hammer Web Lite"
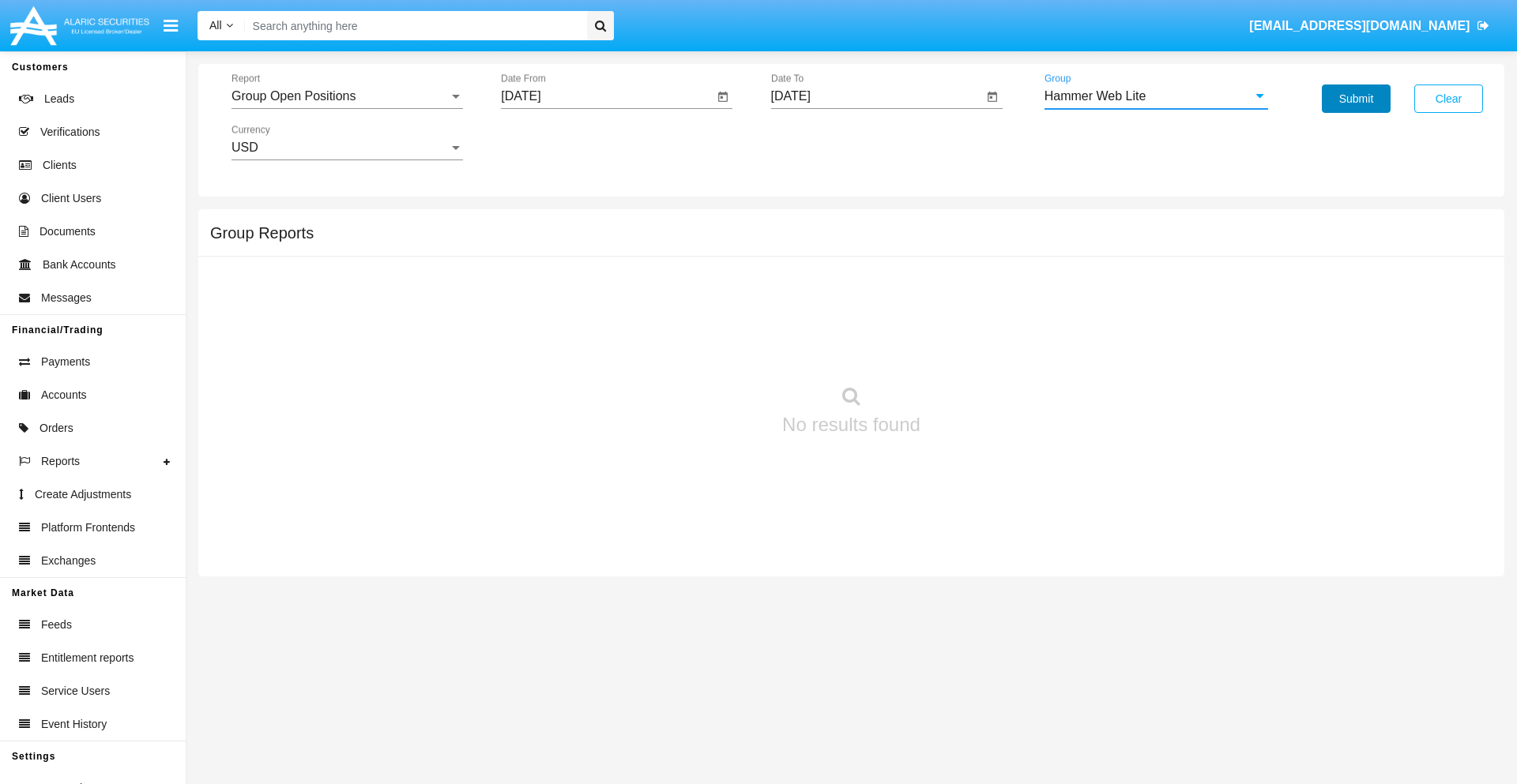
click at [1356, 99] on button "Submit" at bounding box center [1356, 99] width 68 height 28
click at [347, 97] on span "Report" at bounding box center [340, 96] width 217 height 15
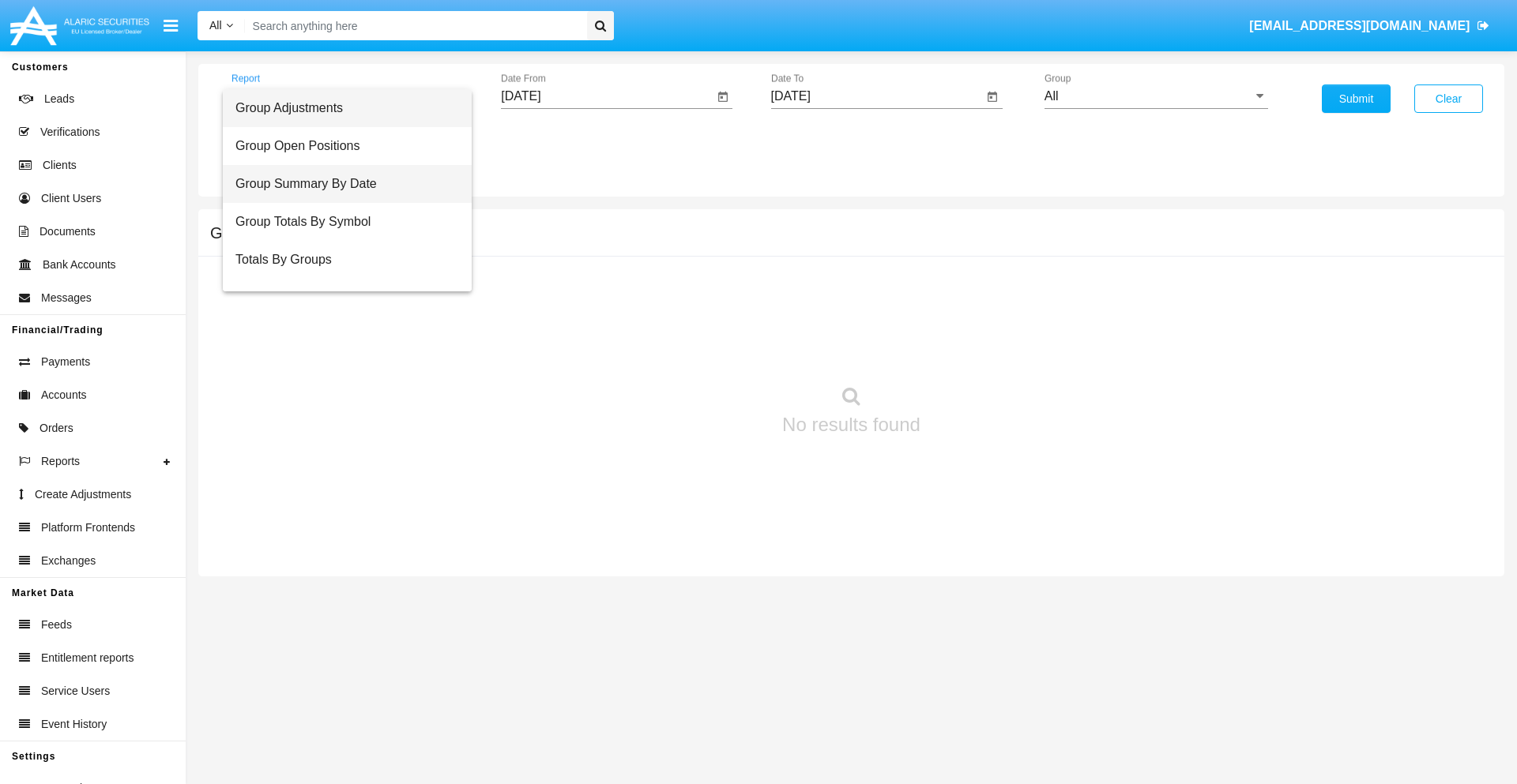
click at [341, 184] on span "Group Summary By Date" at bounding box center [347, 184] width 224 height 38
click at [607, 97] on input "[DATE]" at bounding box center [608, 96] width 213 height 15
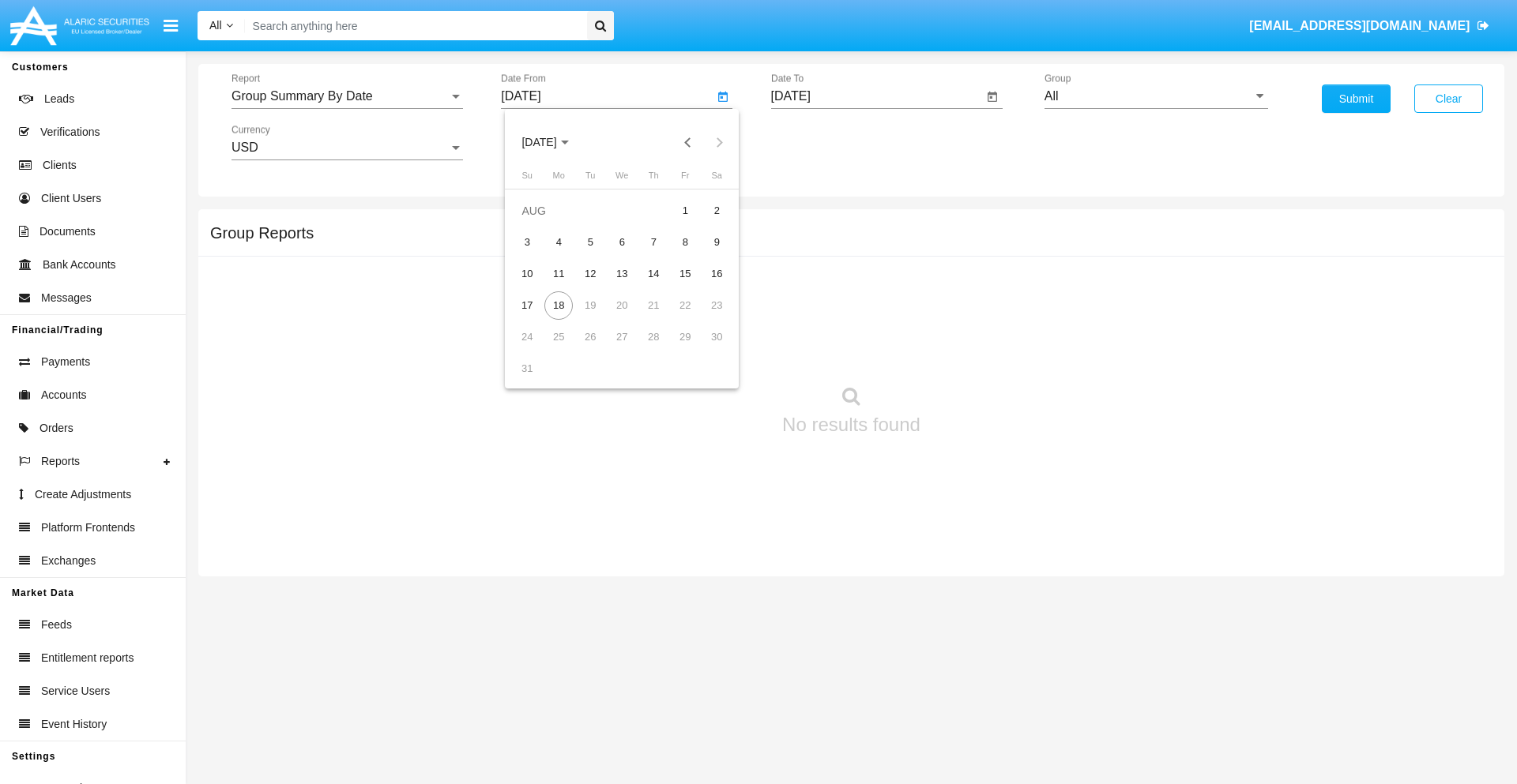
click at [553, 143] on span "[DATE]" at bounding box center [539, 143] width 35 height 13
click at [705, 350] on div "2025" at bounding box center [704, 349] width 50 height 28
click at [650, 254] on div "[DATE]" at bounding box center [650, 254] width 50 height 28
click at [685, 305] on div "18" at bounding box center [685, 305] width 28 height 28
type input "07/18/25"
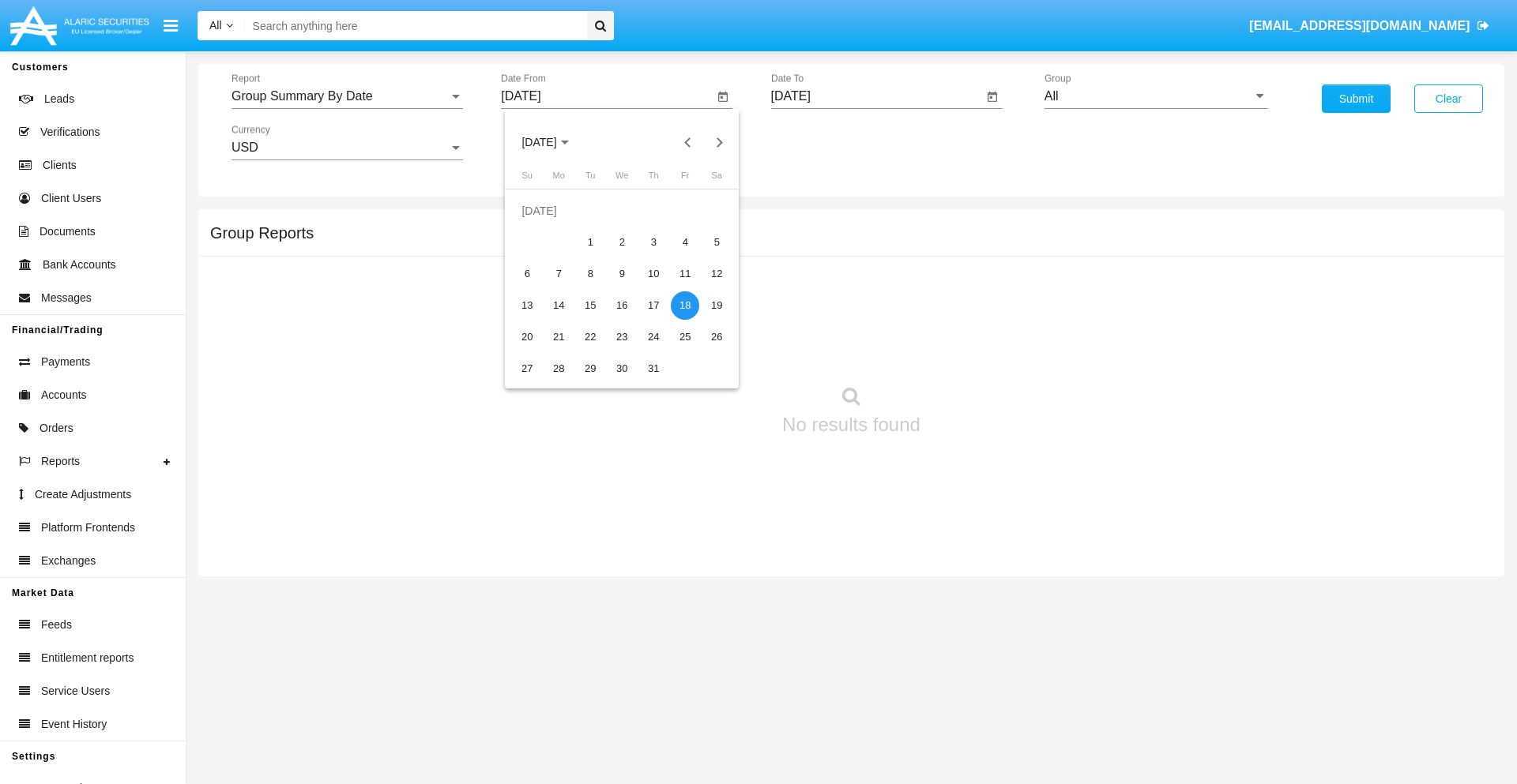
click at [876, 97] on input "[DATE]" at bounding box center [877, 96] width 213 height 15
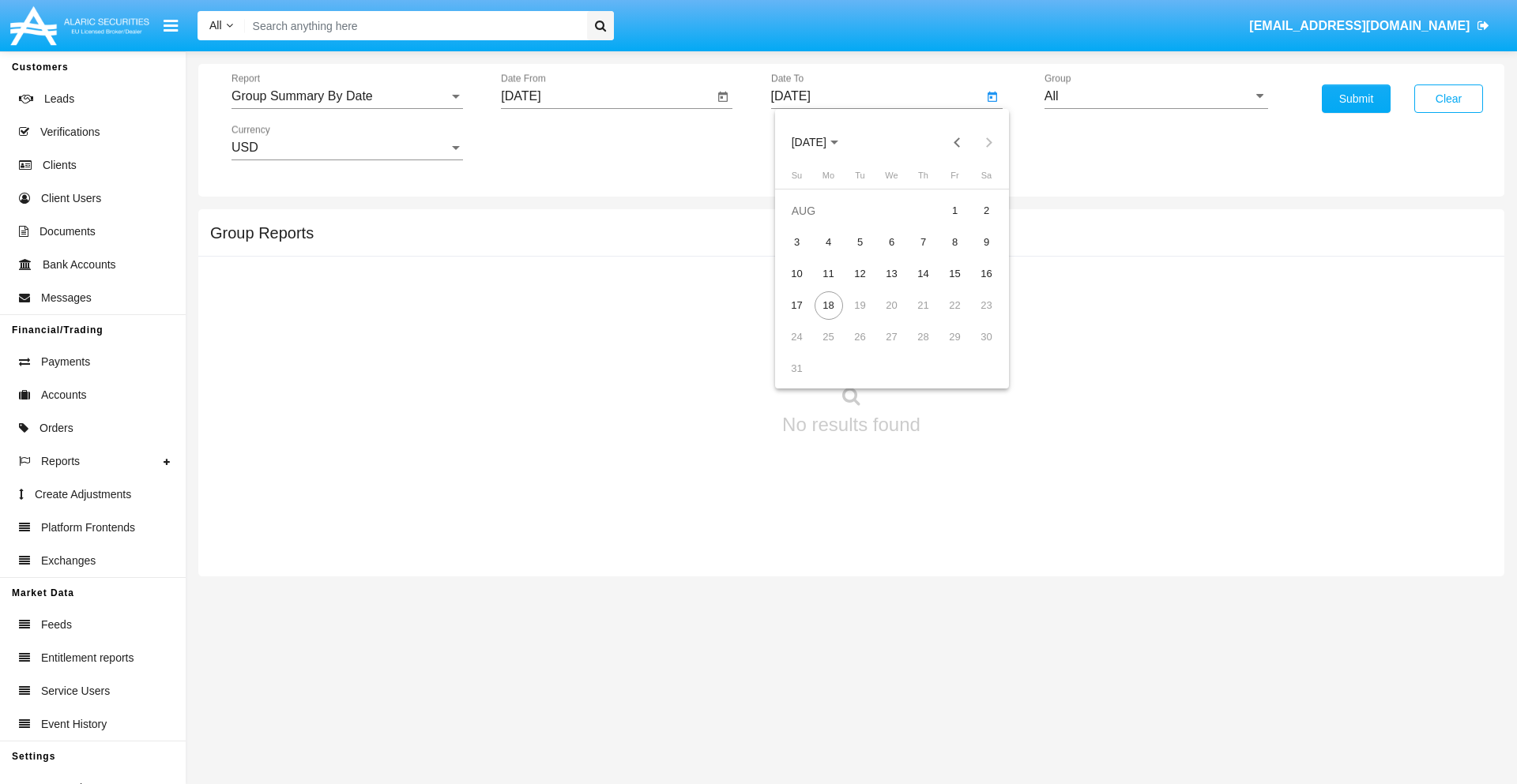
click at [822, 143] on span "[DATE]" at bounding box center [810, 143] width 35 height 13
click at [974, 350] on div "2025" at bounding box center [974, 349] width 50 height 28
click at [974, 254] on div "AUG" at bounding box center [974, 254] width 50 height 28
click at [828, 305] on div "18" at bounding box center [828, 305] width 28 height 28
type input "08/18/25"
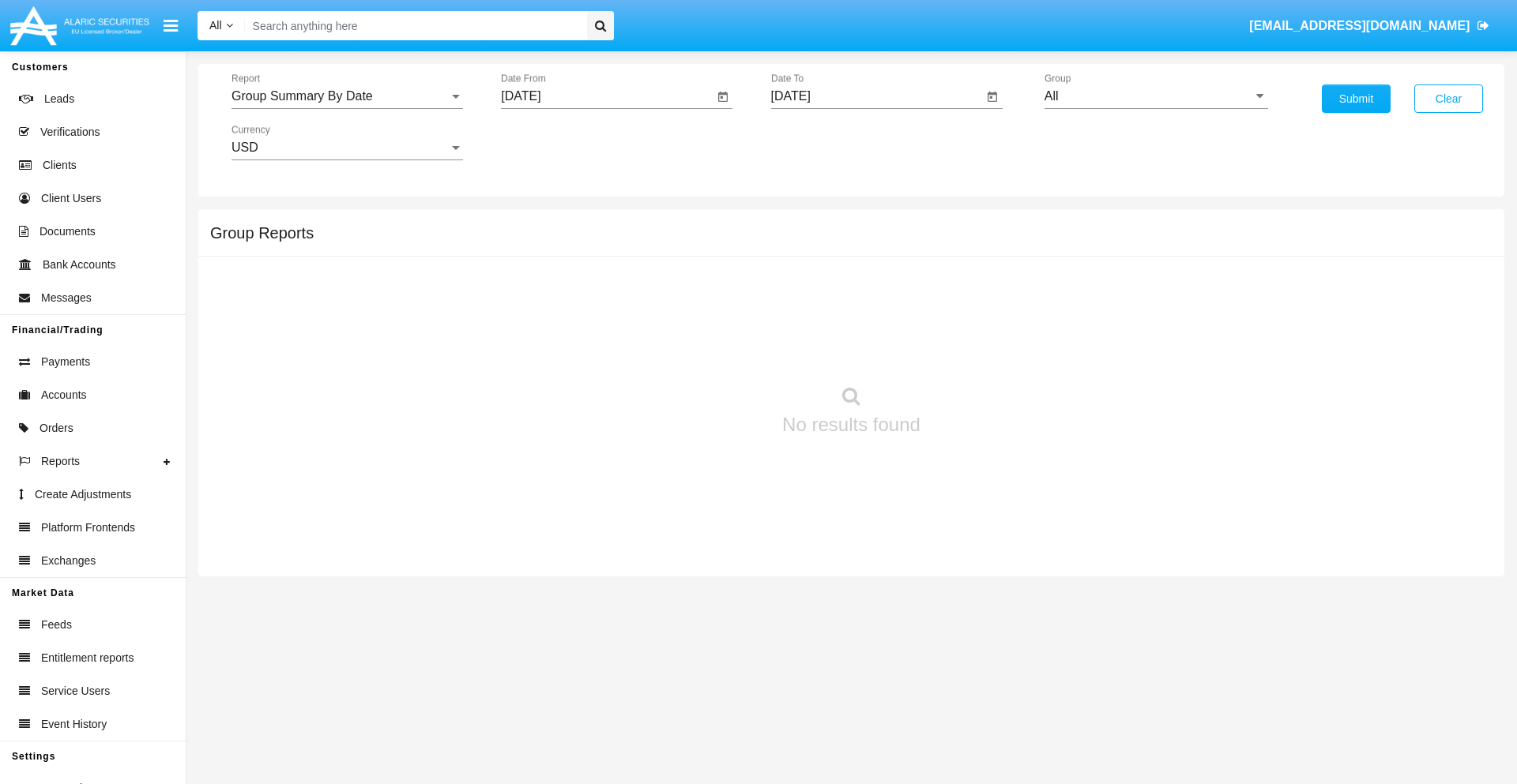
click at [1156, 97] on input "All" at bounding box center [1156, 96] width 224 height 15
type input "Hammer Web Lite"
click at [1356, 99] on button "Submit" at bounding box center [1356, 99] width 68 height 28
click at [347, 97] on span "Report" at bounding box center [340, 96] width 217 height 15
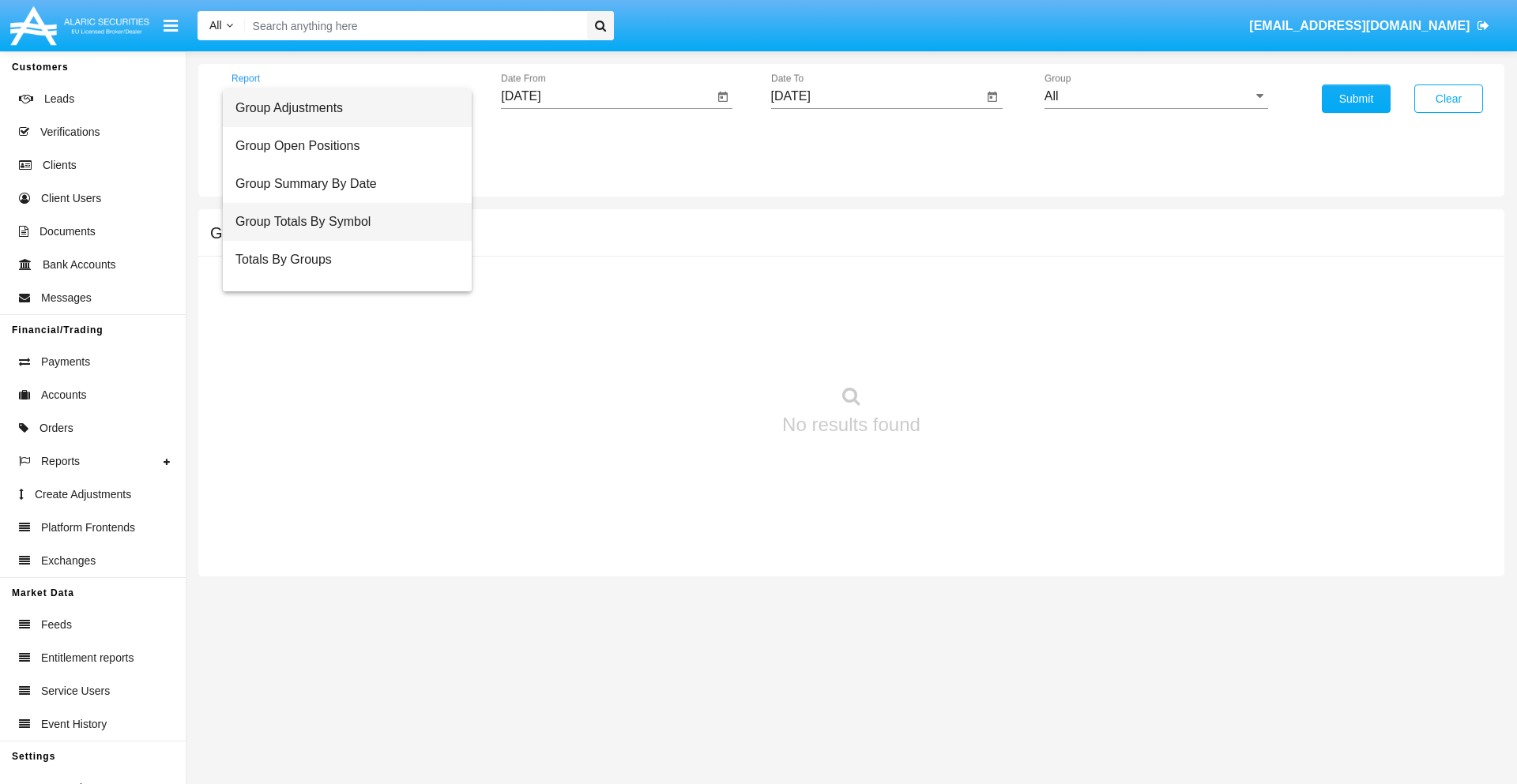
click at [341, 222] on span "Group Totals By Symbol" at bounding box center [347, 222] width 224 height 38
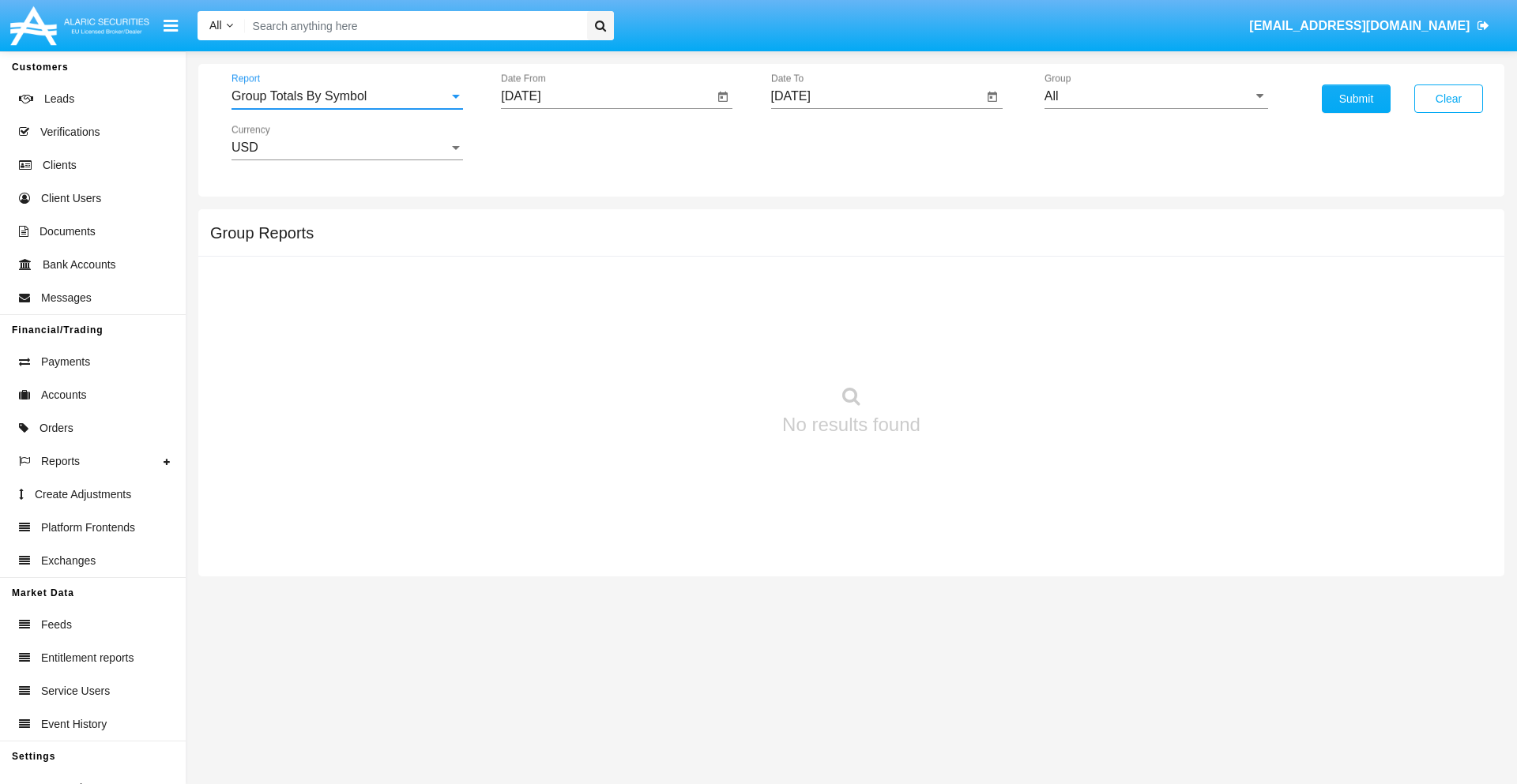
click at [607, 97] on input "[DATE]" at bounding box center [608, 96] width 213 height 15
click at [553, 143] on span "[DATE]" at bounding box center [539, 143] width 35 height 13
click at [705, 350] on div "2025" at bounding box center [704, 349] width 50 height 28
click at [650, 254] on div "[DATE]" at bounding box center [650, 254] width 50 height 28
click at [685, 305] on div "18" at bounding box center [685, 305] width 28 height 28
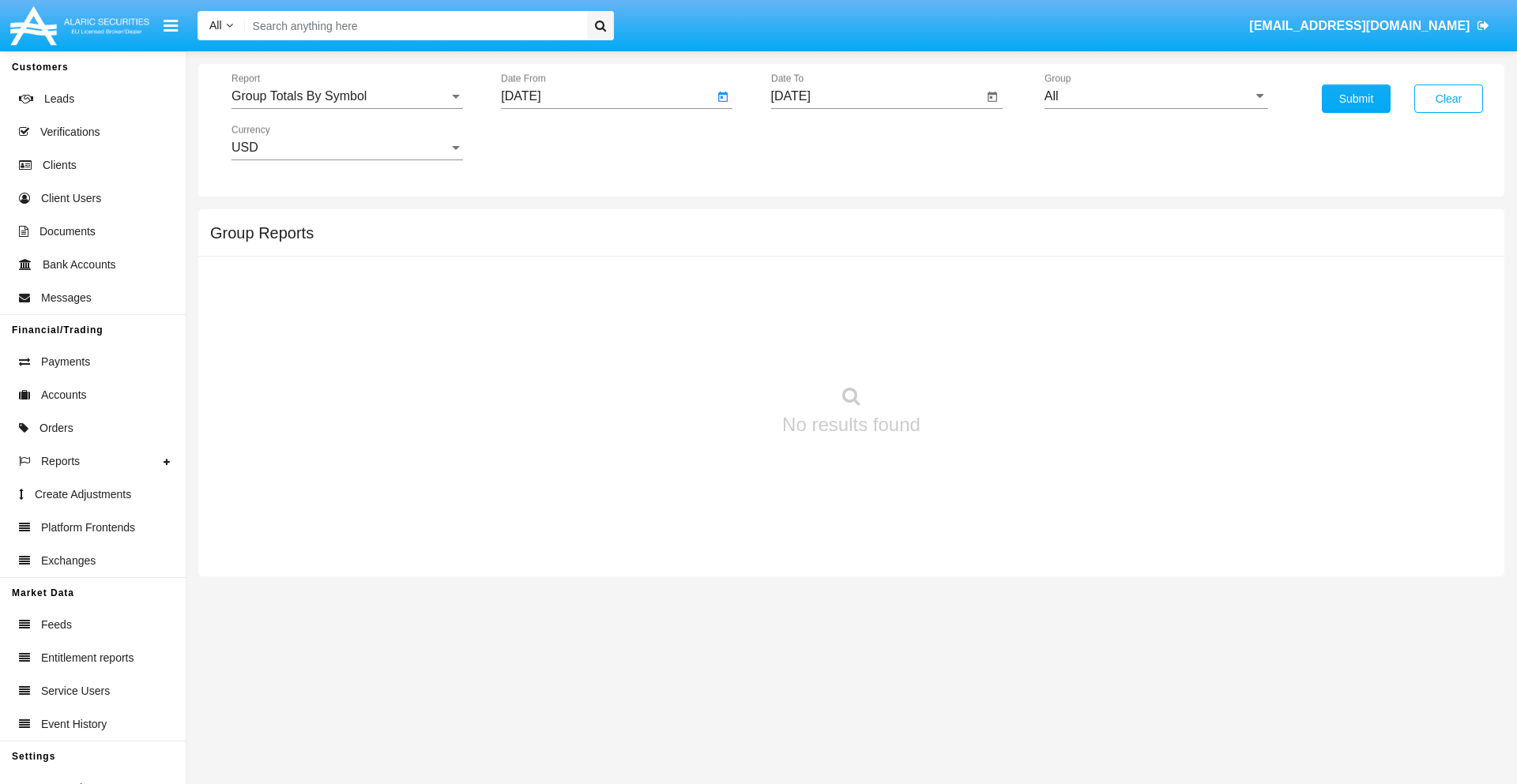
type input "[DATE]"
click at [876, 97] on input "[DATE]" at bounding box center [877, 96] width 213 height 15
click at [822, 143] on span "[DATE]" at bounding box center [810, 143] width 35 height 13
click at [974, 350] on div "2025" at bounding box center [974, 349] width 50 height 28
click at [974, 254] on div "AUG" at bounding box center [974, 254] width 50 height 28
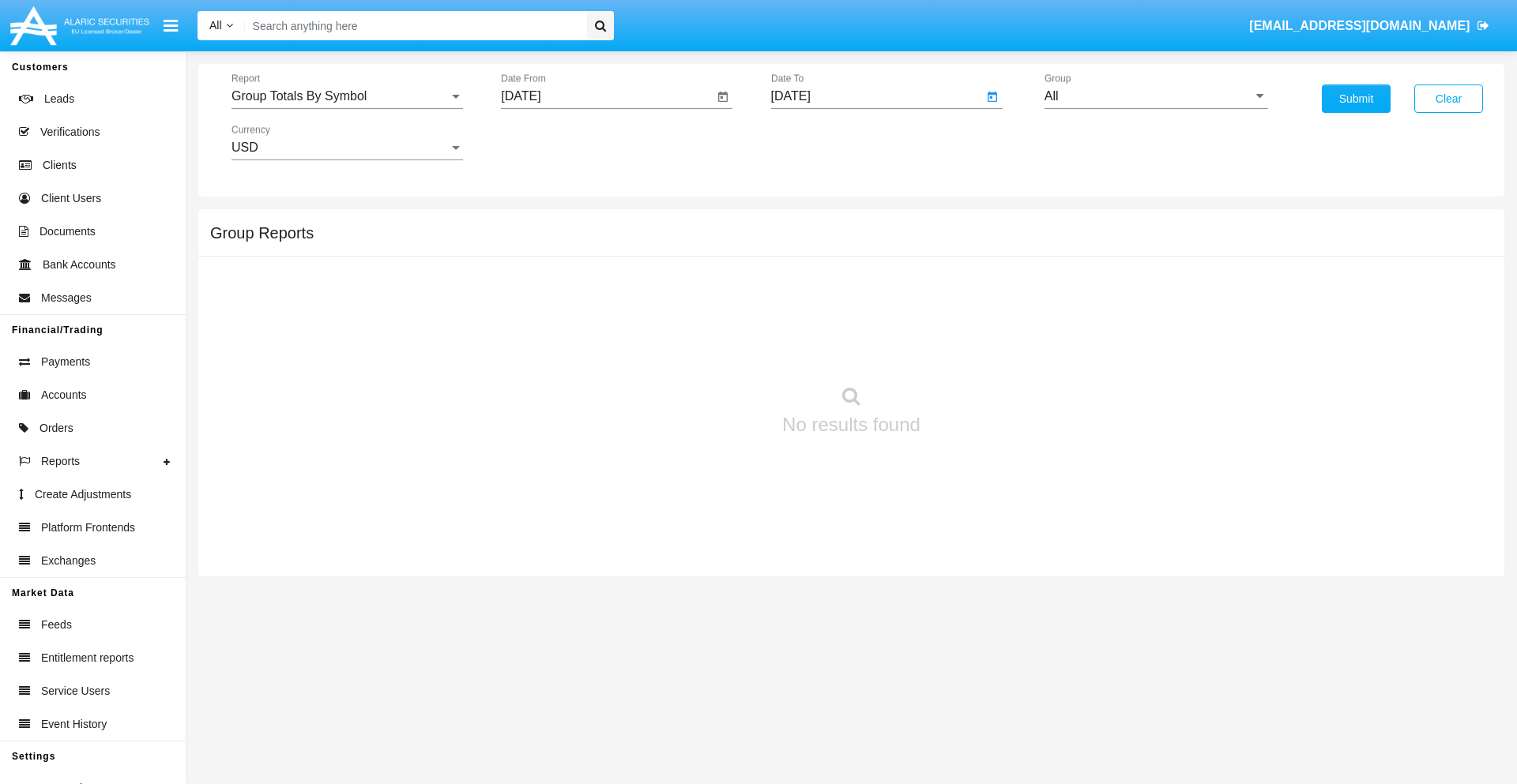
type input "[DATE]"
click at [1156, 97] on input "All" at bounding box center [1156, 96] width 224 height 15
type input "Hammer Web Lite"
click at [1356, 99] on button "Submit" at bounding box center [1356, 99] width 68 height 28
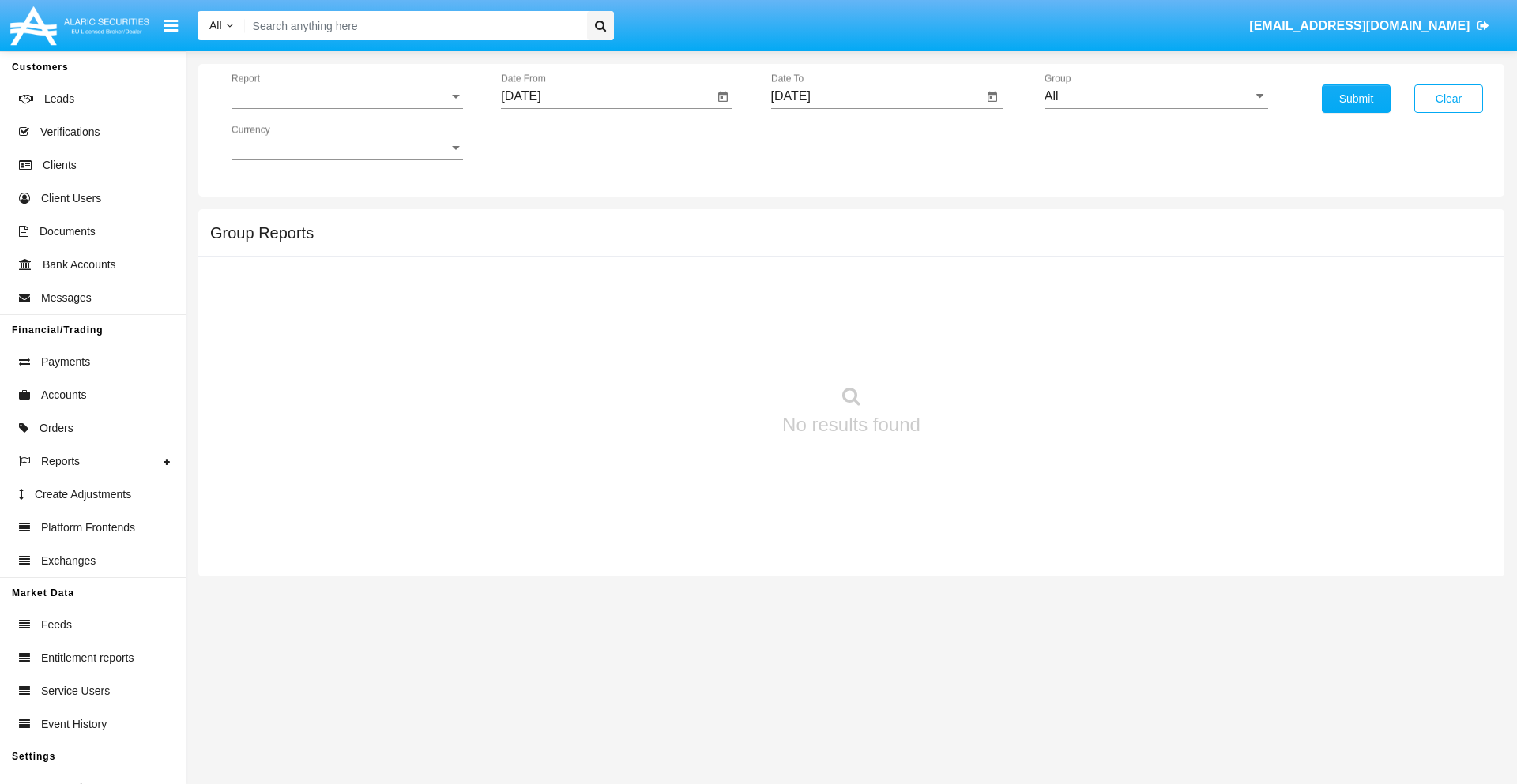
click at [347, 97] on span "Report" at bounding box center [340, 96] width 217 height 15
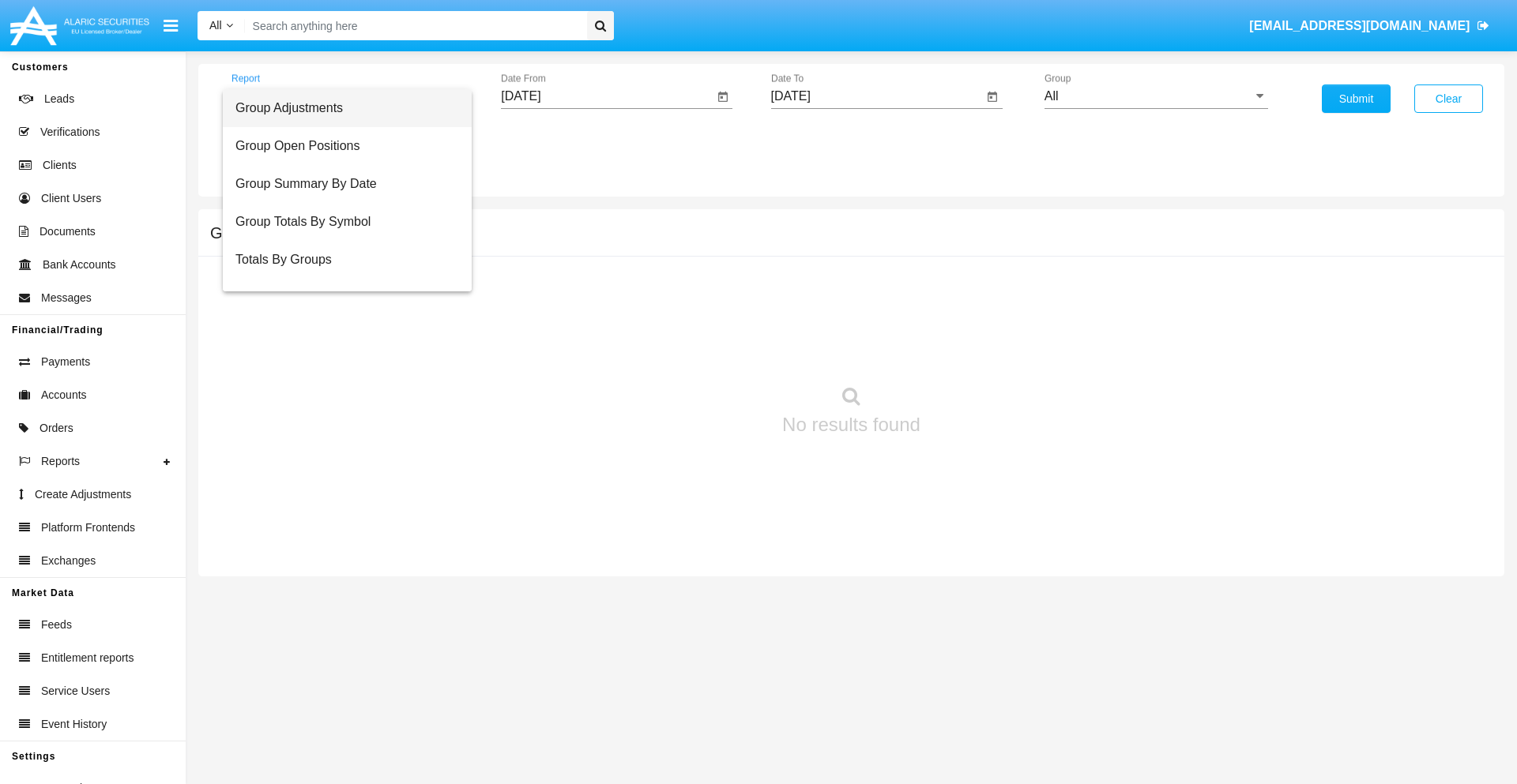
scroll to position [63, 0]
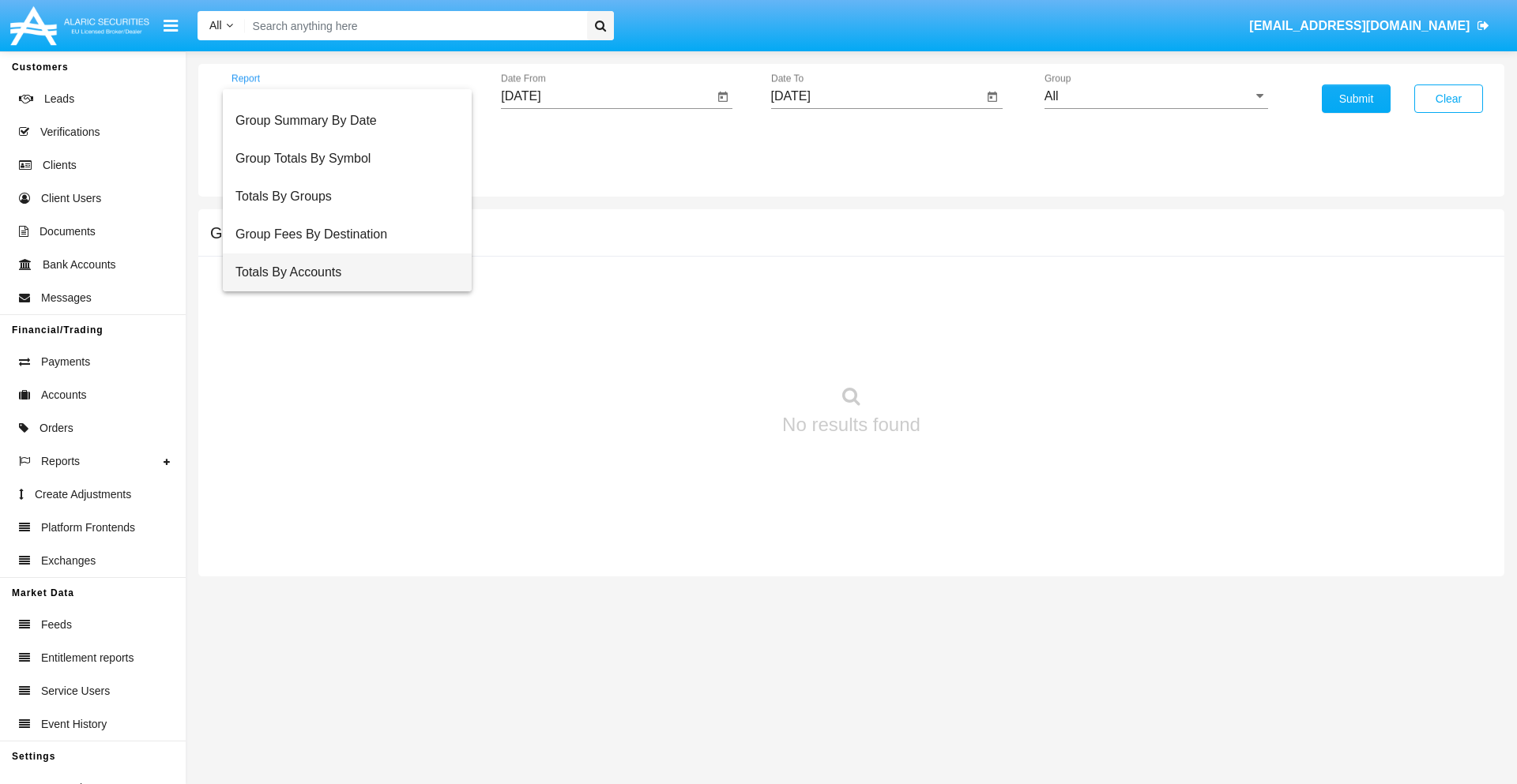
click at [341, 272] on span "Totals By Accounts" at bounding box center [347, 272] width 224 height 38
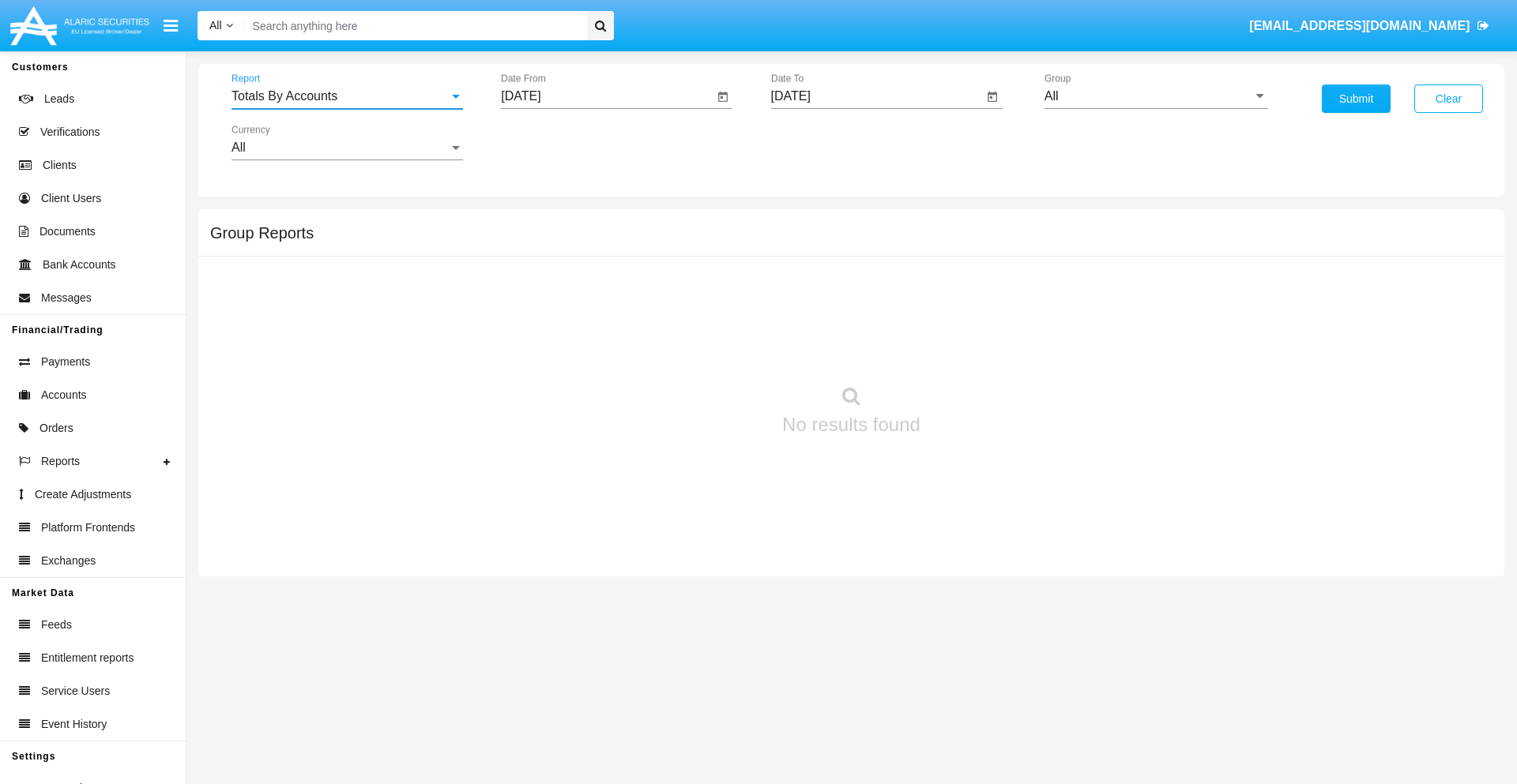
click at [607, 97] on input "[DATE]" at bounding box center [608, 96] width 213 height 15
click at [553, 143] on span "AUG 2025" at bounding box center [539, 143] width 35 height 13
click at [705, 350] on div "2025" at bounding box center [704, 349] width 50 height 28
click at [705, 254] on div "AUG" at bounding box center [704, 254] width 50 height 28
click at [527, 242] on div "3" at bounding box center [527, 242] width 28 height 28
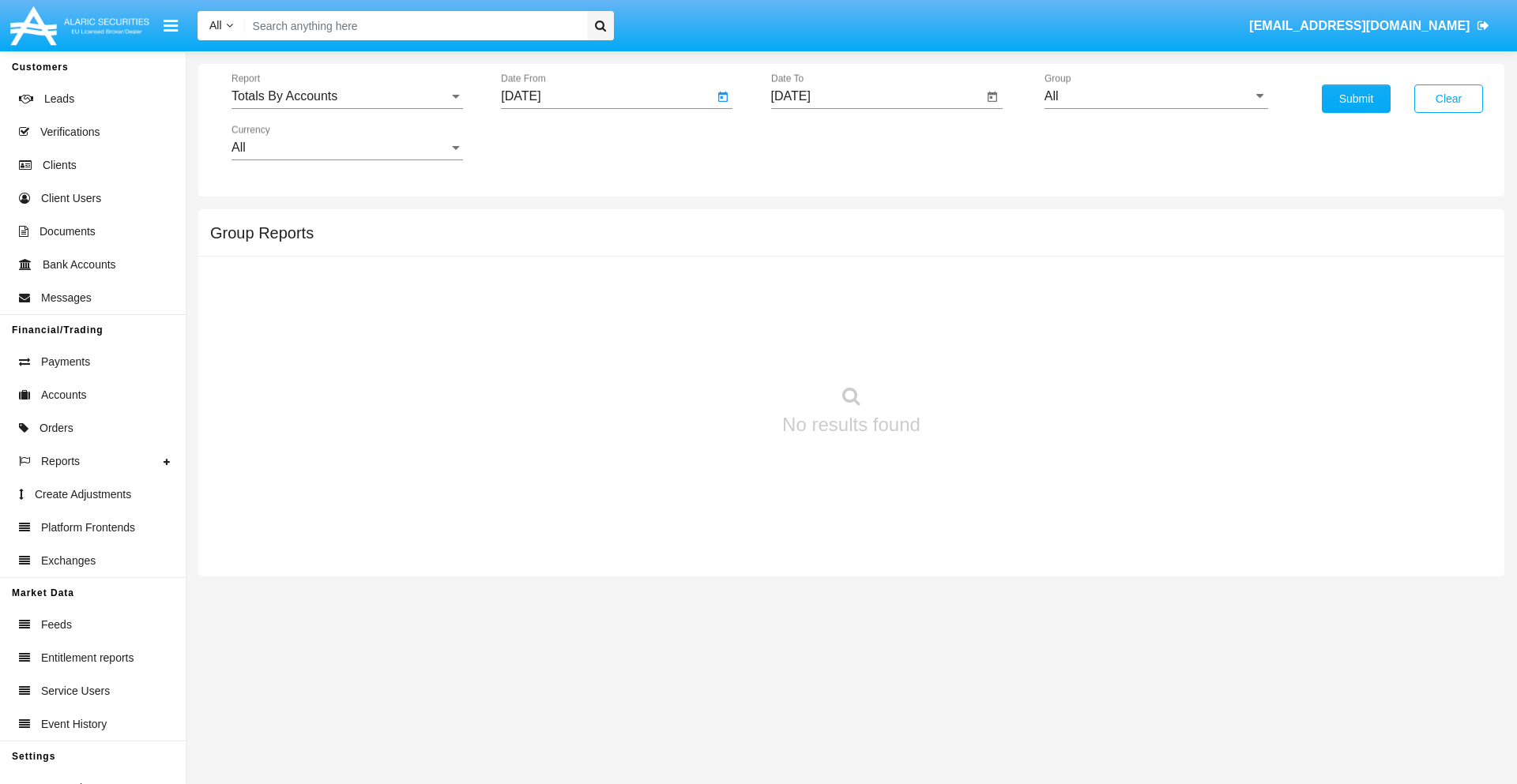
type input "08/03/25"
click at [876, 97] on input "[DATE]" at bounding box center [877, 96] width 213 height 15
click at [822, 143] on span "AUG 2025" at bounding box center [810, 143] width 35 height 13
click at [974, 350] on div "2025" at bounding box center [974, 349] width 50 height 28
click at [974, 254] on div "AUG" at bounding box center [974, 254] width 50 height 28
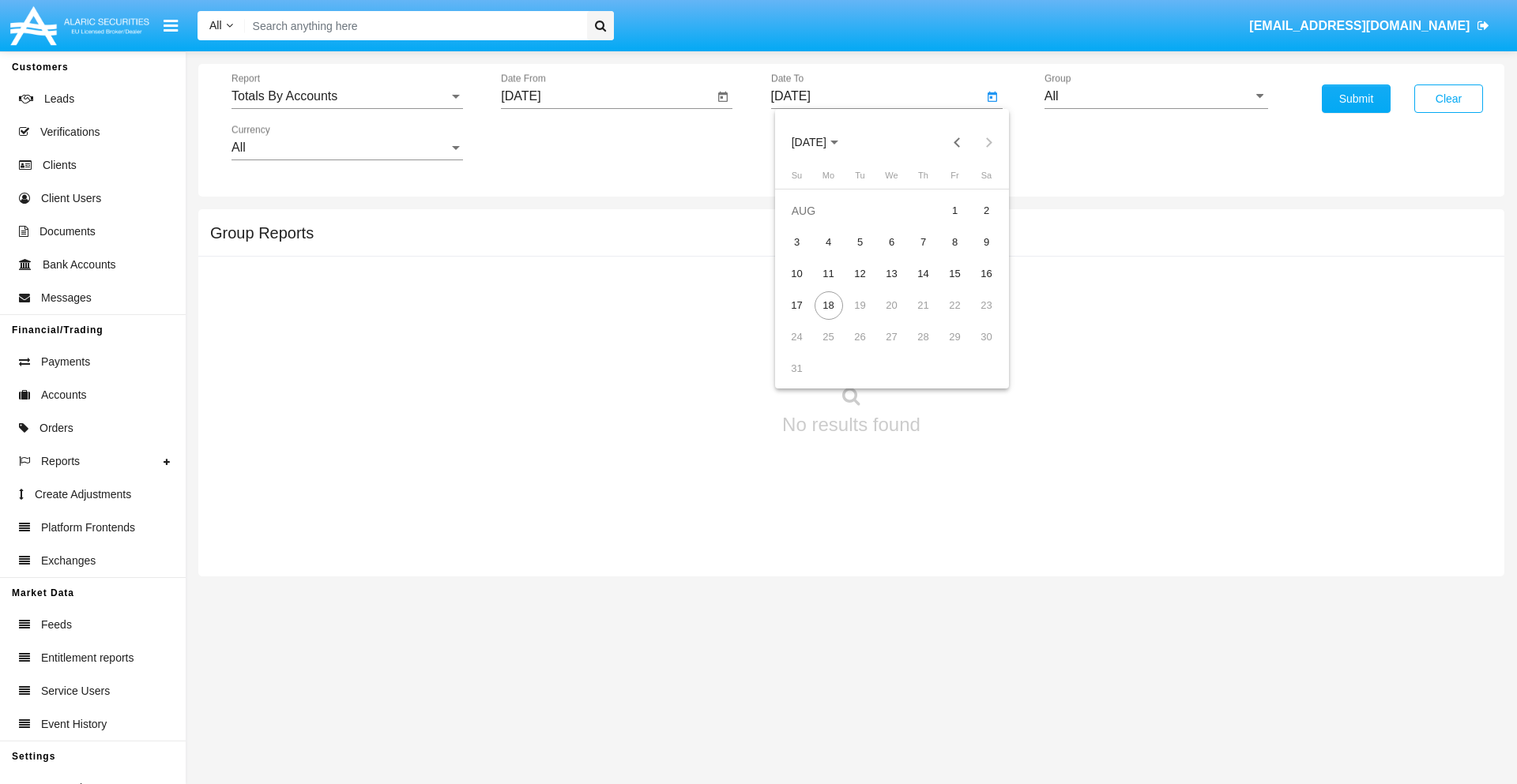
click at [828, 305] on div "18" at bounding box center [828, 305] width 28 height 28
type input "08/18/25"
click at [1156, 97] on input "All" at bounding box center [1156, 96] width 224 height 15
type input "Hammer Web Lite"
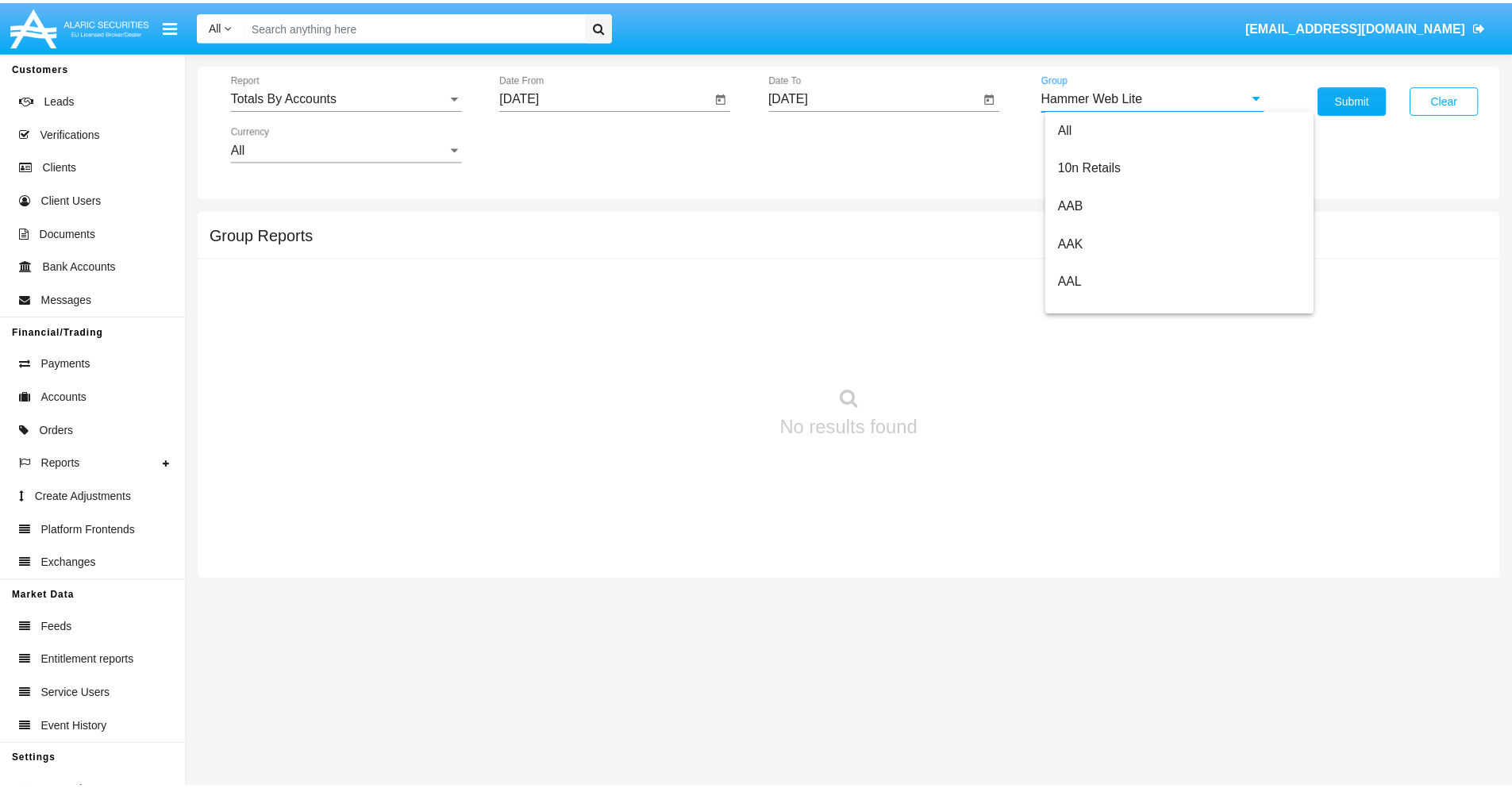
scroll to position [0, 0]
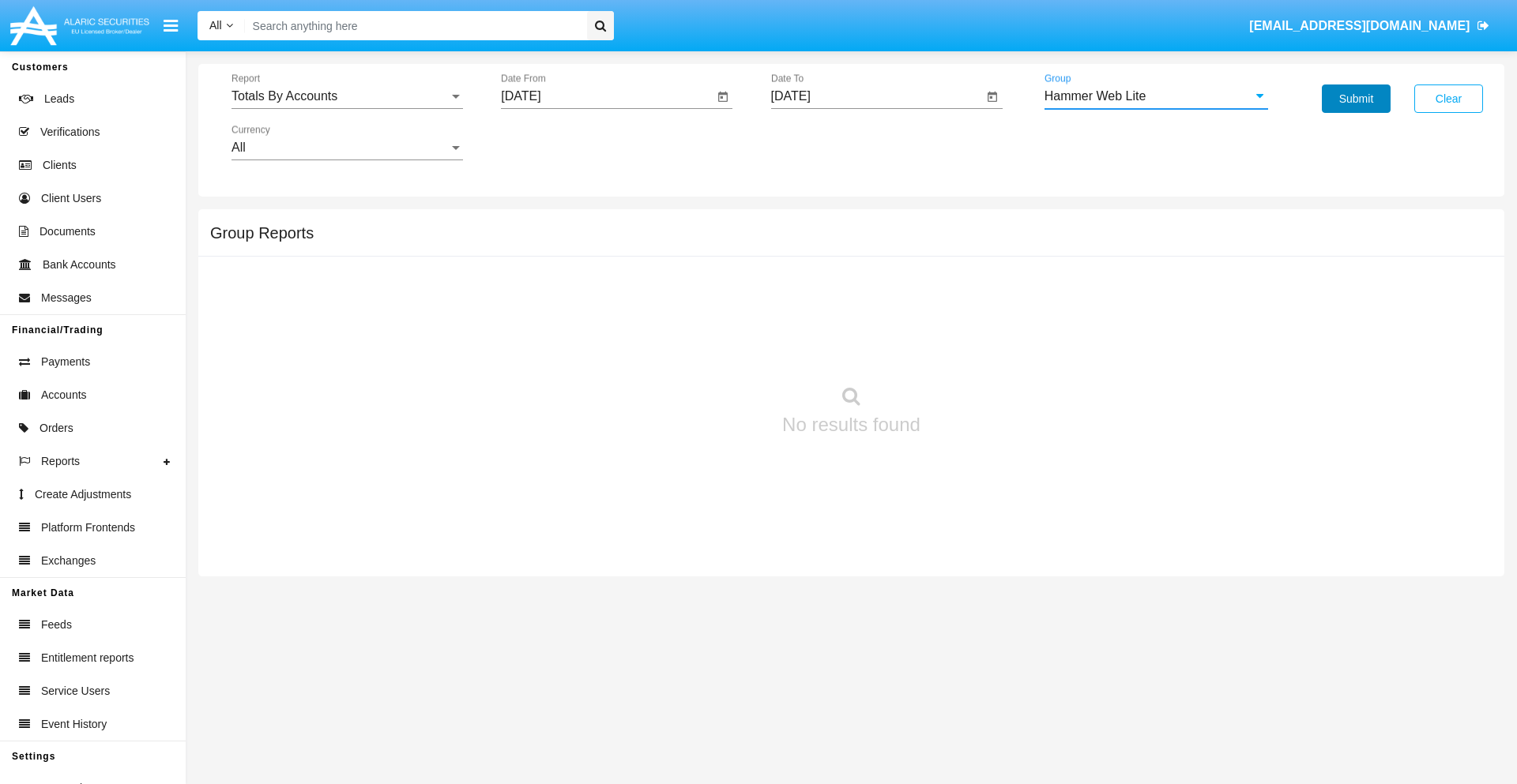
click at [1356, 99] on button "Submit" at bounding box center [1356, 99] width 68 height 28
click at [347, 97] on span "Report" at bounding box center [340, 96] width 217 height 15
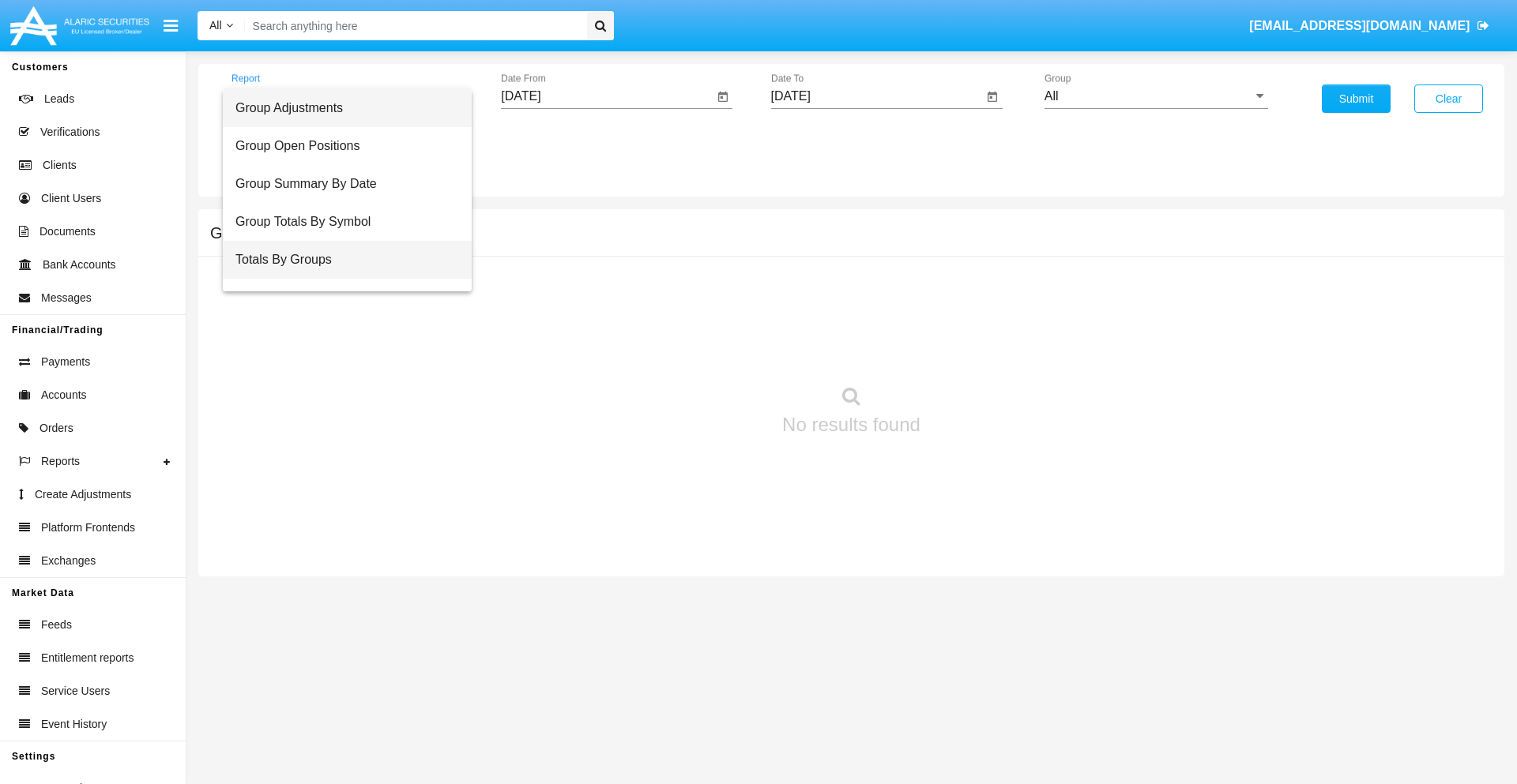
click at [341, 260] on span "Totals By Groups" at bounding box center [347, 260] width 224 height 38
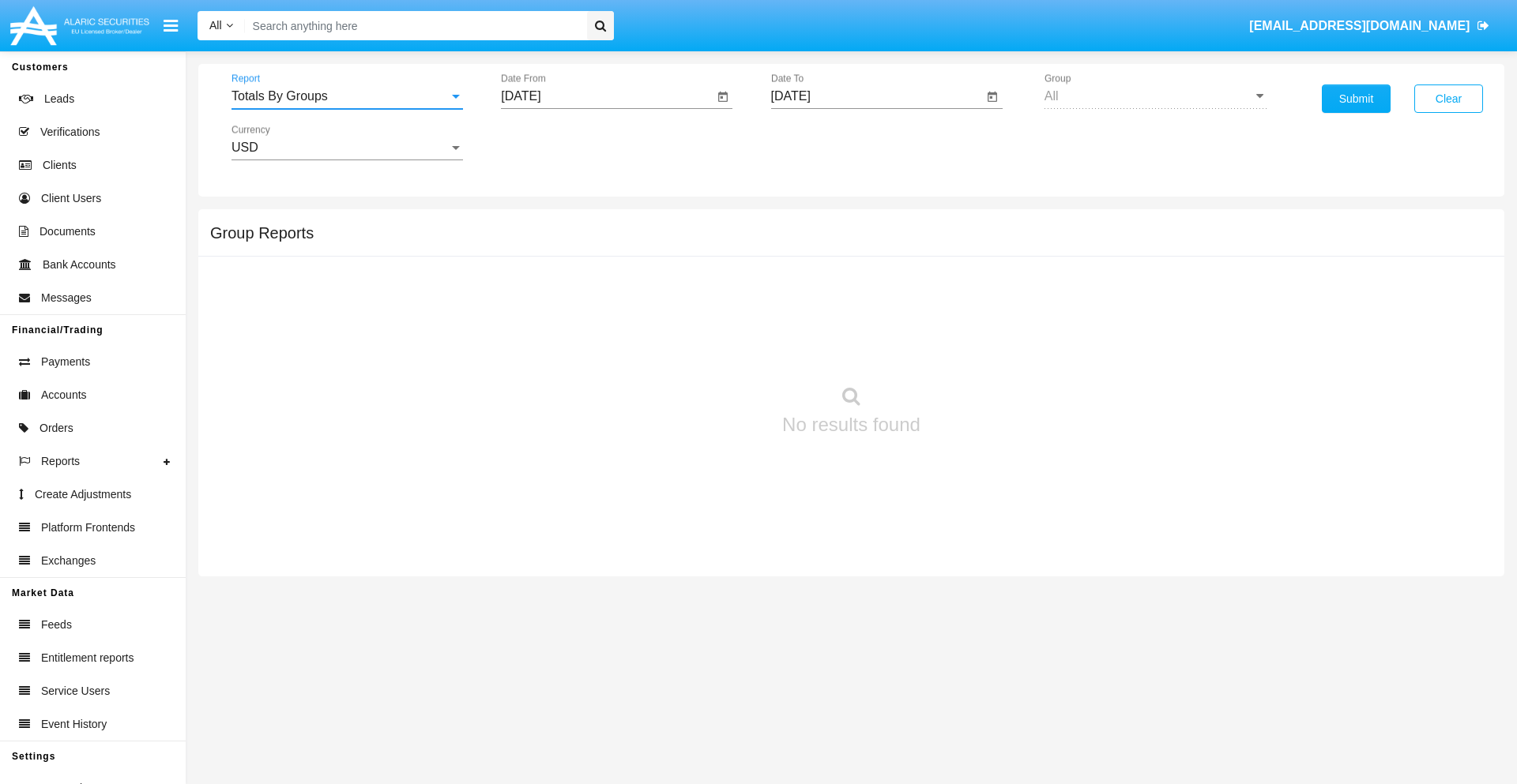
click at [607, 97] on input "[DATE]" at bounding box center [608, 96] width 213 height 15
click at [553, 143] on span "[DATE]" at bounding box center [539, 143] width 35 height 13
click at [705, 350] on div "2025" at bounding box center [704, 349] width 50 height 28
click at [705, 254] on div "AUG" at bounding box center [704, 254] width 50 height 28
click at [527, 242] on div "3" at bounding box center [527, 242] width 28 height 28
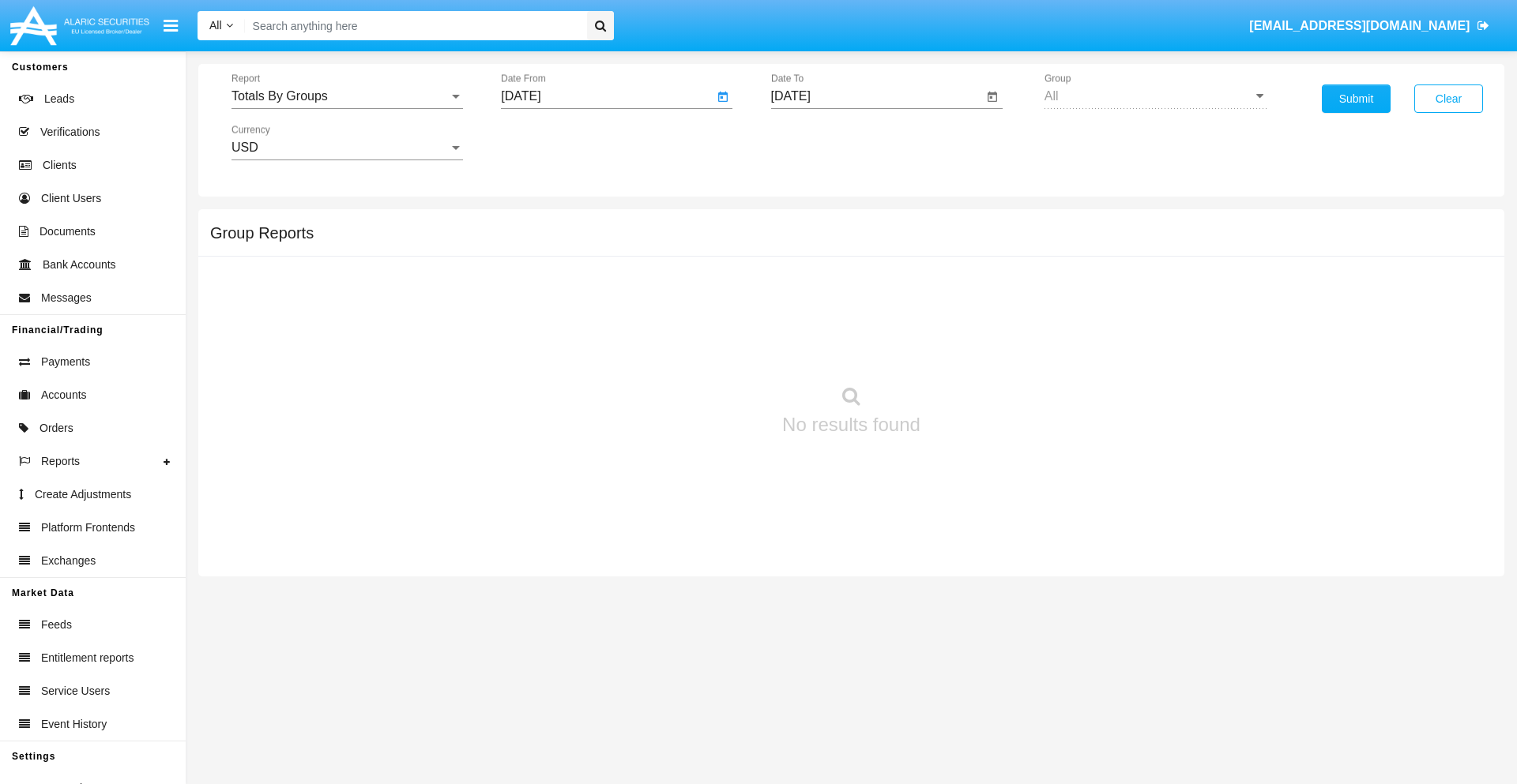
type input "[DATE]"
click at [876, 97] on input "[DATE]" at bounding box center [877, 96] width 213 height 15
click at [822, 143] on span "[DATE]" at bounding box center [810, 143] width 35 height 13
click at [974, 350] on div "2025" at bounding box center [974, 349] width 50 height 28
click at [974, 254] on div "AUG" at bounding box center [974, 254] width 50 height 28
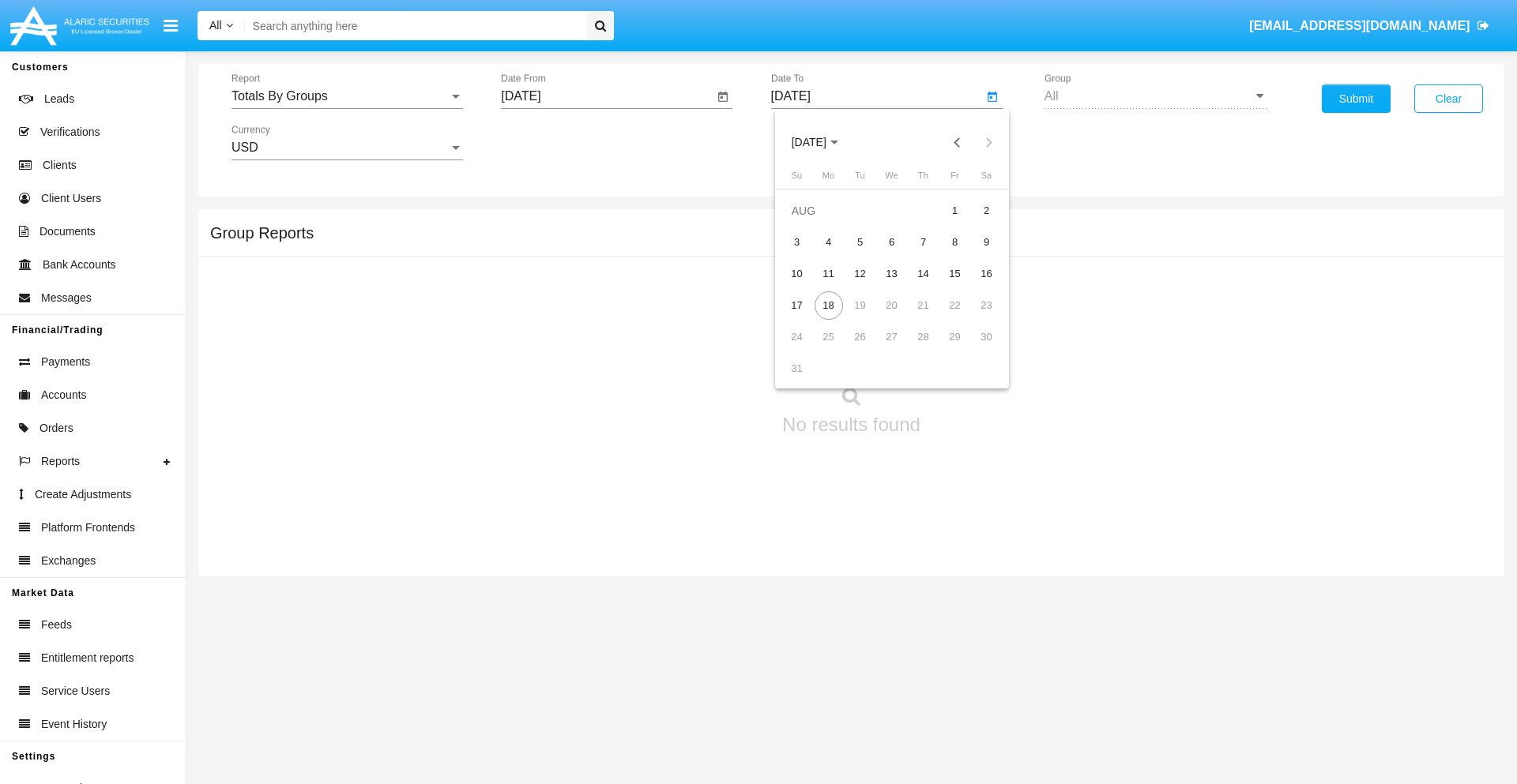
click at [828, 305] on div "18" at bounding box center [828, 305] width 28 height 28
type input "[DATE]"
click at [1356, 99] on button "Submit" at bounding box center [1356, 99] width 68 height 28
click at [347, 97] on span "Report" at bounding box center [340, 96] width 217 height 15
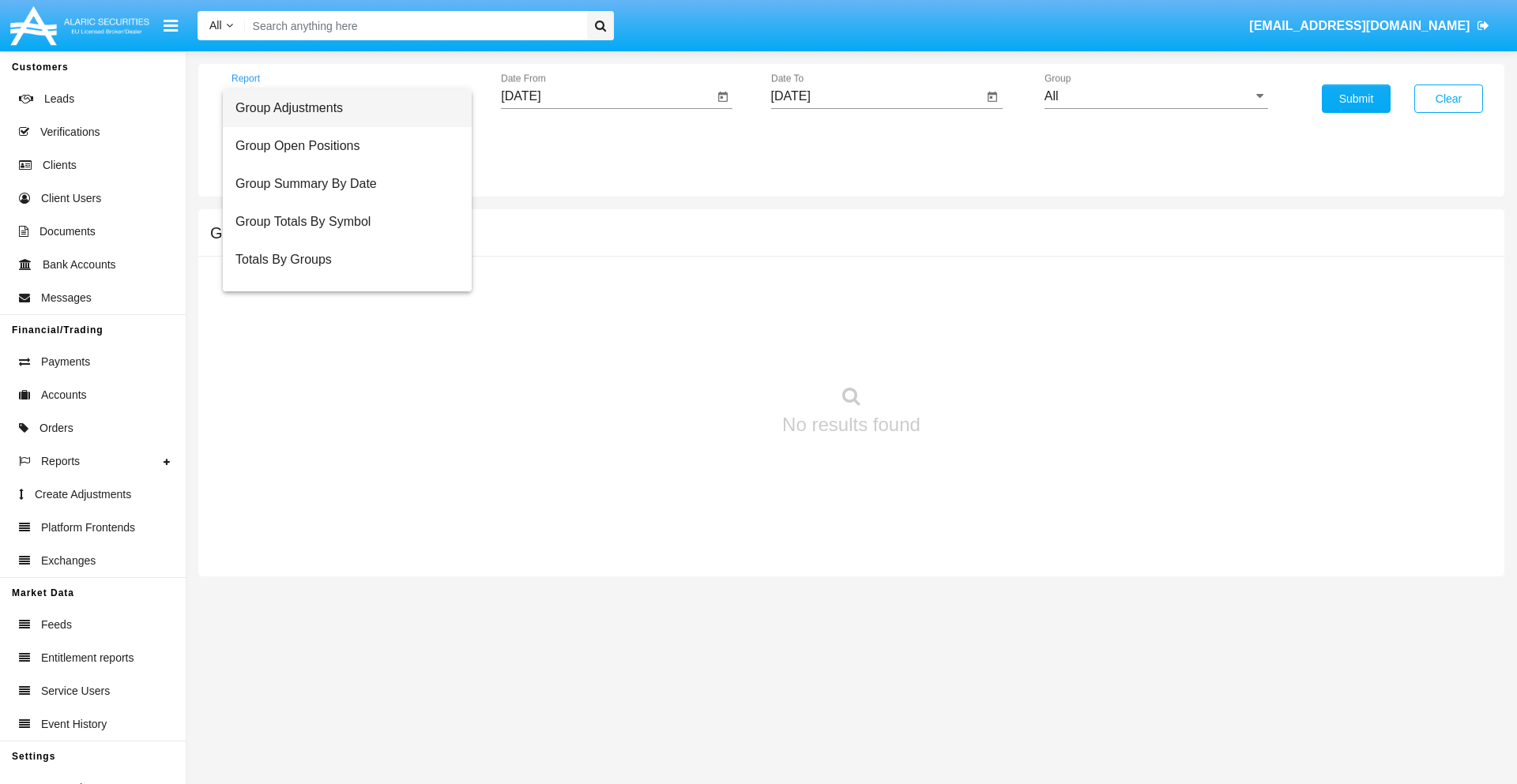
click at [341, 108] on span "Group Adjustments" at bounding box center [347, 107] width 224 height 38
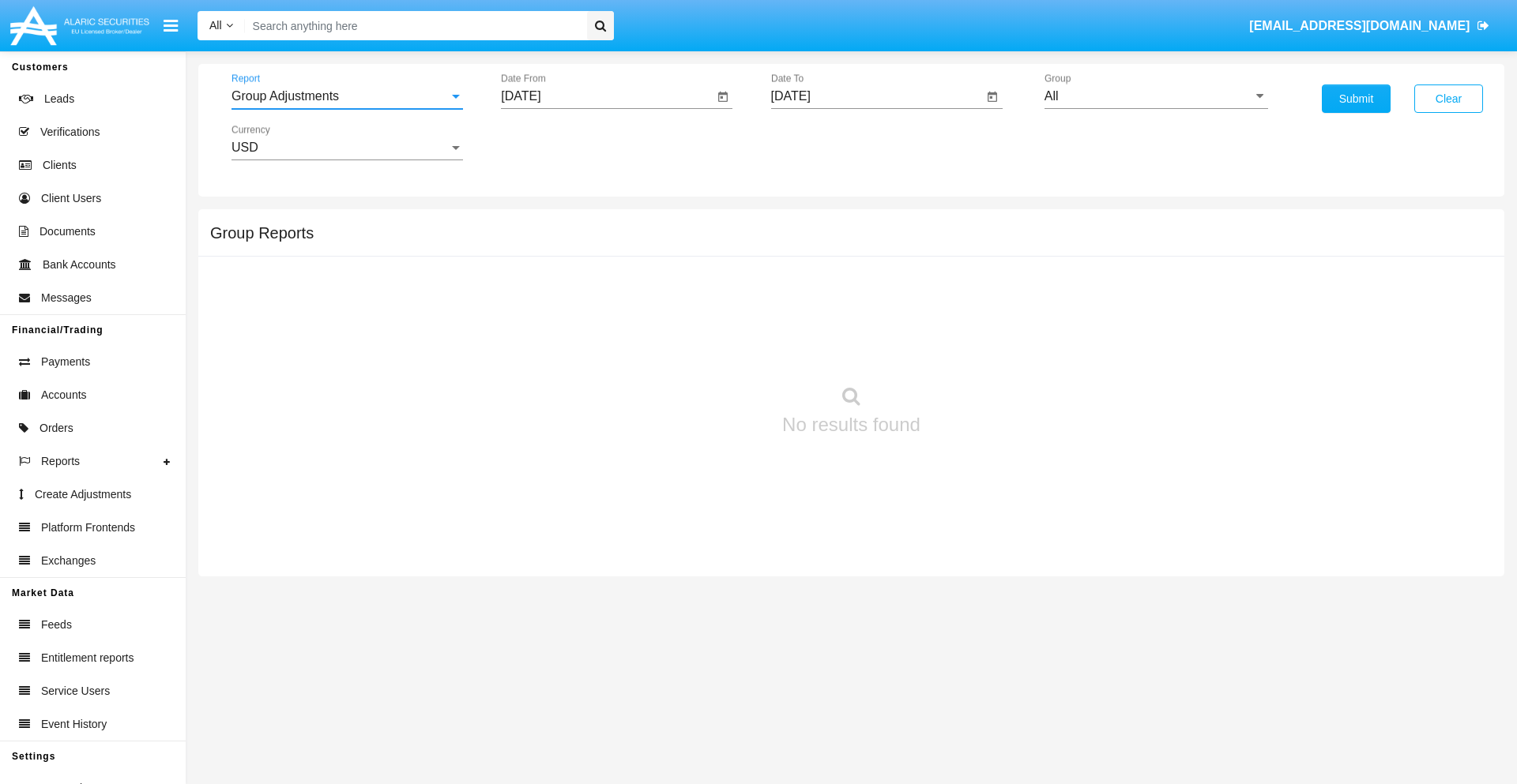
click at [1156, 97] on input "All" at bounding box center [1156, 96] width 224 height 15
click at [1356, 99] on button "Submit" at bounding box center [1356, 99] width 68 height 28
click at [347, 97] on span "Report" at bounding box center [340, 96] width 217 height 15
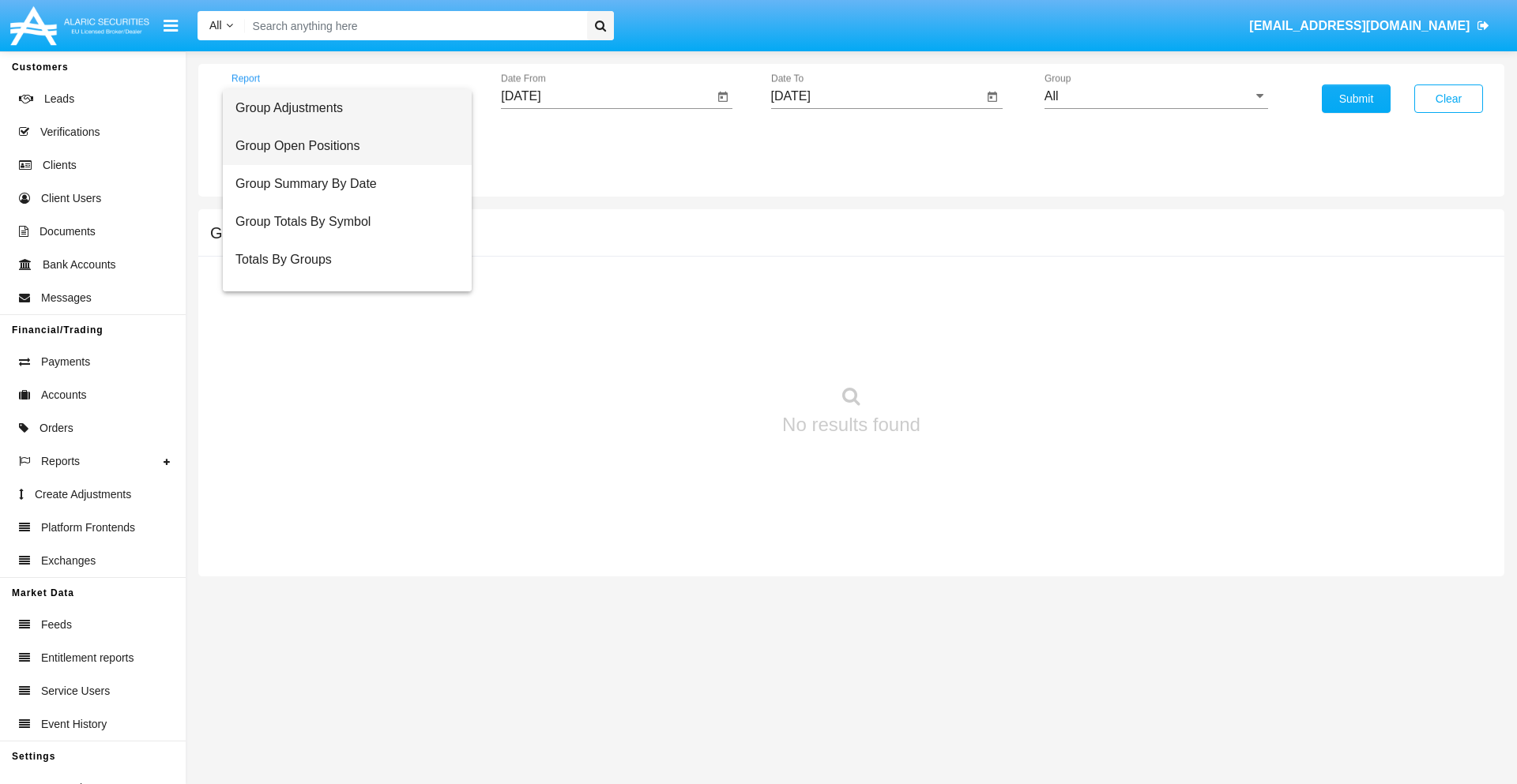
click at [341, 146] on span "Group Open Positions" at bounding box center [347, 145] width 224 height 38
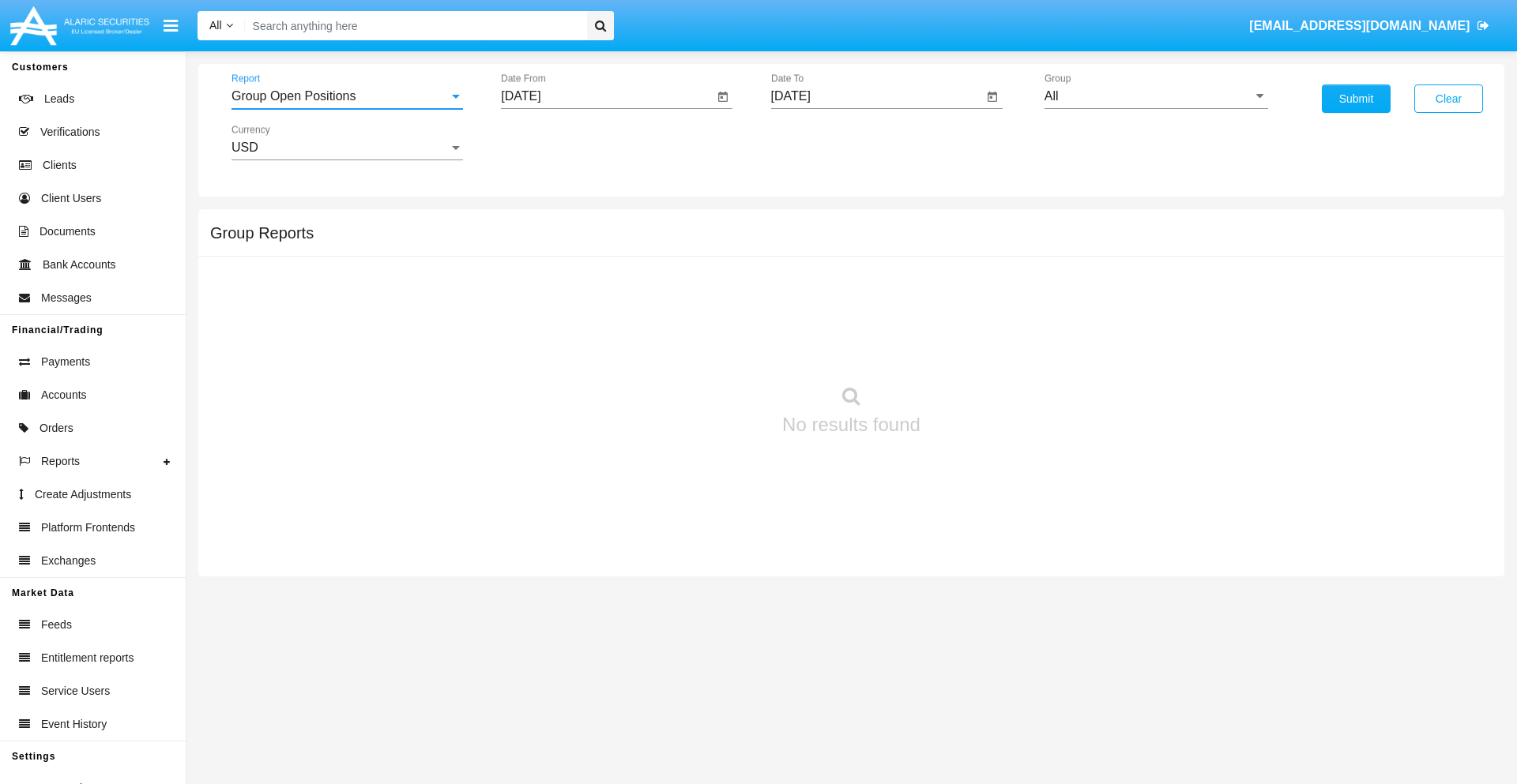
click at [1156, 97] on input "All" at bounding box center [1156, 96] width 224 height 15
click at [1356, 99] on button "Submit" at bounding box center [1356, 99] width 68 height 28
click at [347, 97] on span "Report" at bounding box center [340, 96] width 217 height 15
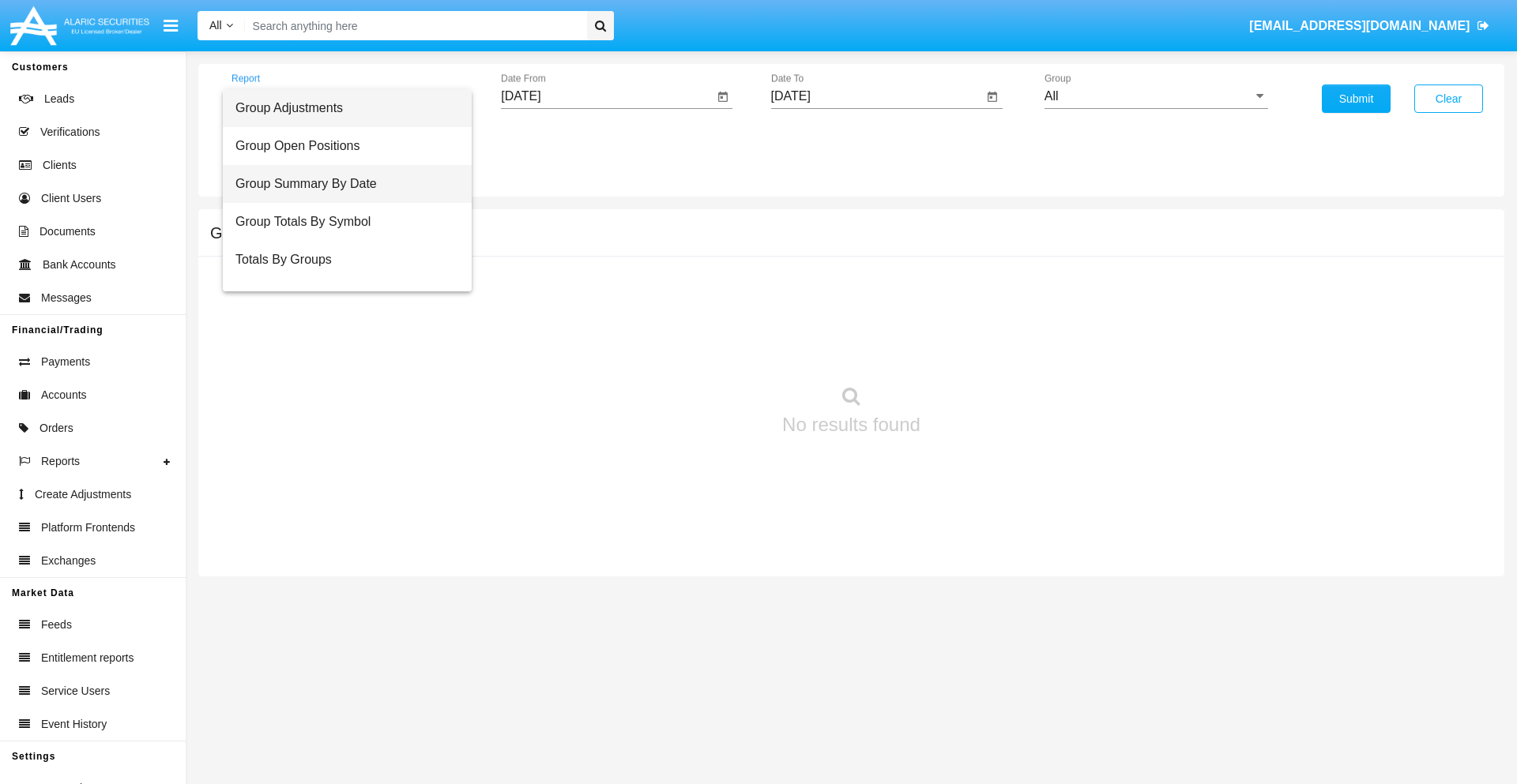
click at [341, 184] on span "Group Summary By Date" at bounding box center [347, 184] width 224 height 38
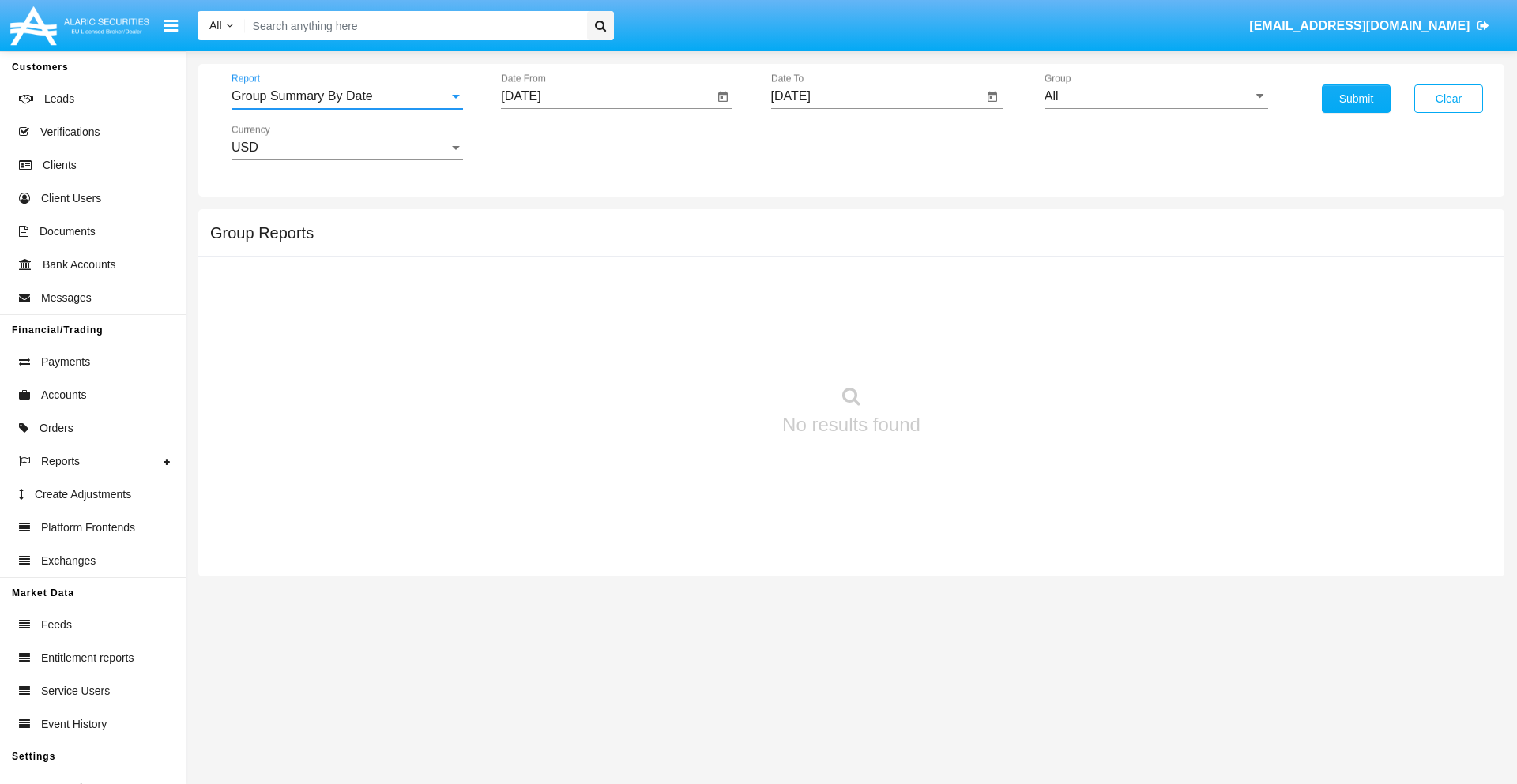
click at [1156, 97] on input "All" at bounding box center [1156, 96] width 224 height 15
click at [1356, 99] on button "Submit" at bounding box center [1356, 99] width 68 height 28
click at [347, 97] on span "Report" at bounding box center [340, 96] width 217 height 15
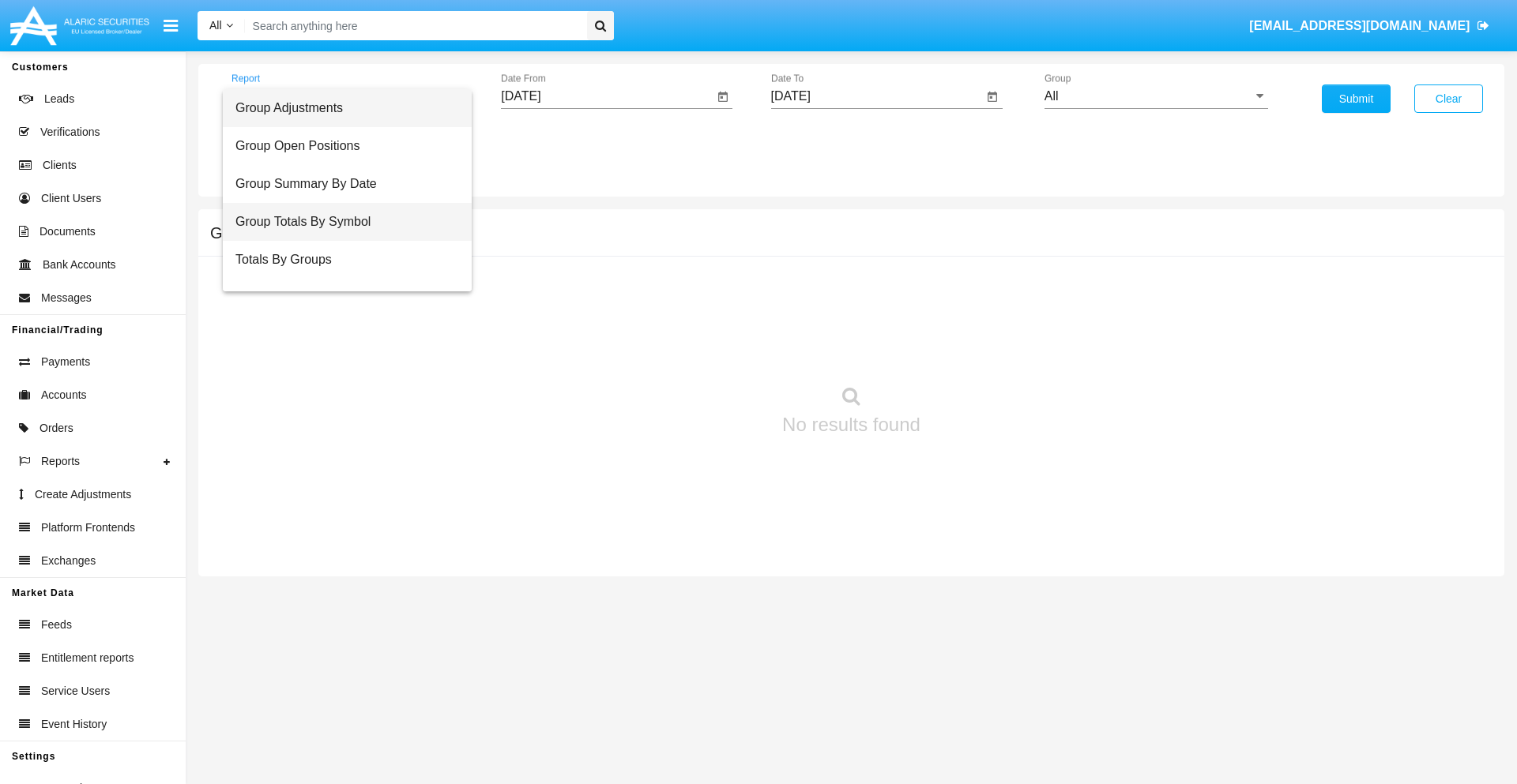
click at [341, 222] on span "Group Totals By Symbol" at bounding box center [347, 222] width 224 height 38
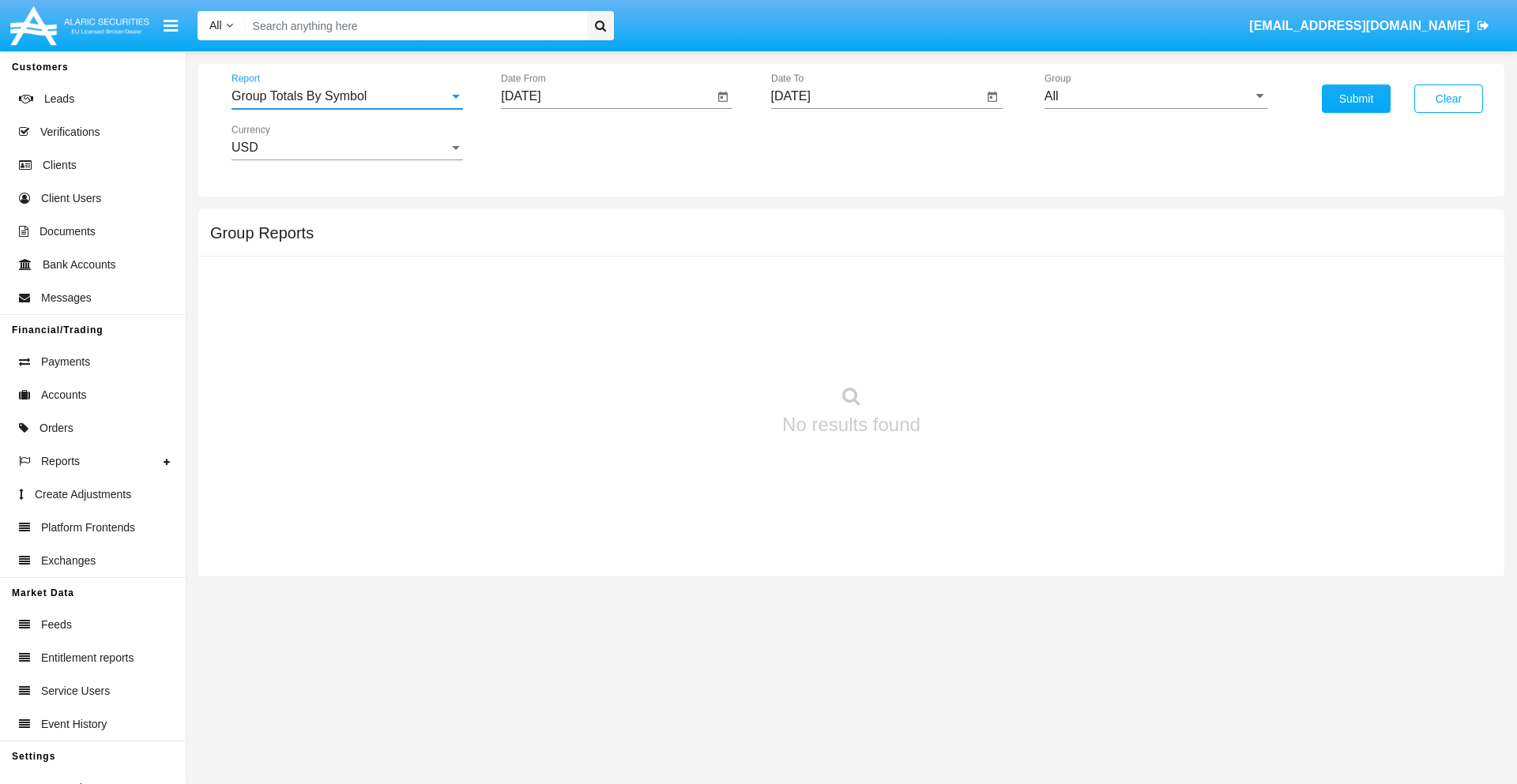
click at [1156, 97] on input "All" at bounding box center [1156, 96] width 224 height 15
click at [1356, 99] on button "Submit" at bounding box center [1356, 99] width 68 height 28
click at [347, 97] on span "Report" at bounding box center [340, 96] width 217 height 15
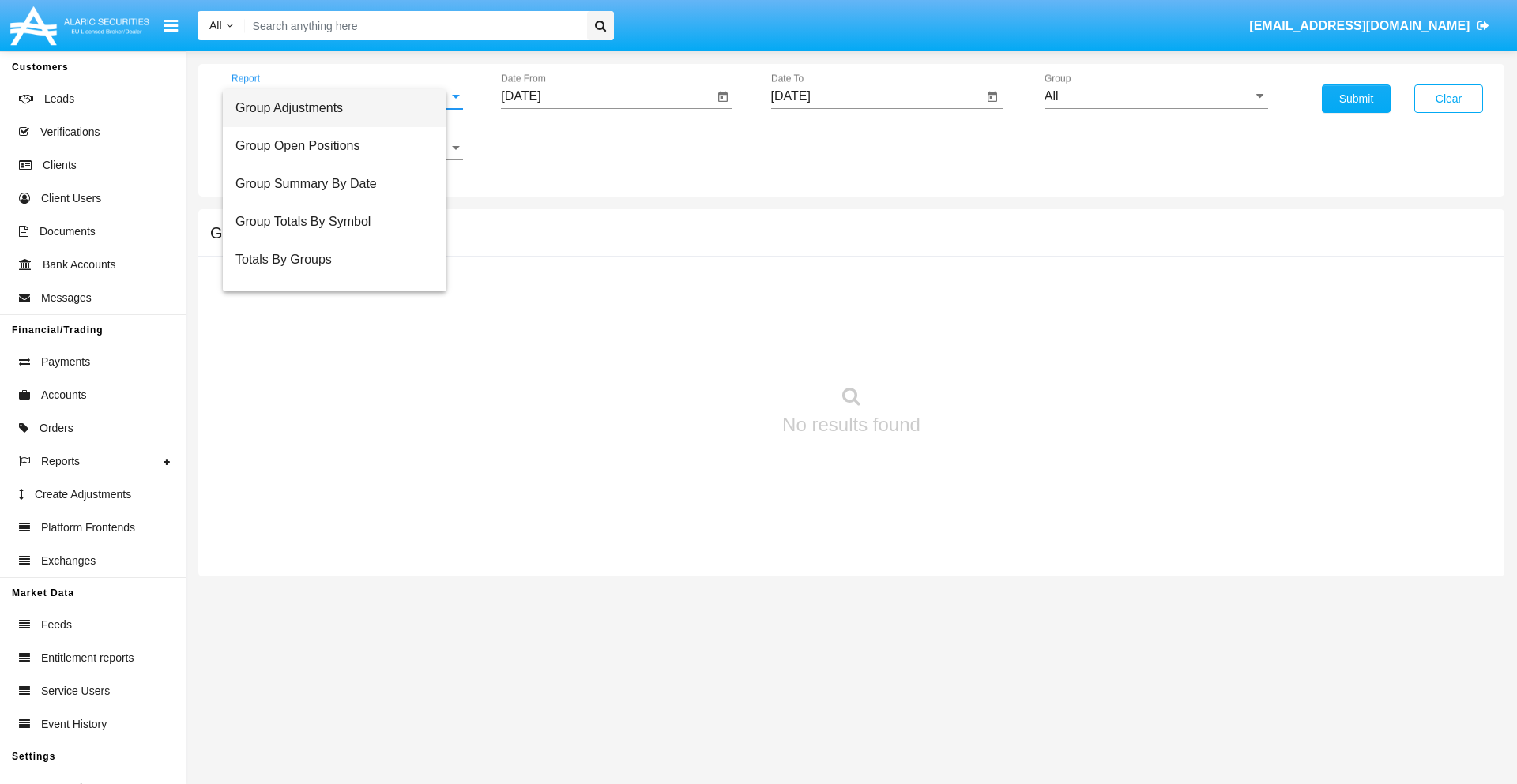
scroll to position [25, 0]
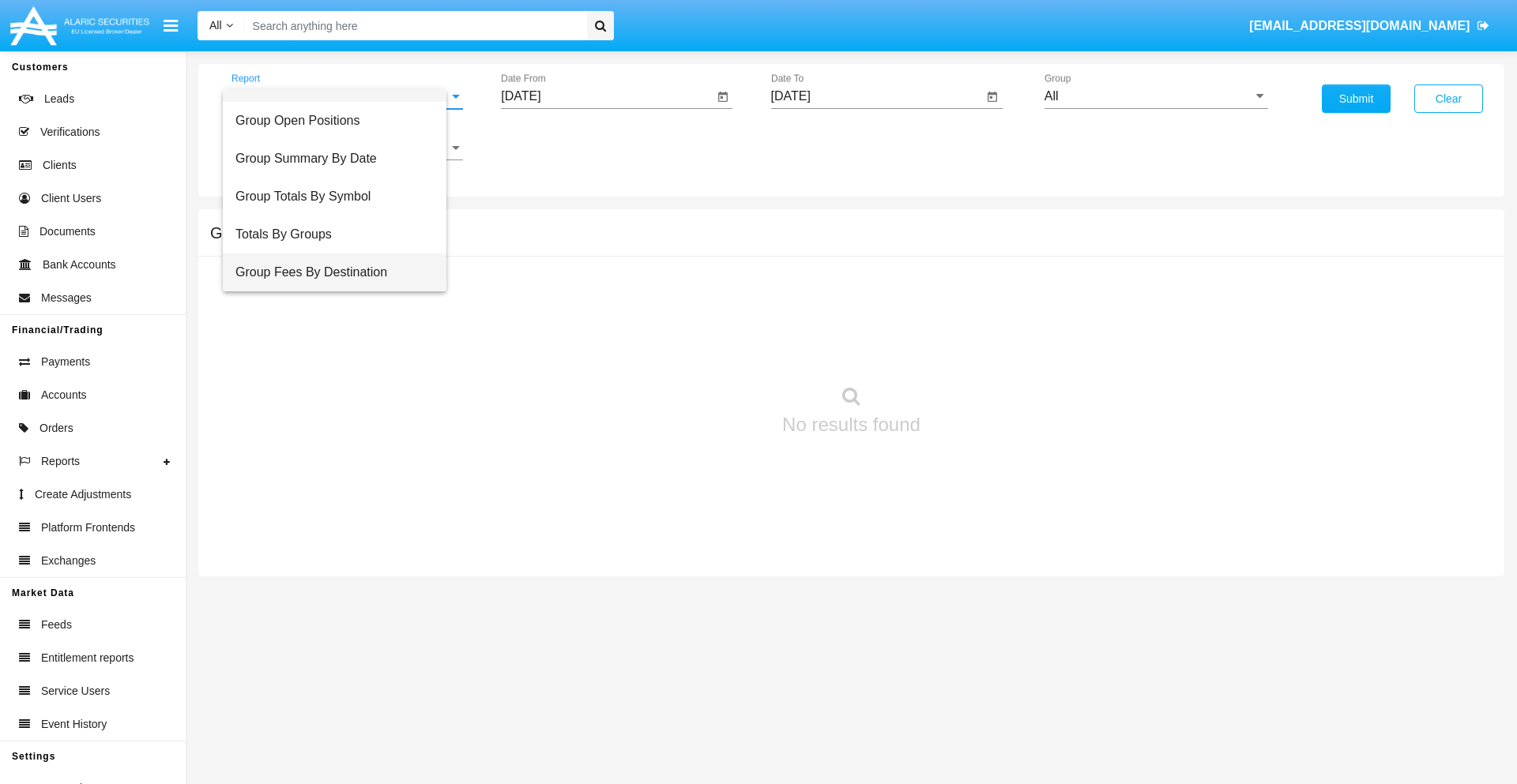
click at [341, 272] on span "Group Fees By Destination" at bounding box center [334, 272] width 198 height 38
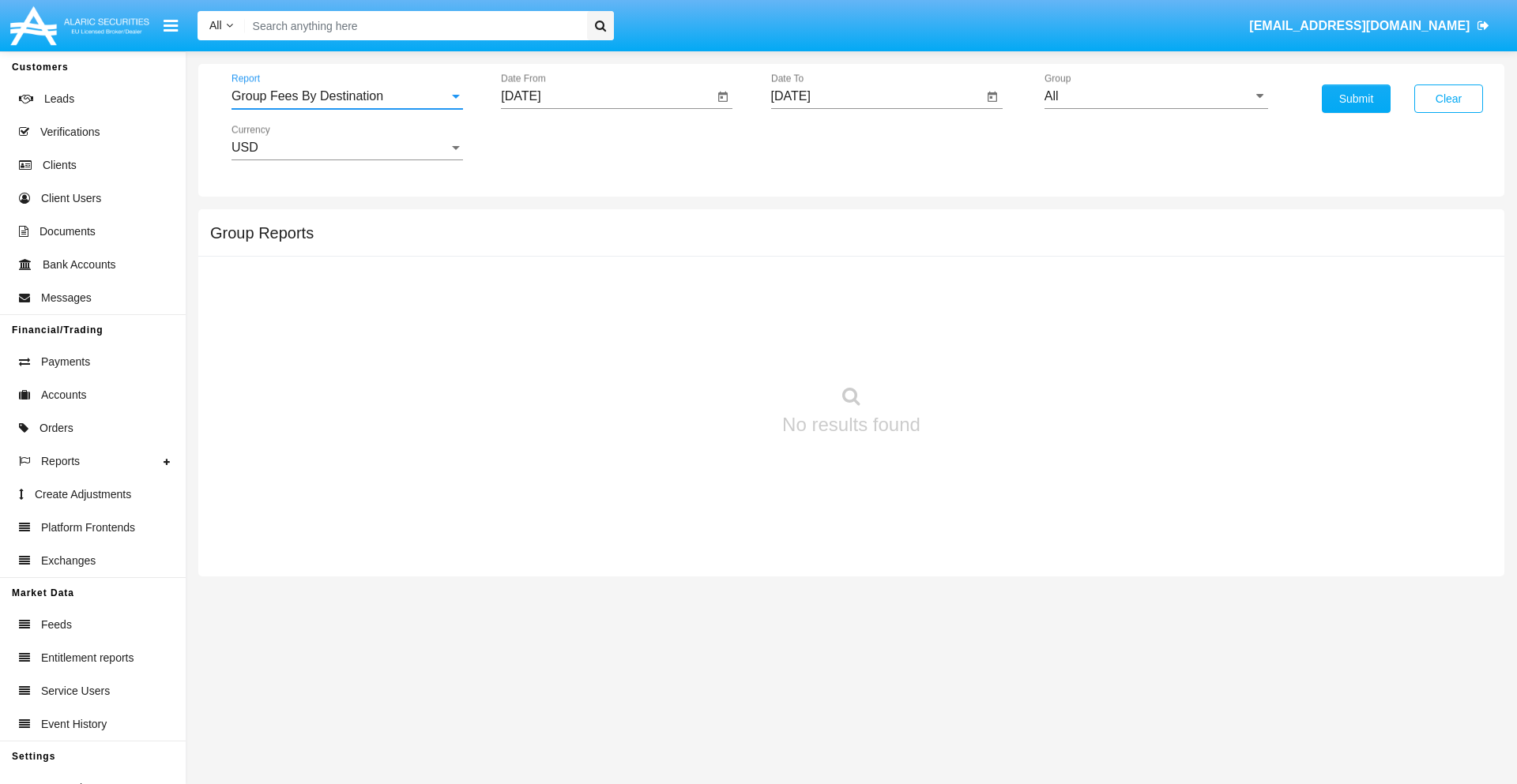
click at [1156, 97] on input "All" at bounding box center [1156, 96] width 224 height 15
click at [1356, 99] on button "Submit" at bounding box center [1356, 99] width 68 height 28
